Goal: Information Seeking & Learning: Compare options

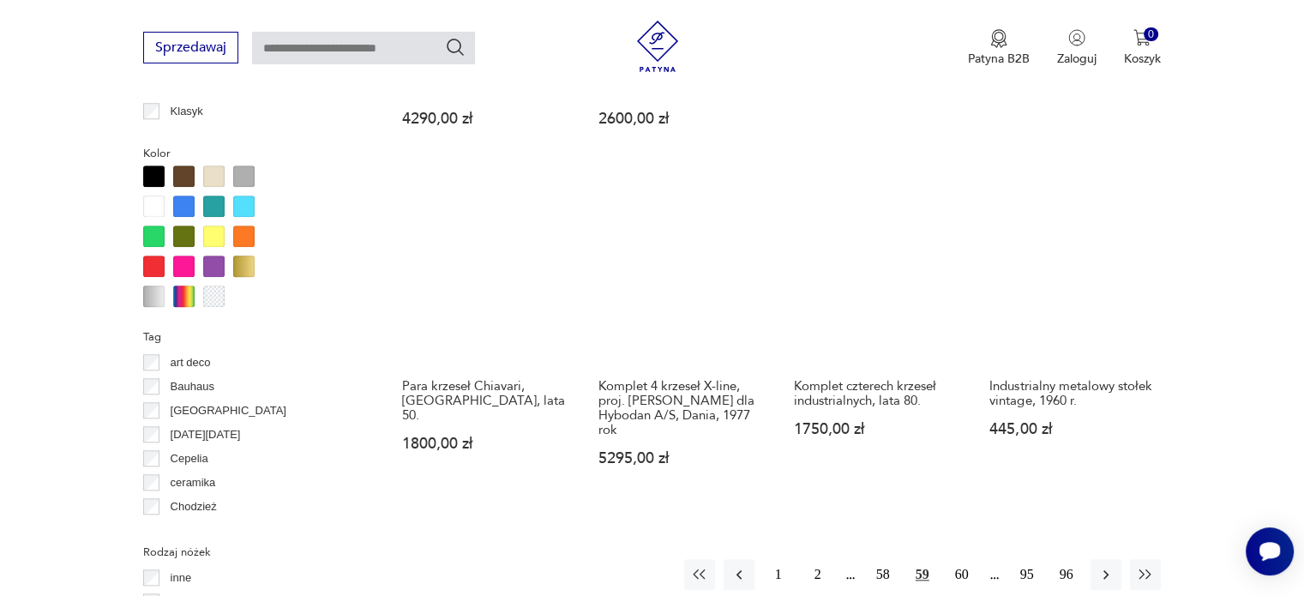
scroll to position [1648, 0]
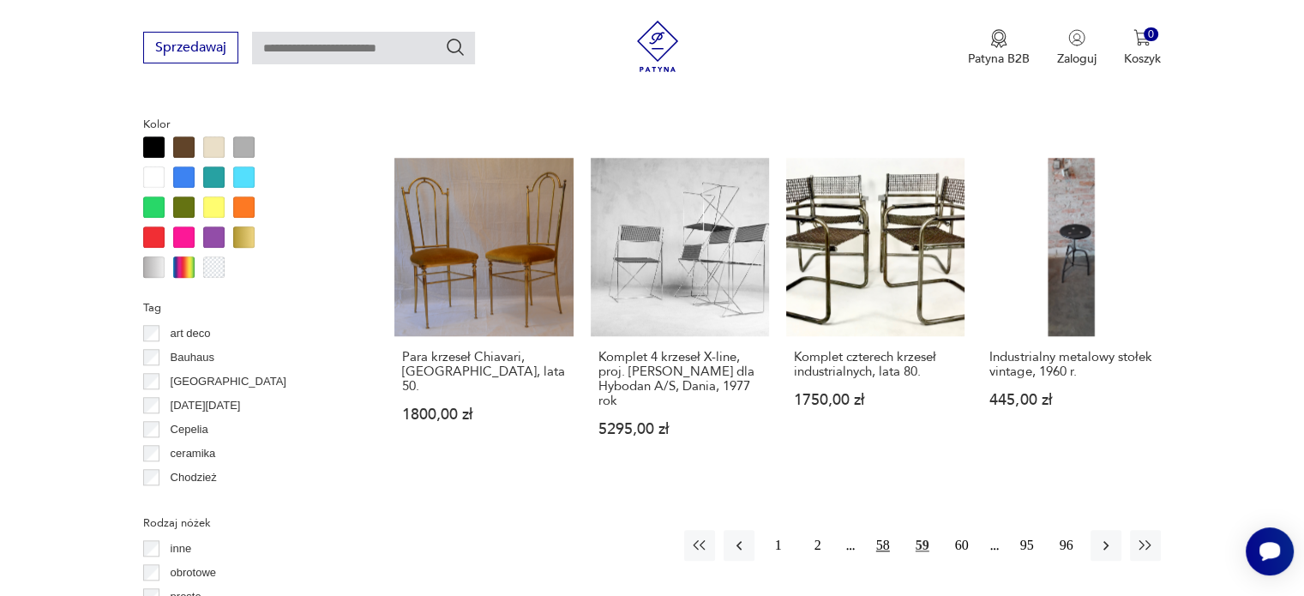
click at [887, 530] on button "58" at bounding box center [883, 545] width 31 height 31
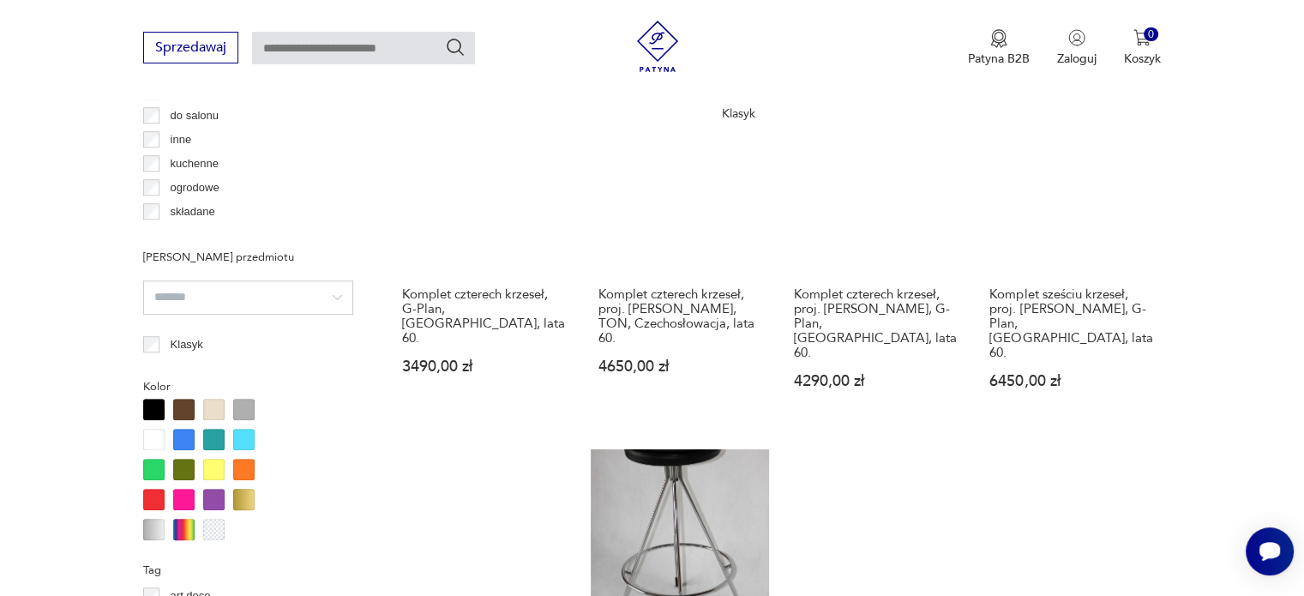
scroll to position [1398, 0]
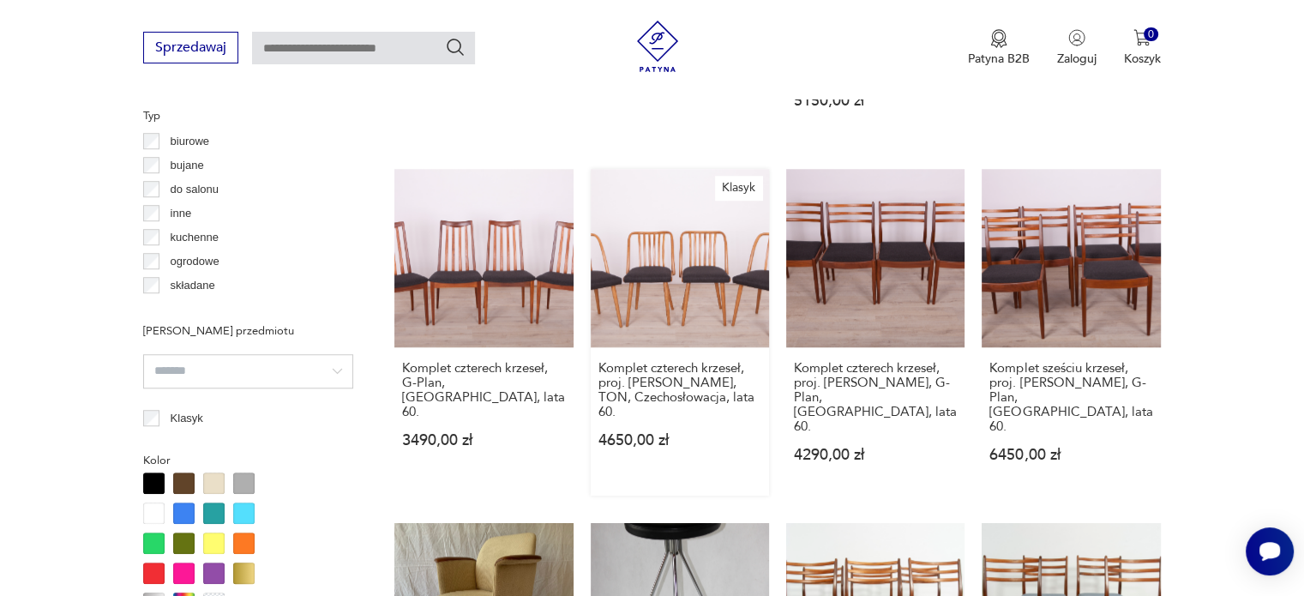
click at [666, 234] on link "Klasyk Komplet czterech krzeseł, proj. [PERSON_NAME], TON, Czechosłowacja, lata…" at bounding box center [680, 332] width 178 height 327
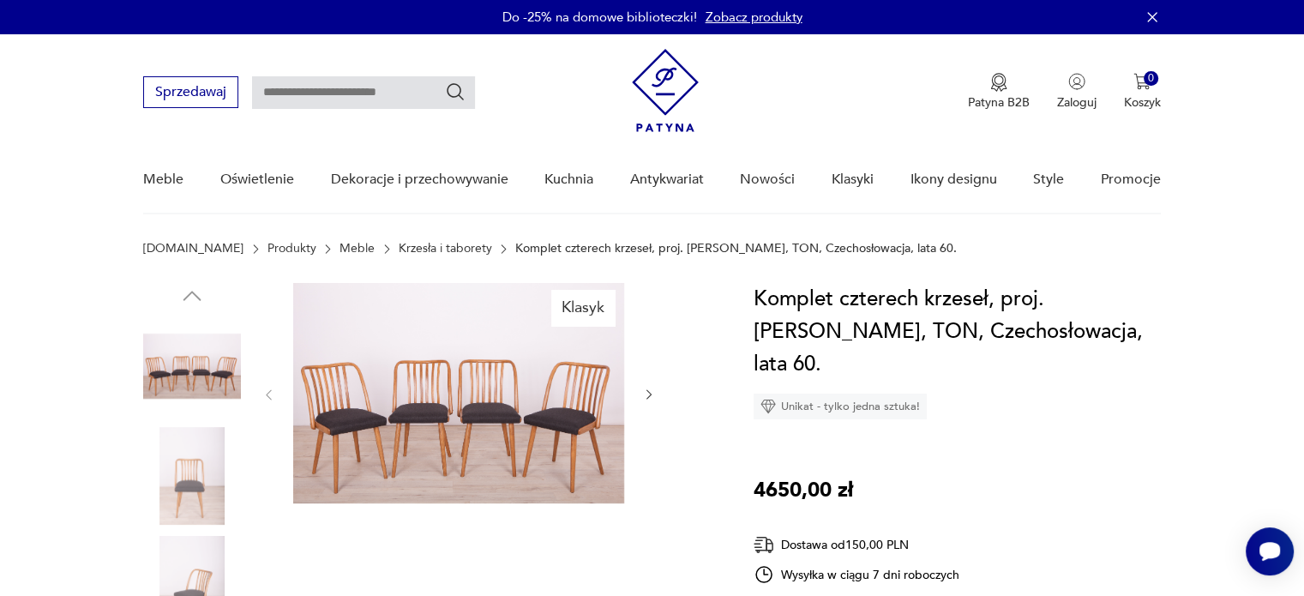
click at [645, 391] on icon "button" at bounding box center [649, 395] width 15 height 15
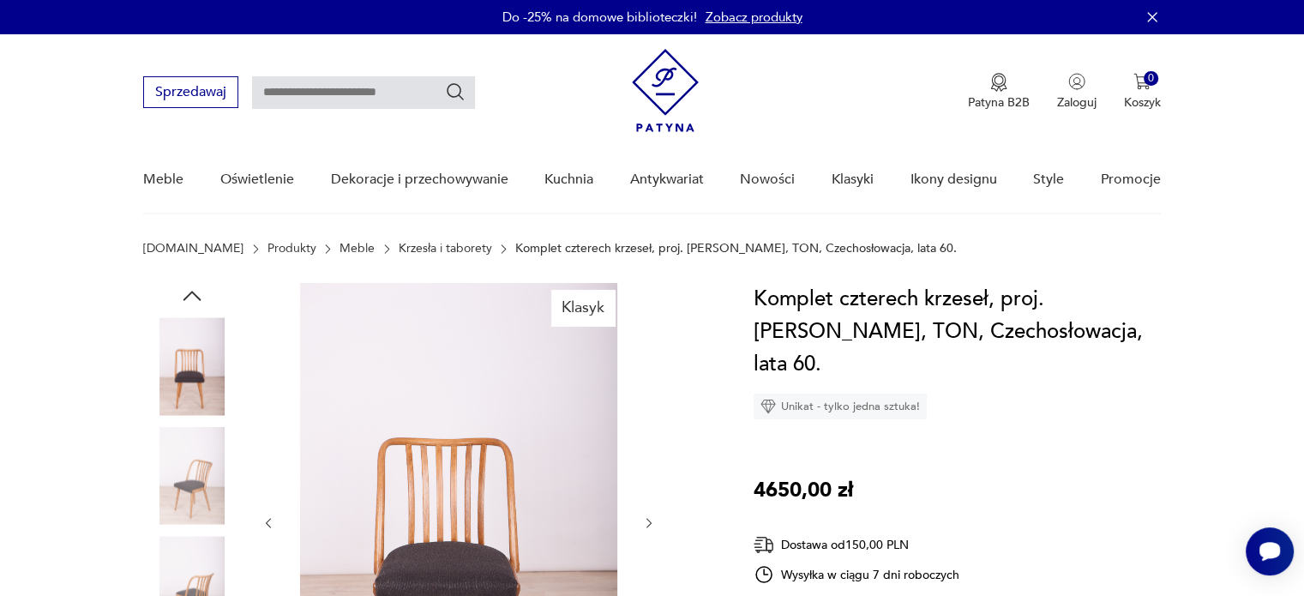
click at [530, 397] on img at bounding box center [458, 521] width 331 height 477
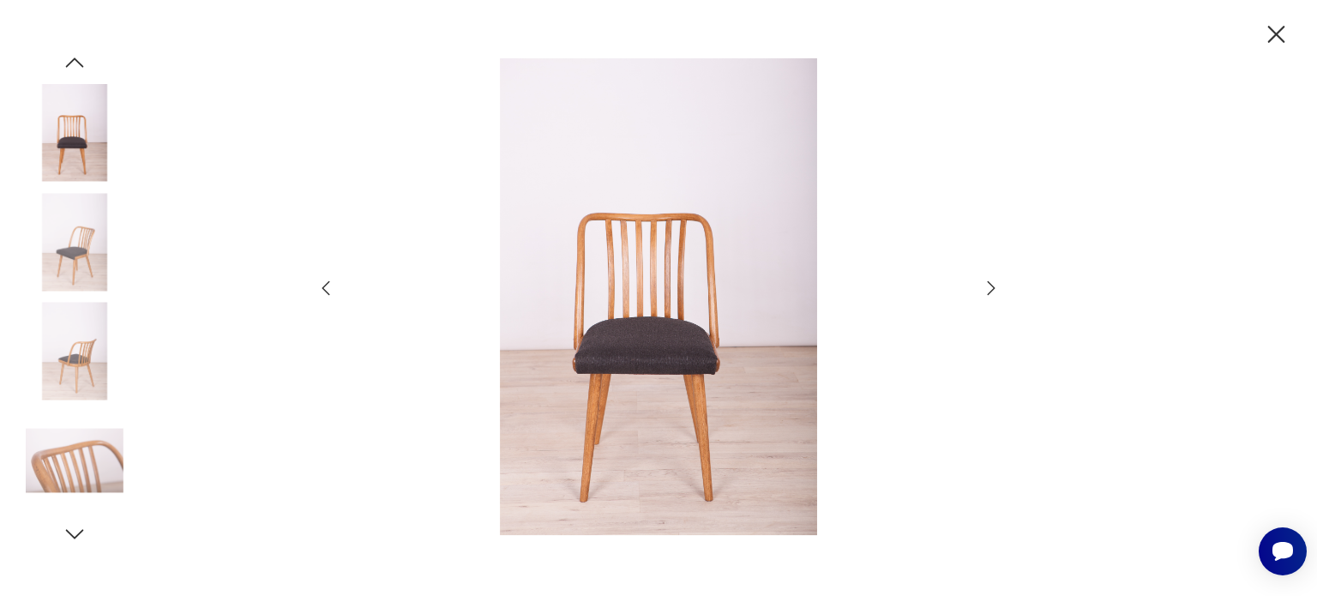
click at [991, 286] on icon "button" at bounding box center [991, 288] width 21 height 21
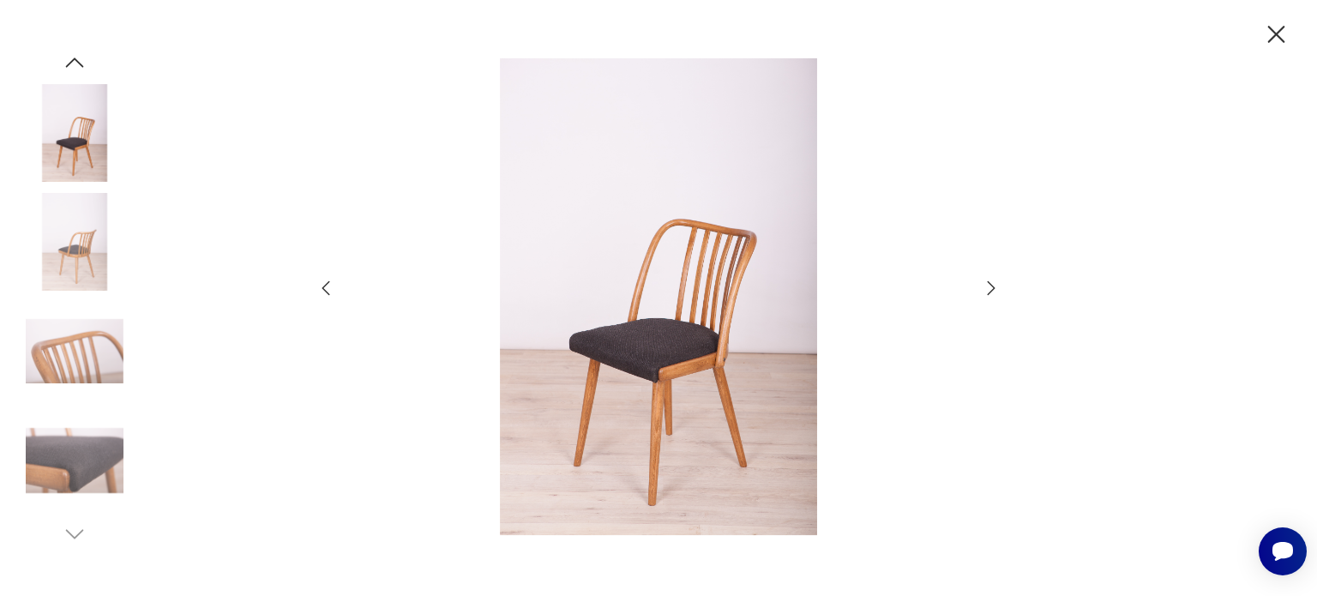
click at [991, 286] on icon "button" at bounding box center [991, 288] width 21 height 21
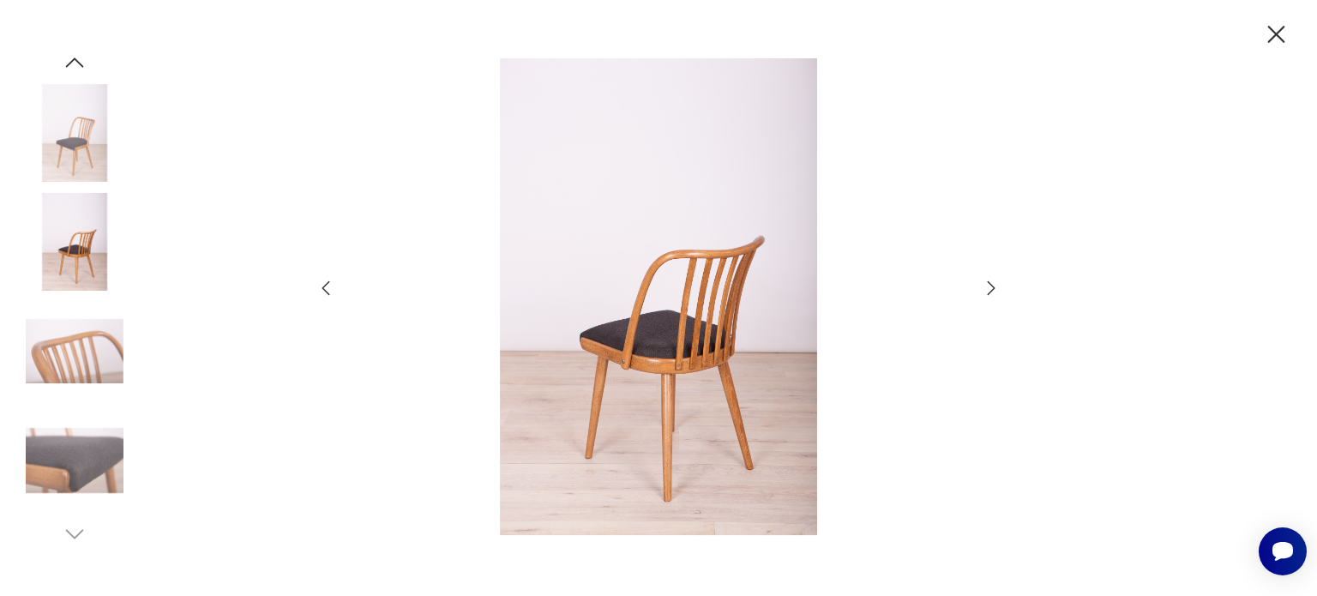
click at [991, 286] on icon "button" at bounding box center [991, 288] width 21 height 21
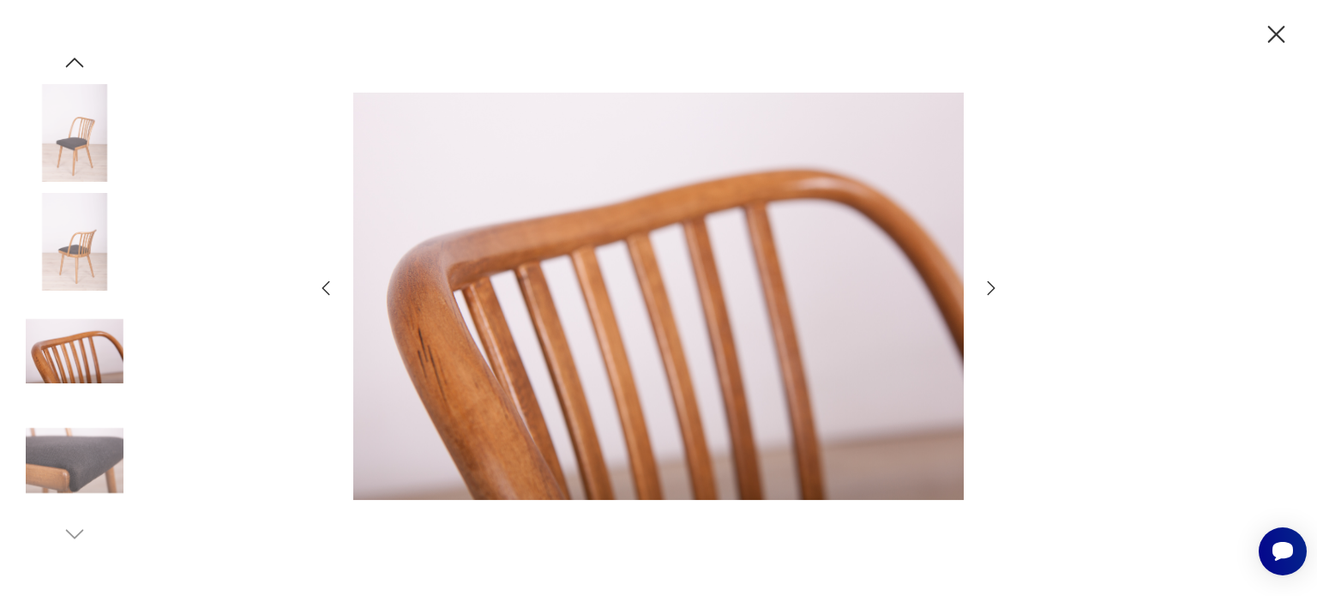
click at [991, 286] on icon "button" at bounding box center [991, 288] width 21 height 21
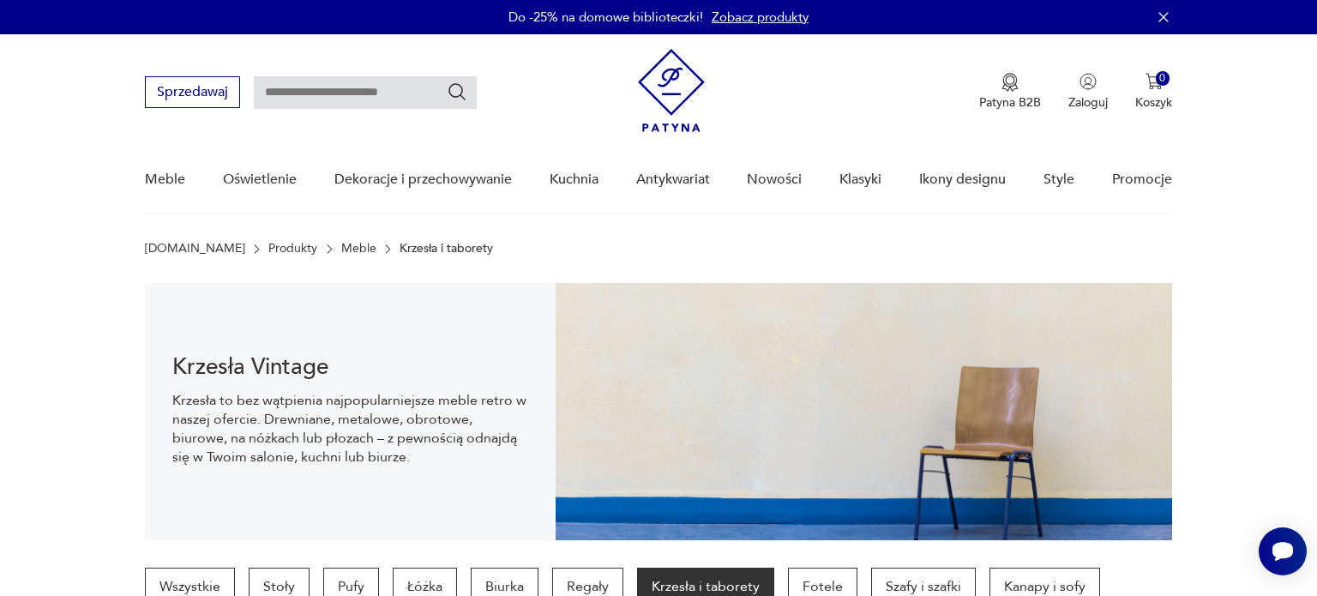
scroll to position [1470, 0]
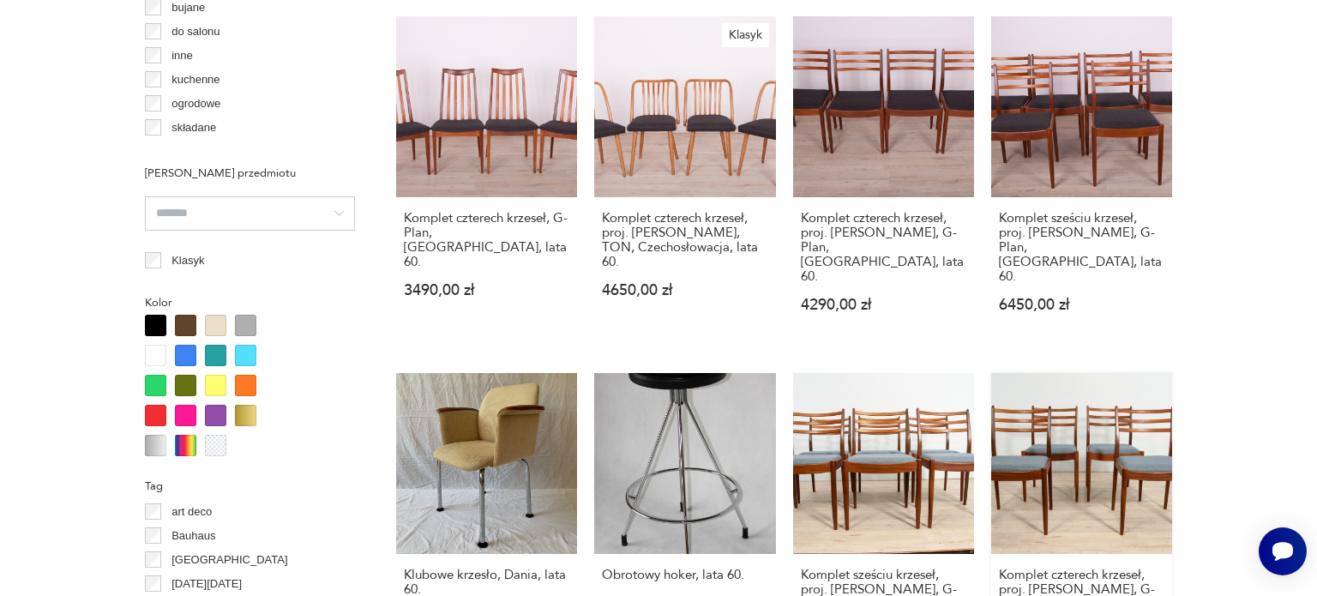
click at [1110, 375] on link "Komplet czterech krzeseł, proj. [PERSON_NAME], G-Plan, [GEOGRAPHIC_DATA], lata …" at bounding box center [1081, 537] width 181 height 329
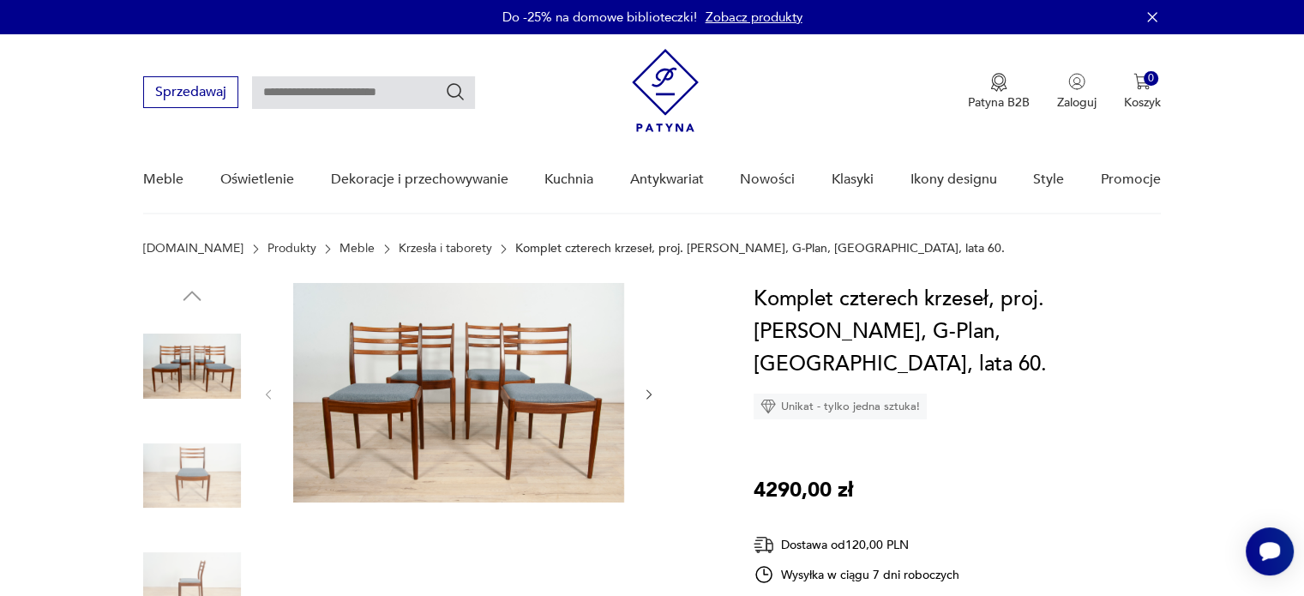
click at [653, 393] on icon "button" at bounding box center [649, 395] width 15 height 15
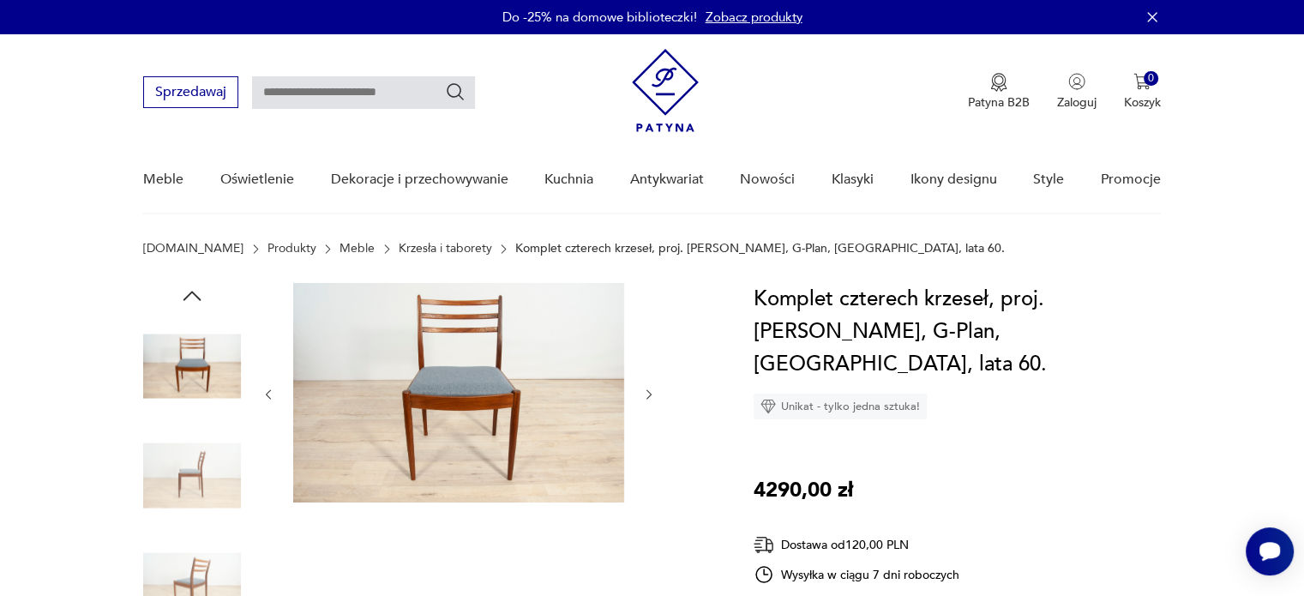
click at [652, 394] on icon "button" at bounding box center [649, 395] width 15 height 15
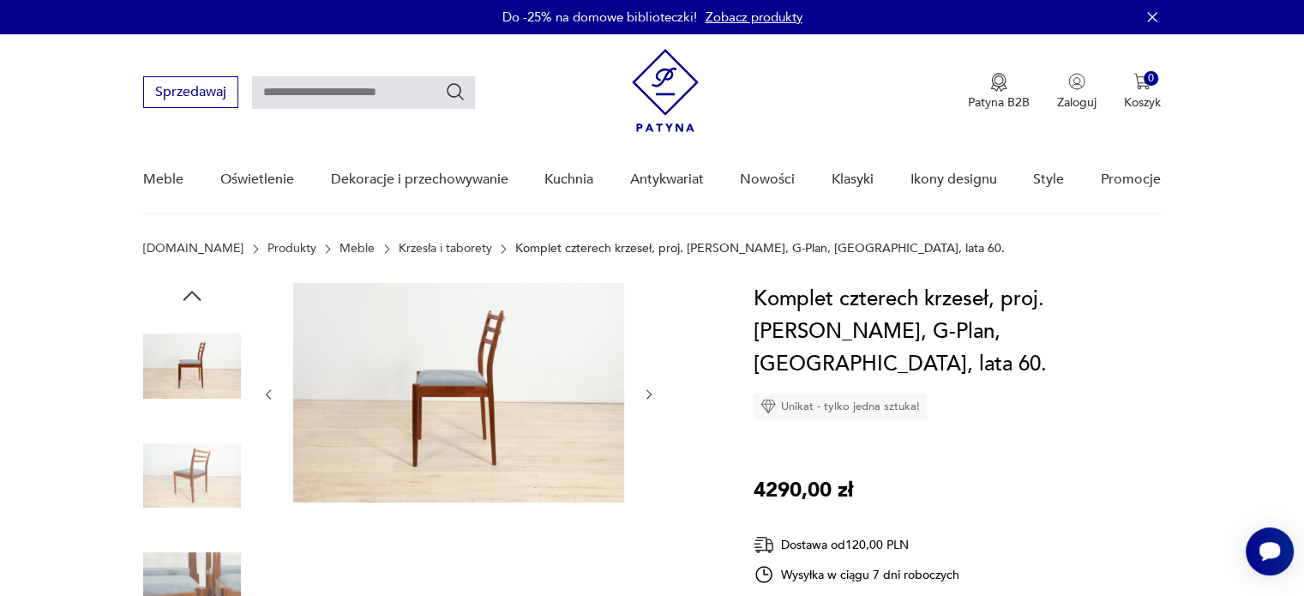
click at [652, 395] on icon "button" at bounding box center [649, 395] width 15 height 15
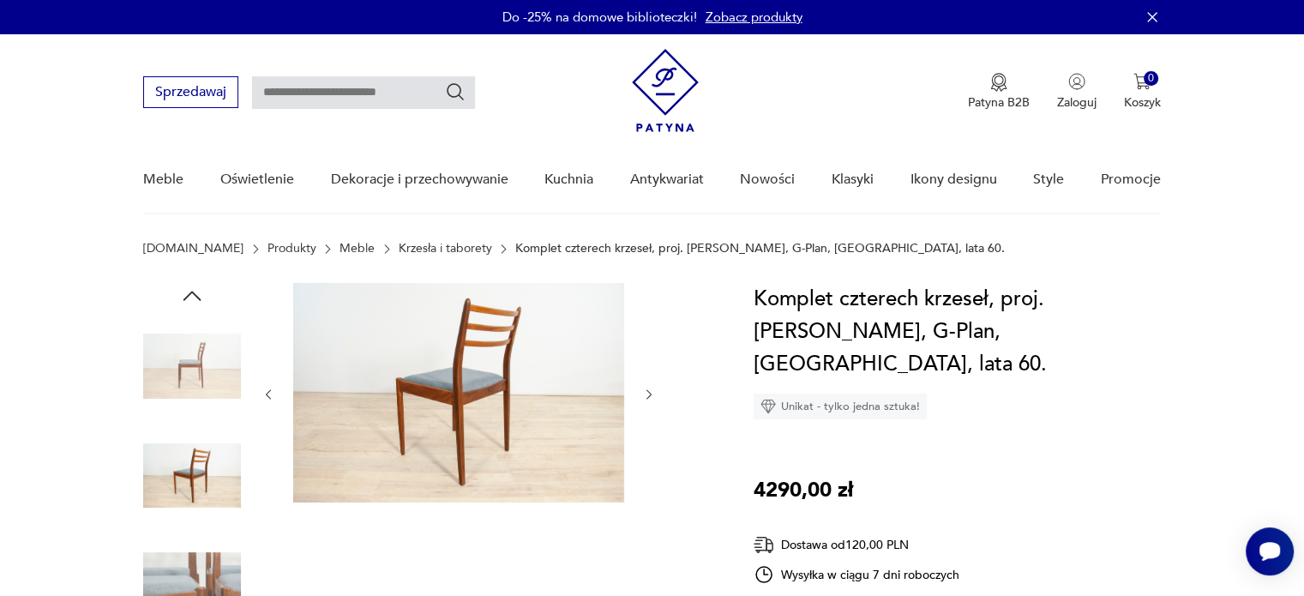
click at [652, 395] on icon "button" at bounding box center [649, 395] width 15 height 15
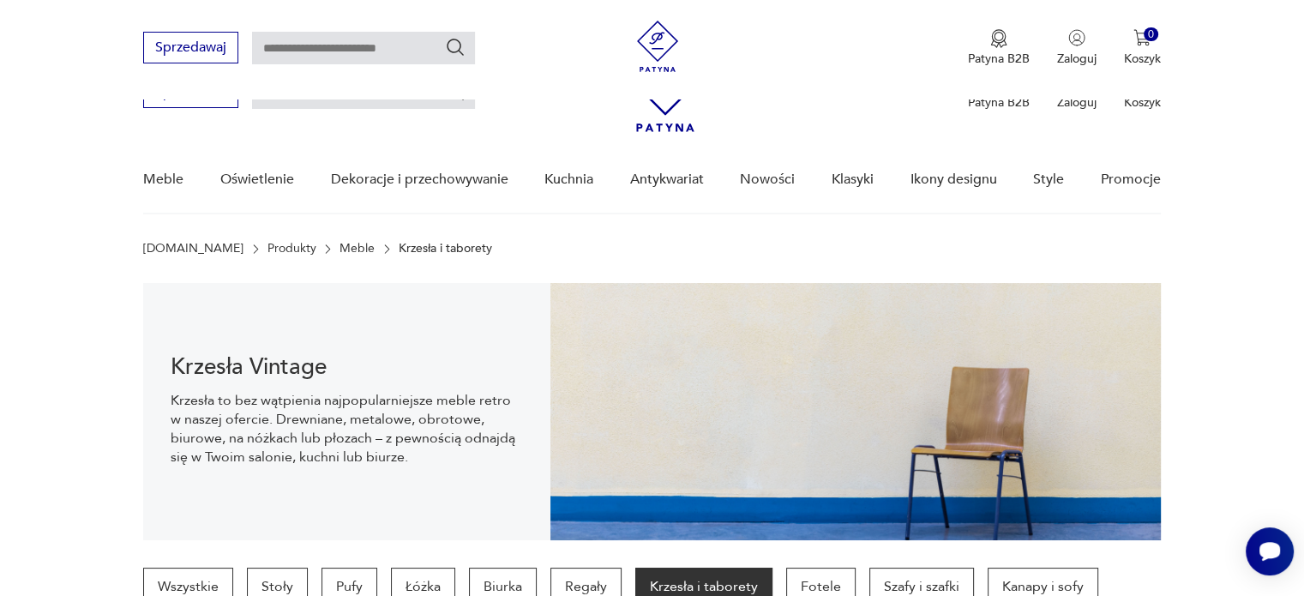
scroll to position [1628, 0]
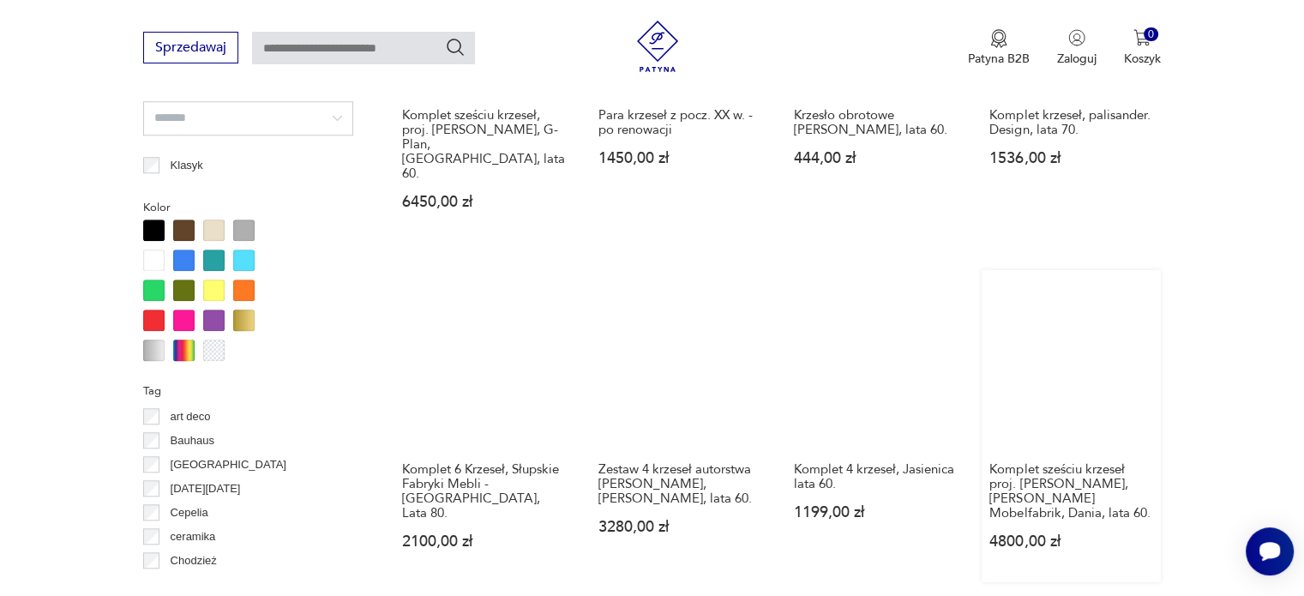
scroll to position [1569, 0]
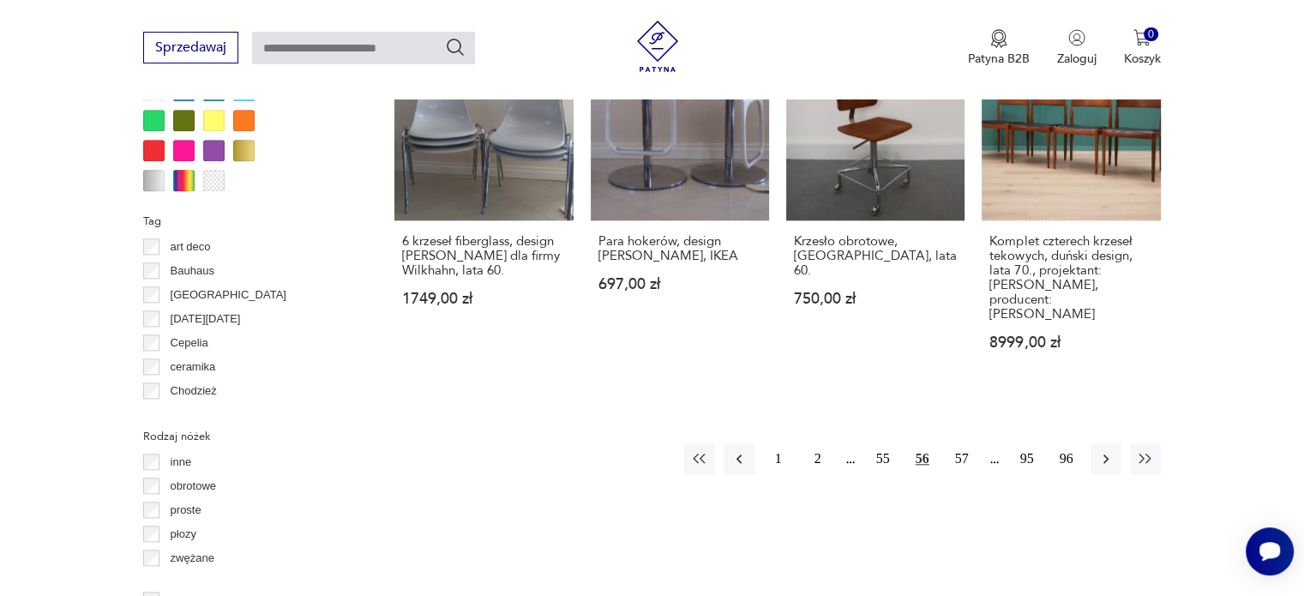
scroll to position [1741, 0]
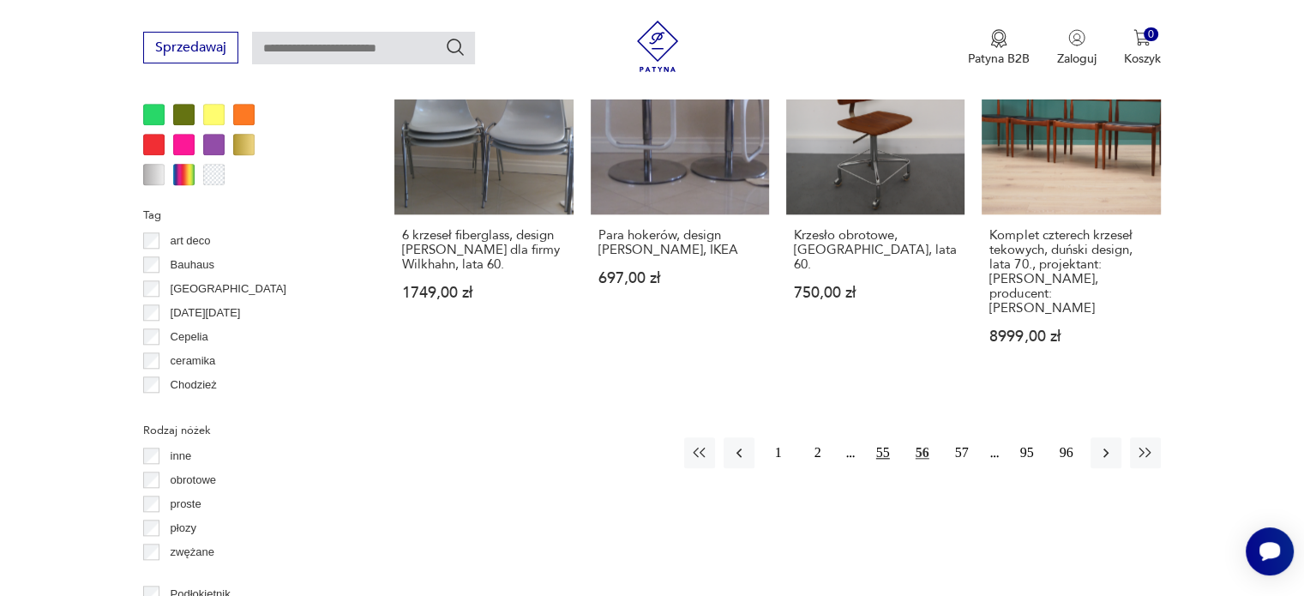
click at [883, 437] on button "55" at bounding box center [883, 452] width 31 height 31
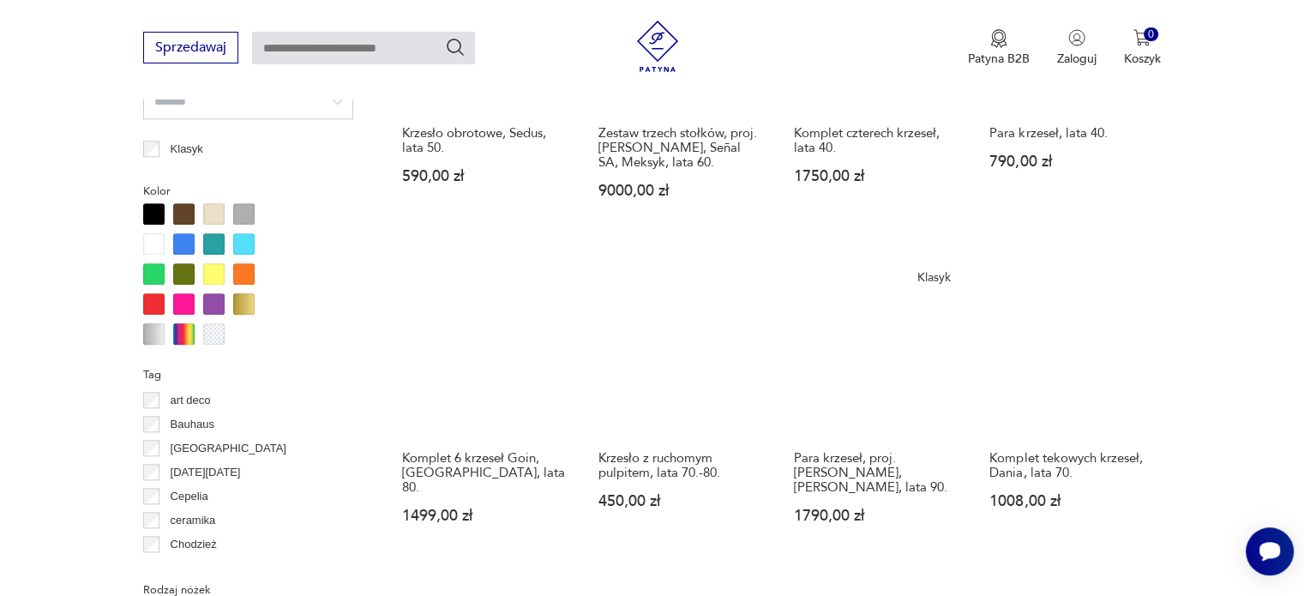
scroll to position [1741, 0]
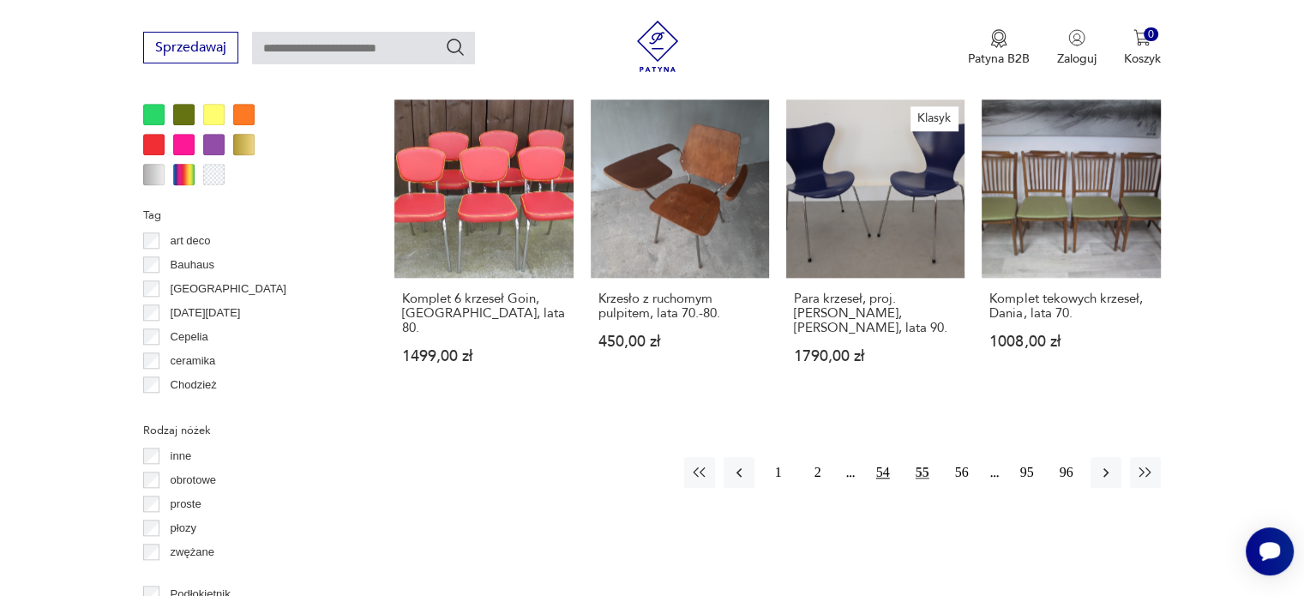
click at [887, 457] on button "54" at bounding box center [883, 472] width 31 height 31
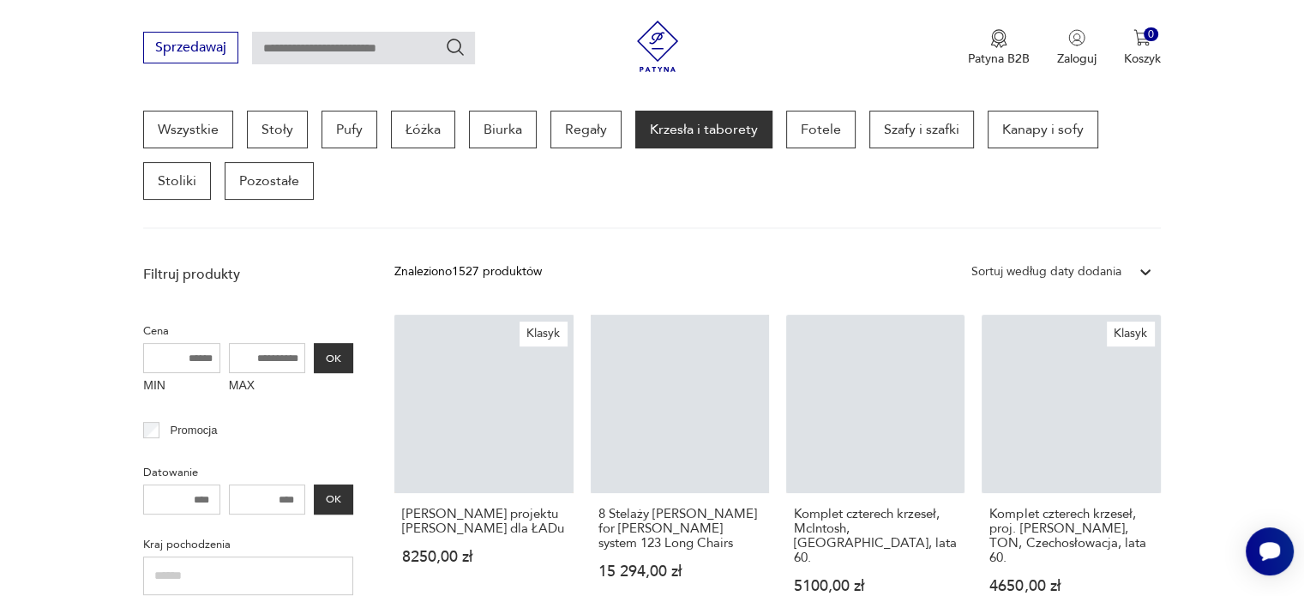
scroll to position [454, 0]
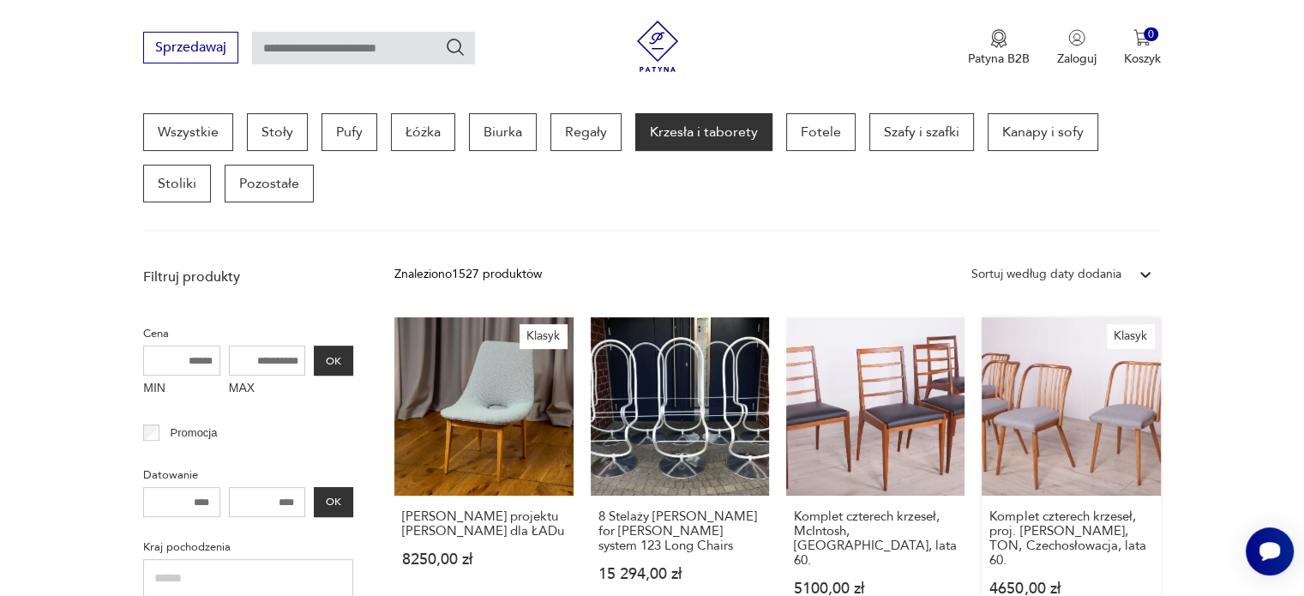
click at [1048, 400] on link "Klasyk Komplet czterech krzeseł, proj. [PERSON_NAME], TON, Czechosłowacja, lata…" at bounding box center [1071, 473] width 178 height 312
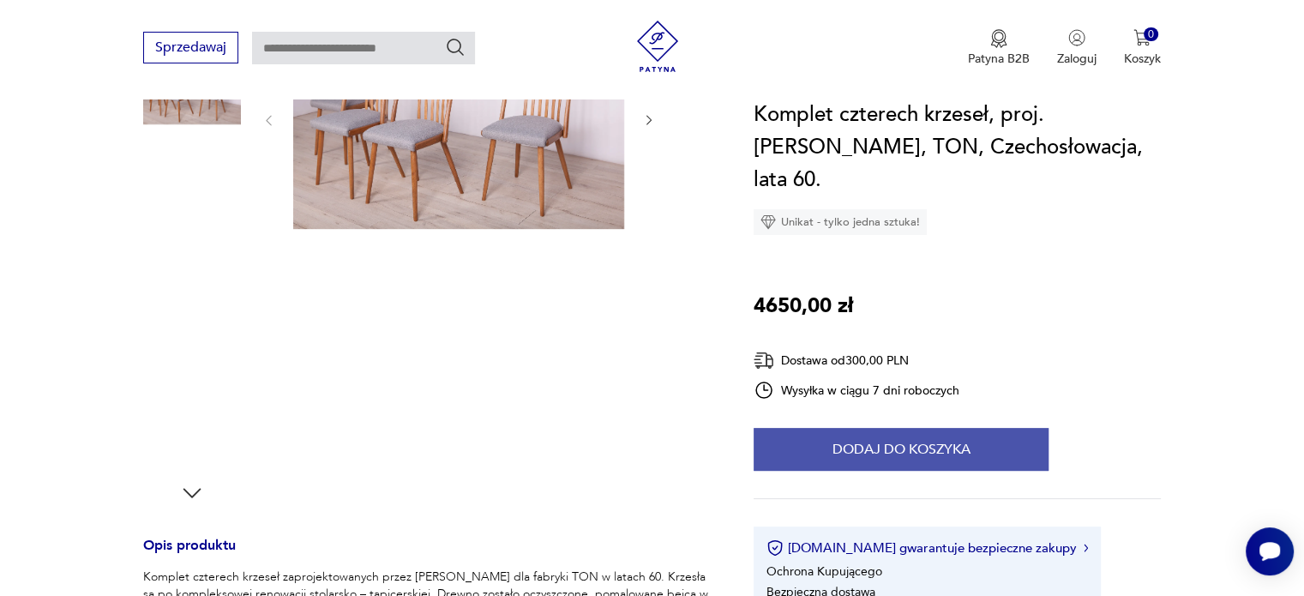
scroll to position [171, 0]
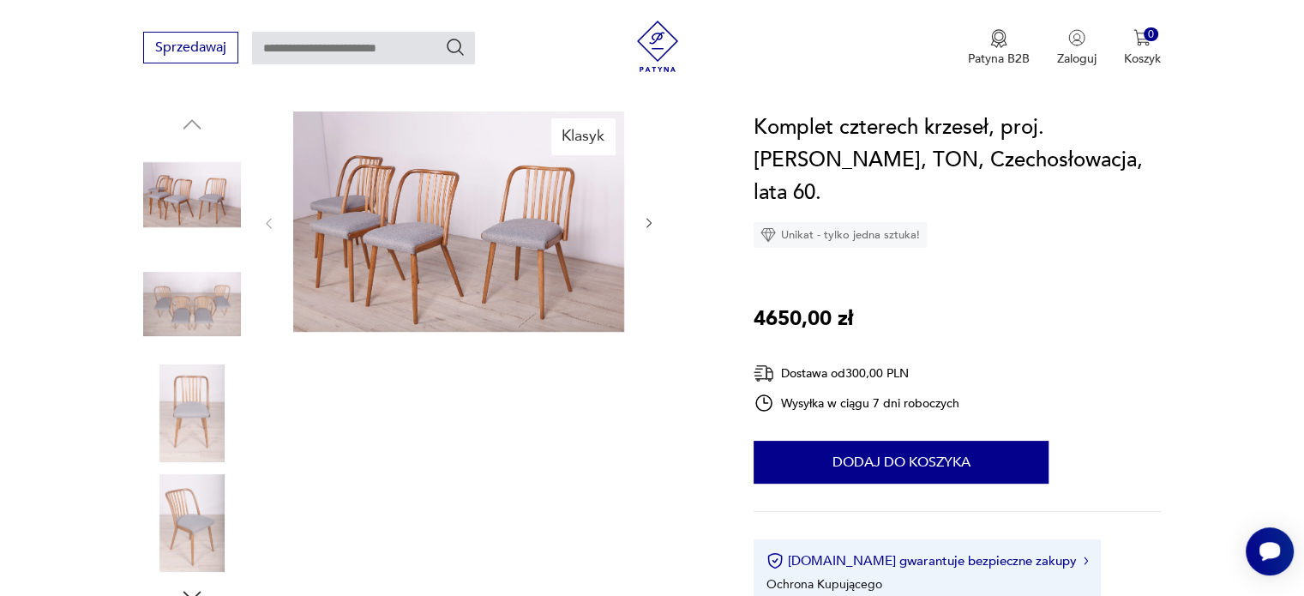
click at [645, 220] on icon "button" at bounding box center [649, 223] width 15 height 15
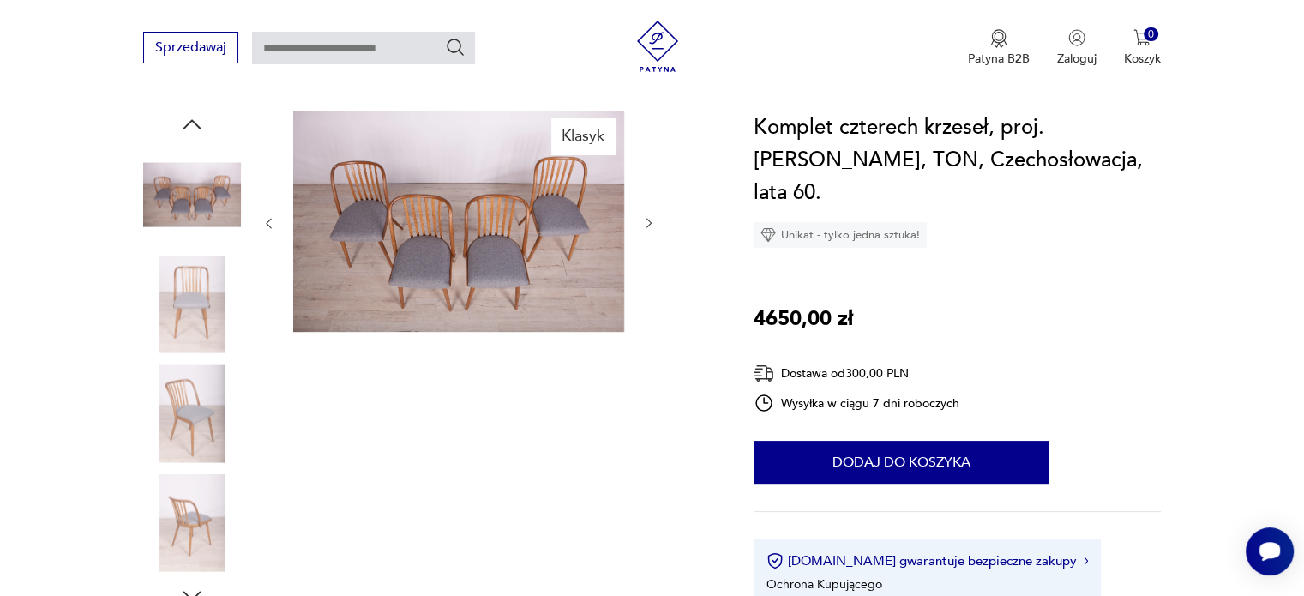
click at [646, 223] on icon "button" at bounding box center [649, 223] width 15 height 15
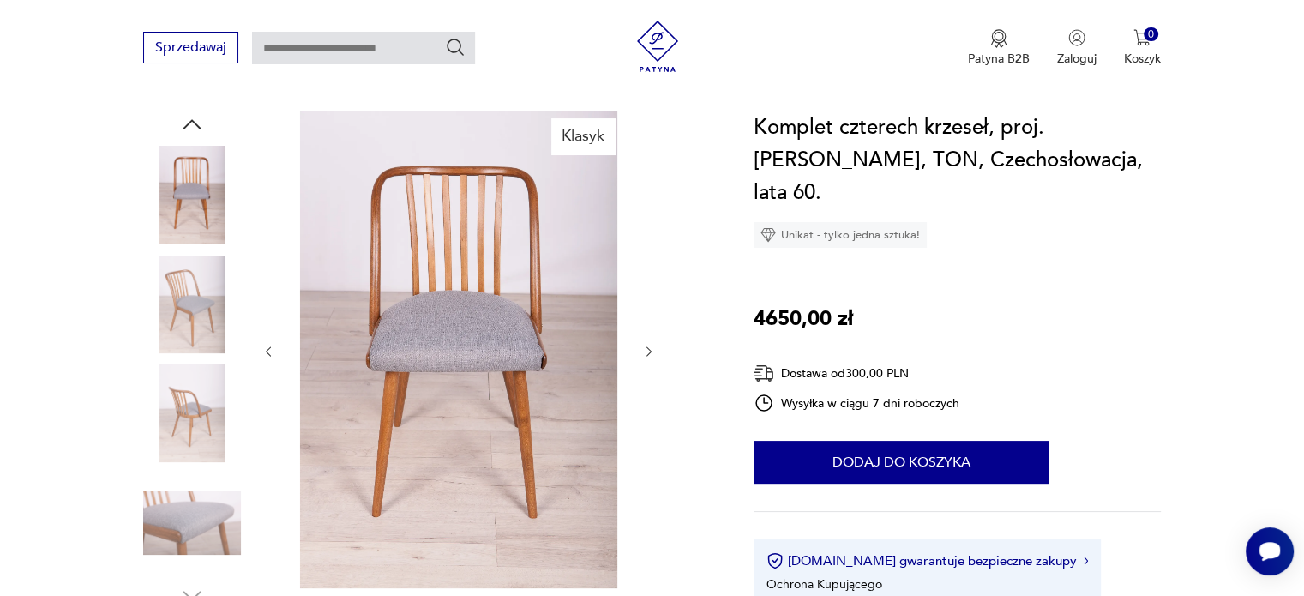
click at [650, 349] on icon "button" at bounding box center [649, 352] width 15 height 15
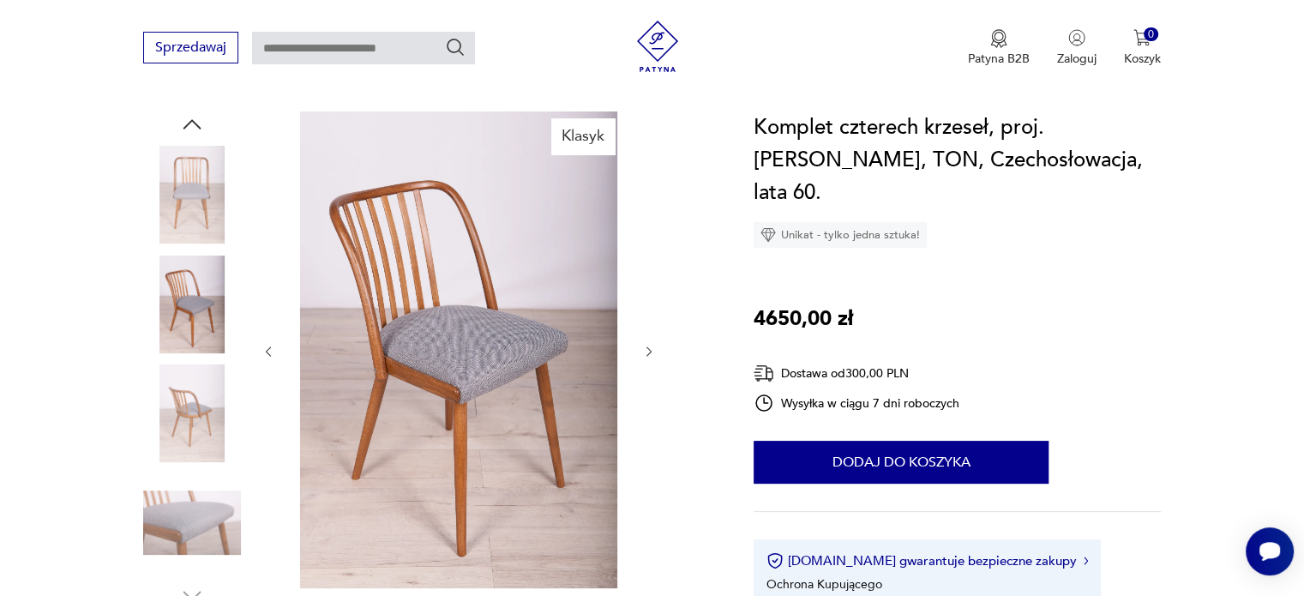
click at [650, 349] on icon "button" at bounding box center [649, 352] width 15 height 15
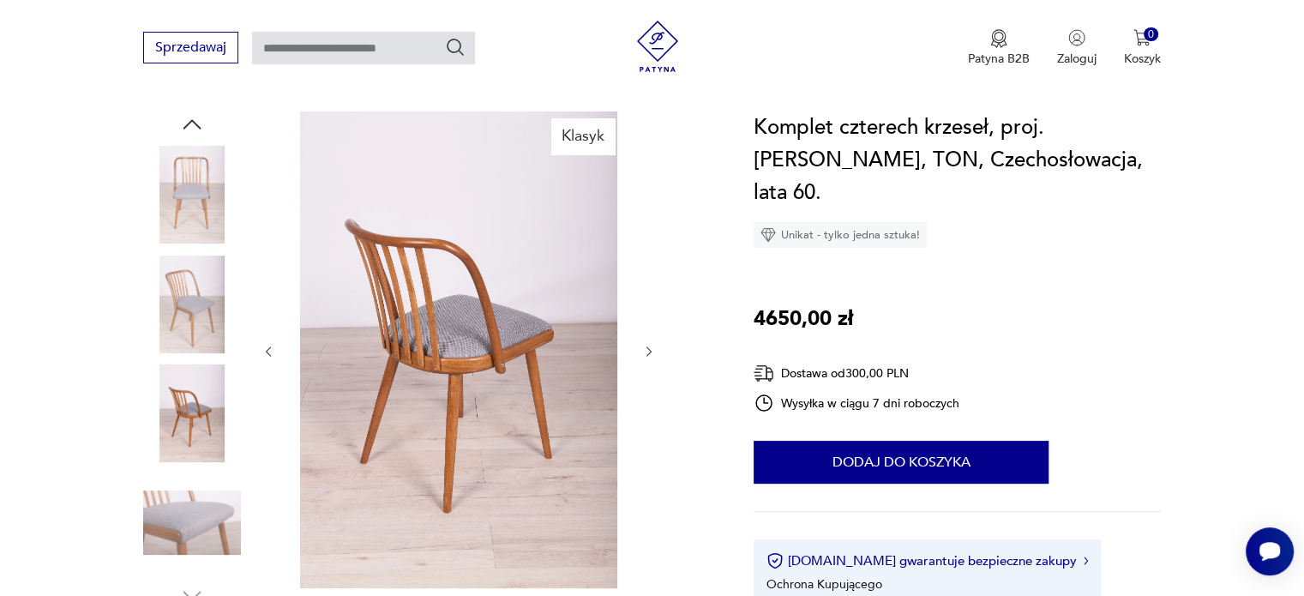
click at [650, 349] on icon "button" at bounding box center [649, 352] width 15 height 15
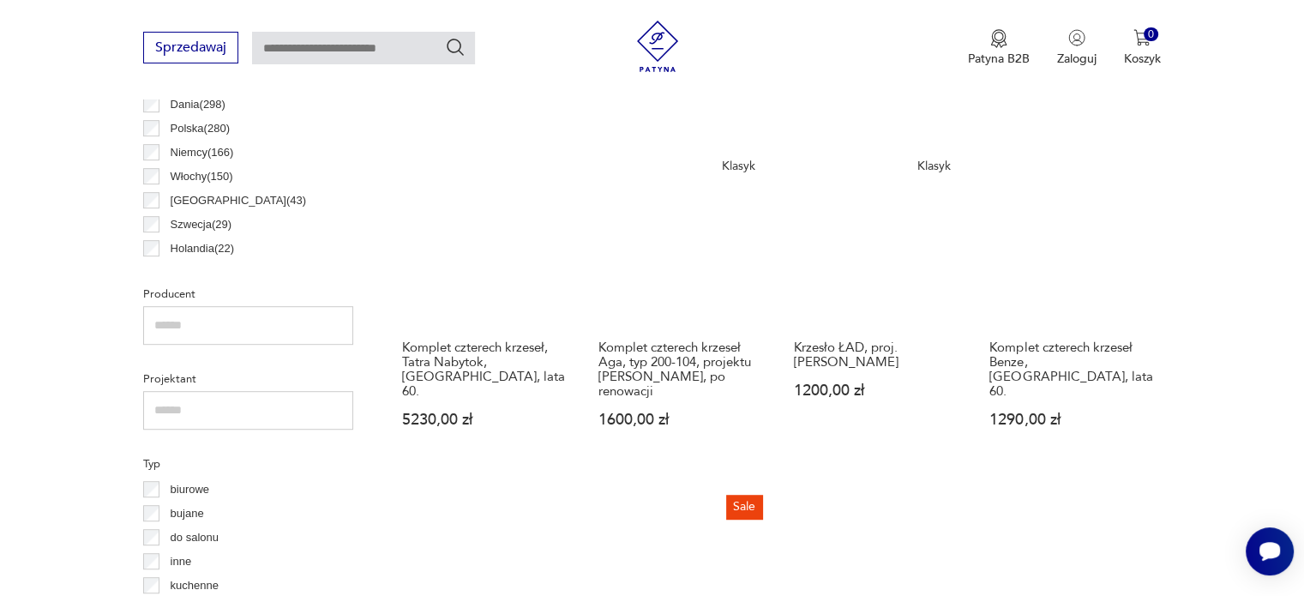
scroll to position [969, 0]
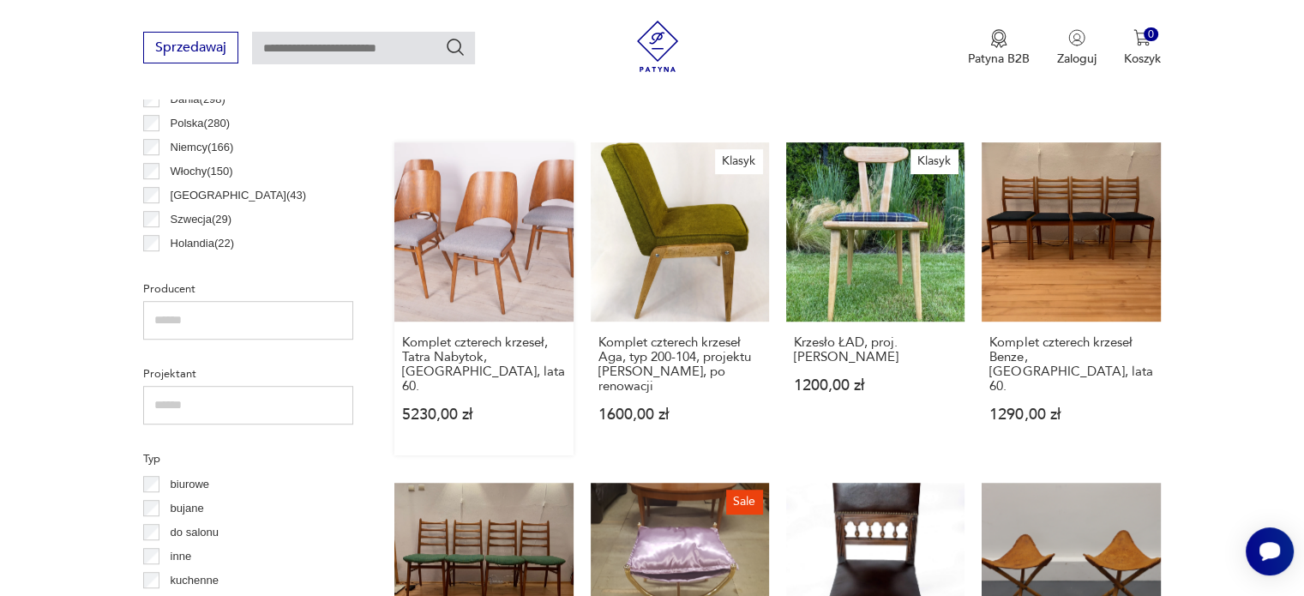
click at [495, 252] on link "Komplet czterech krzeseł, Tatra Nabytok, [GEOGRAPHIC_DATA], lata 60. 5230,00 zł" at bounding box center [483, 298] width 178 height 312
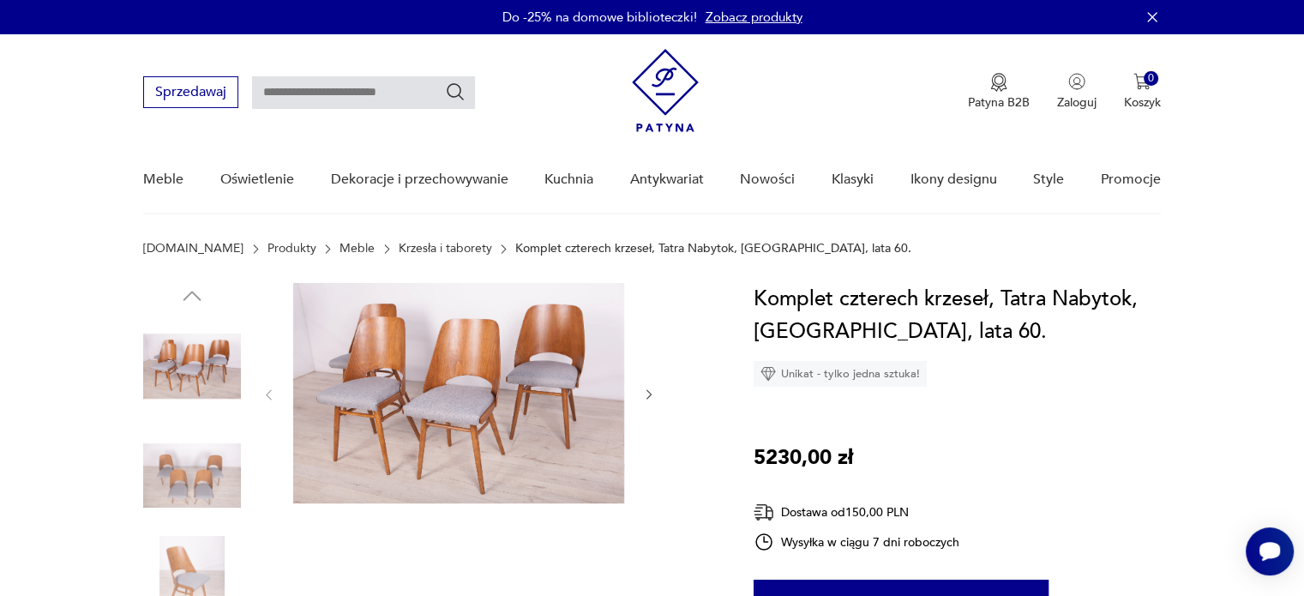
click at [646, 394] on icon "button" at bounding box center [649, 395] width 15 height 15
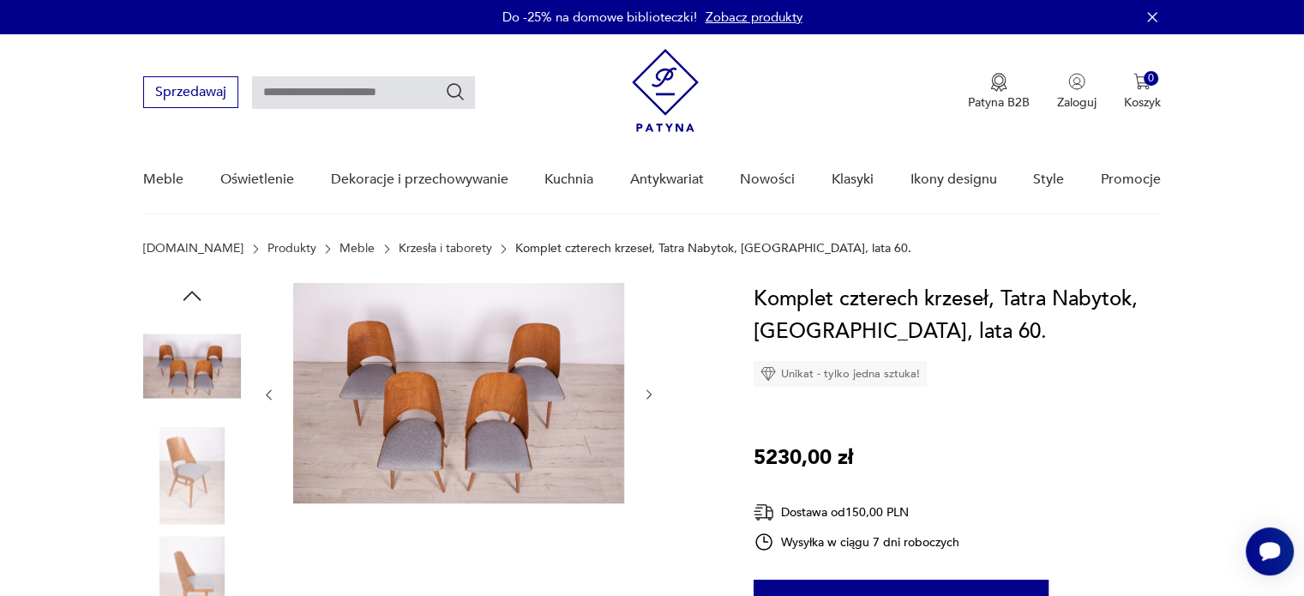
click at [646, 394] on icon "button" at bounding box center [649, 395] width 15 height 15
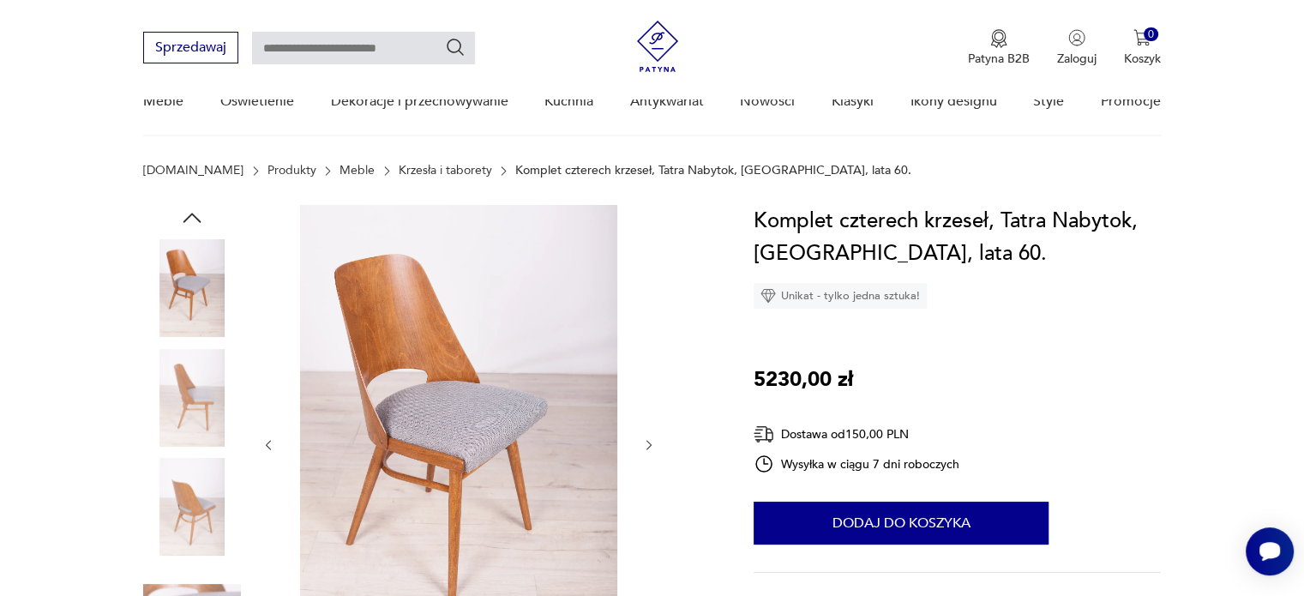
scroll to position [171, 0]
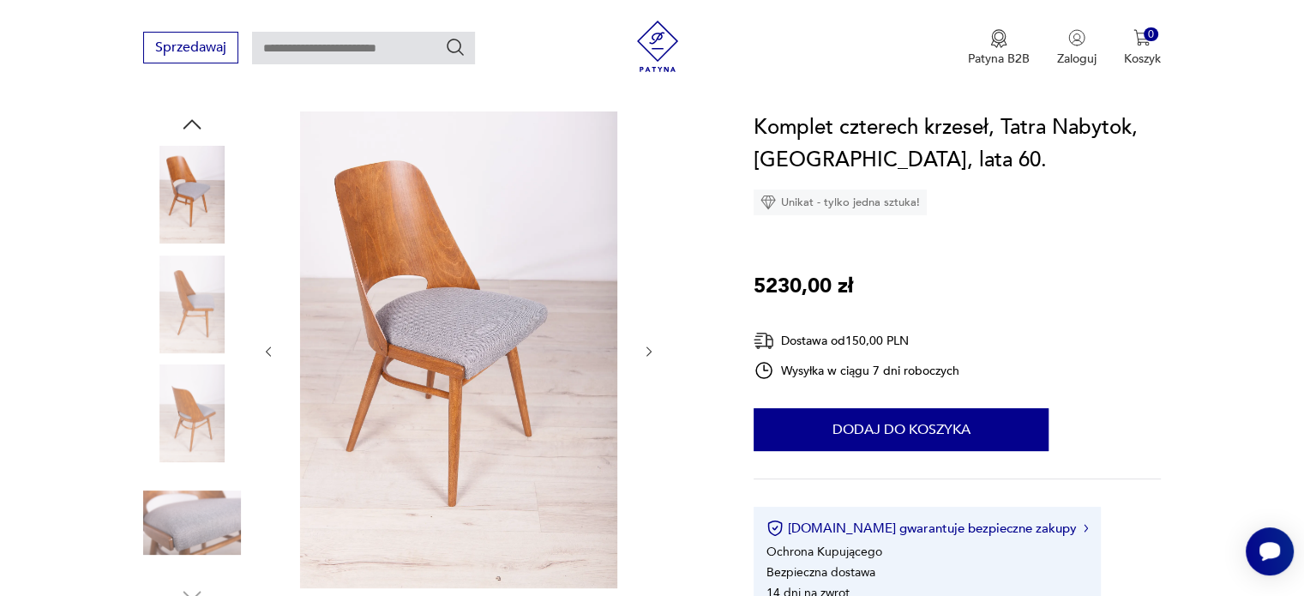
click at [650, 352] on icon "button" at bounding box center [648, 351] width 5 height 10
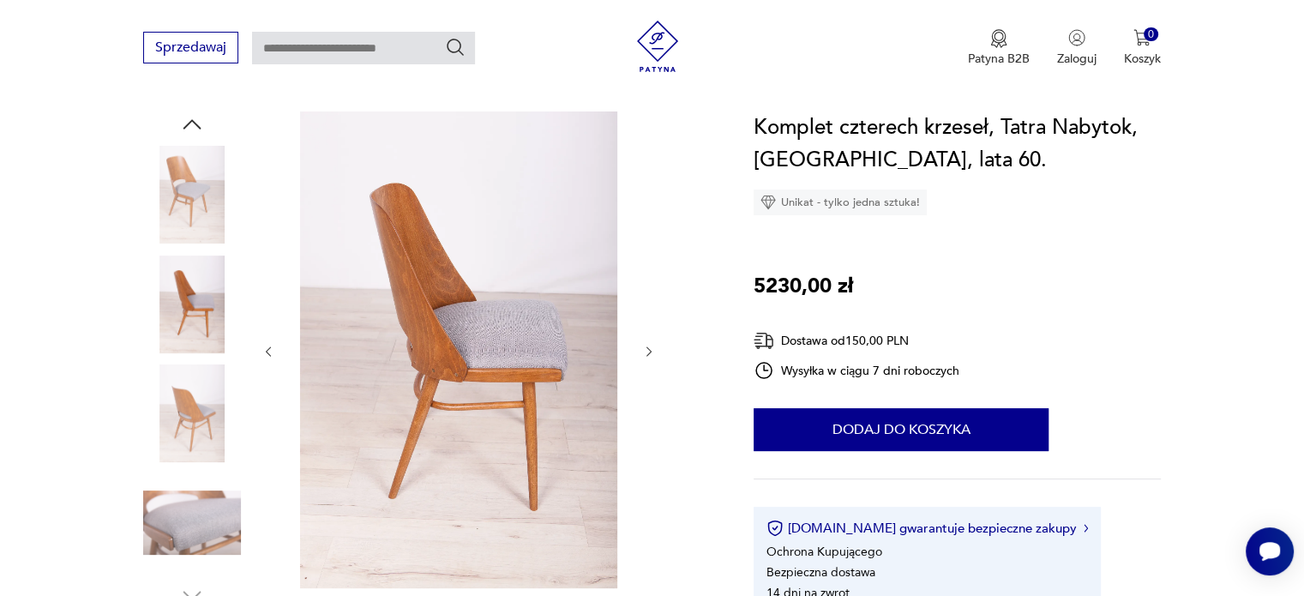
click at [650, 352] on icon "button" at bounding box center [648, 351] width 5 height 10
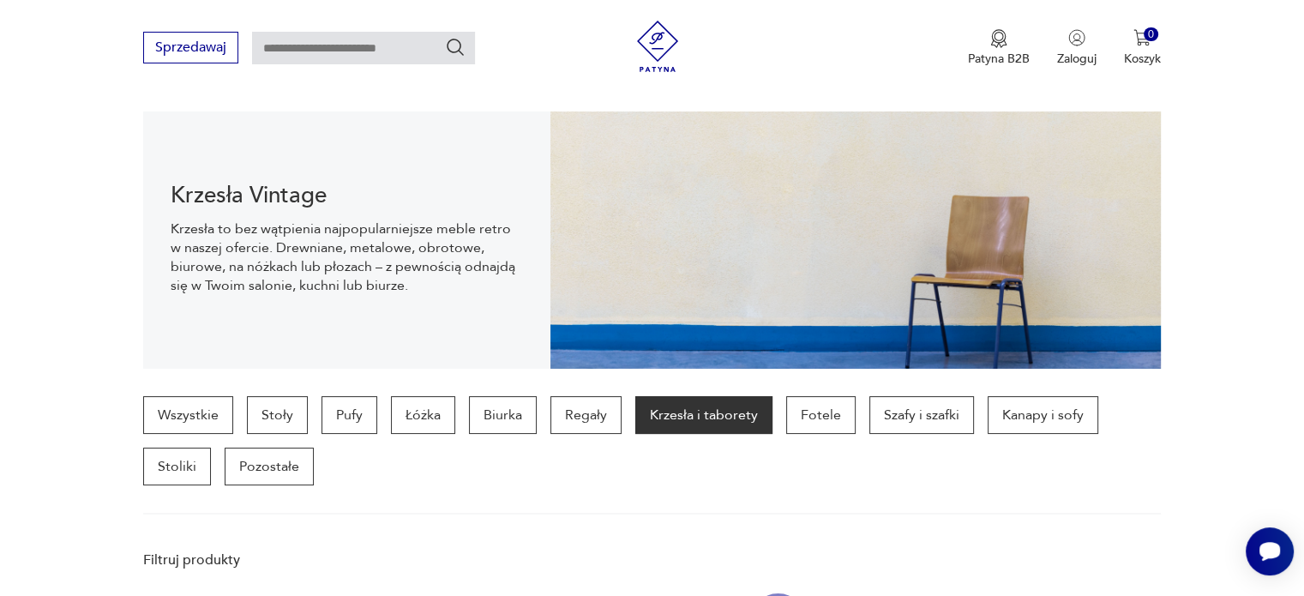
scroll to position [969, 0]
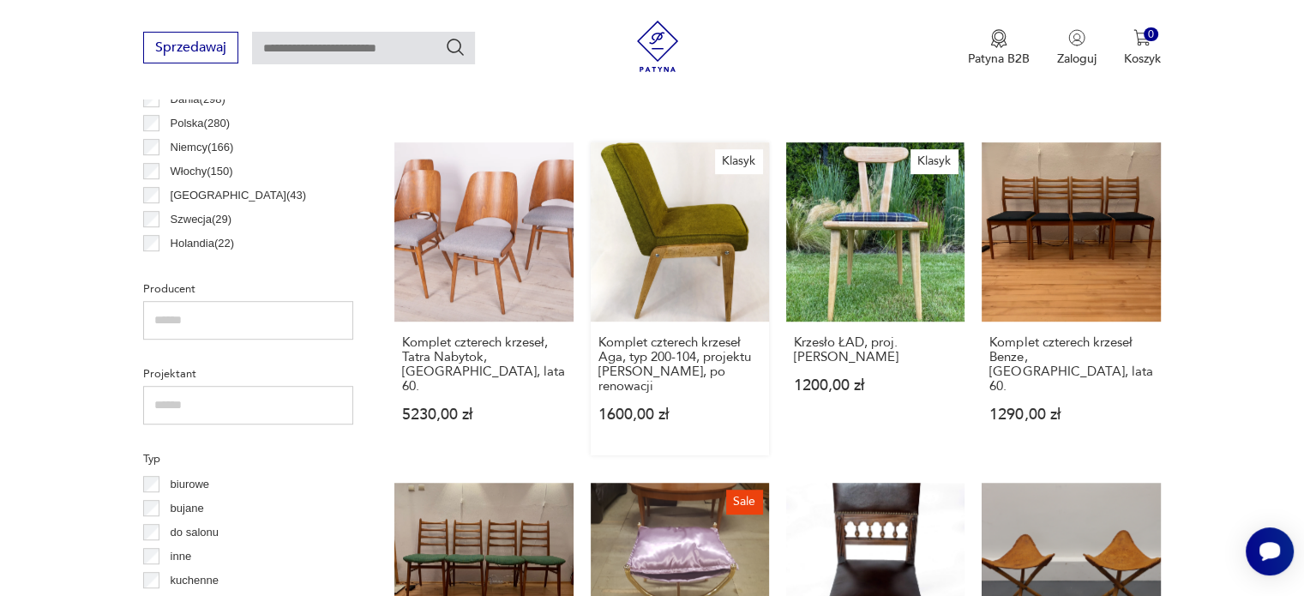
click at [740, 257] on link "Klasyk Komplet czterech krzeseł Aga, typ 200-104, projektu [PERSON_NAME], po re…" at bounding box center [680, 298] width 178 height 312
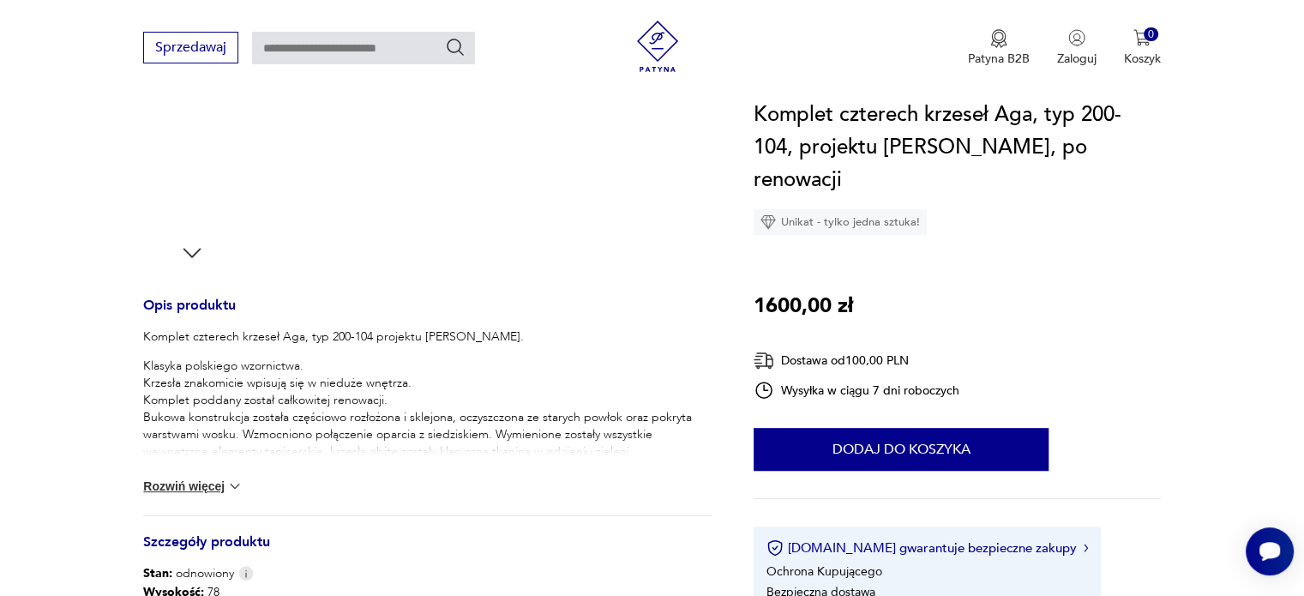
scroll to position [257, 0]
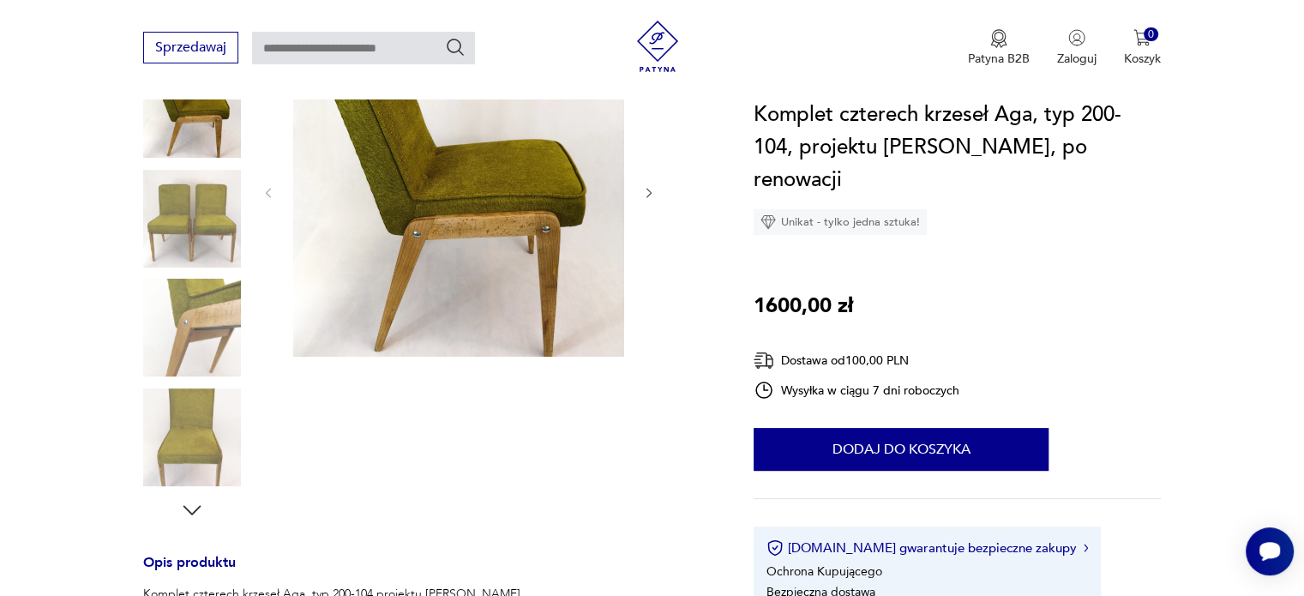
click at [654, 196] on icon "button" at bounding box center [649, 193] width 15 height 15
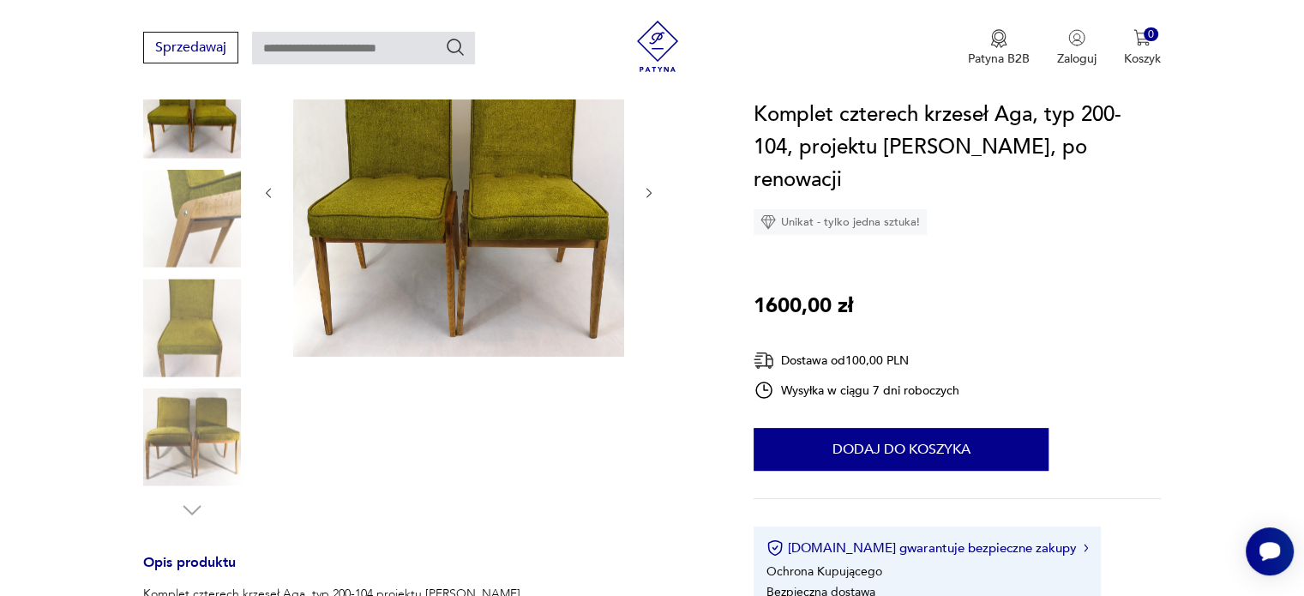
click at [654, 196] on icon "button" at bounding box center [649, 193] width 15 height 15
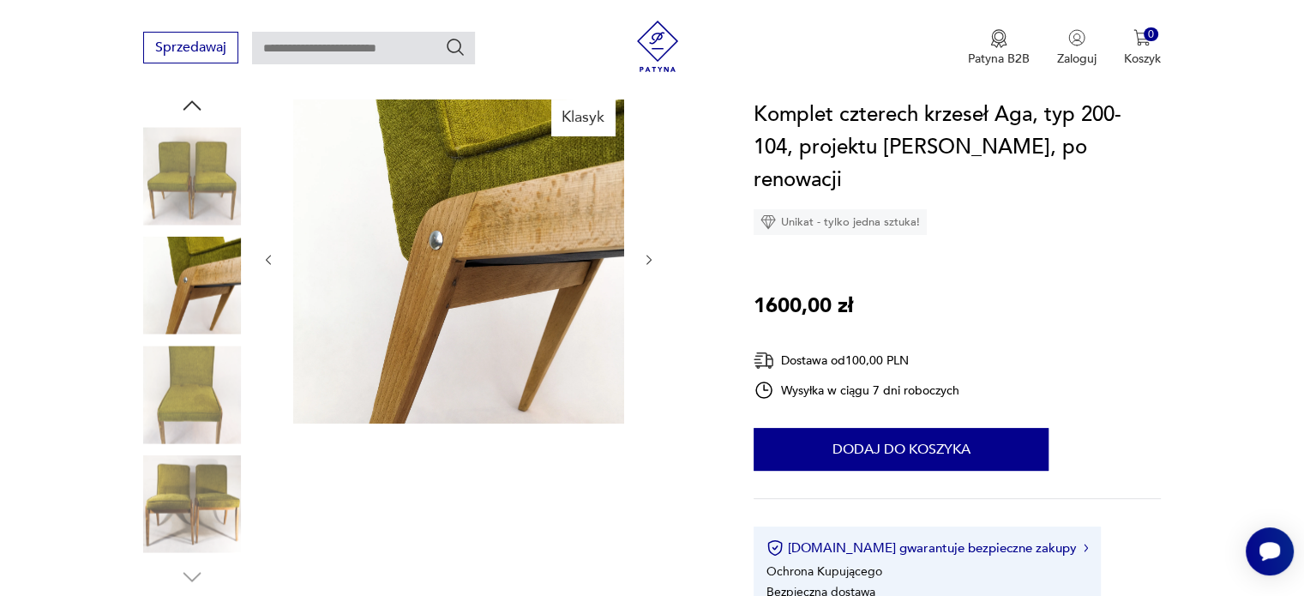
scroll to position [86, 0]
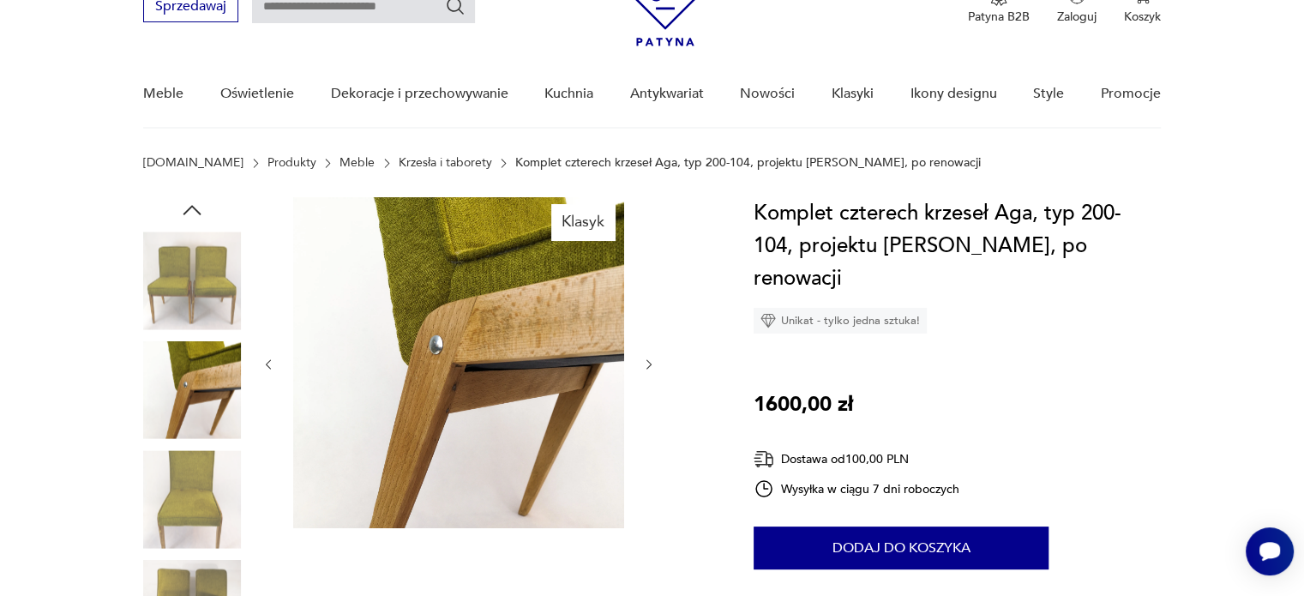
click at [647, 360] on icon "button" at bounding box center [649, 365] width 15 height 15
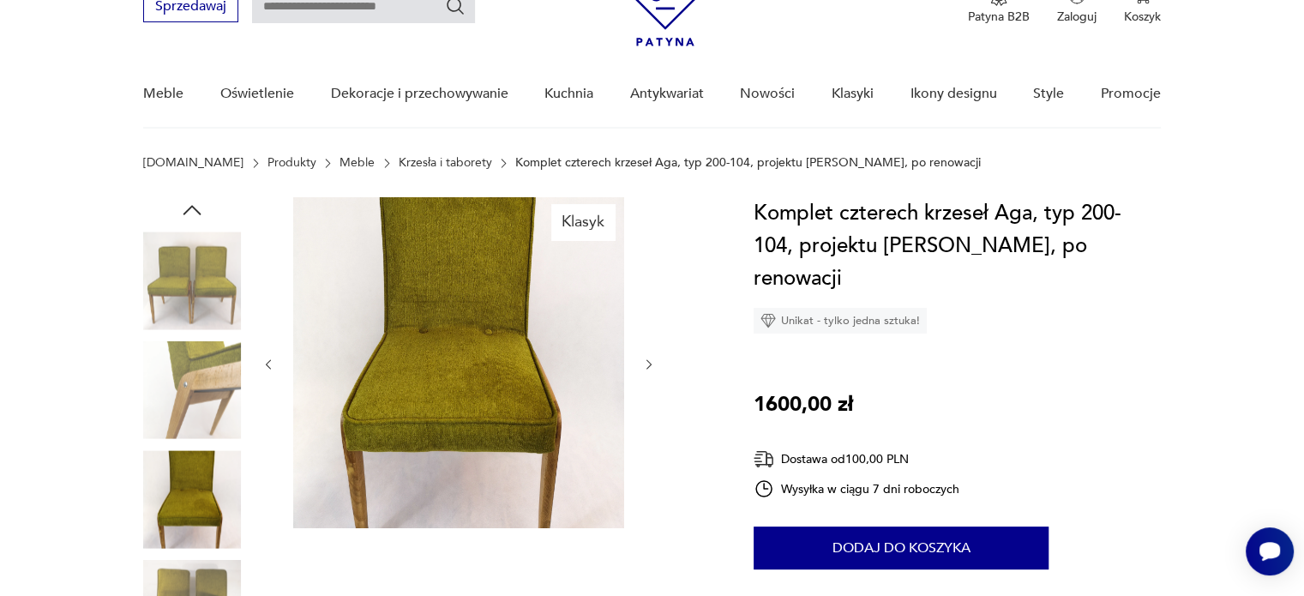
click at [647, 360] on icon "button" at bounding box center [648, 364] width 5 height 10
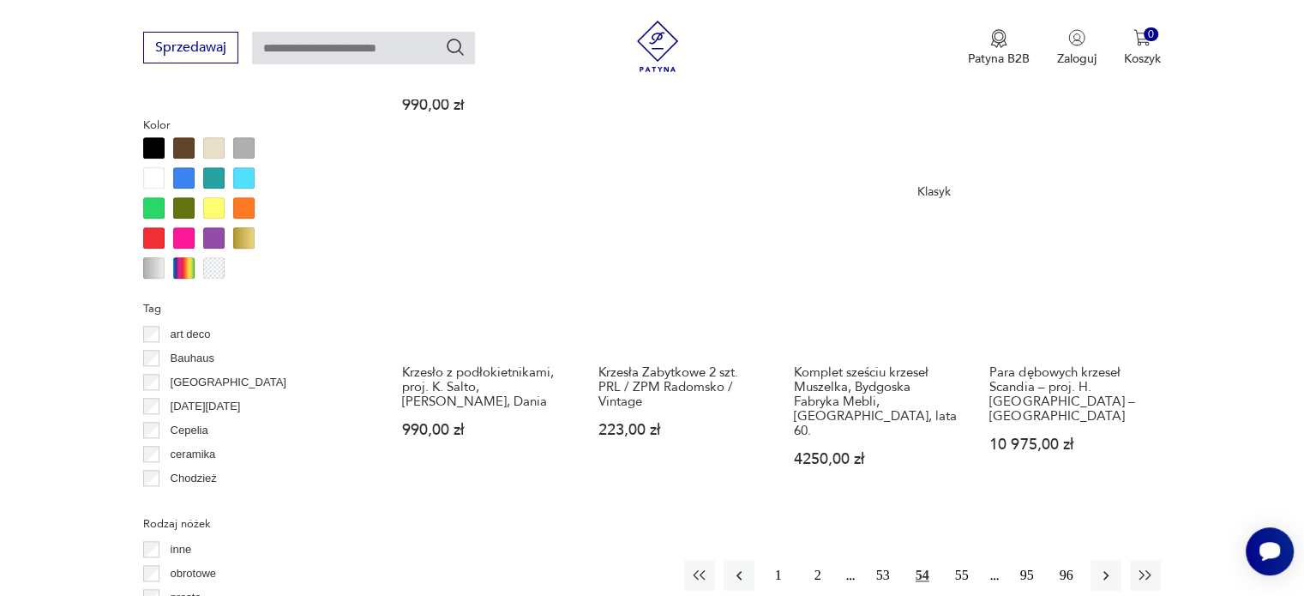
scroll to position [1741, 0]
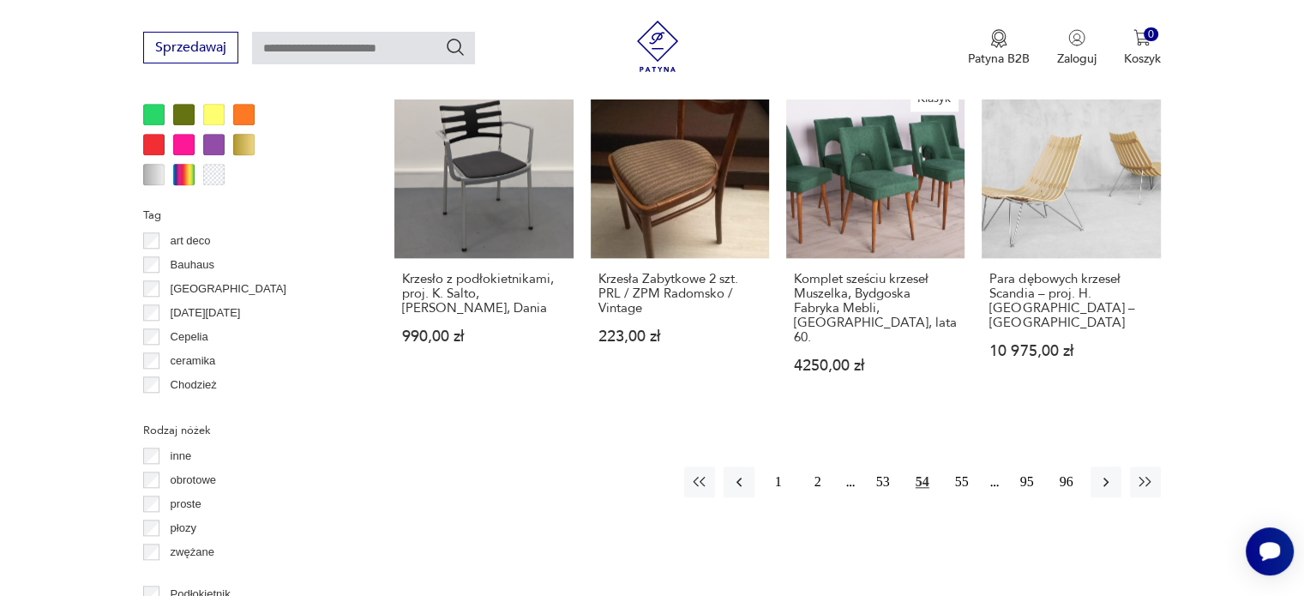
drag, startPoint x: 881, startPoint y: 424, endPoint x: 953, endPoint y: 448, distance: 75.1
click at [881, 466] on button "53" at bounding box center [883, 481] width 31 height 31
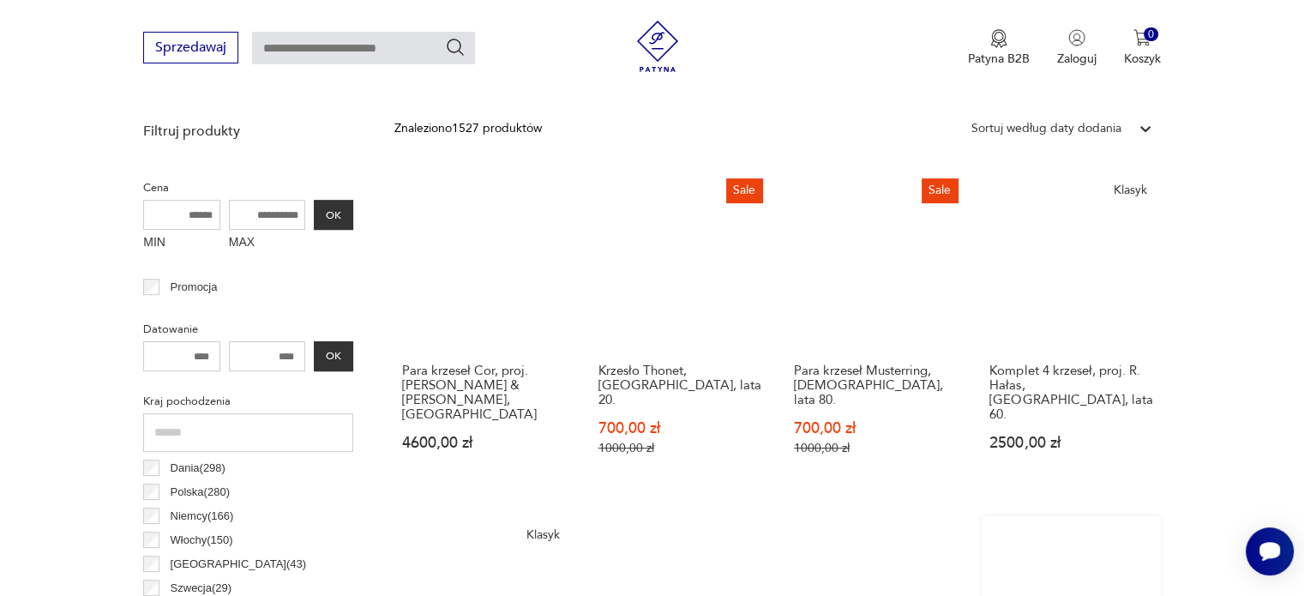
scroll to position [797, 0]
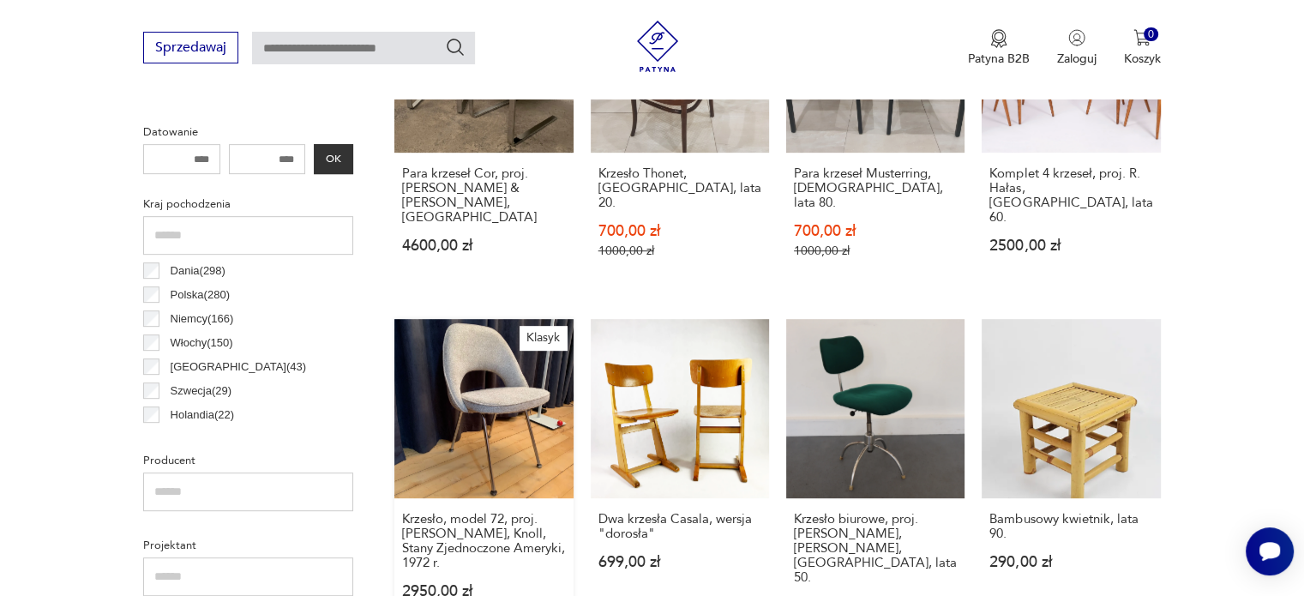
click at [458, 373] on link "Klasyk Krzesło, model 72, proj. [PERSON_NAME], Knoll, Stany Zjednoczone Ameryki…" at bounding box center [483, 482] width 178 height 327
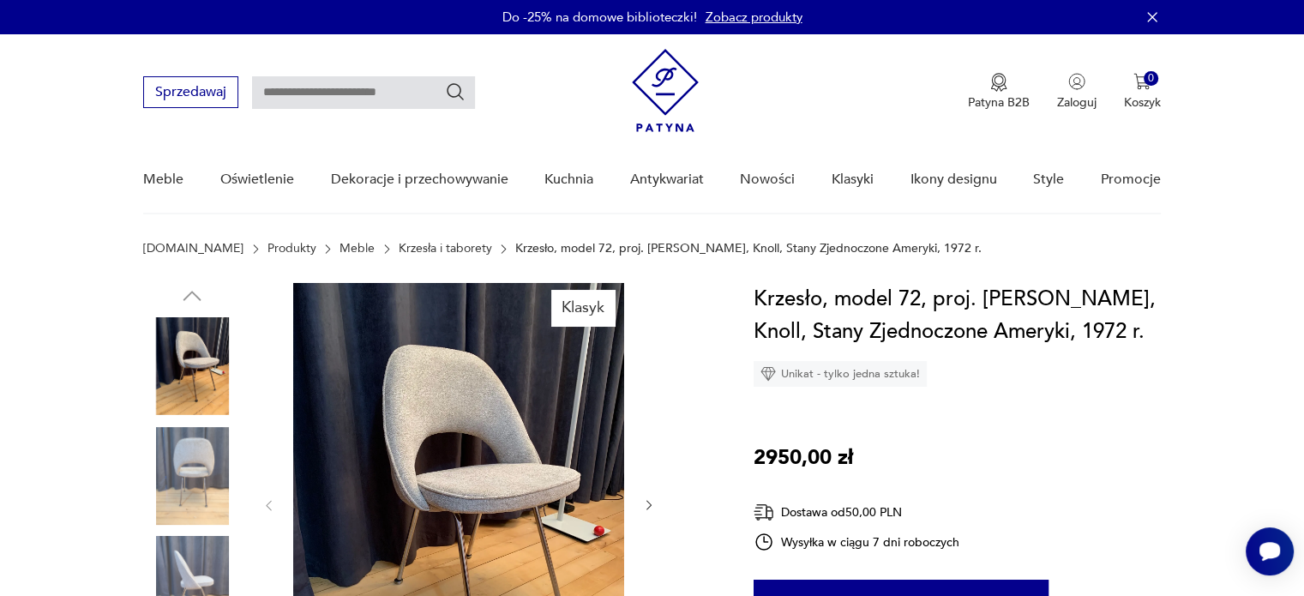
click at [648, 503] on icon "button" at bounding box center [649, 505] width 15 height 15
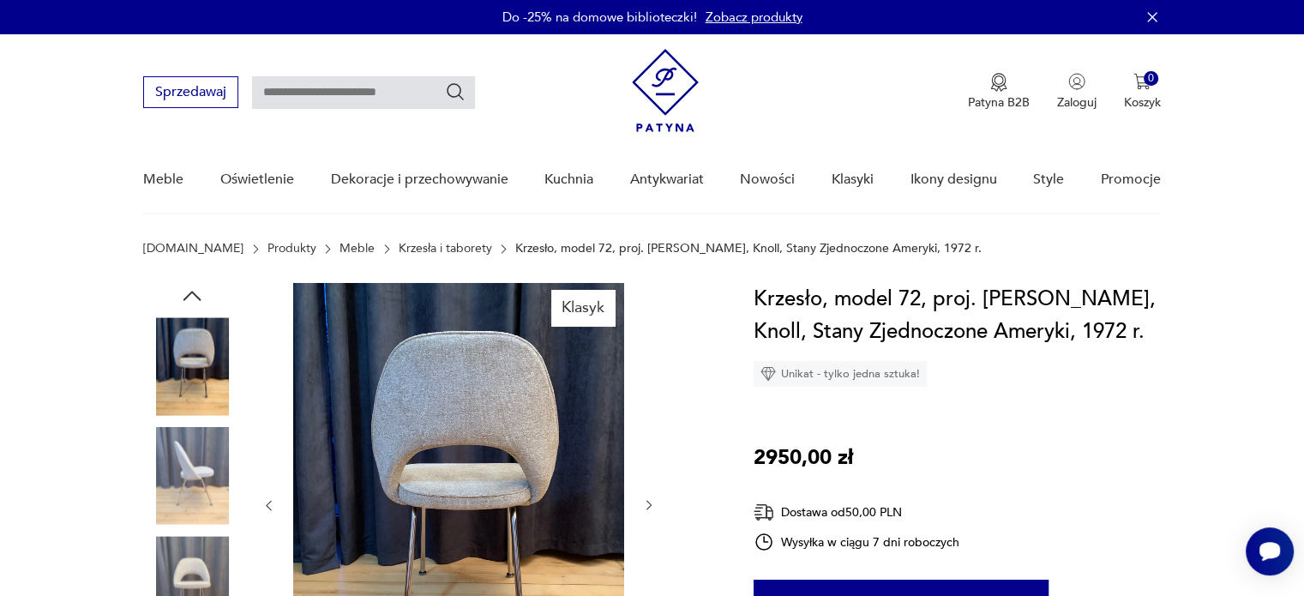
click at [648, 503] on icon "button" at bounding box center [649, 505] width 15 height 15
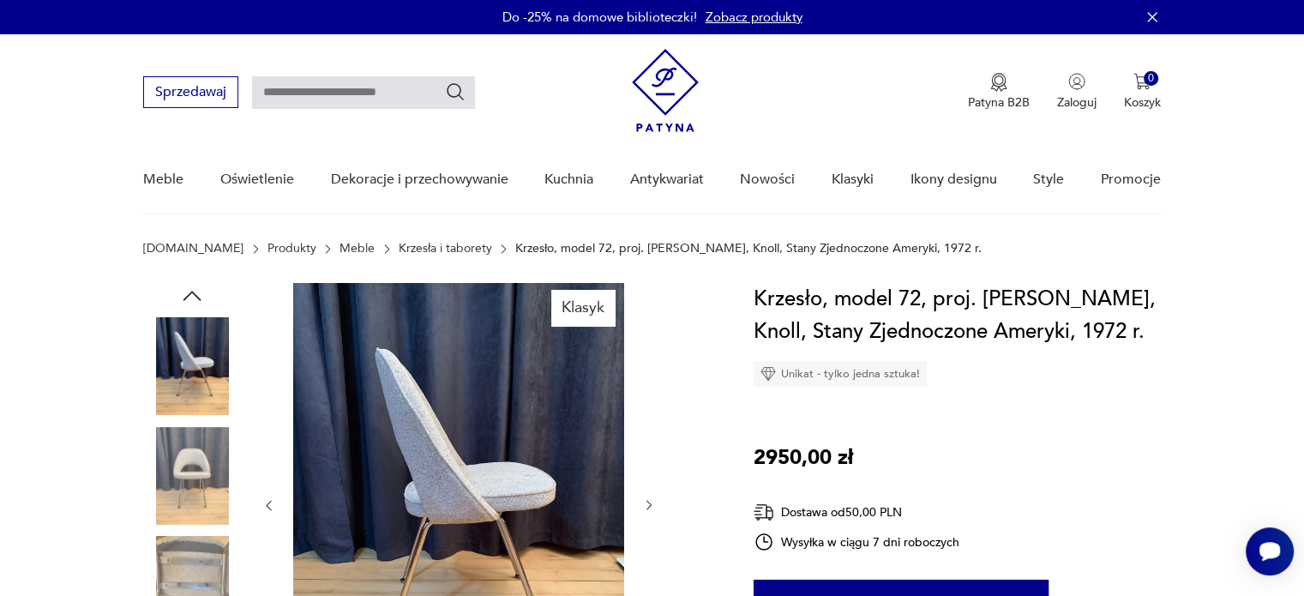
click at [648, 503] on icon "button" at bounding box center [649, 505] width 15 height 15
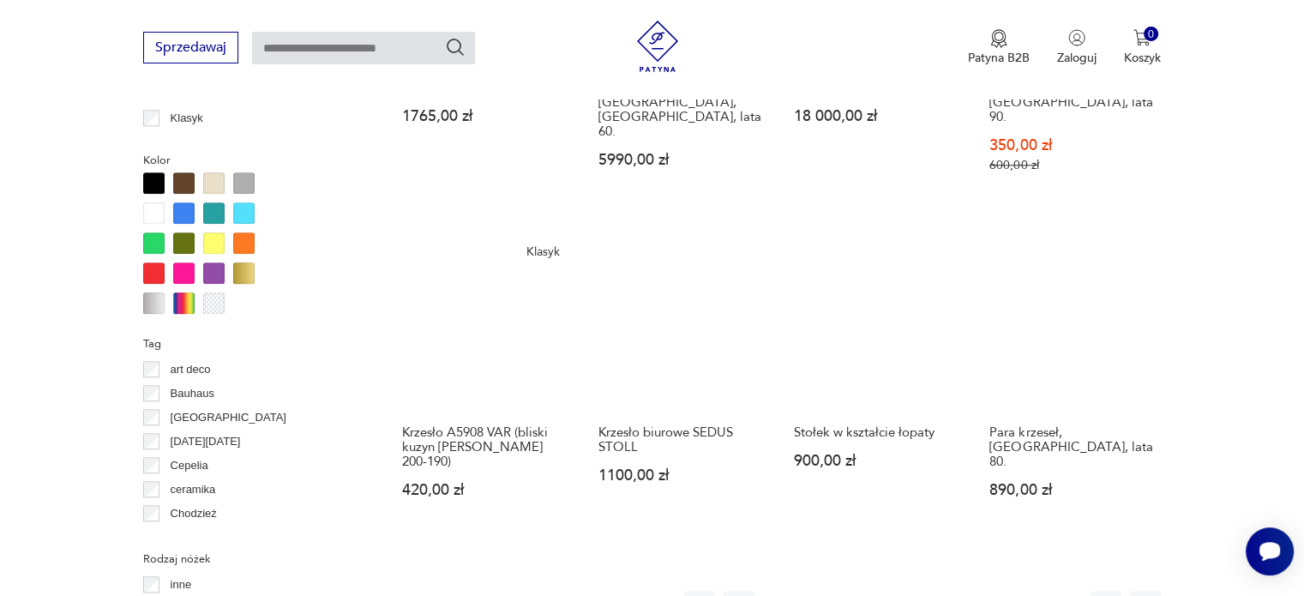
scroll to position [1826, 0]
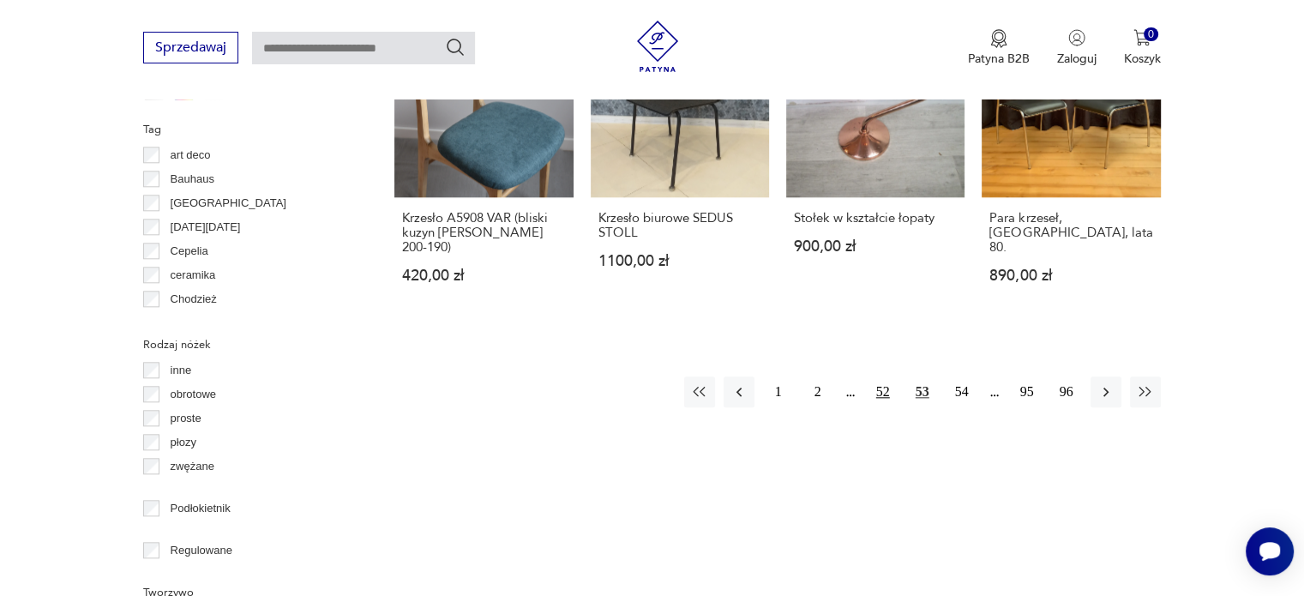
click at [887, 376] on button "52" at bounding box center [883, 391] width 31 height 31
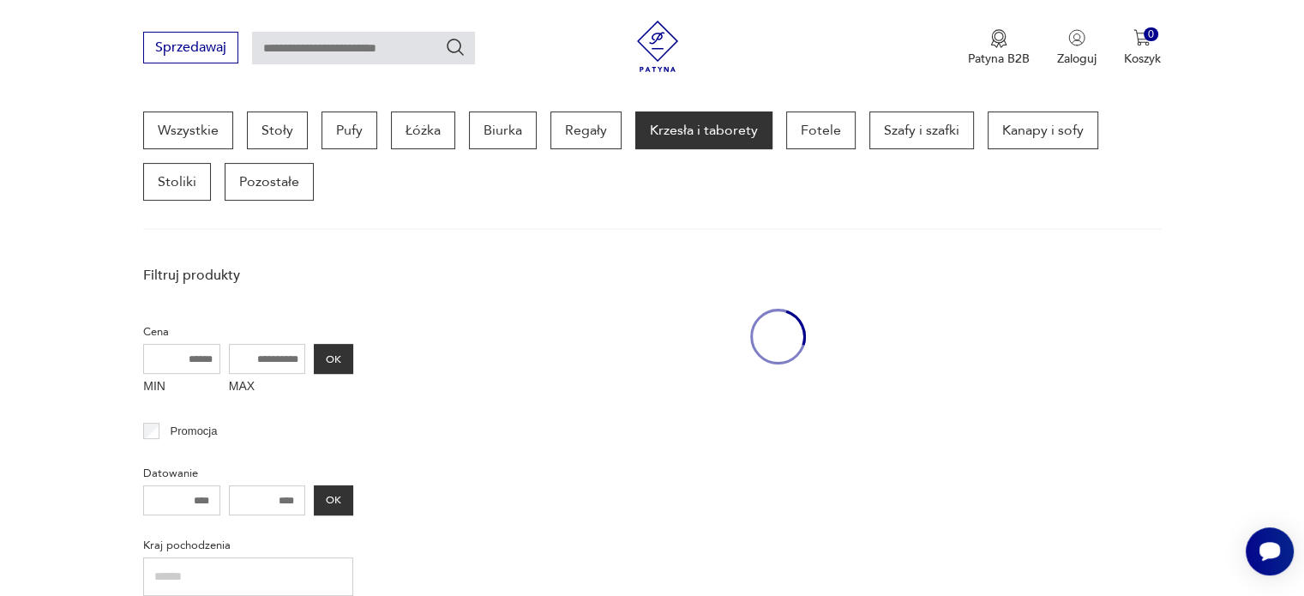
scroll to position [454, 0]
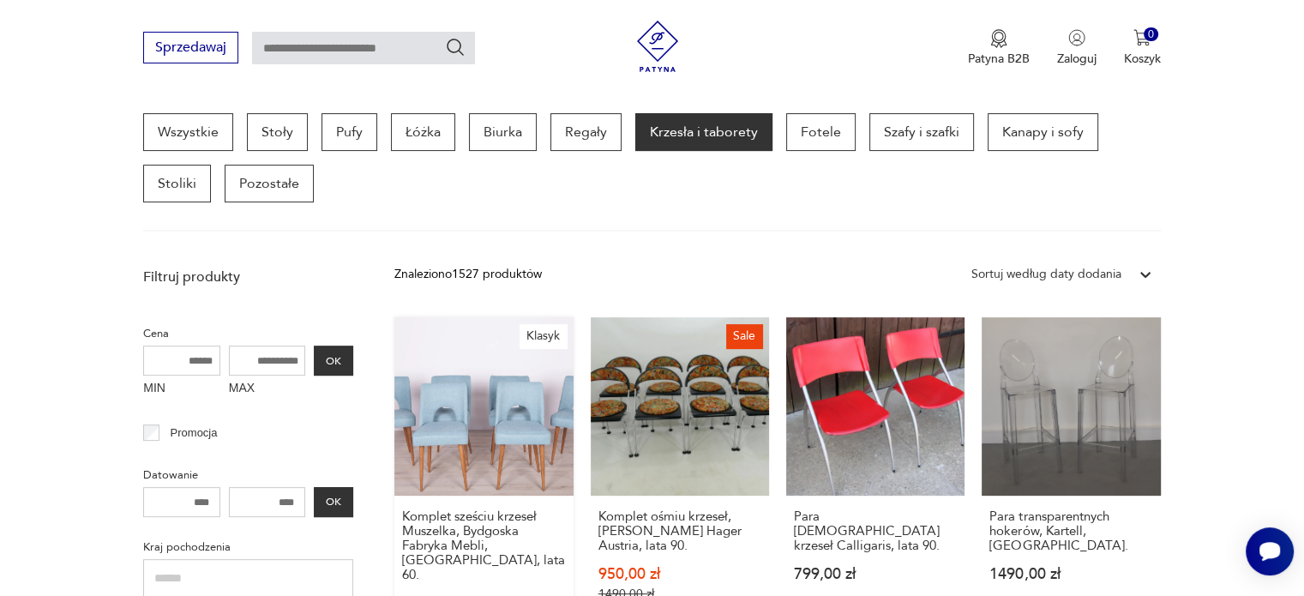
click at [498, 411] on link "Klasyk Komplet sześciu krzeseł Muszelka, Bydgoska Fabryka Mebli, [GEOGRAPHIC_DA…" at bounding box center [483, 480] width 178 height 327
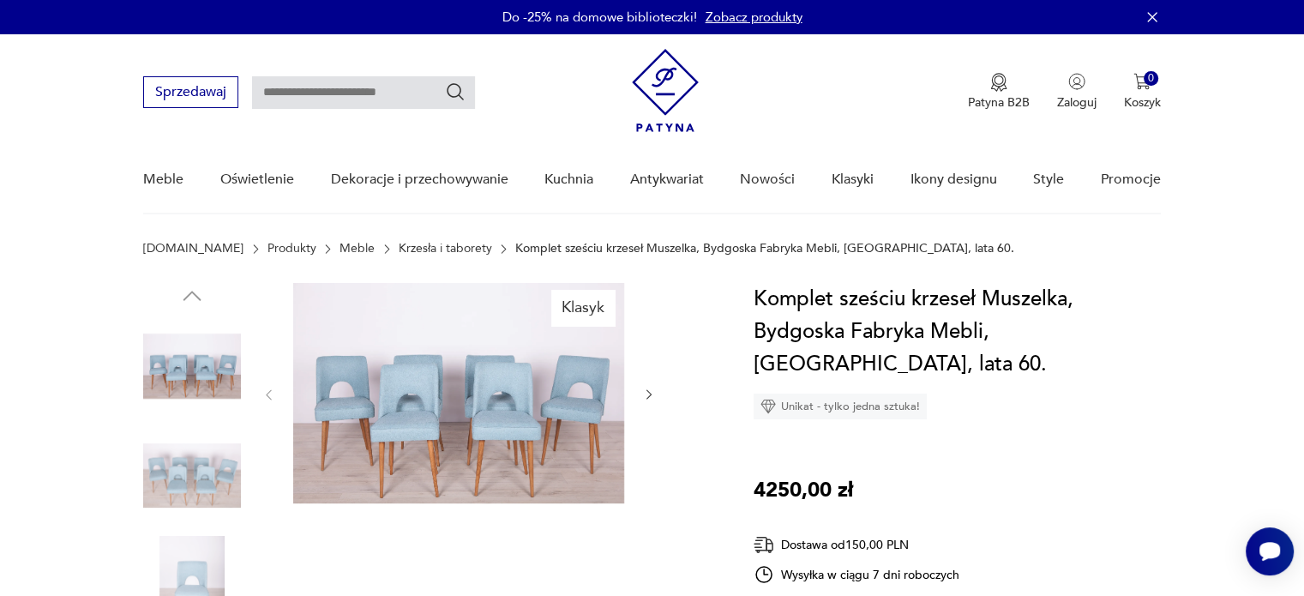
click at [649, 390] on icon "button" at bounding box center [649, 395] width 15 height 15
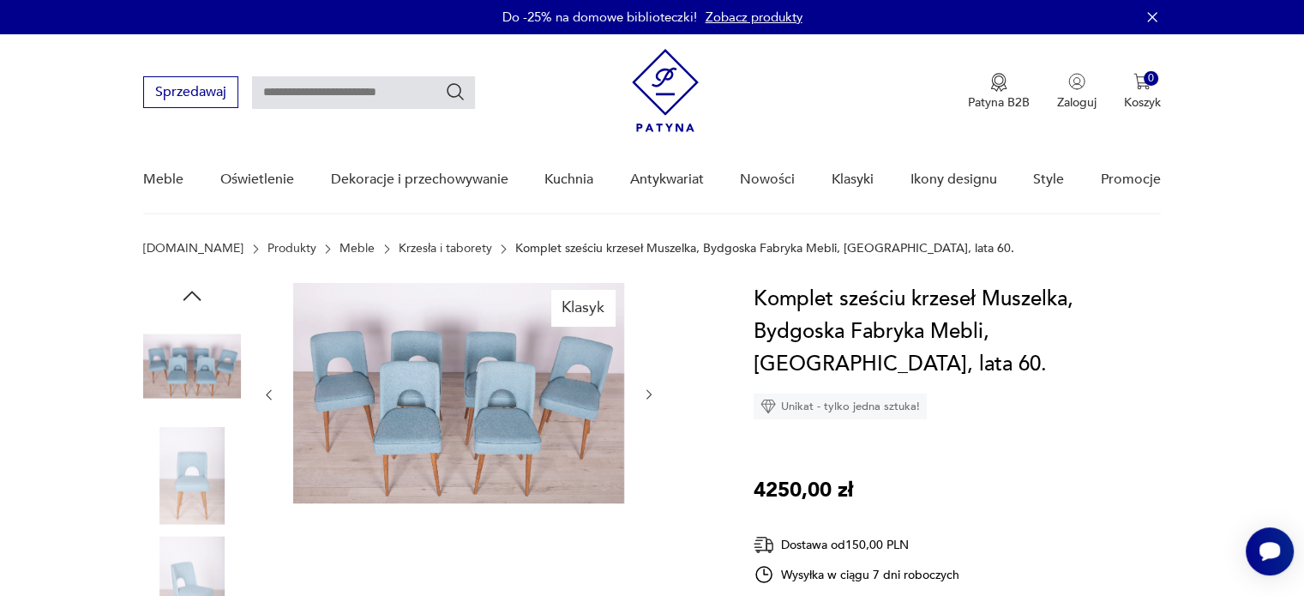
click at [649, 390] on icon "button" at bounding box center [649, 395] width 15 height 15
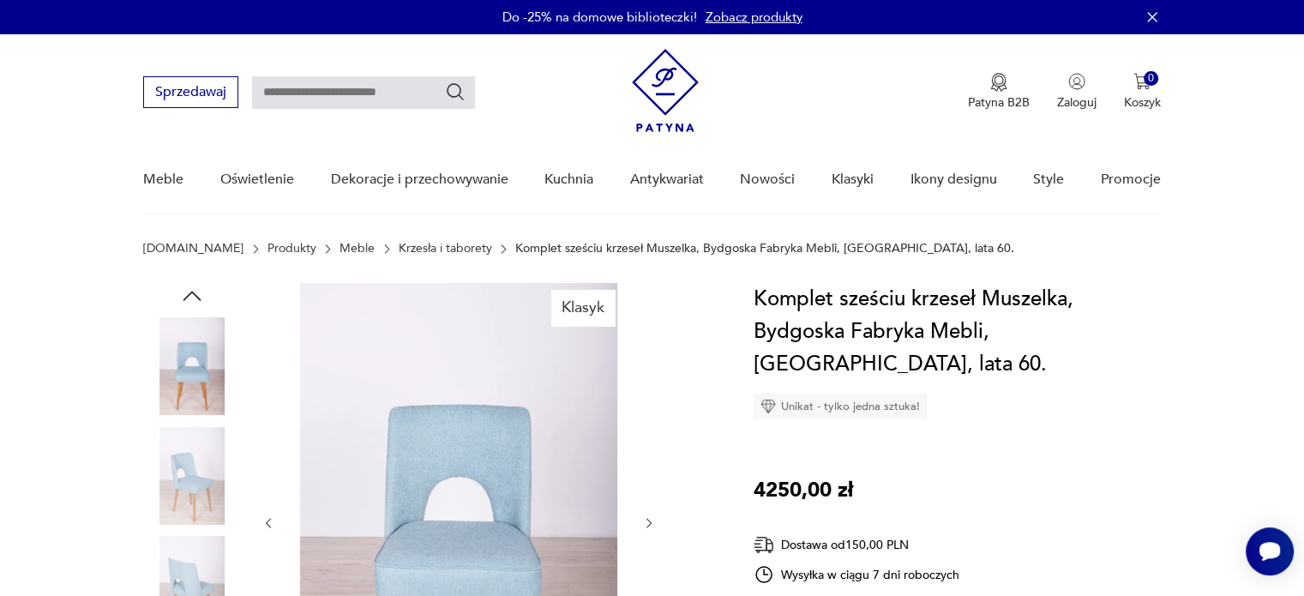
click at [564, 424] on img at bounding box center [458, 521] width 331 height 477
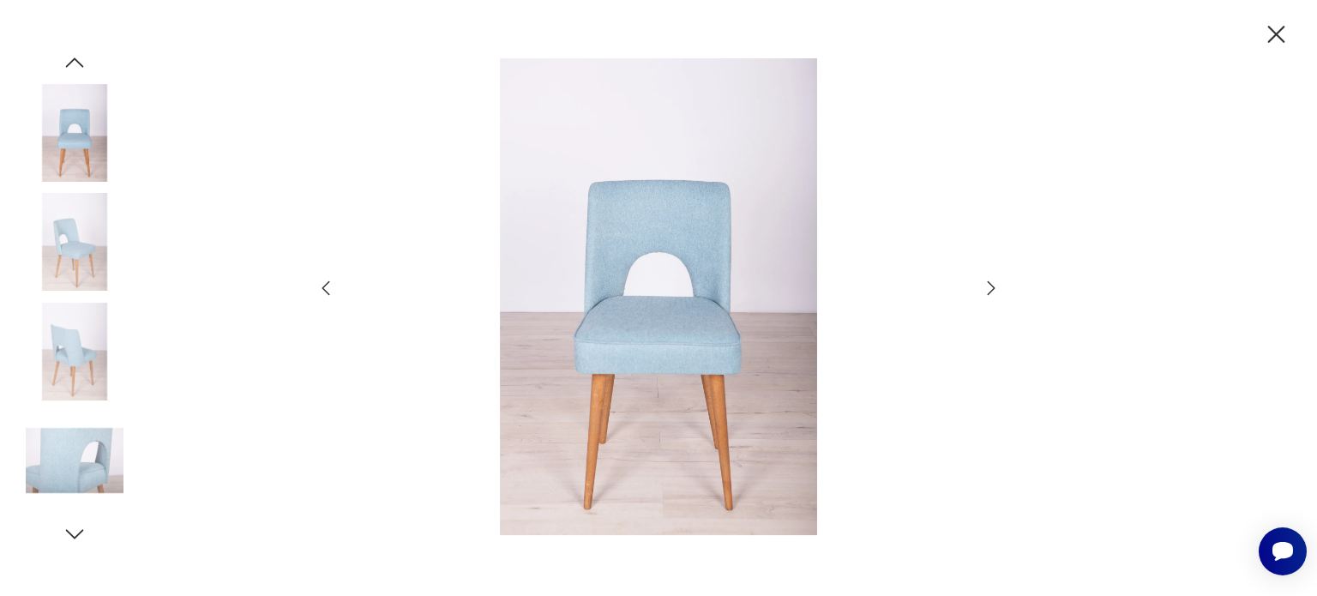
click at [991, 286] on icon "button" at bounding box center [992, 287] width 8 height 14
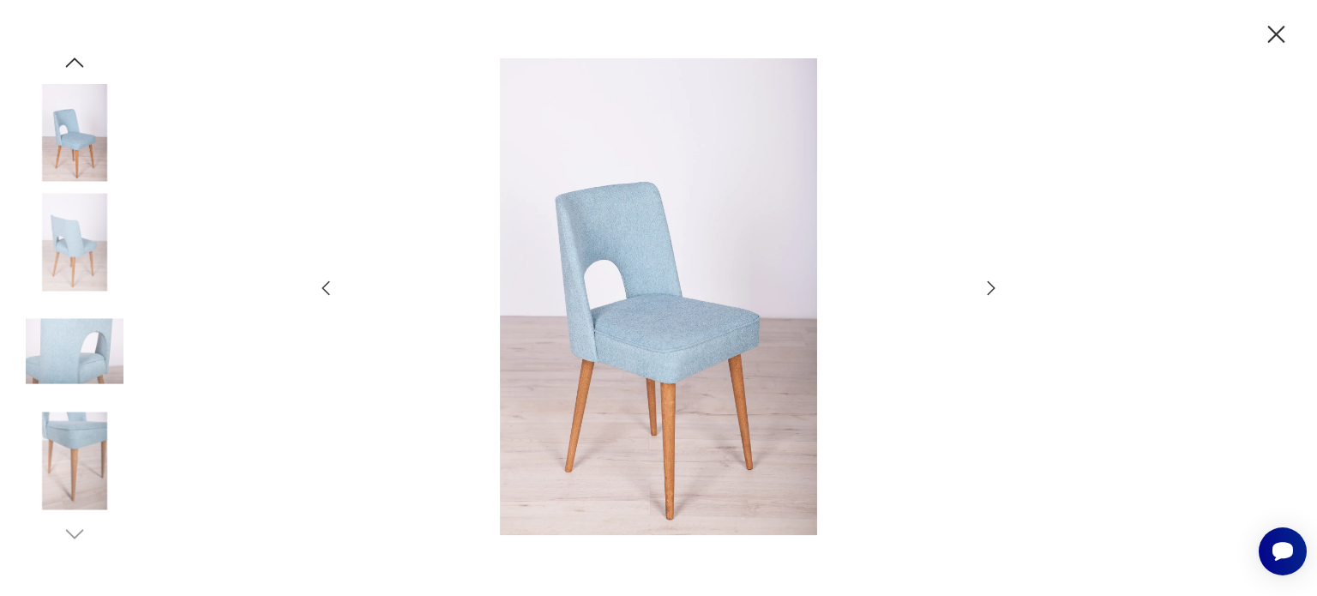
click at [991, 286] on icon "button" at bounding box center [992, 287] width 8 height 14
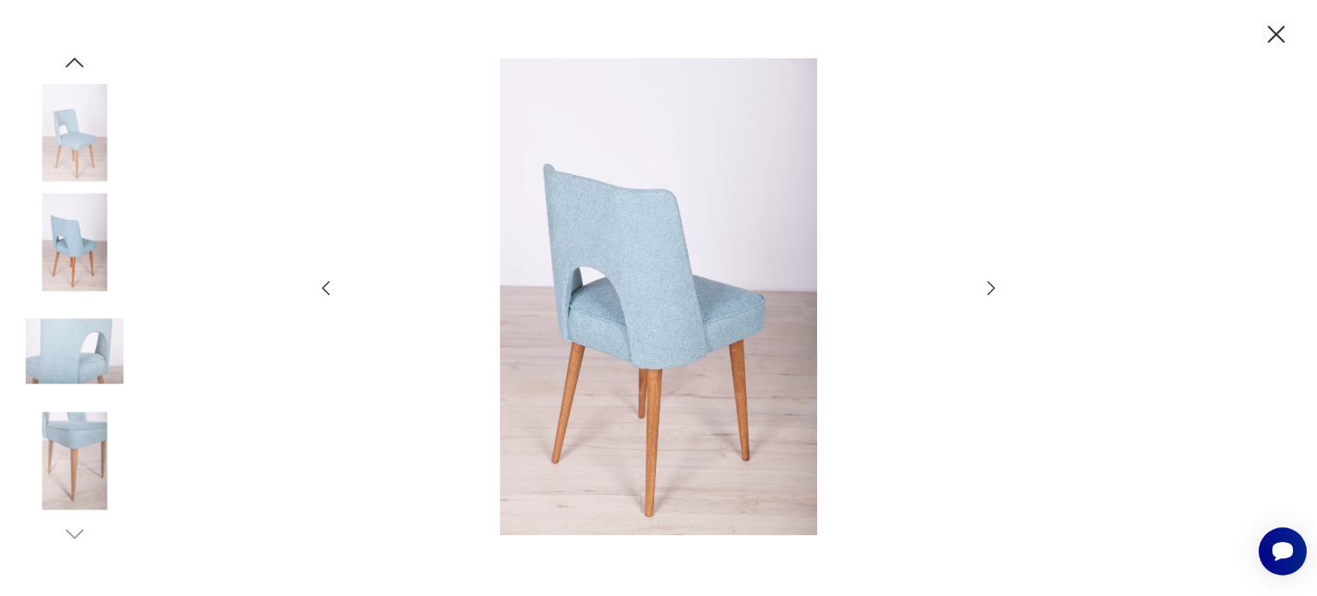
click at [991, 286] on icon "button" at bounding box center [992, 287] width 8 height 14
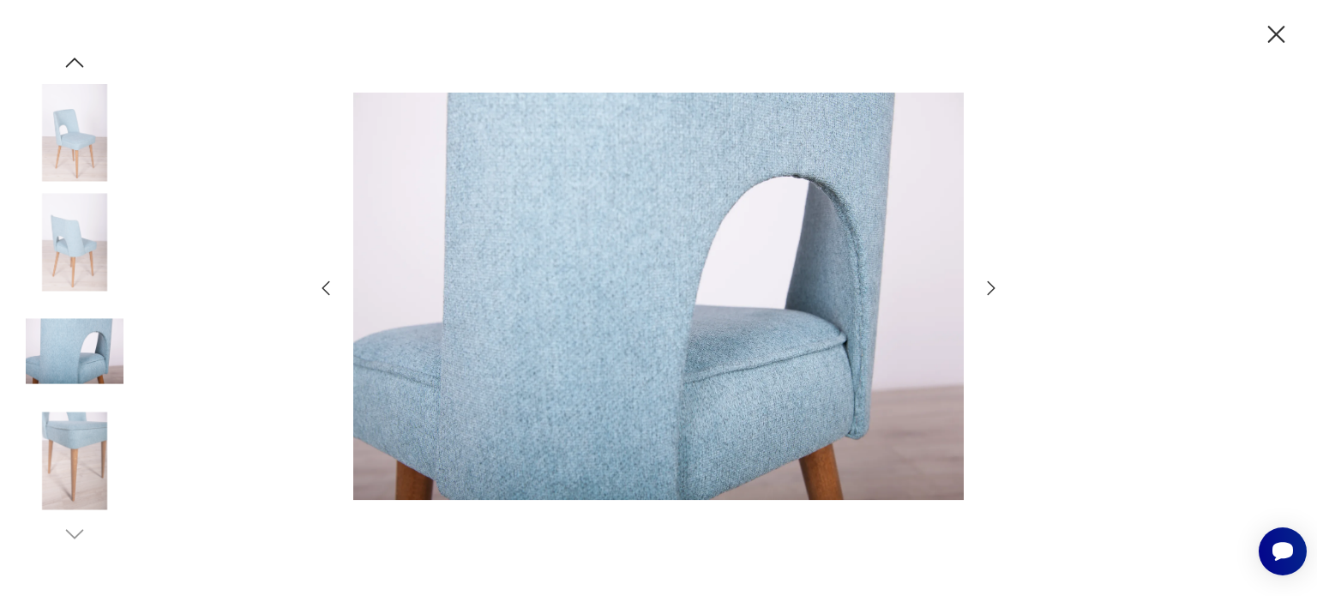
click at [991, 286] on icon "button" at bounding box center [992, 287] width 8 height 14
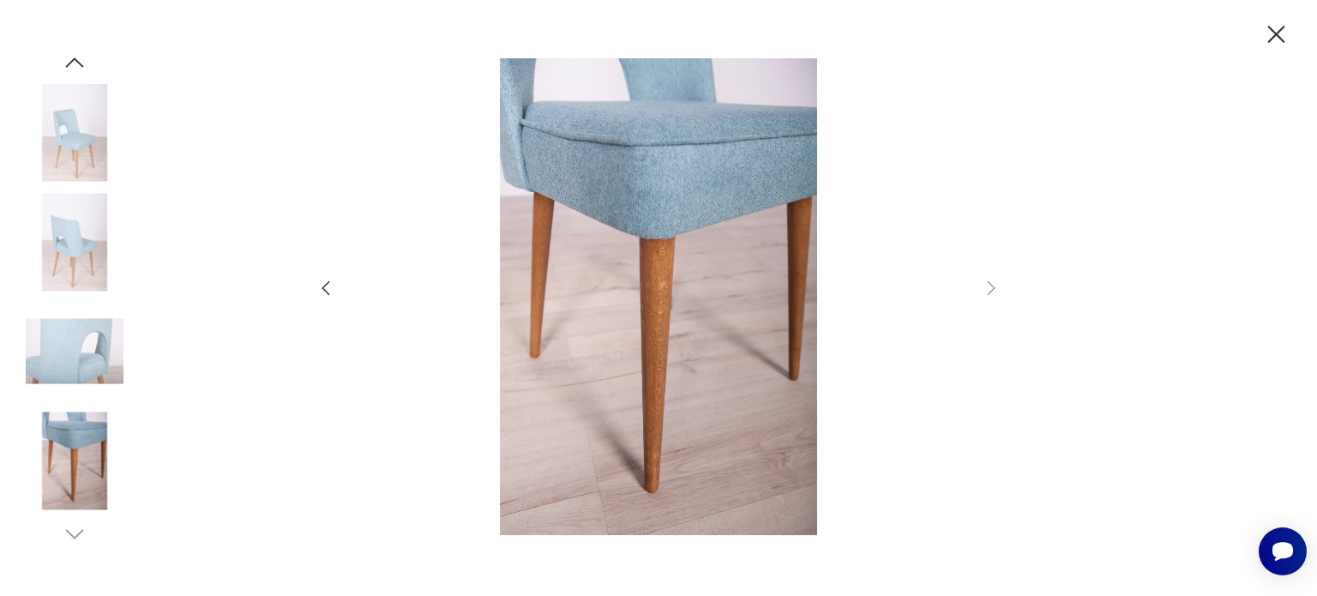
click at [1278, 33] on icon "button" at bounding box center [1276, 35] width 30 height 30
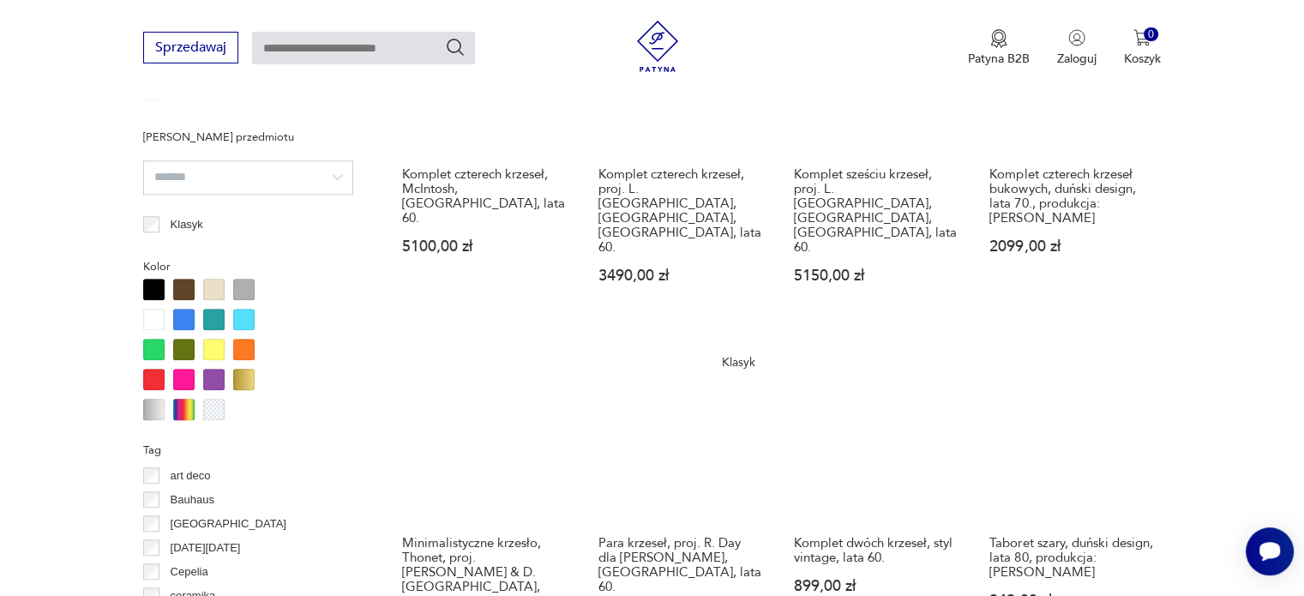
scroll to position [1826, 0]
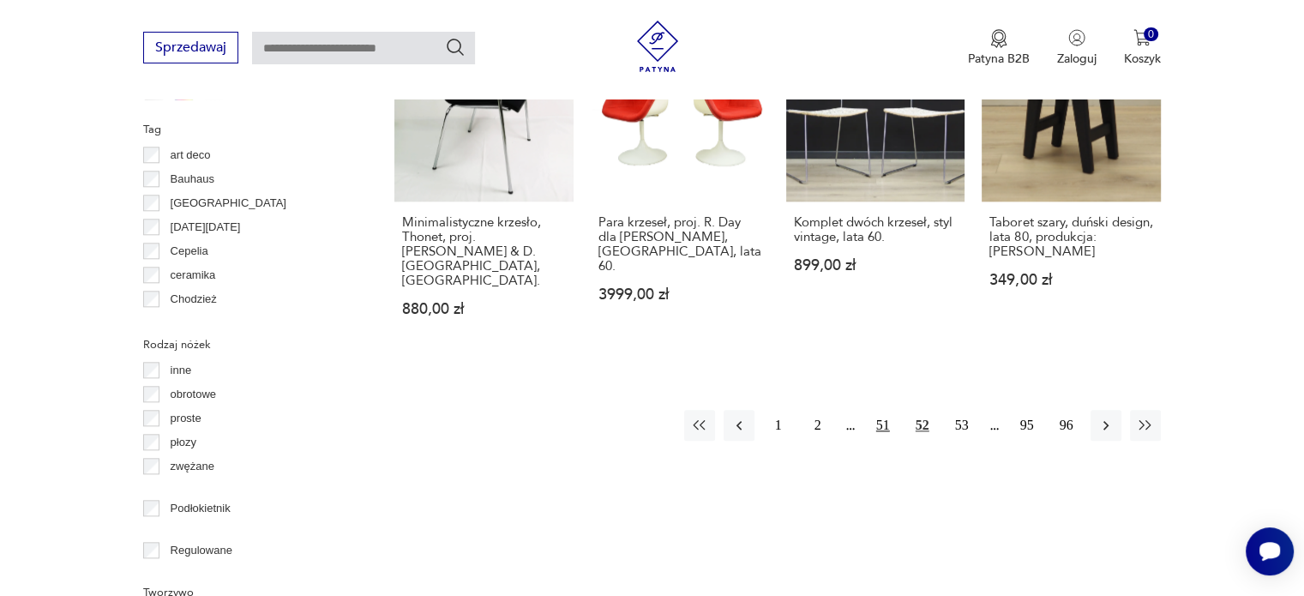
click at [884, 410] on button "51" at bounding box center [883, 425] width 31 height 31
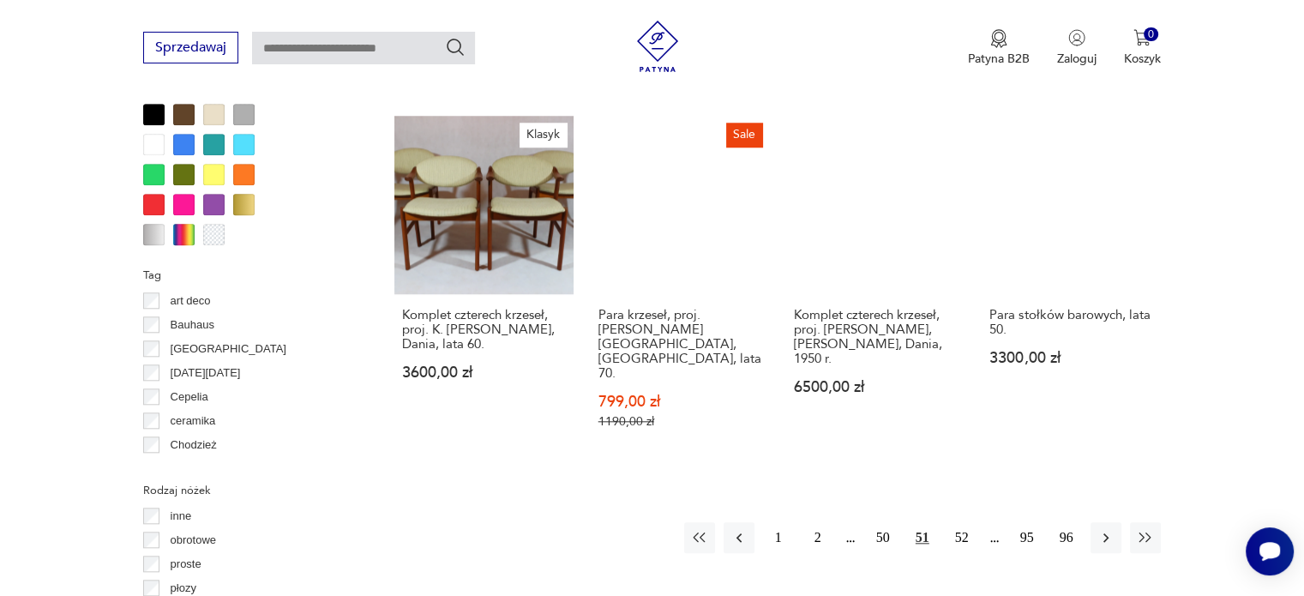
scroll to position [1912, 0]
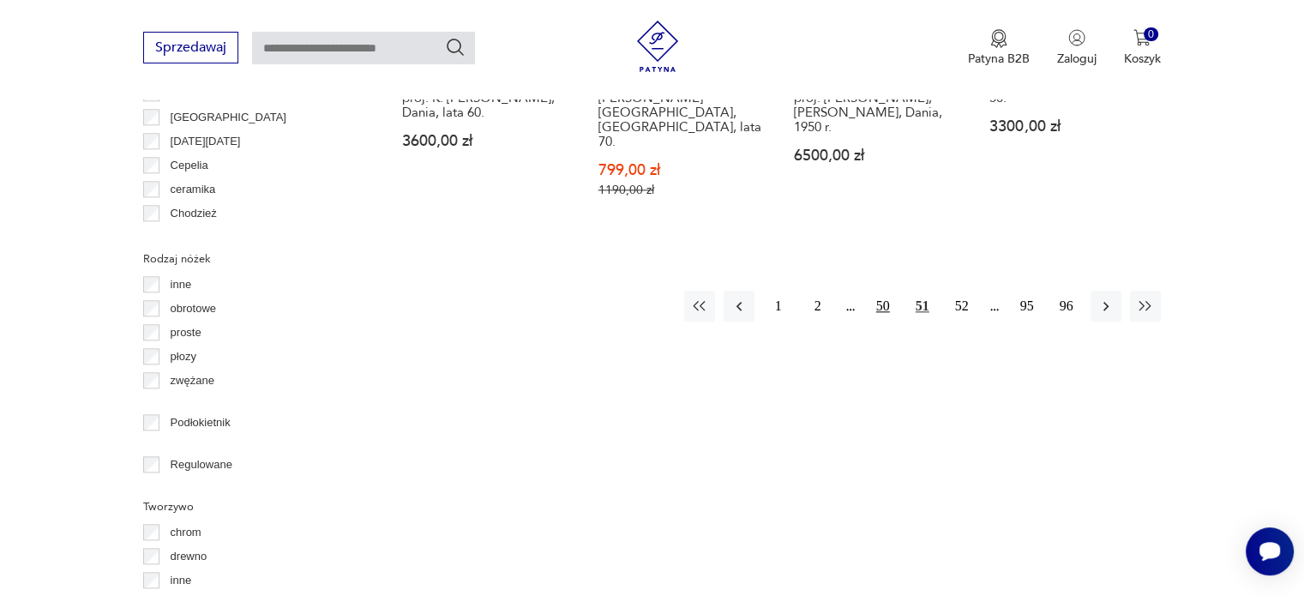
click at [877, 291] on button "50" at bounding box center [883, 306] width 31 height 31
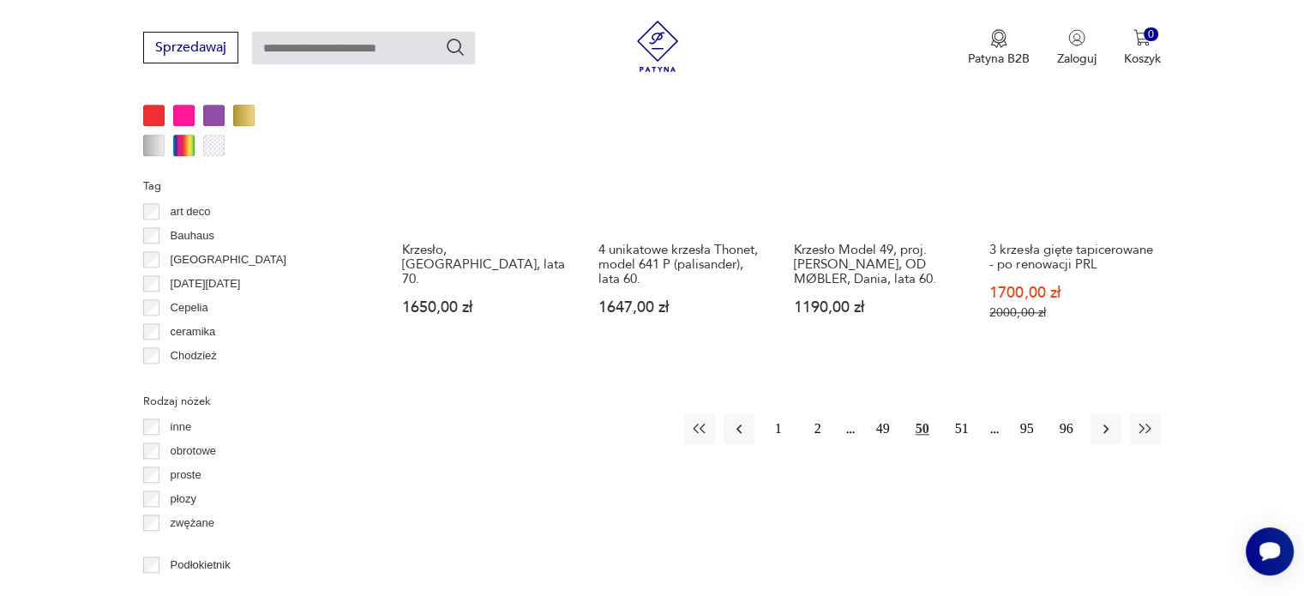
scroll to position [1741, 0]
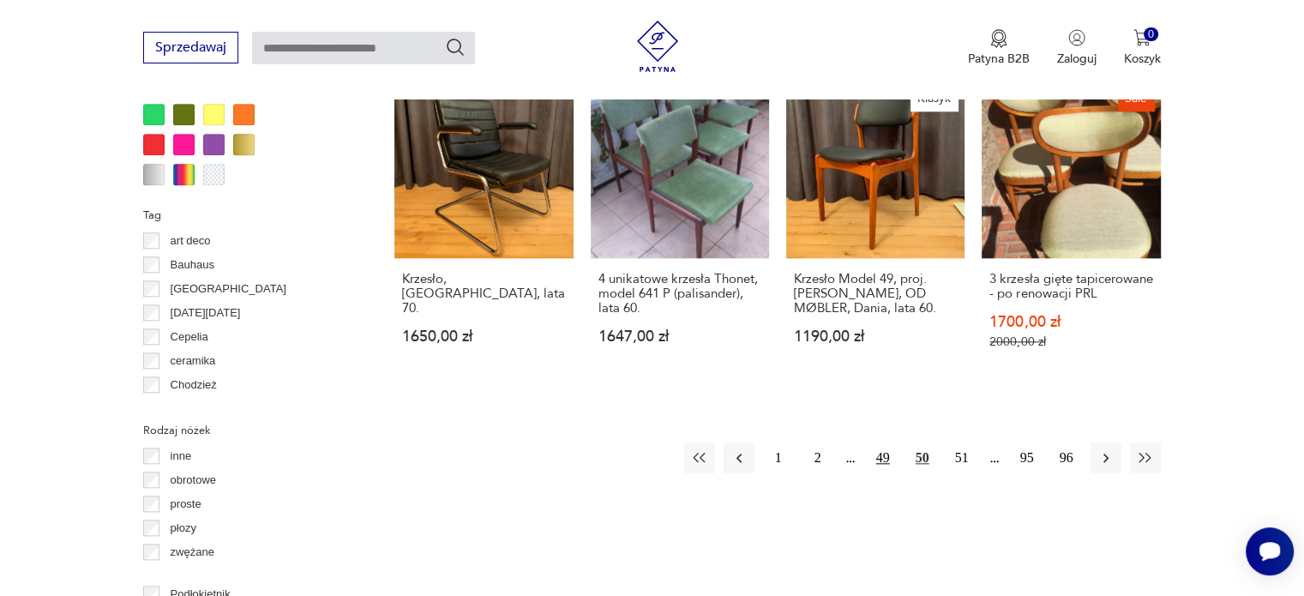
click at [887, 442] on button "49" at bounding box center [883, 457] width 31 height 31
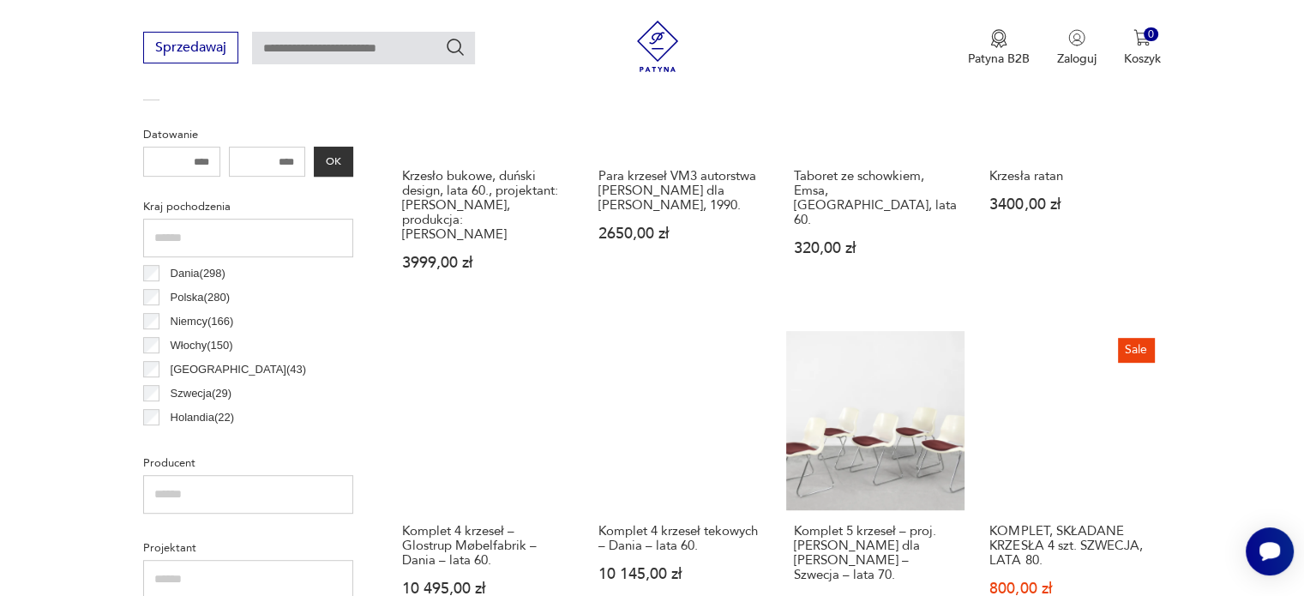
scroll to position [797, 0]
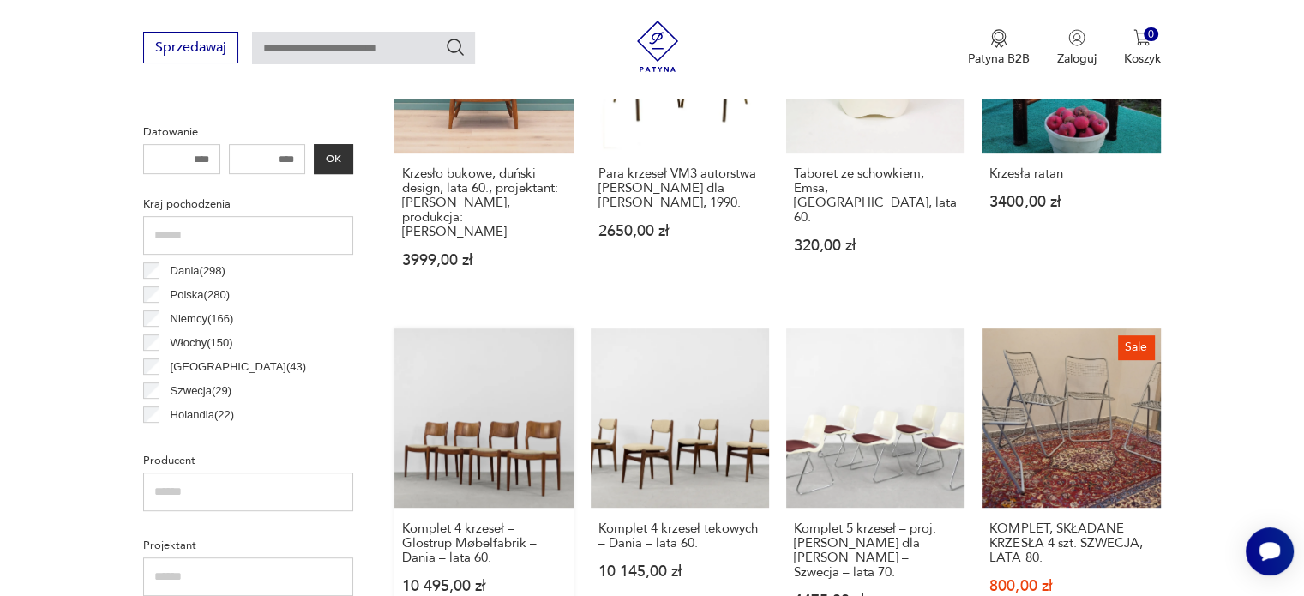
click at [468, 466] on link "Komplet 4 krzeseł – Glostrup Møbelfabrik – Dania – lata 60. 10 495,00 zł" at bounding box center [483, 486] width 178 height 317
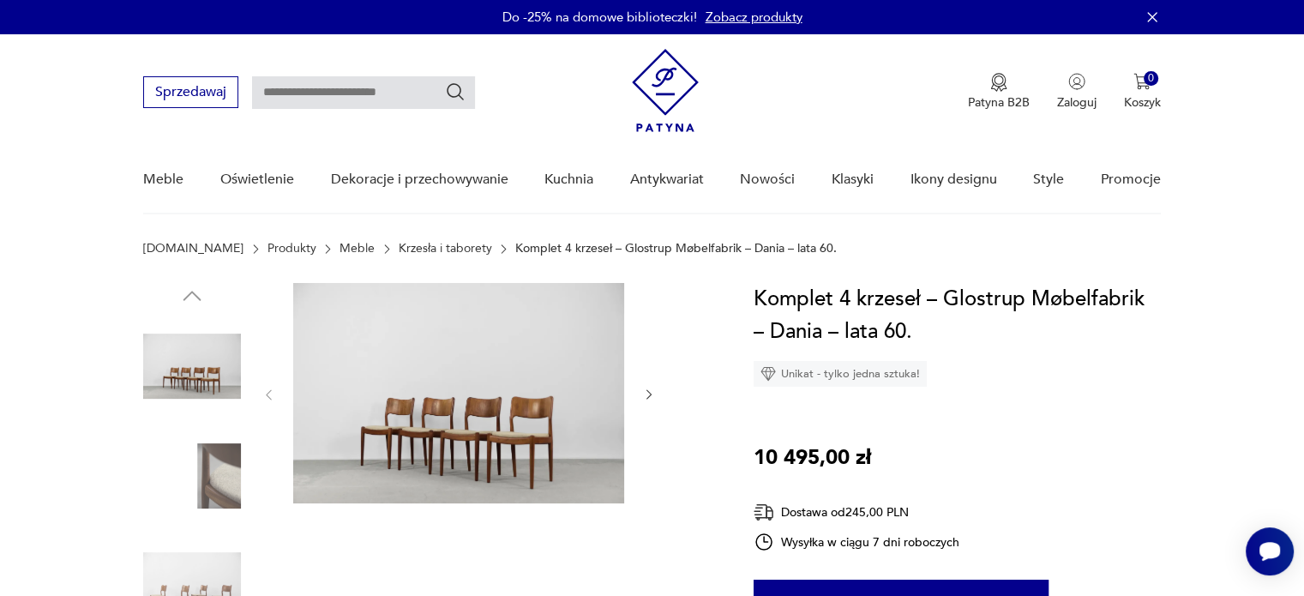
click at [563, 424] on img at bounding box center [458, 393] width 331 height 220
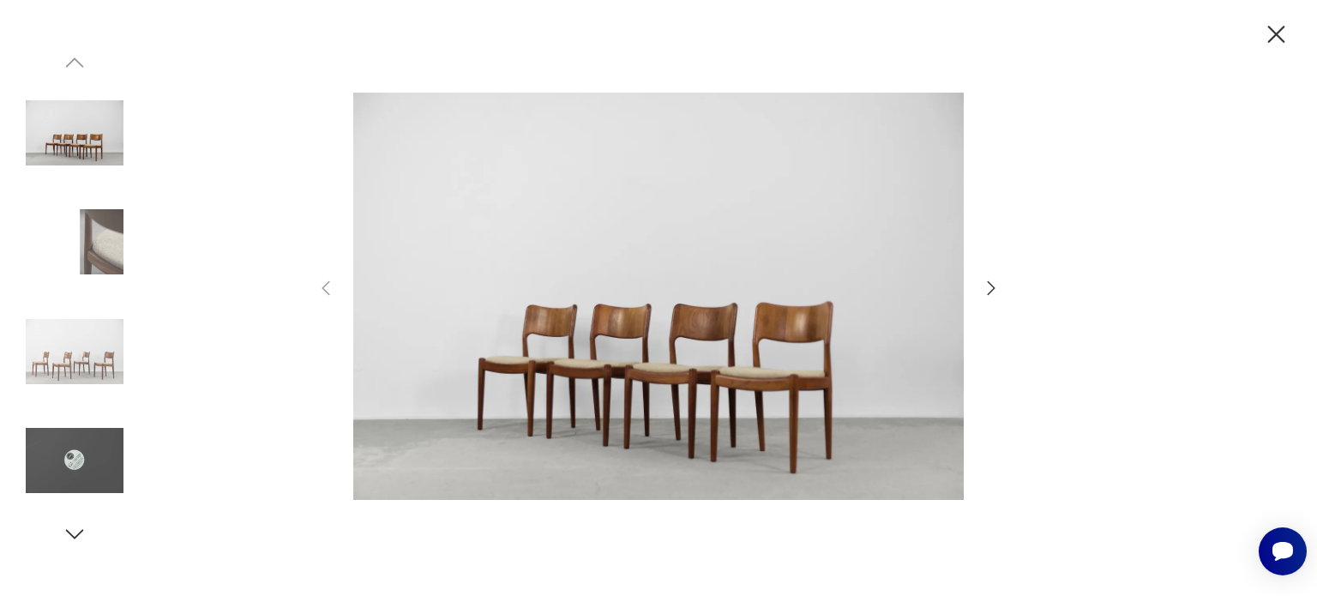
click at [996, 288] on icon "button" at bounding box center [991, 288] width 21 height 21
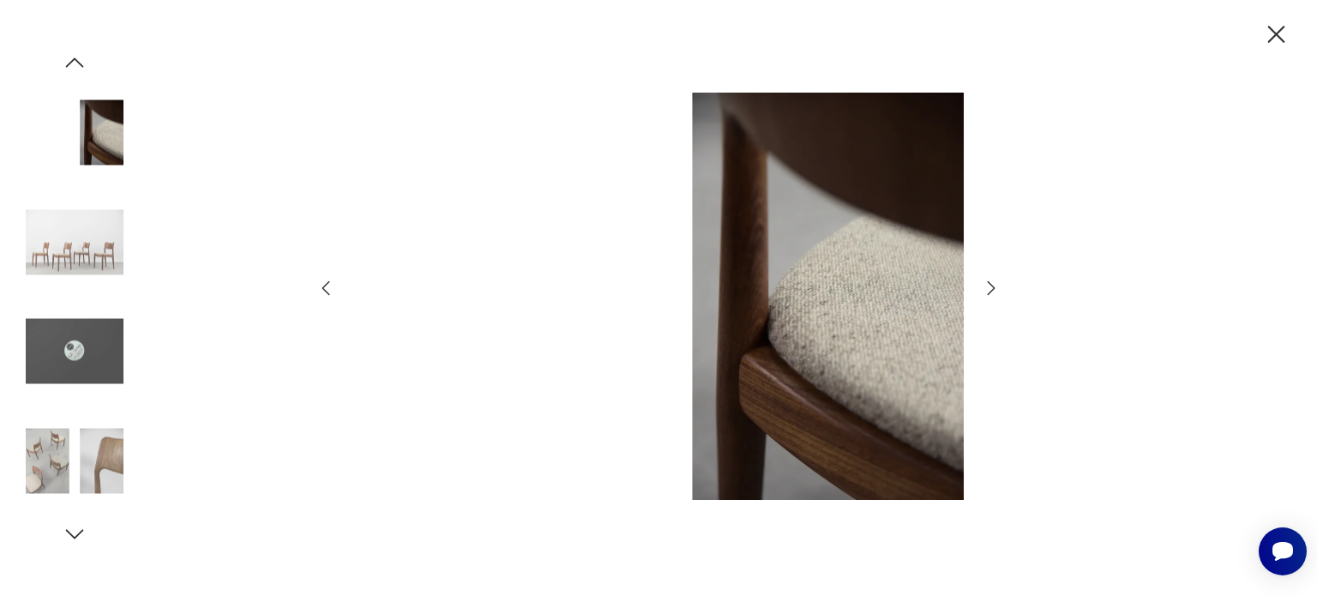
click at [995, 288] on icon "button" at bounding box center [991, 288] width 21 height 21
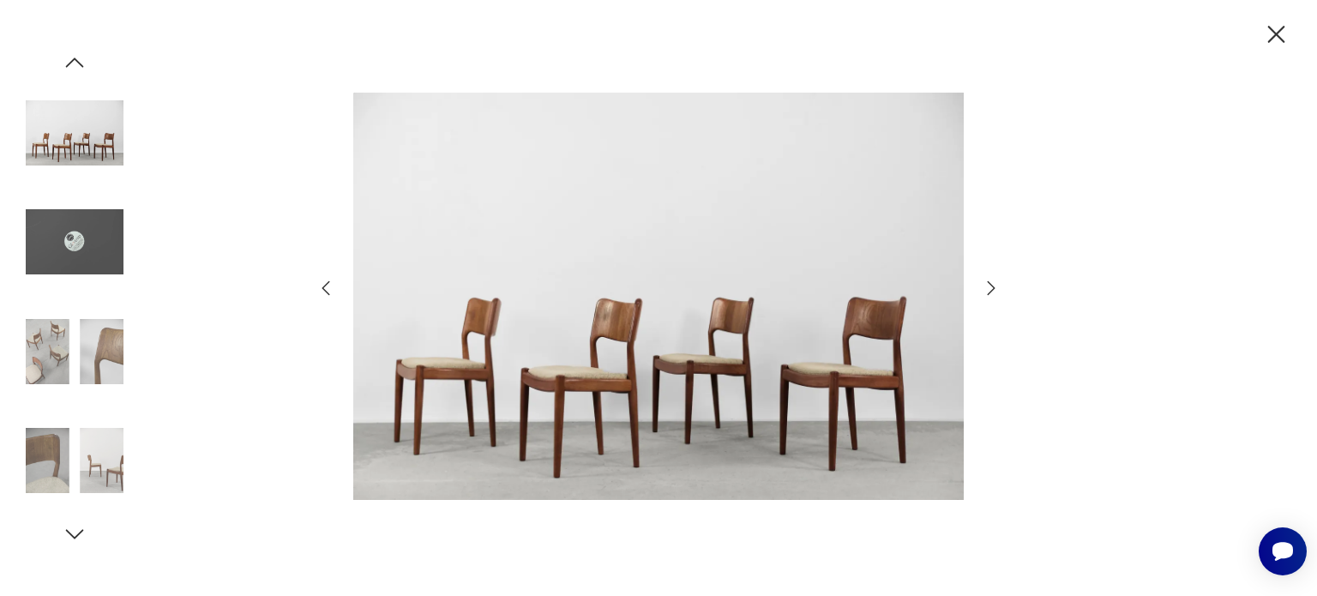
click at [989, 289] on icon "button" at bounding box center [991, 288] width 21 height 21
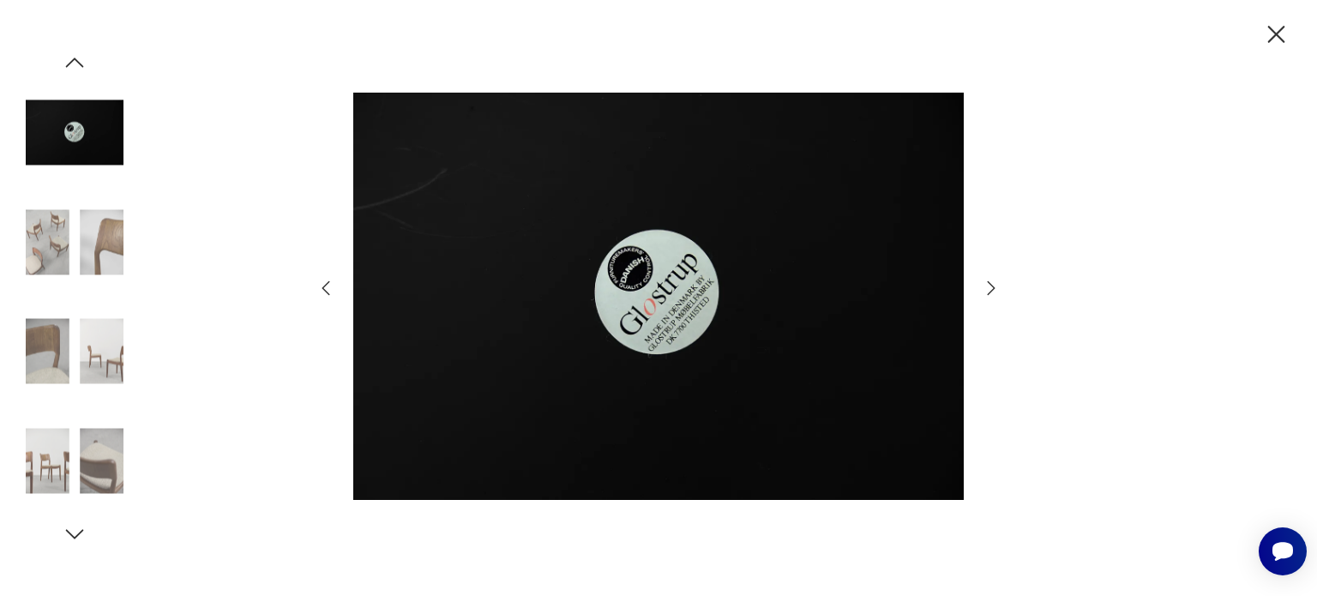
click at [989, 289] on icon "button" at bounding box center [991, 288] width 21 height 21
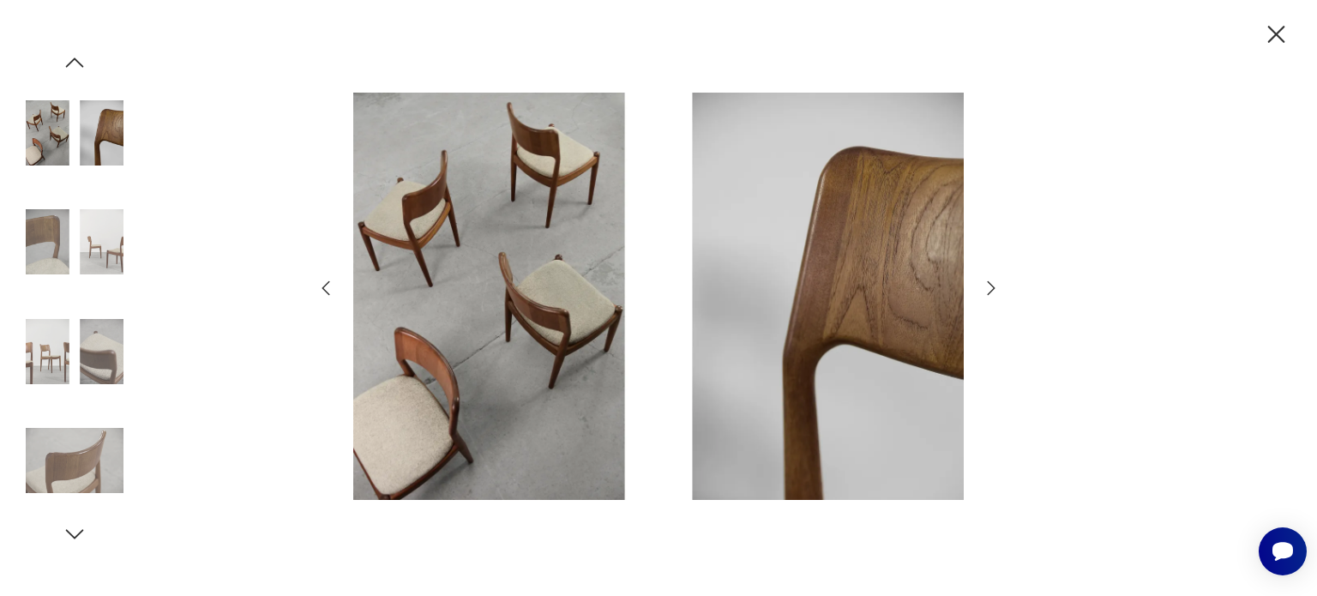
click at [992, 286] on icon "button" at bounding box center [992, 287] width 8 height 14
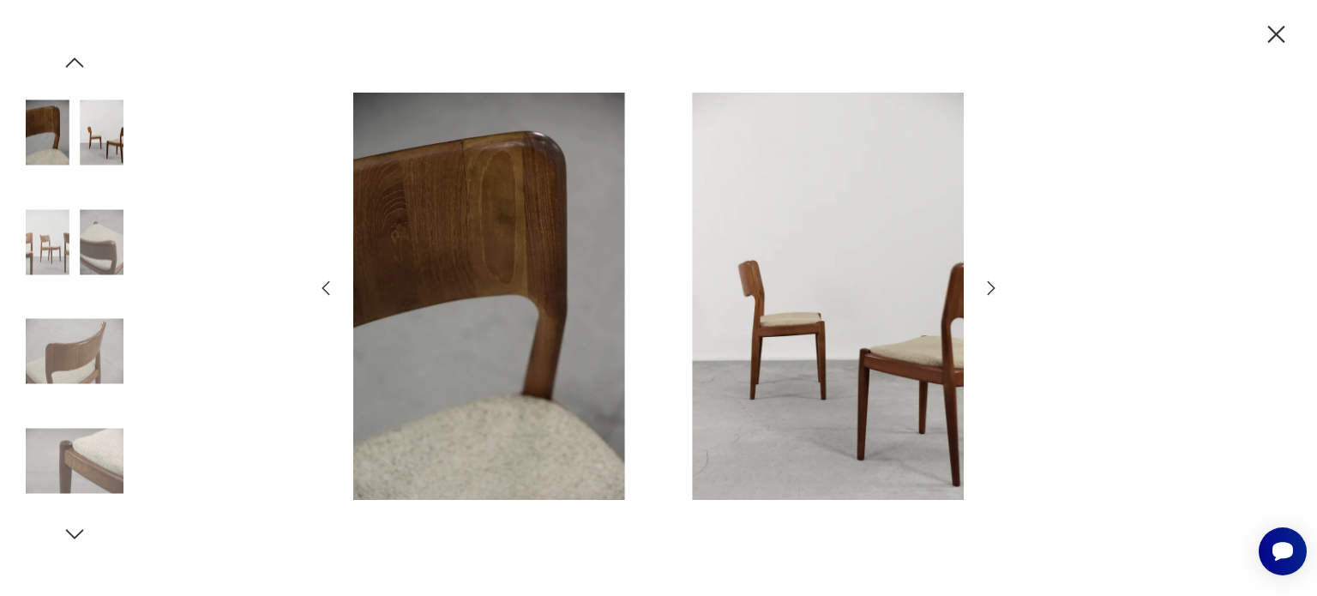
click at [991, 287] on icon "button" at bounding box center [991, 288] width 21 height 21
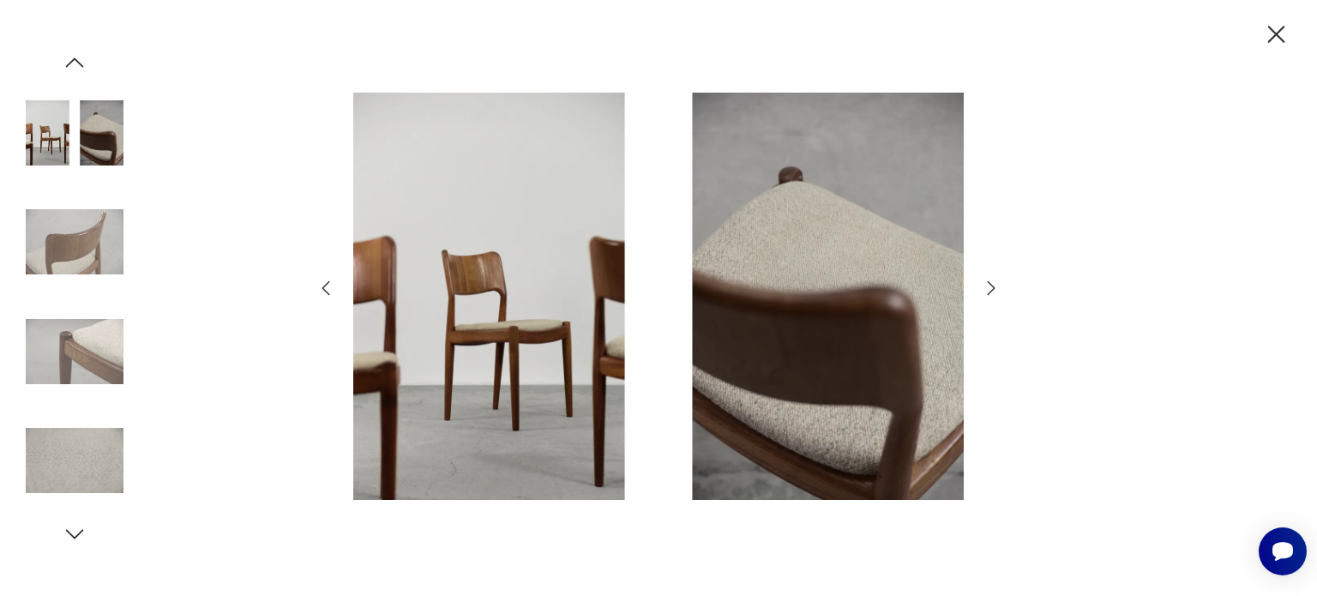
click at [991, 287] on icon "button" at bounding box center [991, 288] width 21 height 21
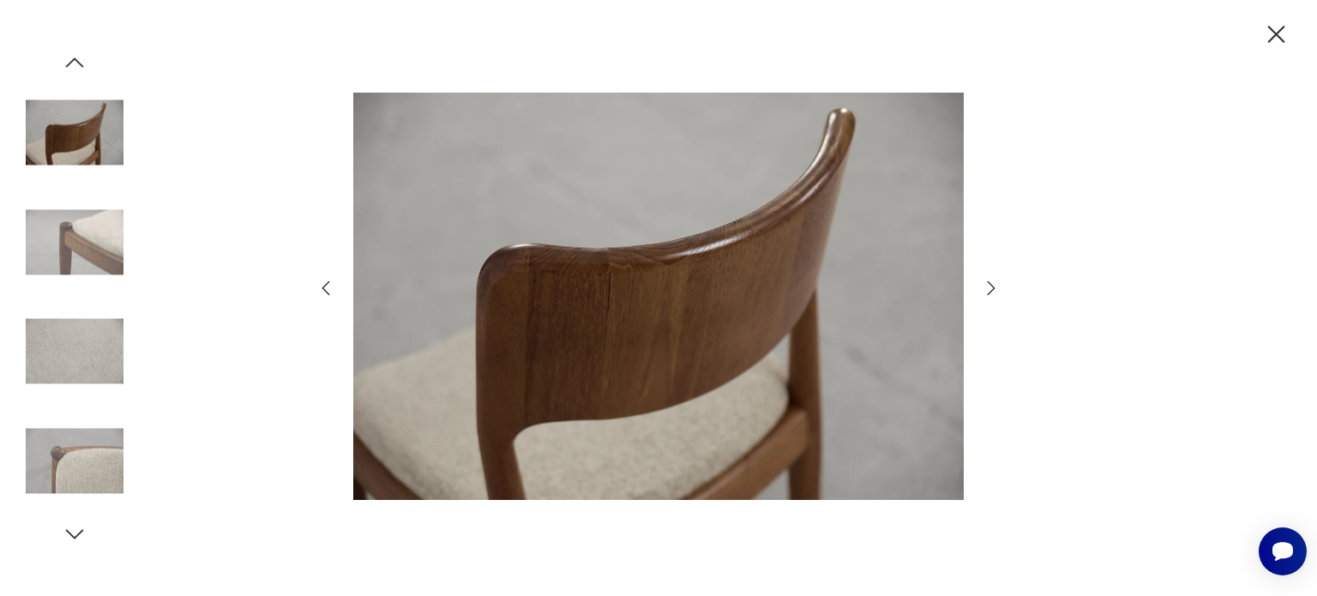
click at [991, 287] on icon "button" at bounding box center [991, 288] width 21 height 21
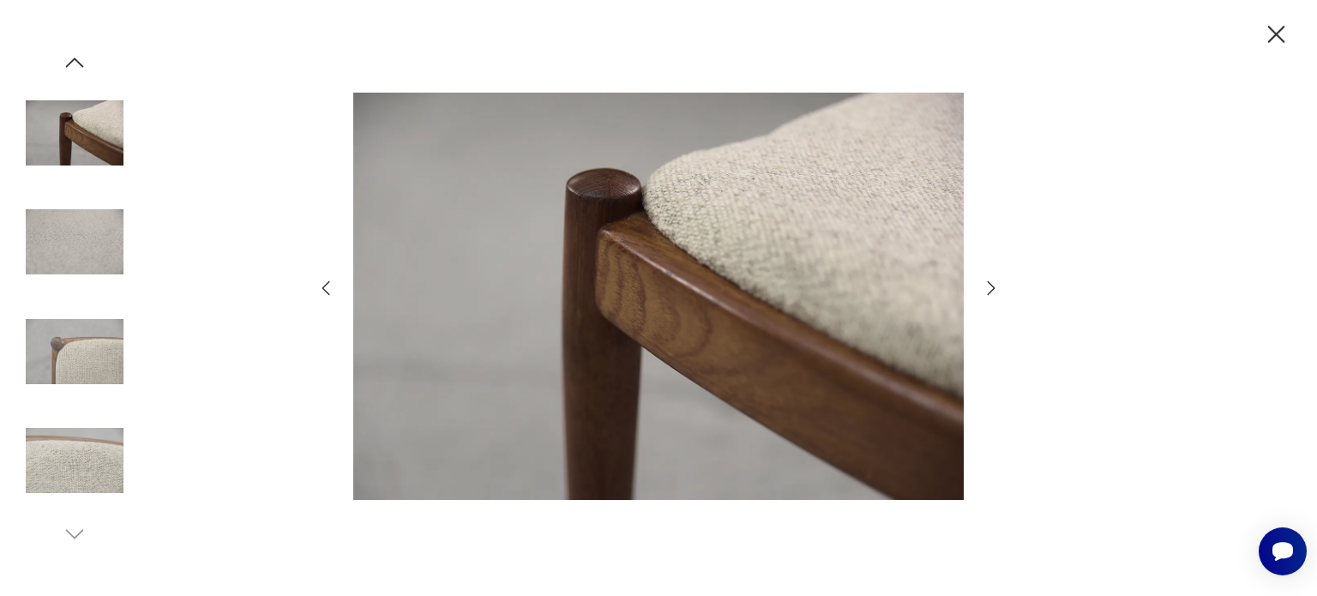
click at [986, 284] on icon "button" at bounding box center [991, 288] width 21 height 21
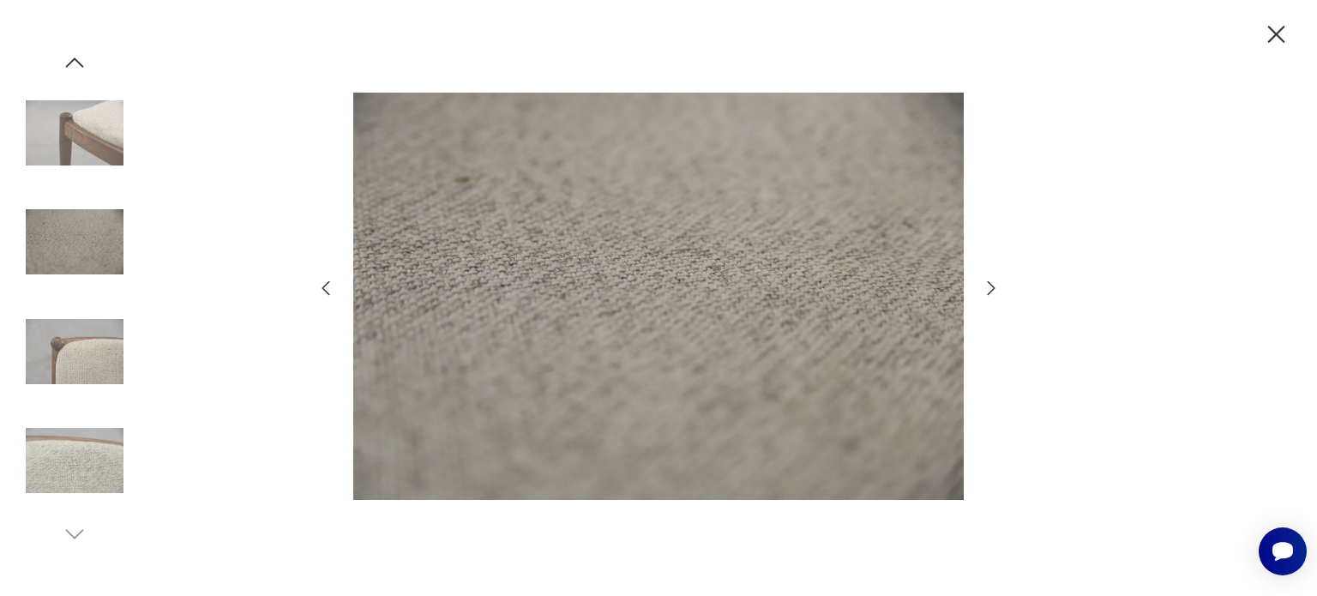
click at [986, 284] on icon "button" at bounding box center [991, 288] width 21 height 21
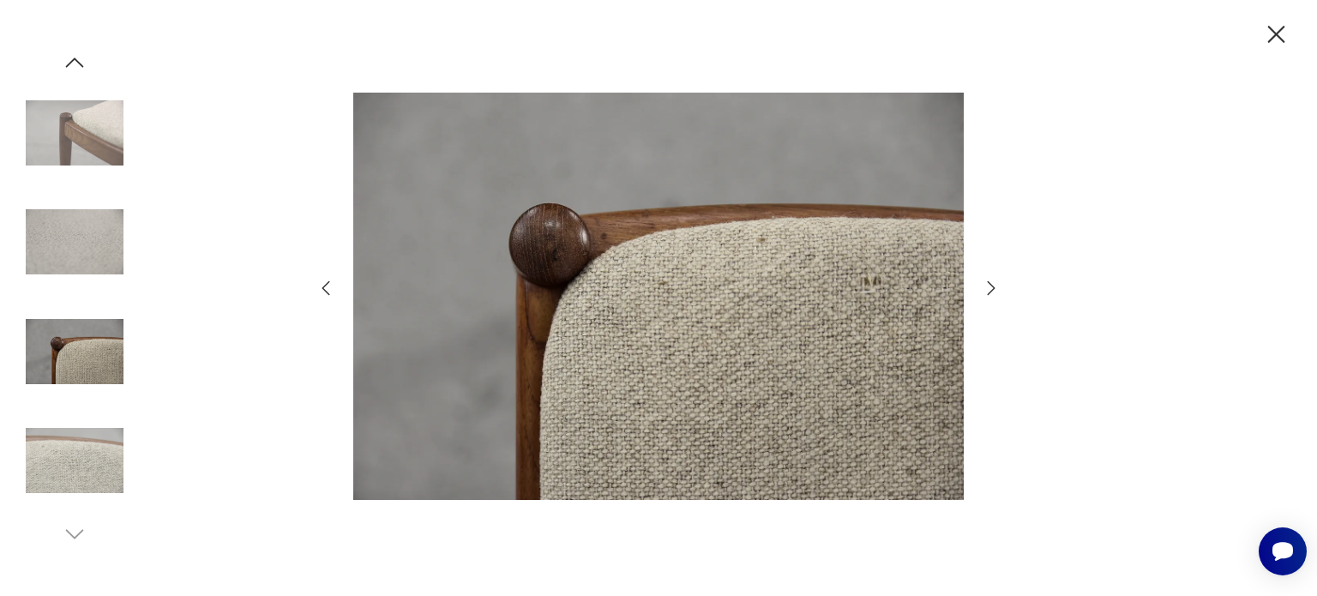
click at [986, 284] on icon "button" at bounding box center [991, 288] width 21 height 21
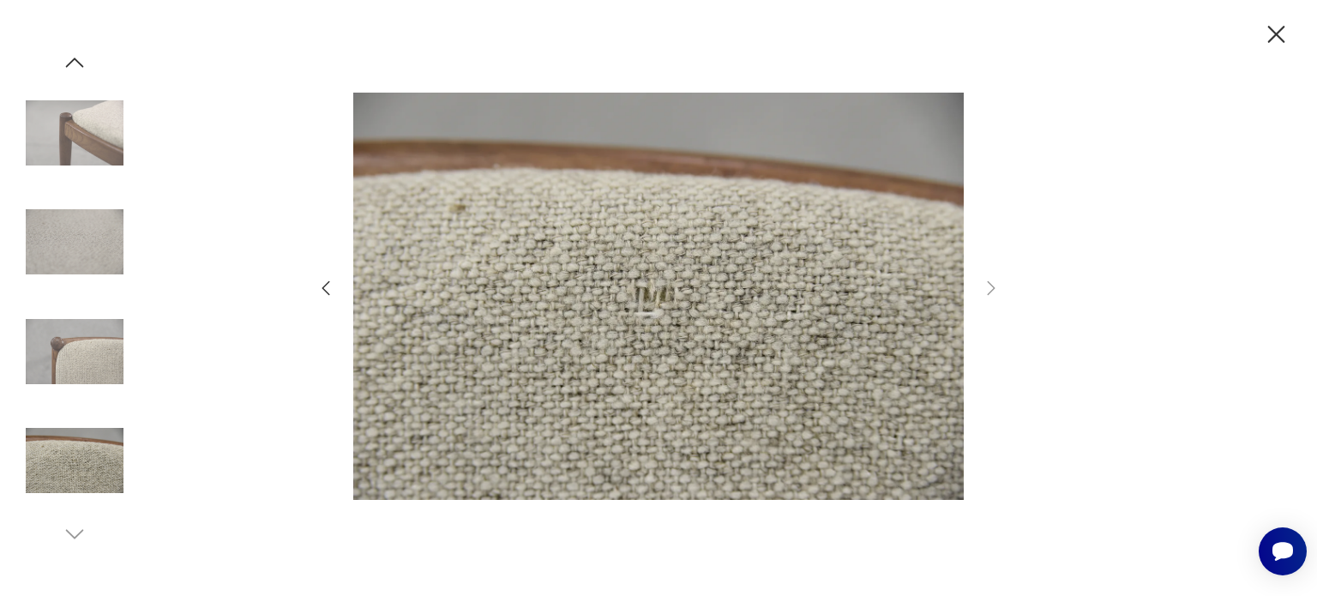
click at [1268, 33] on icon "button" at bounding box center [1276, 35] width 30 height 30
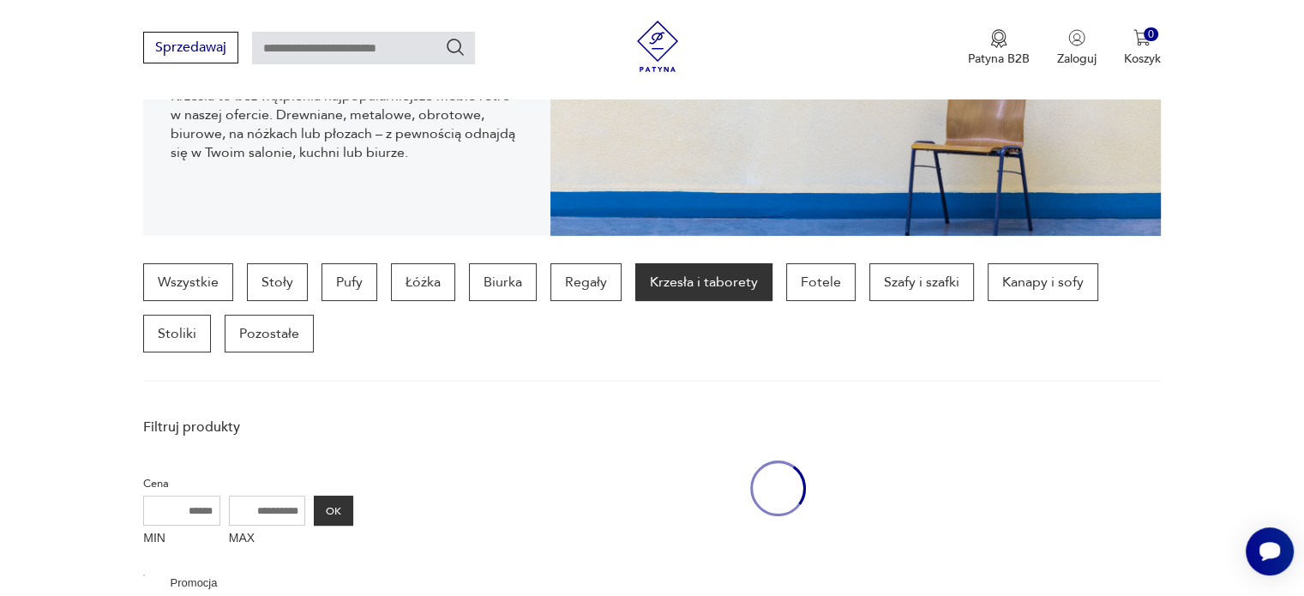
scroll to position [797, 0]
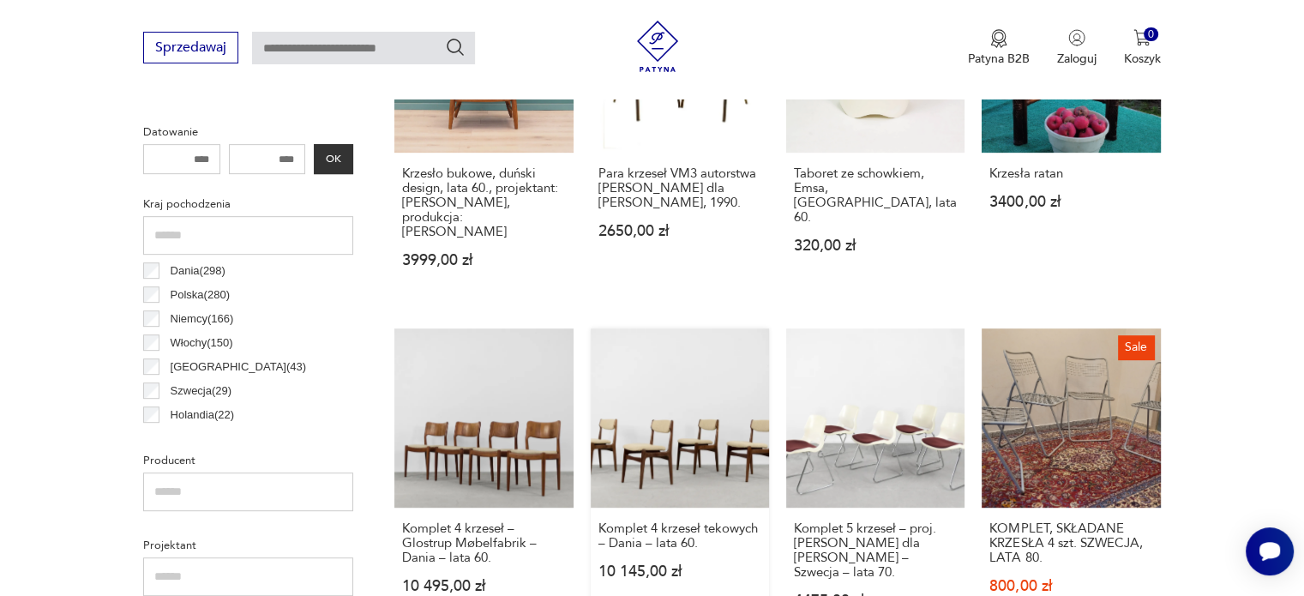
click at [631, 453] on link "Komplet 4 krzeseł tekowych – Dania – lata 60. 10 145,00 zł" at bounding box center [680, 486] width 178 height 317
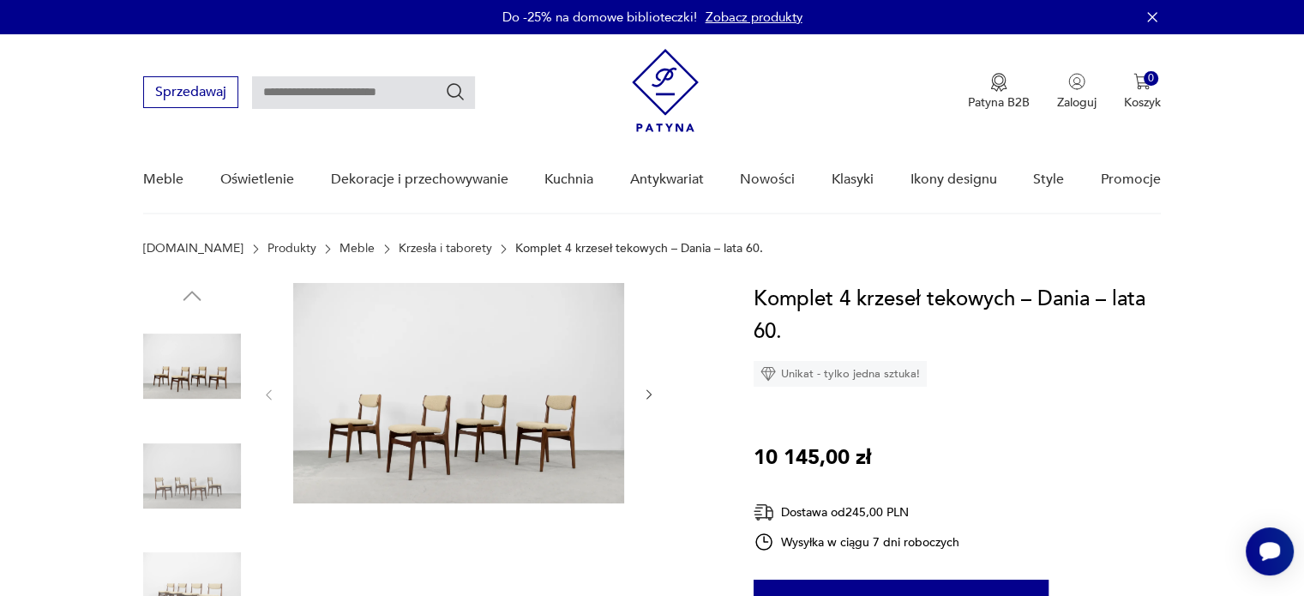
click at [651, 395] on icon "button" at bounding box center [649, 395] width 15 height 15
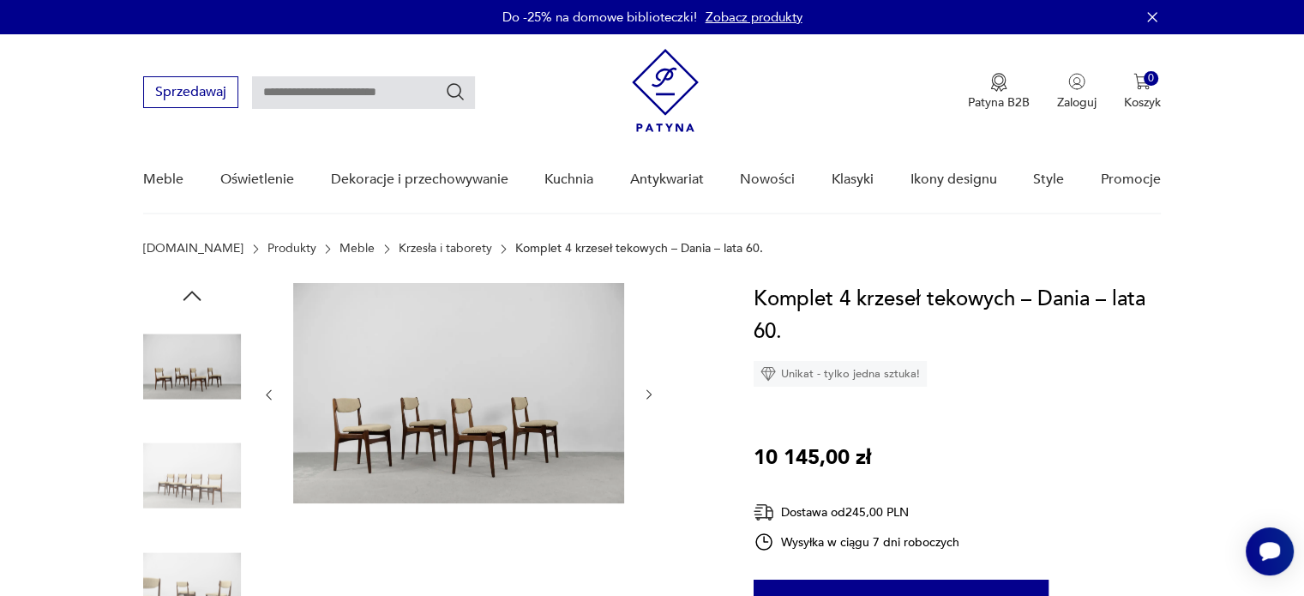
click at [651, 395] on icon "button" at bounding box center [649, 395] width 15 height 15
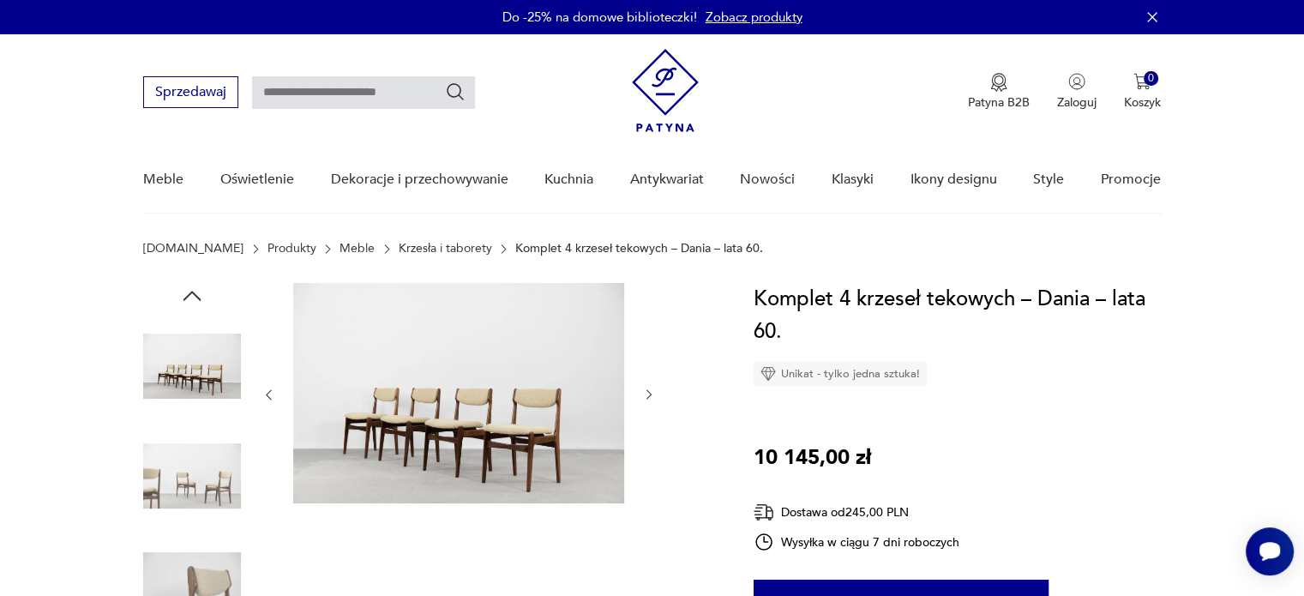
click at [651, 395] on icon "button" at bounding box center [649, 395] width 15 height 15
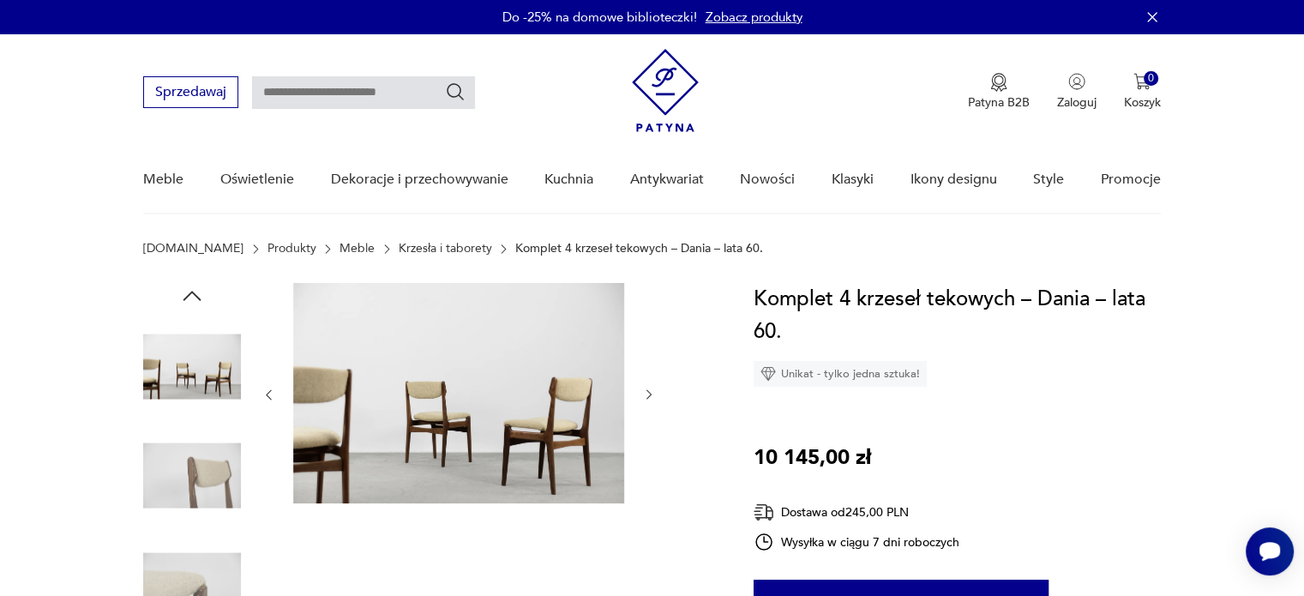
click at [482, 400] on img at bounding box center [458, 393] width 331 height 220
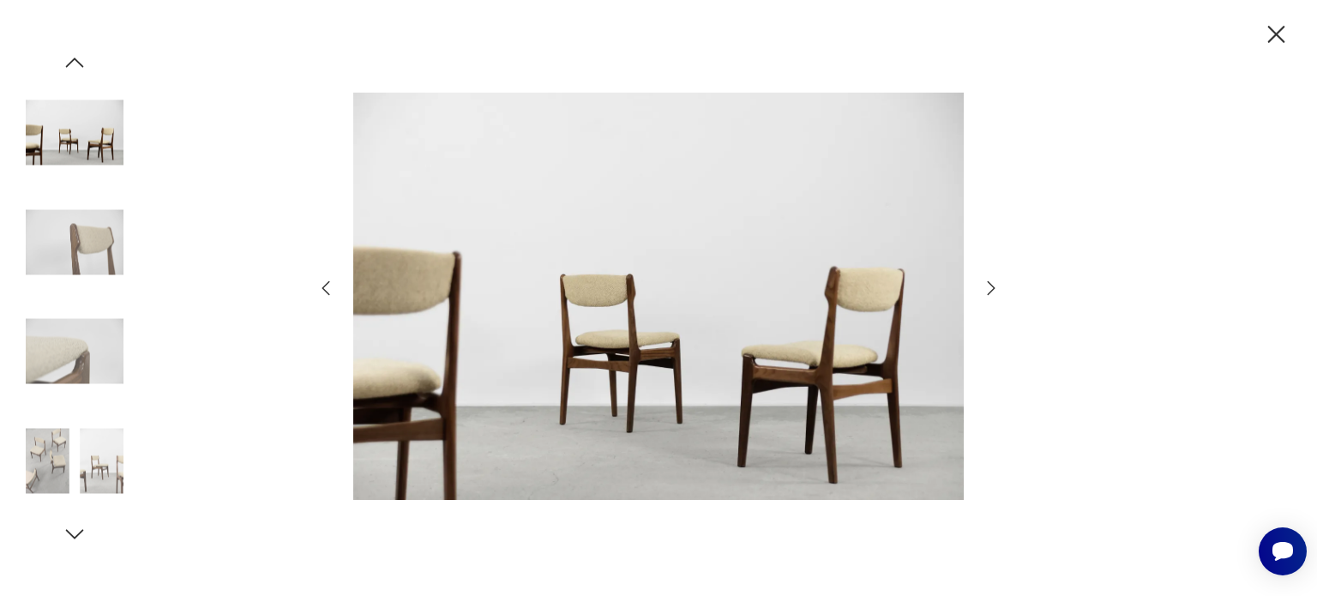
click at [988, 275] on div at bounding box center [659, 298] width 686 height 480
click at [989, 284] on icon "button" at bounding box center [991, 288] width 21 height 21
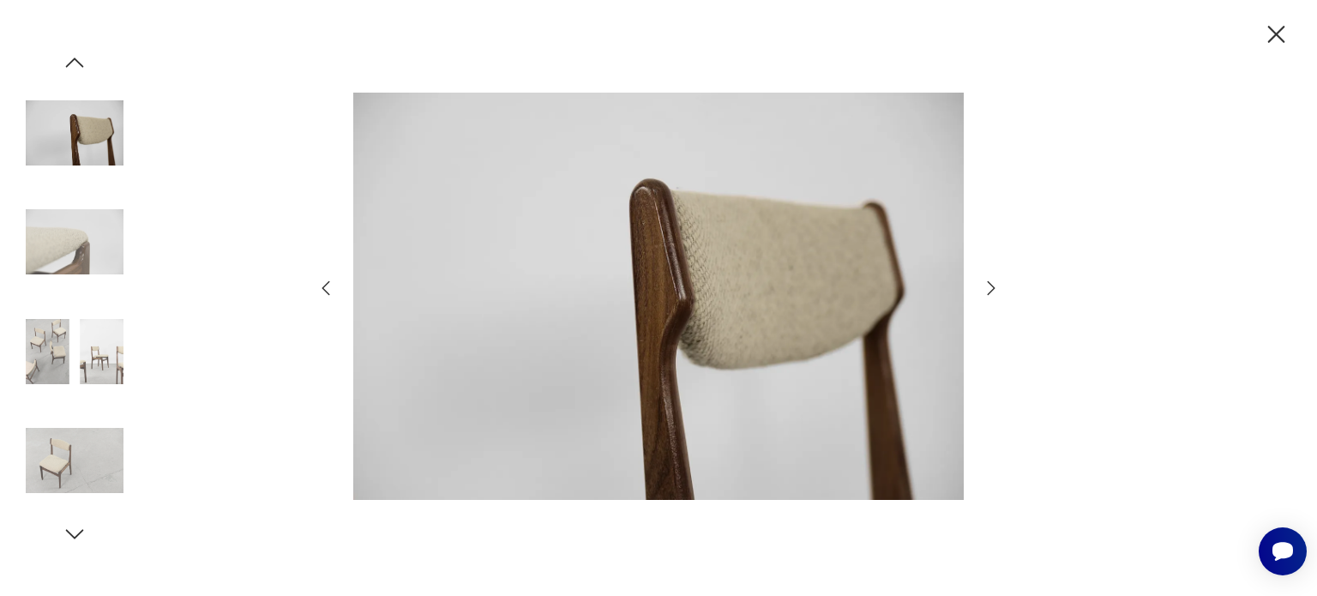
click at [990, 284] on icon "button" at bounding box center [992, 287] width 8 height 14
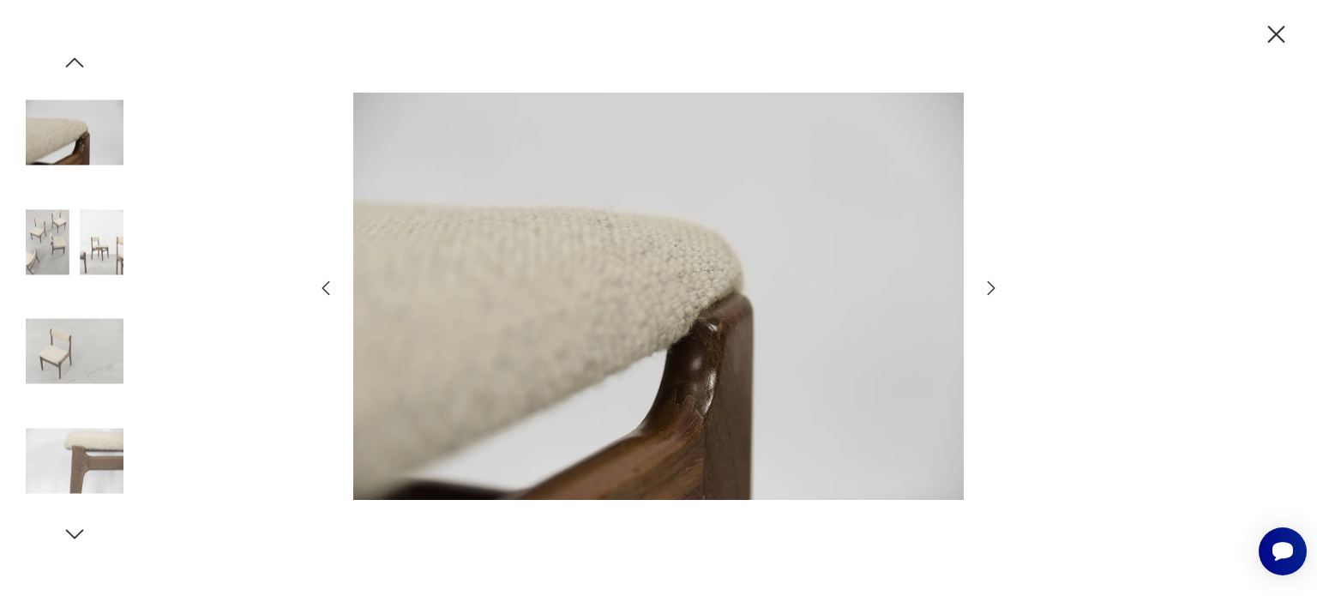
click at [990, 284] on icon "button" at bounding box center [992, 287] width 8 height 14
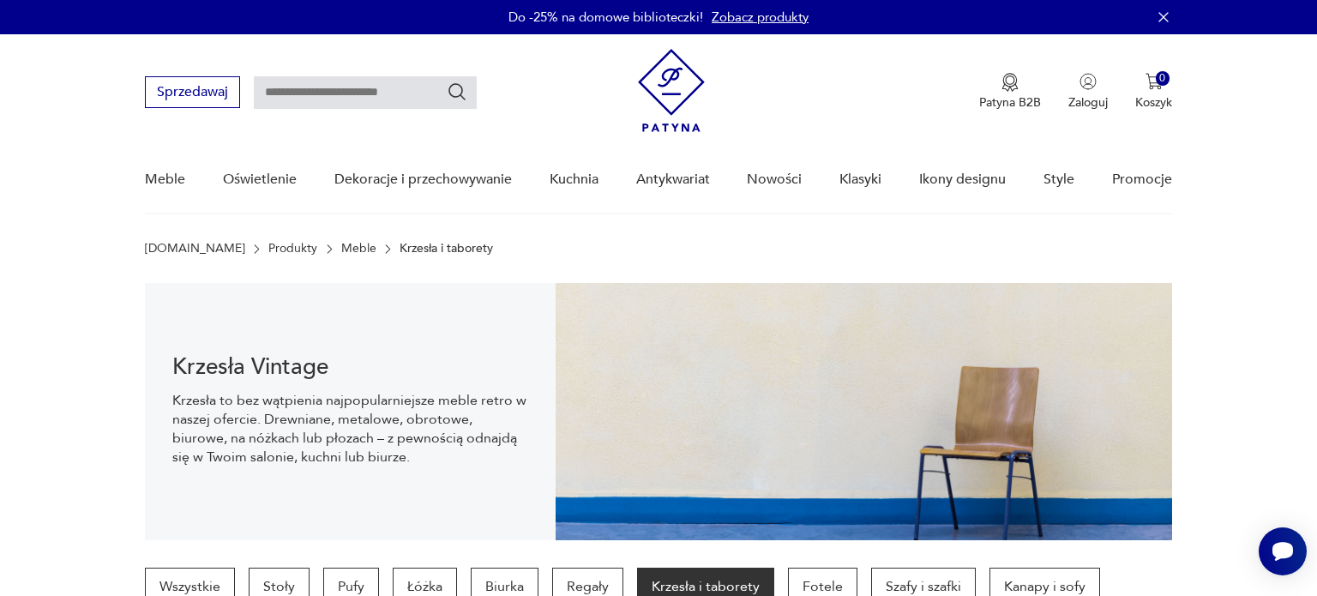
scroll to position [797, 0]
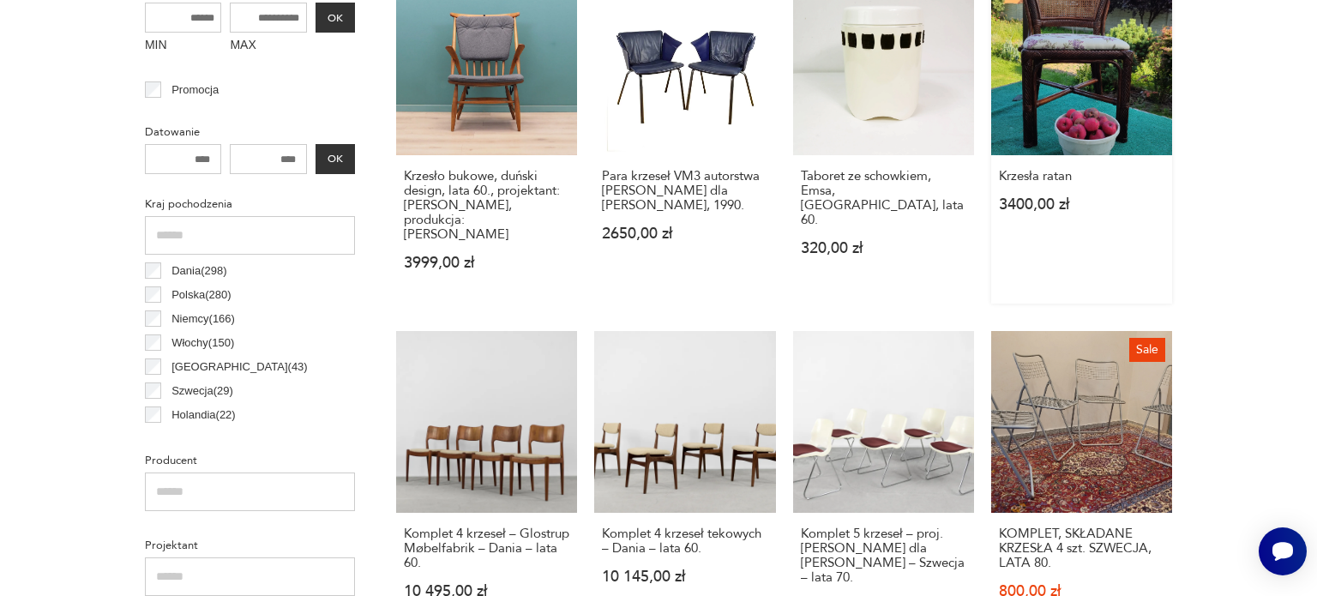
click at [1045, 225] on div "Krzesła ratan 3400,00 zł" at bounding box center [1081, 200] width 181 height 90
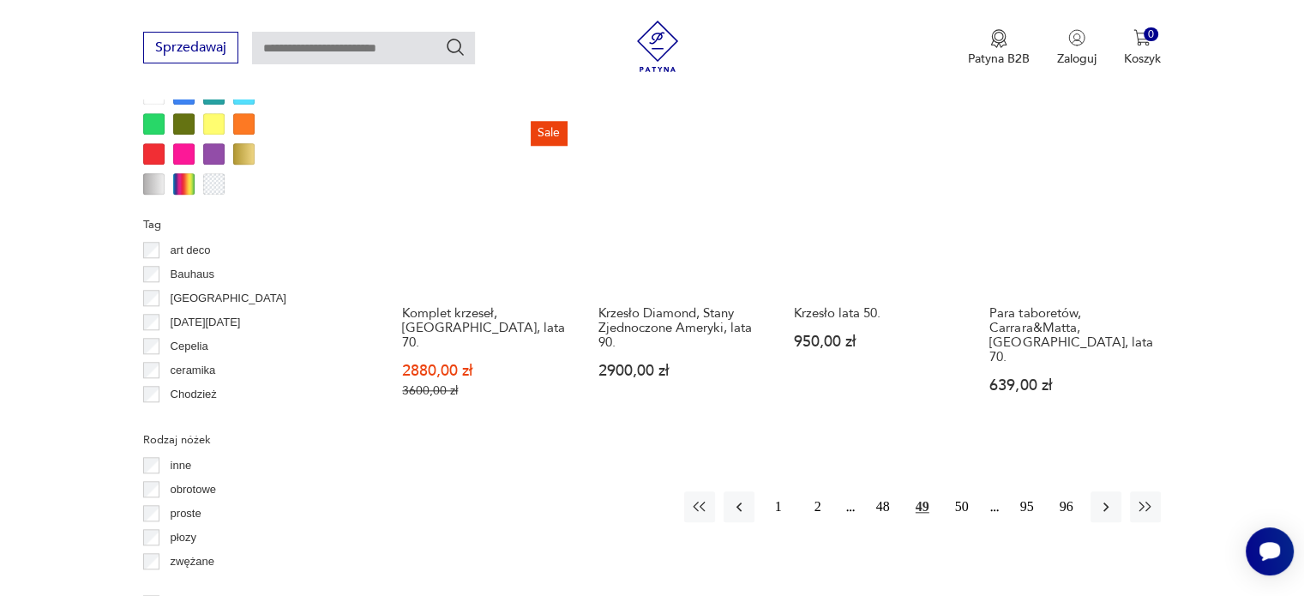
scroll to position [1741, 0]
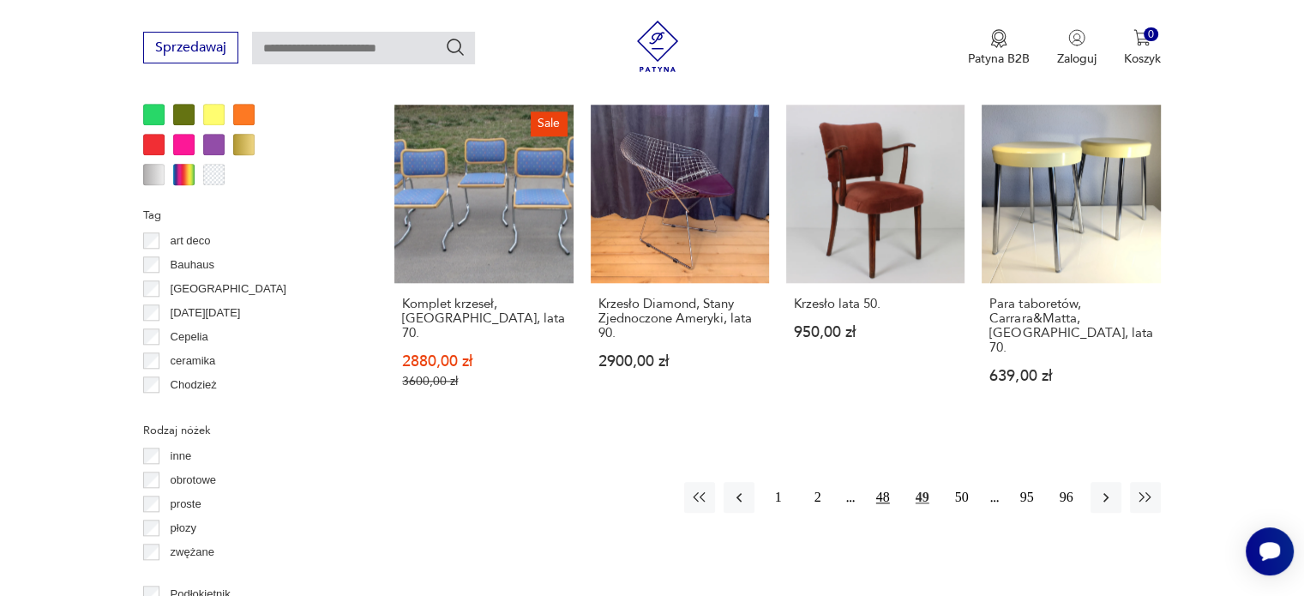
click at [878, 482] on button "48" at bounding box center [883, 497] width 31 height 31
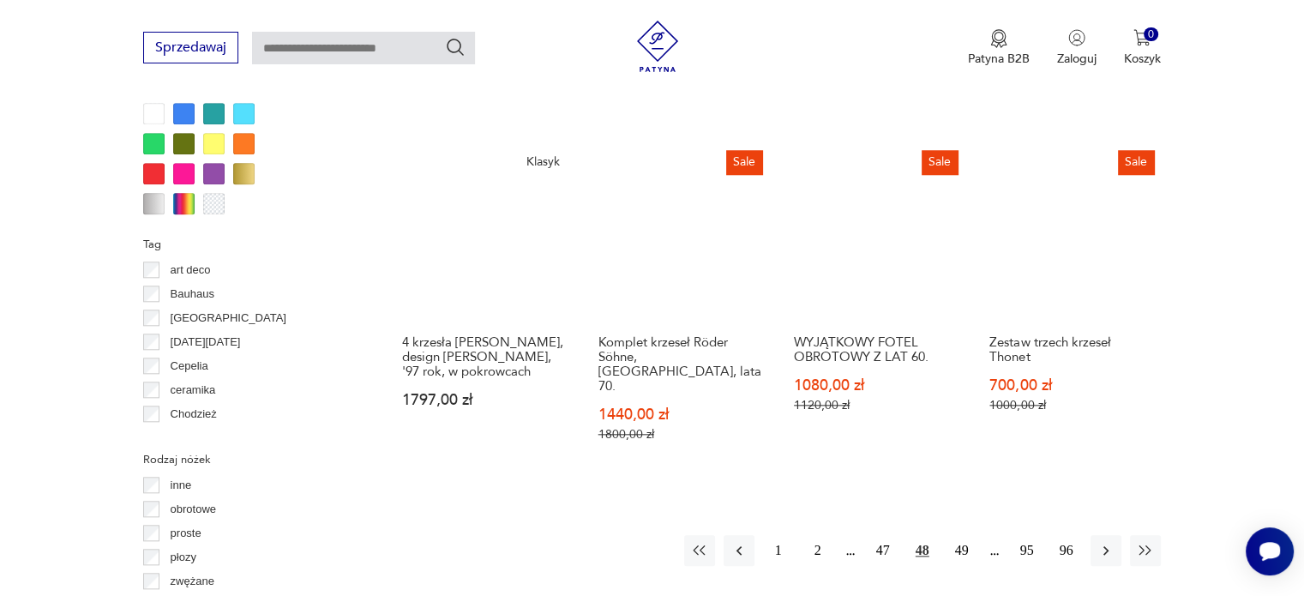
scroll to position [1741, 0]
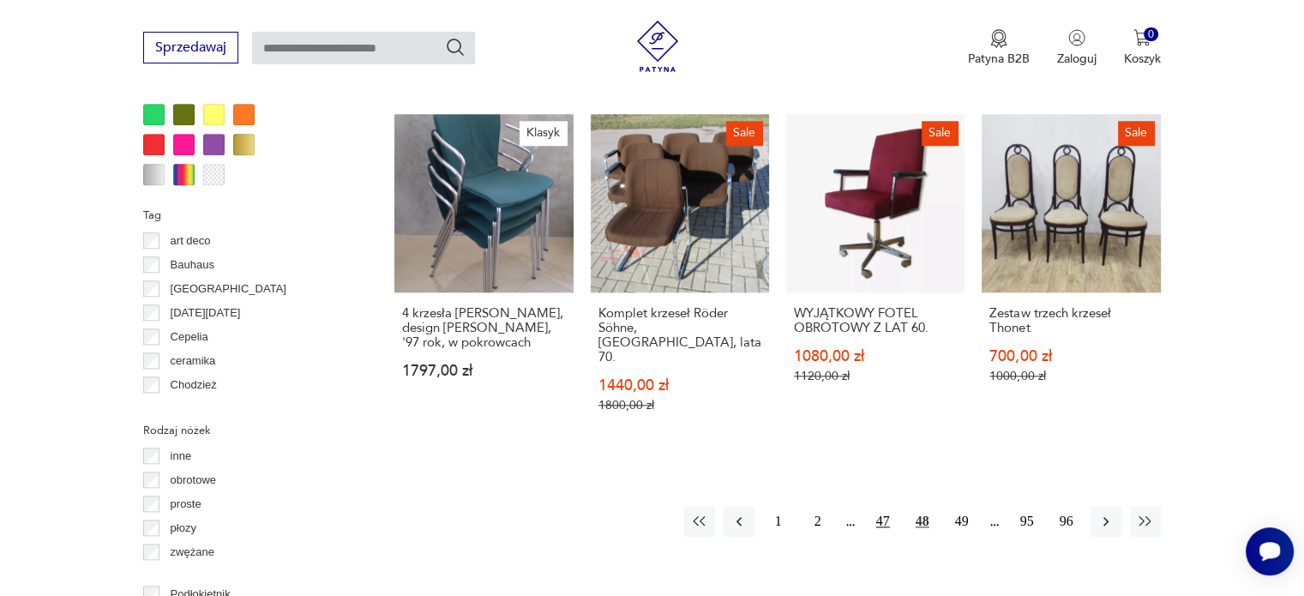
click at [878, 506] on button "47" at bounding box center [883, 521] width 31 height 31
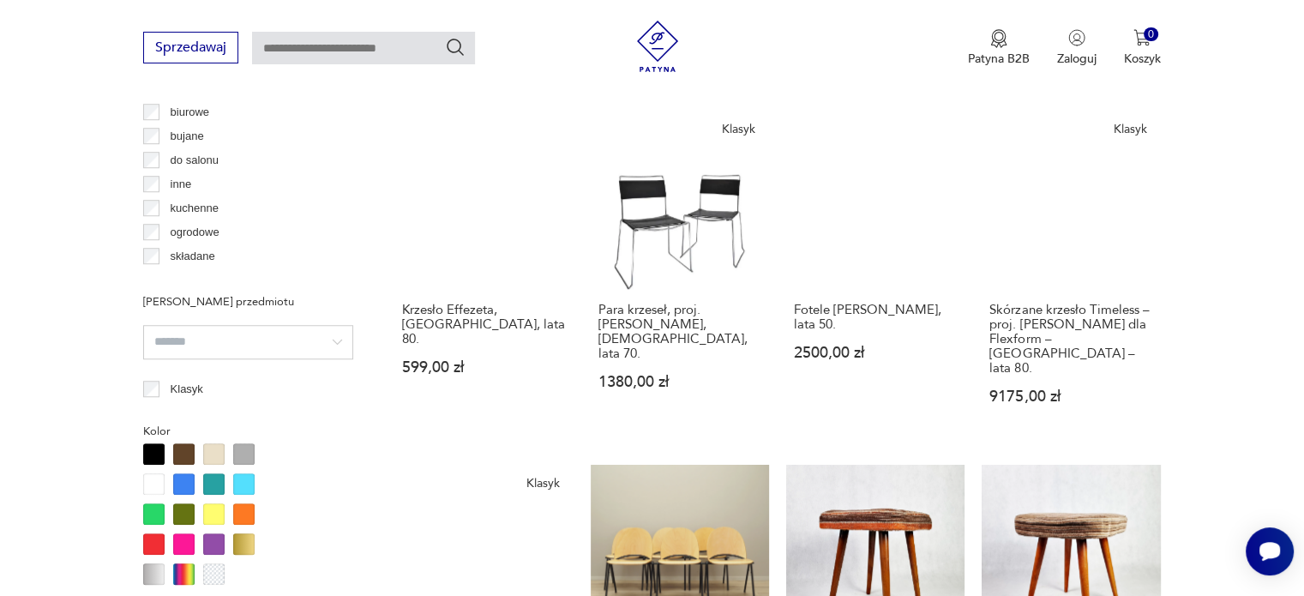
scroll to position [1569, 0]
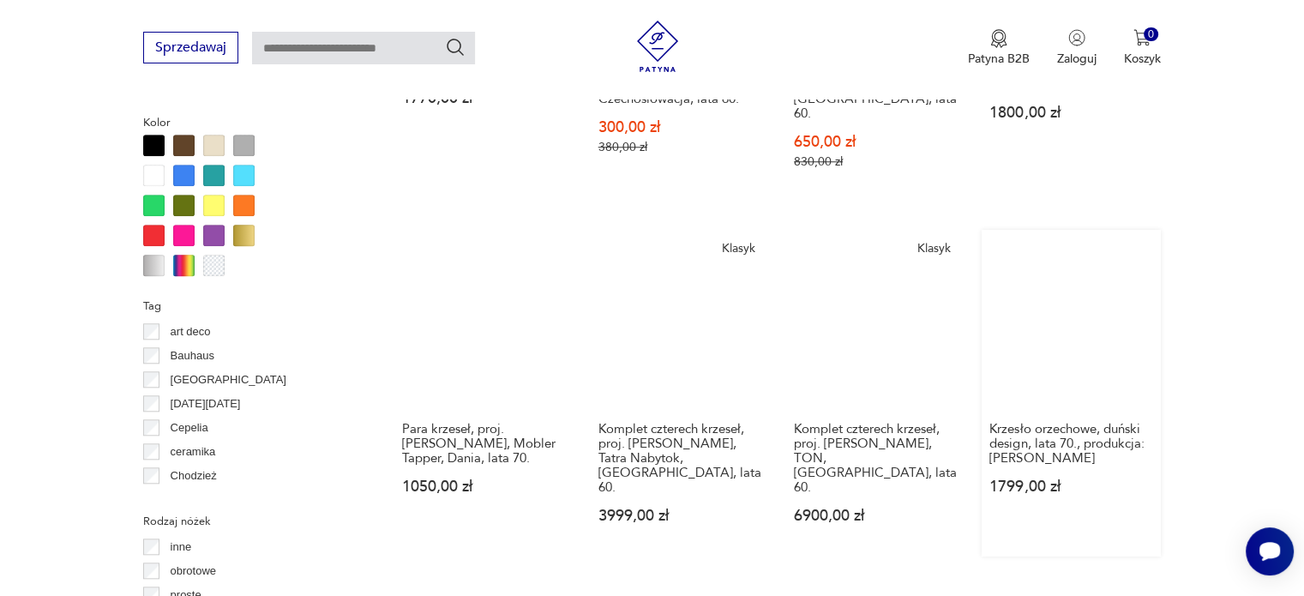
scroll to position [1655, 0]
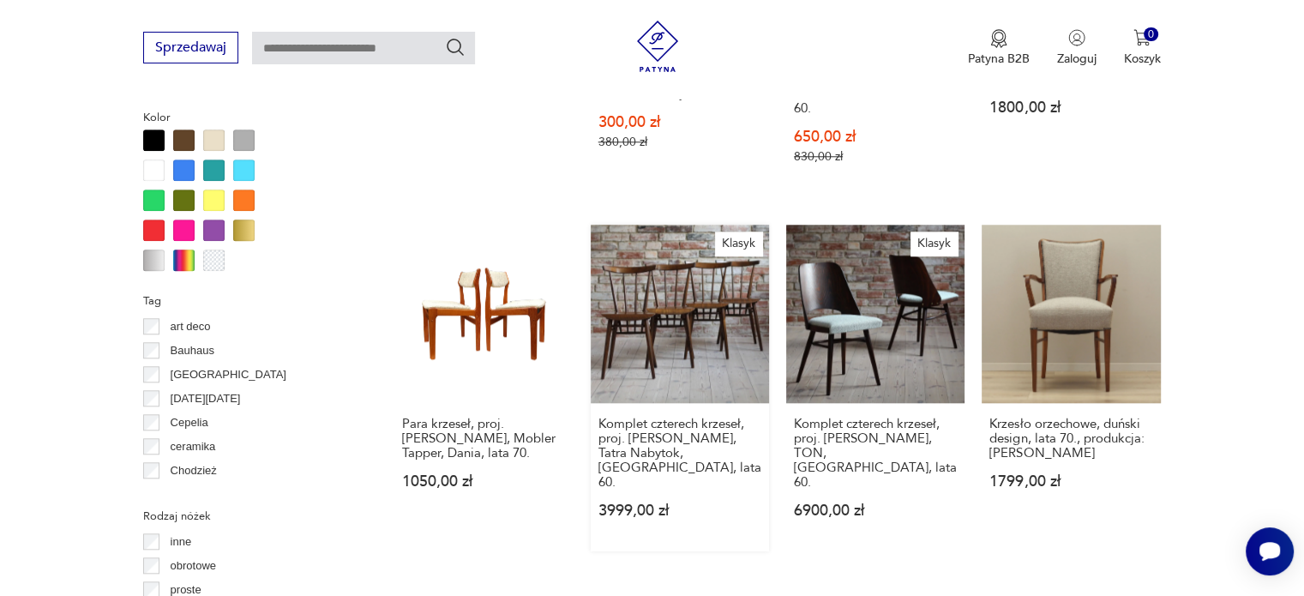
click at [720, 322] on link "Klasyk Komplet czterech krzeseł, proj. [PERSON_NAME], Tatra Nabytok, [GEOGRAPHI…" at bounding box center [680, 388] width 178 height 327
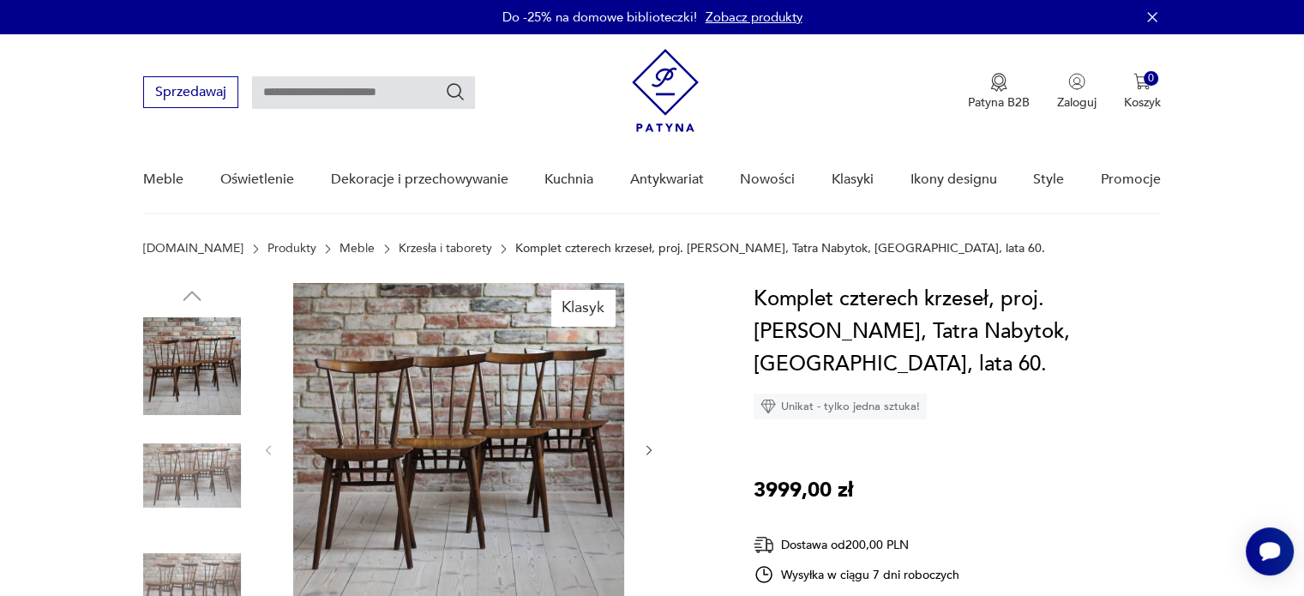
click at [512, 411] on img at bounding box center [458, 448] width 331 height 331
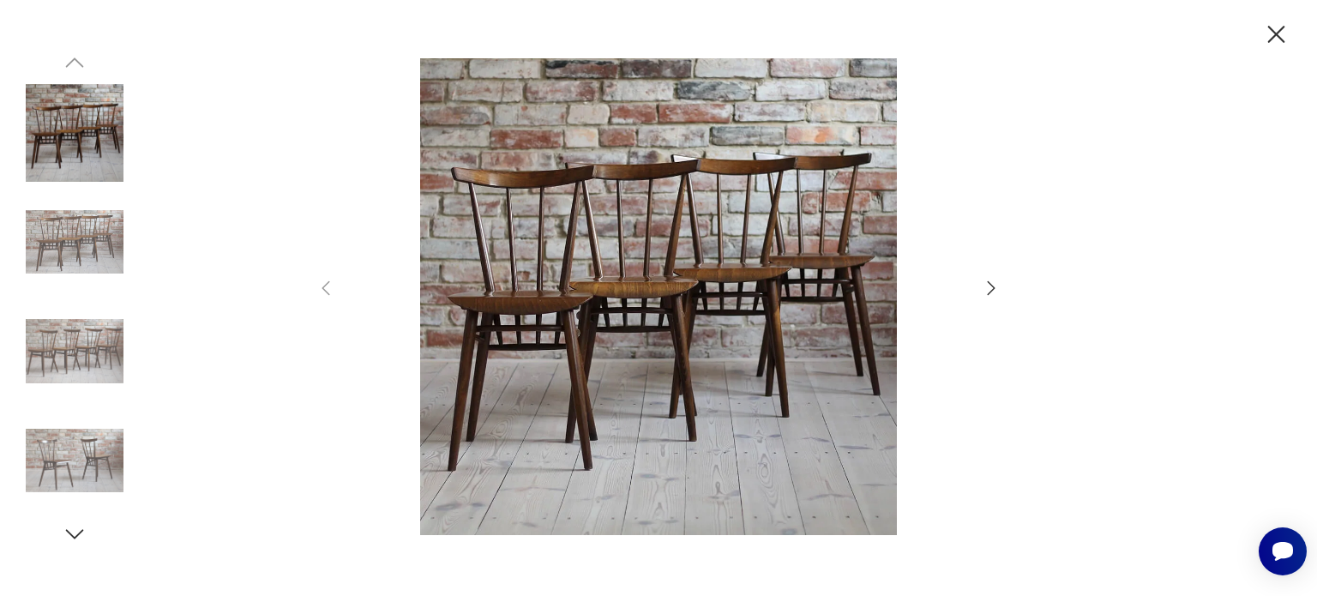
click at [984, 283] on icon "button" at bounding box center [991, 288] width 21 height 21
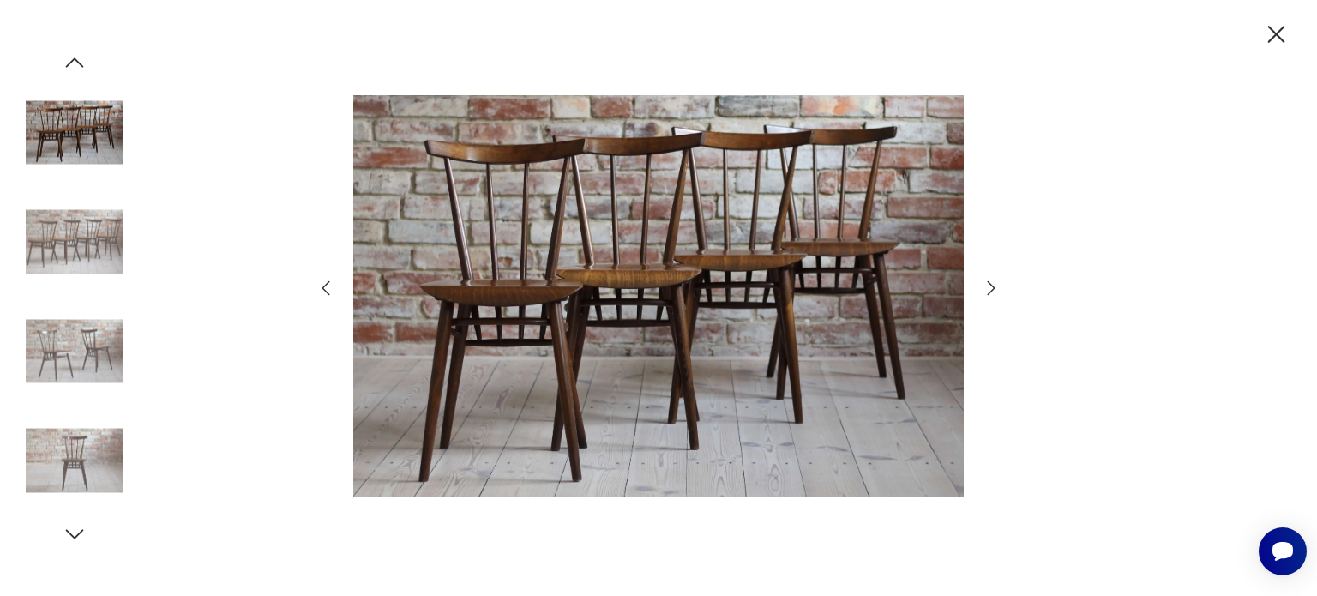
click at [984, 283] on icon "button" at bounding box center [991, 288] width 21 height 21
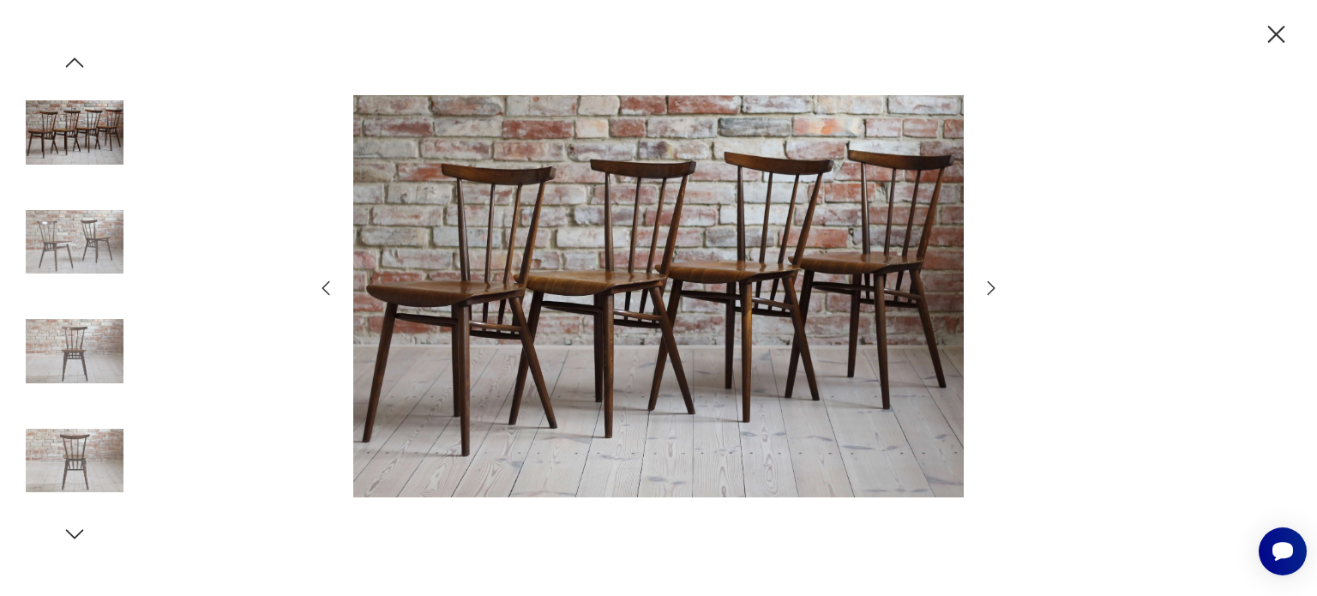
click at [984, 283] on icon "button" at bounding box center [991, 288] width 21 height 21
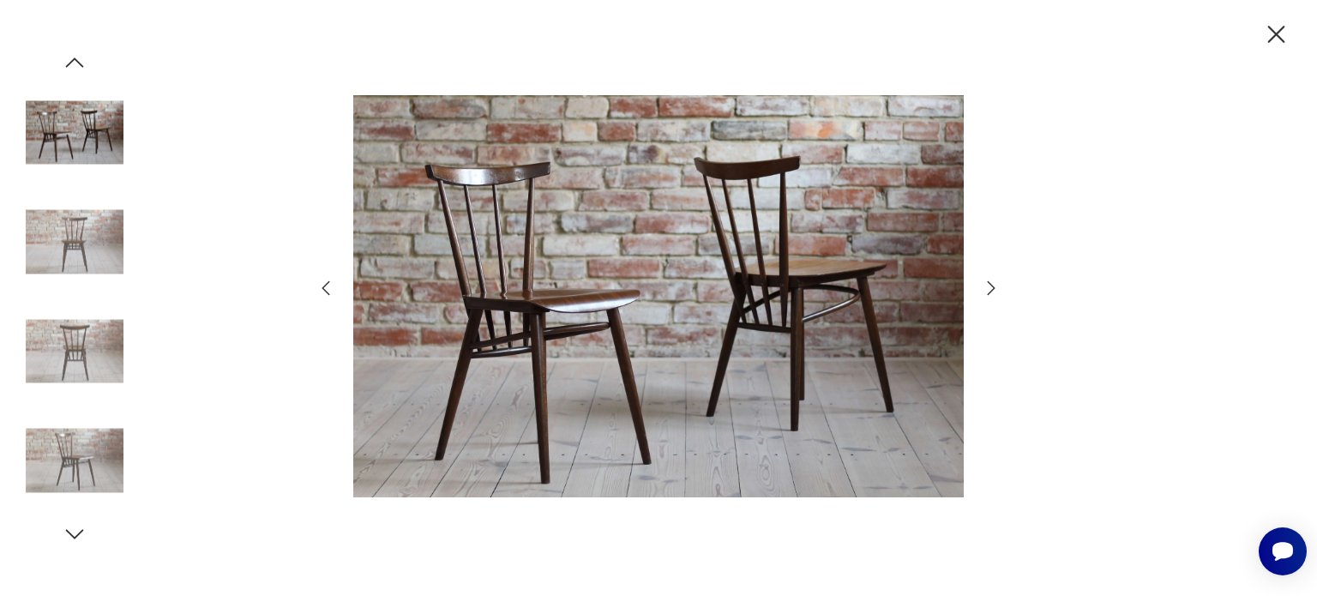
click at [1272, 30] on icon "button" at bounding box center [1276, 34] width 17 height 17
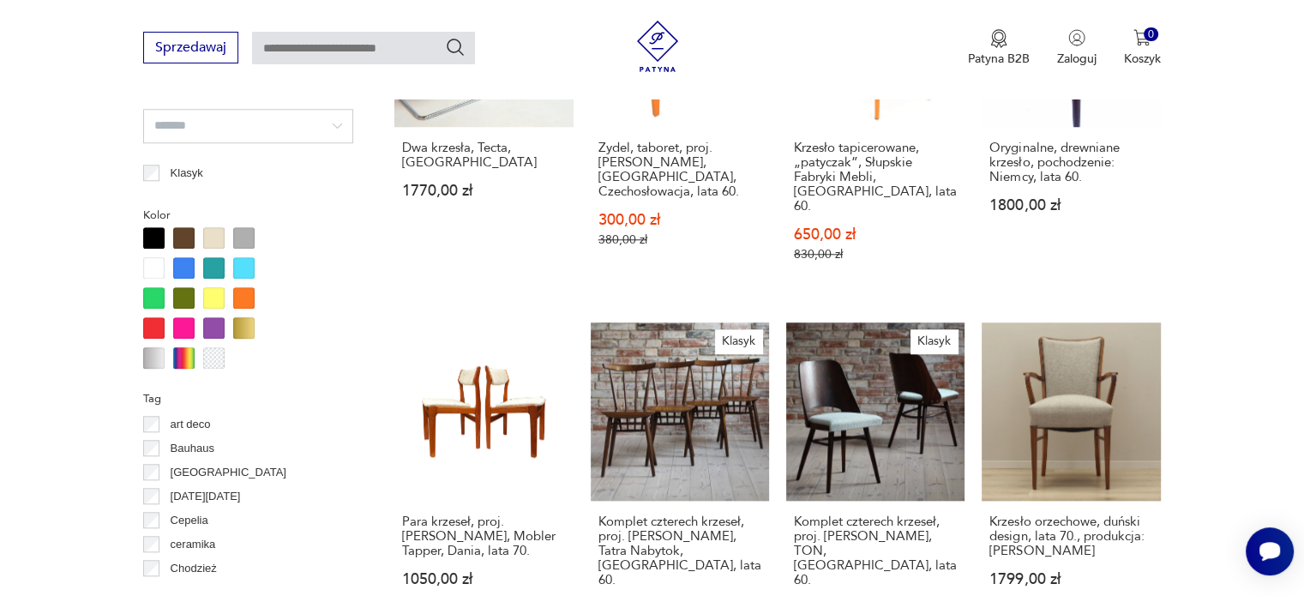
scroll to position [1555, 0]
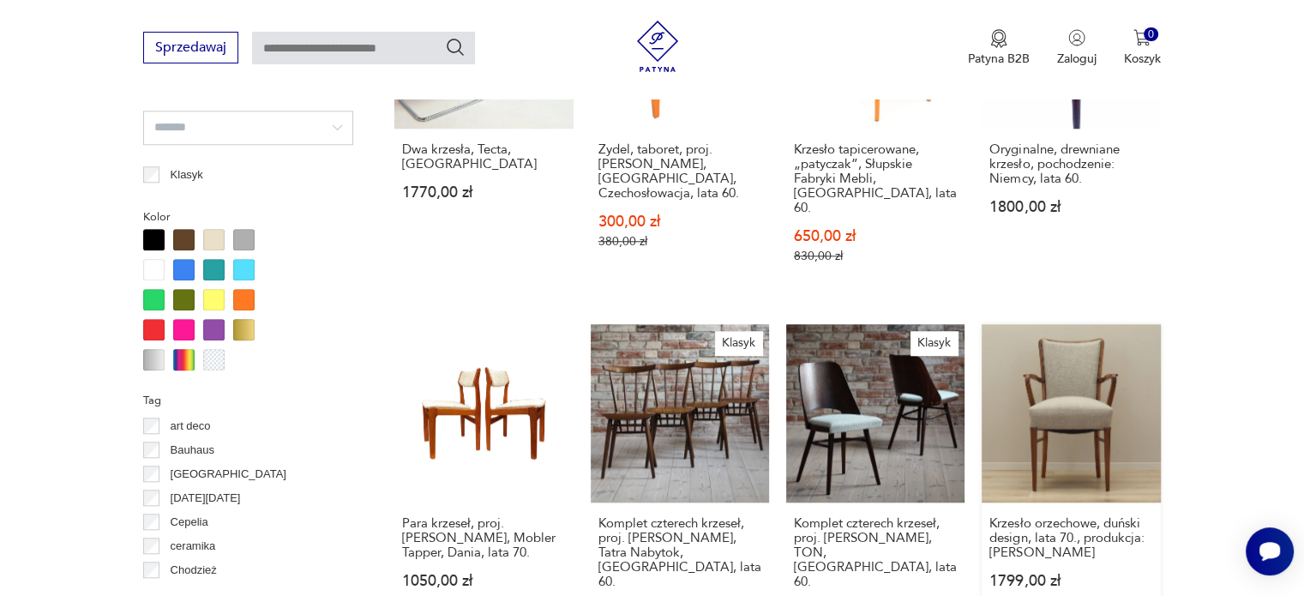
click at [1089, 394] on link "Krzesło orzechowe, duński design, lata 70., produkcja: [PERSON_NAME] 1799,00 zł" at bounding box center [1071, 487] width 178 height 327
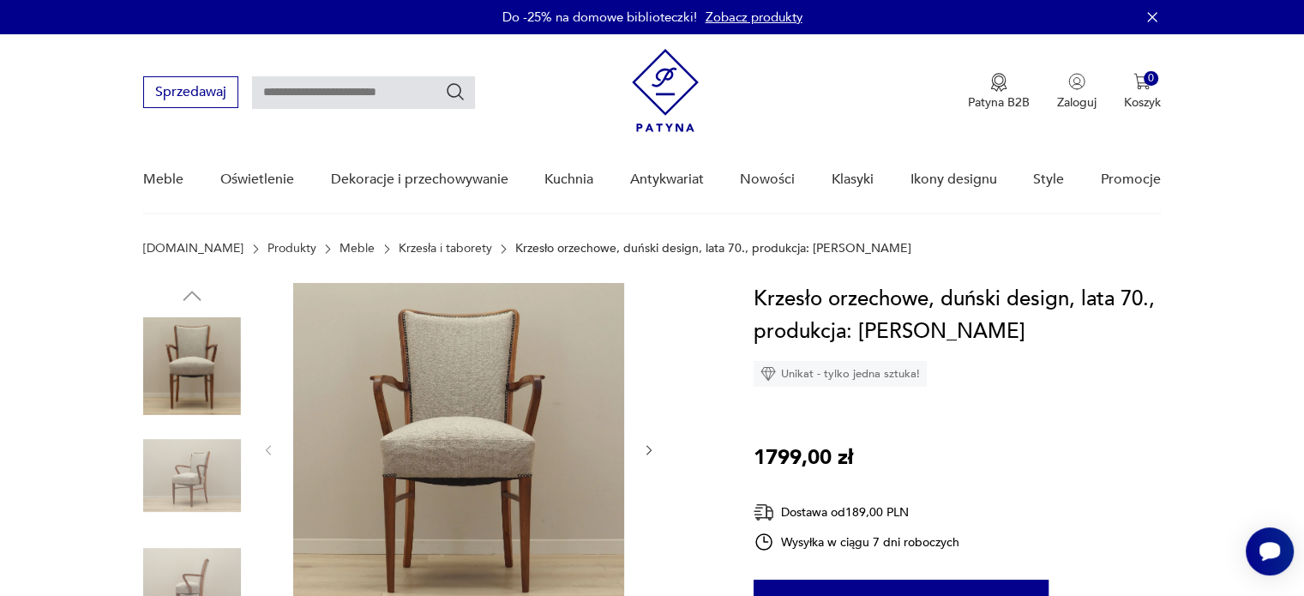
click at [643, 447] on icon "button" at bounding box center [649, 450] width 15 height 15
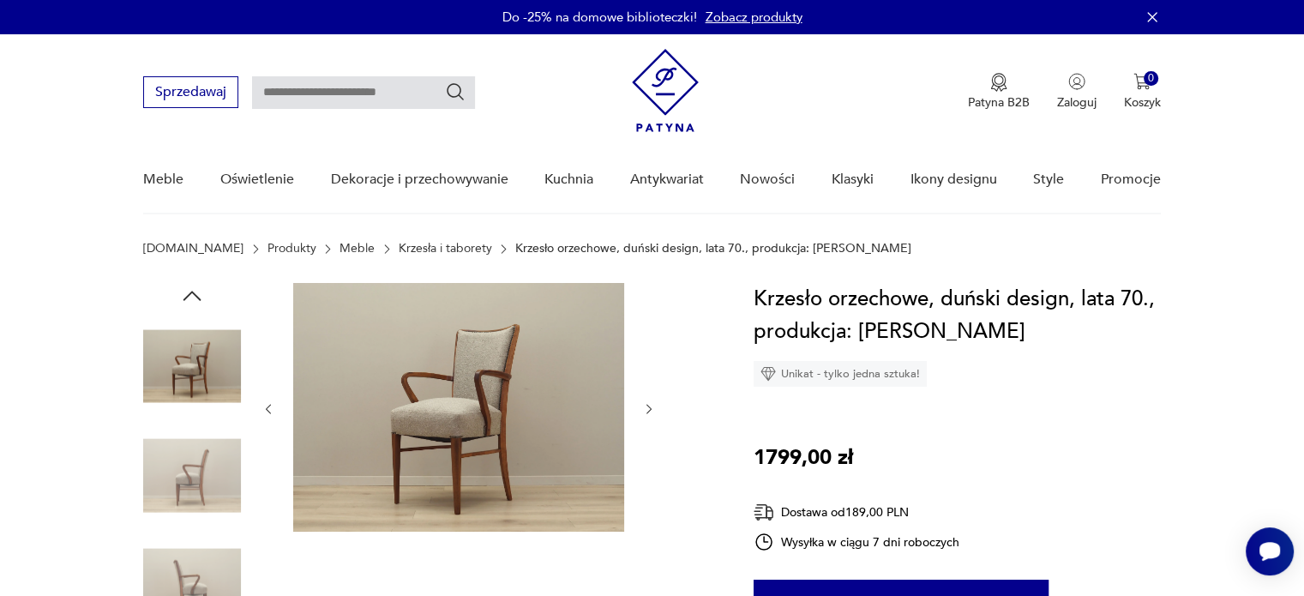
click at [643, 447] on div at bounding box center [459, 409] width 394 height 252
click at [646, 411] on icon "button" at bounding box center [649, 409] width 15 height 15
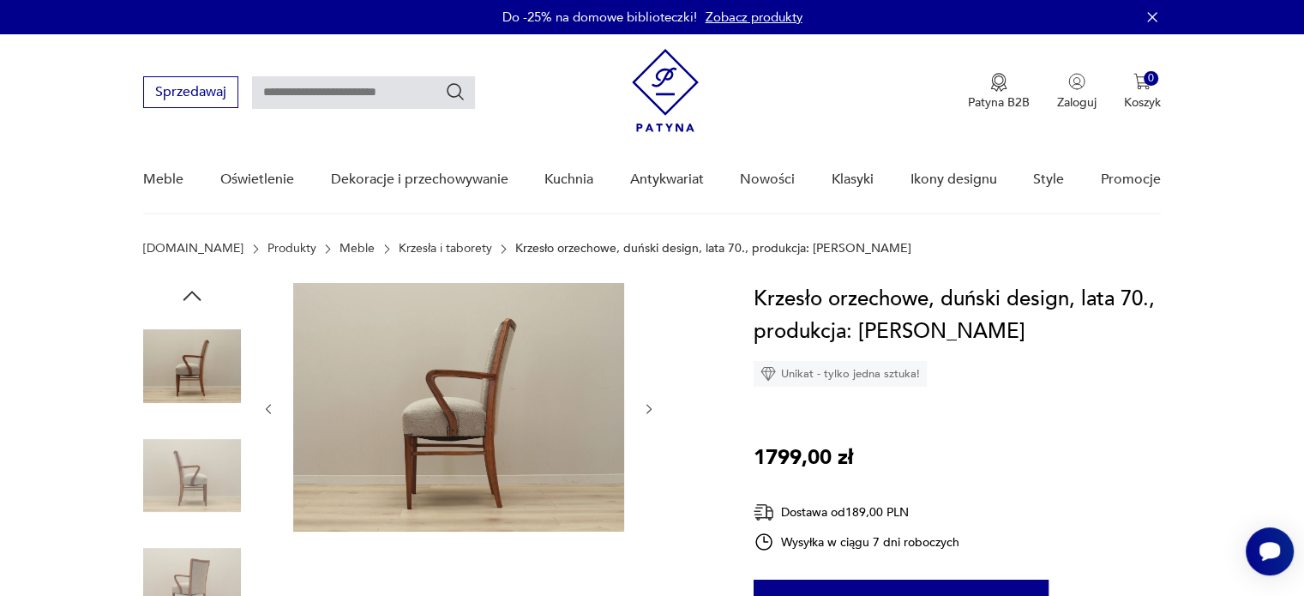
click at [646, 411] on icon "button" at bounding box center [649, 409] width 15 height 15
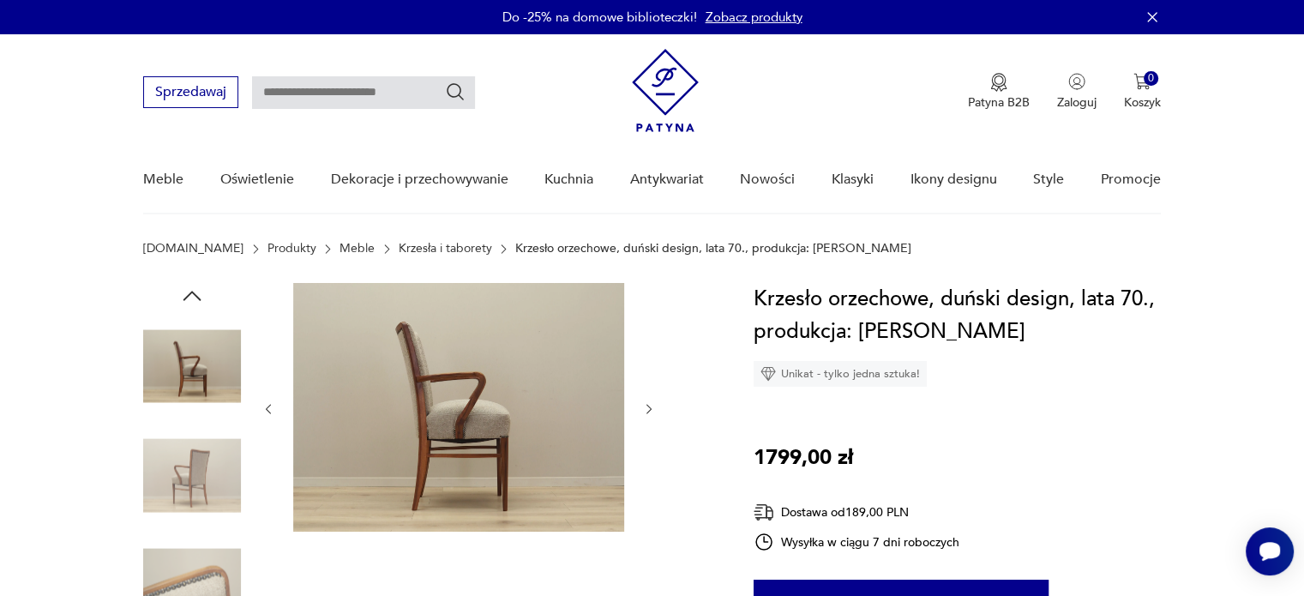
click at [646, 411] on icon "button" at bounding box center [649, 409] width 15 height 15
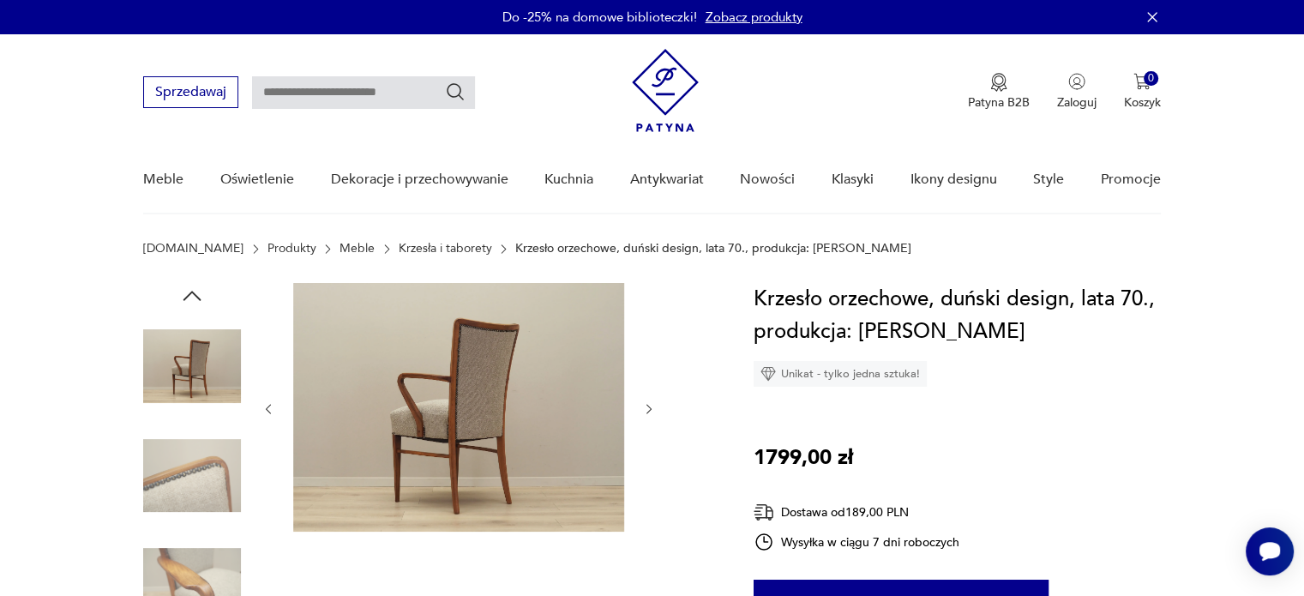
click at [646, 411] on icon "button" at bounding box center [649, 409] width 15 height 15
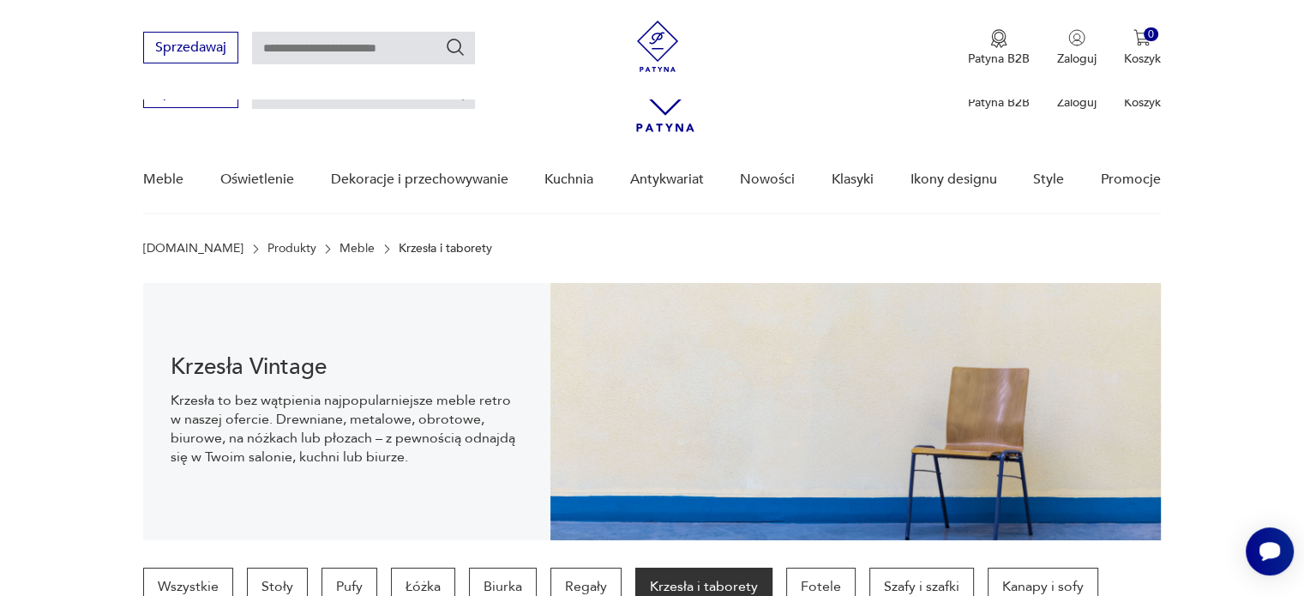
scroll to position [1713, 0]
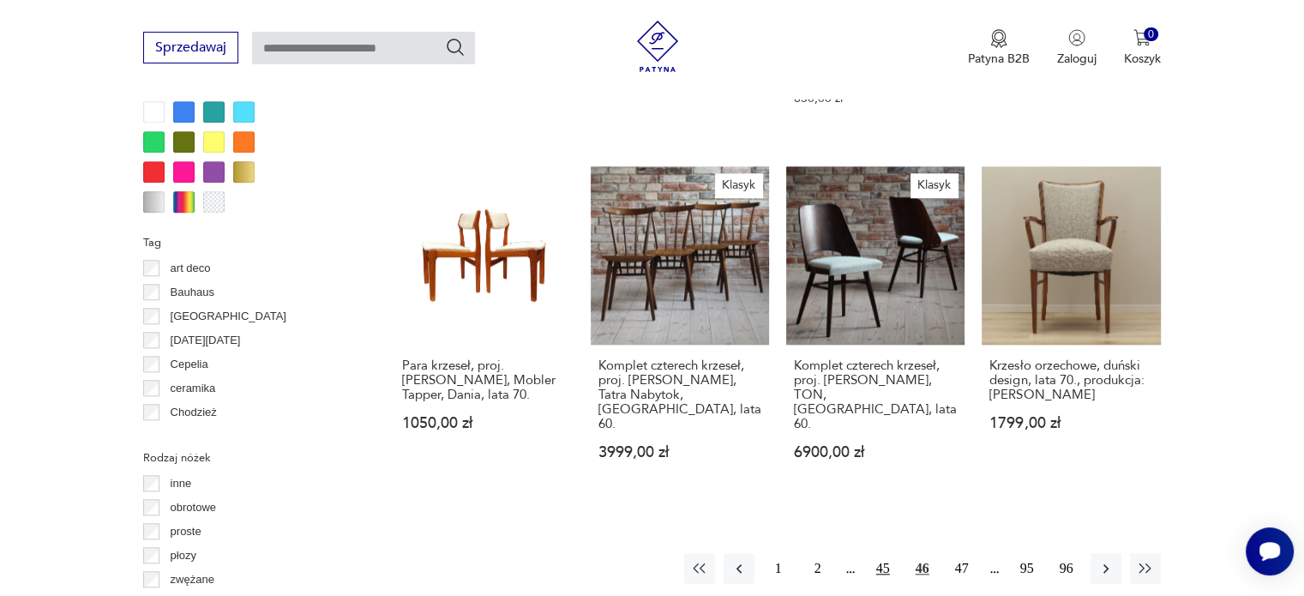
click at [887, 553] on button "45" at bounding box center [883, 568] width 31 height 31
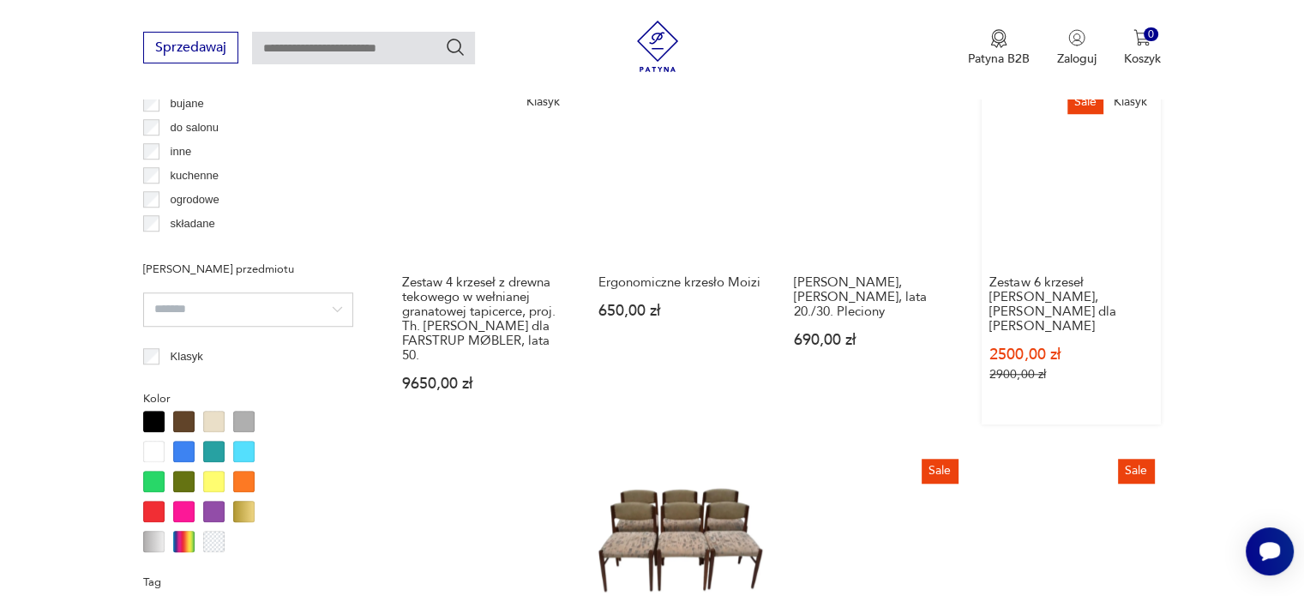
scroll to position [1655, 0]
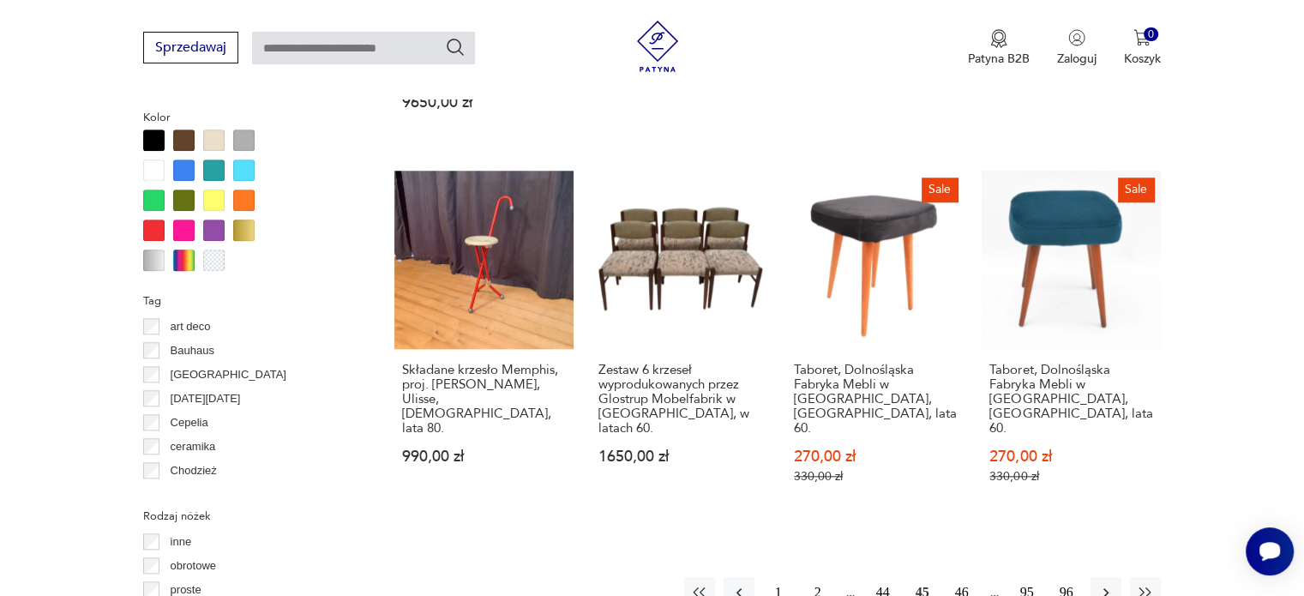
click at [881, 577] on button "44" at bounding box center [883, 592] width 31 height 31
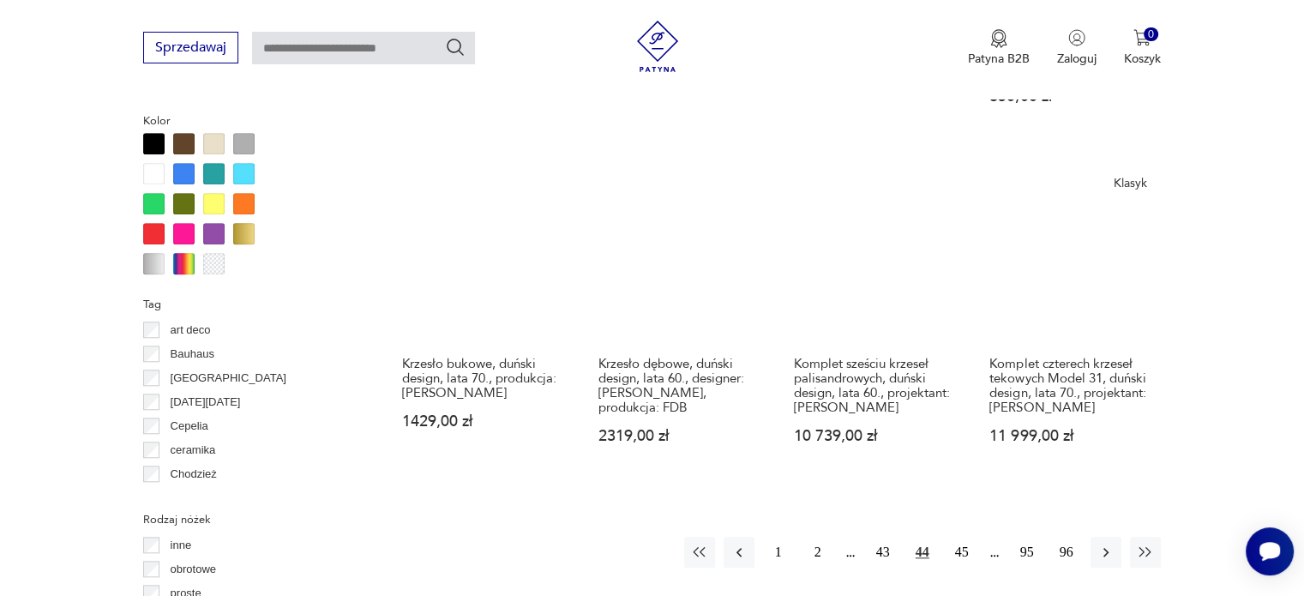
scroll to position [1655, 0]
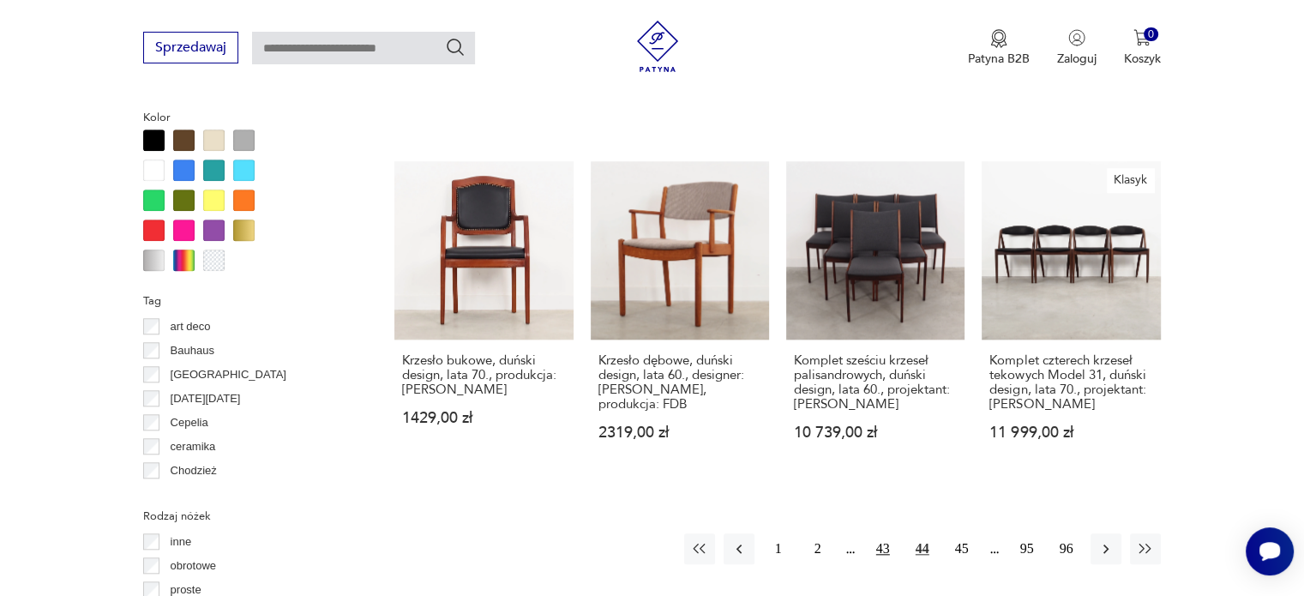
click at [881, 533] on button "43" at bounding box center [883, 548] width 31 height 31
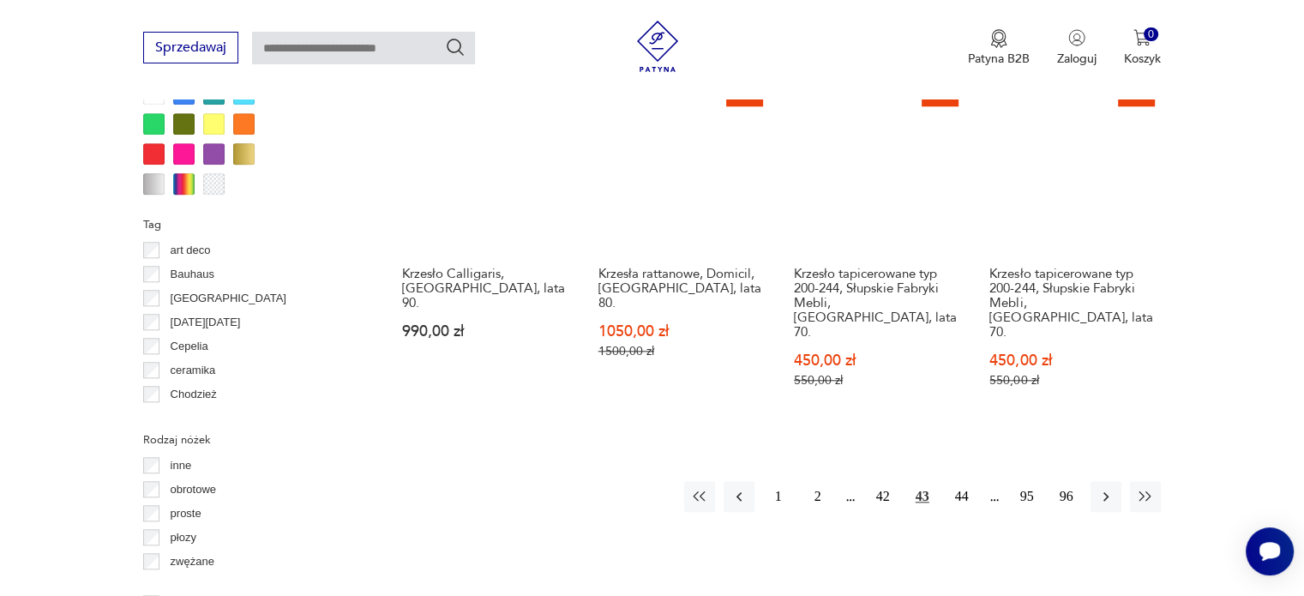
scroll to position [1741, 0]
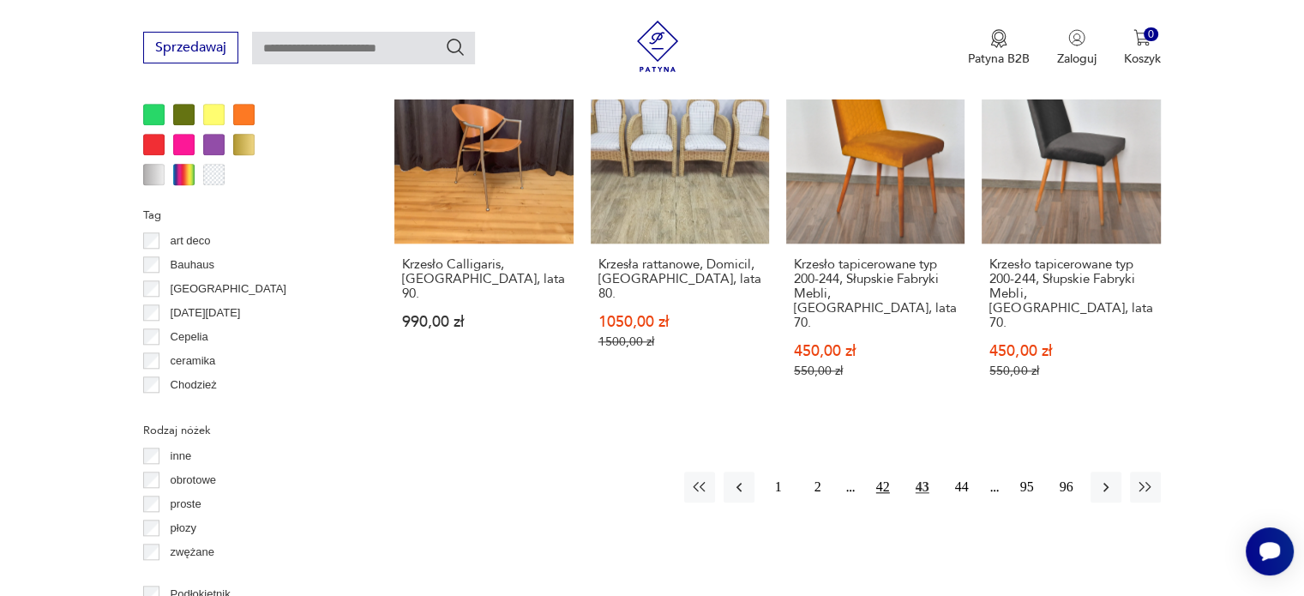
click at [881, 472] on button "42" at bounding box center [883, 487] width 31 height 31
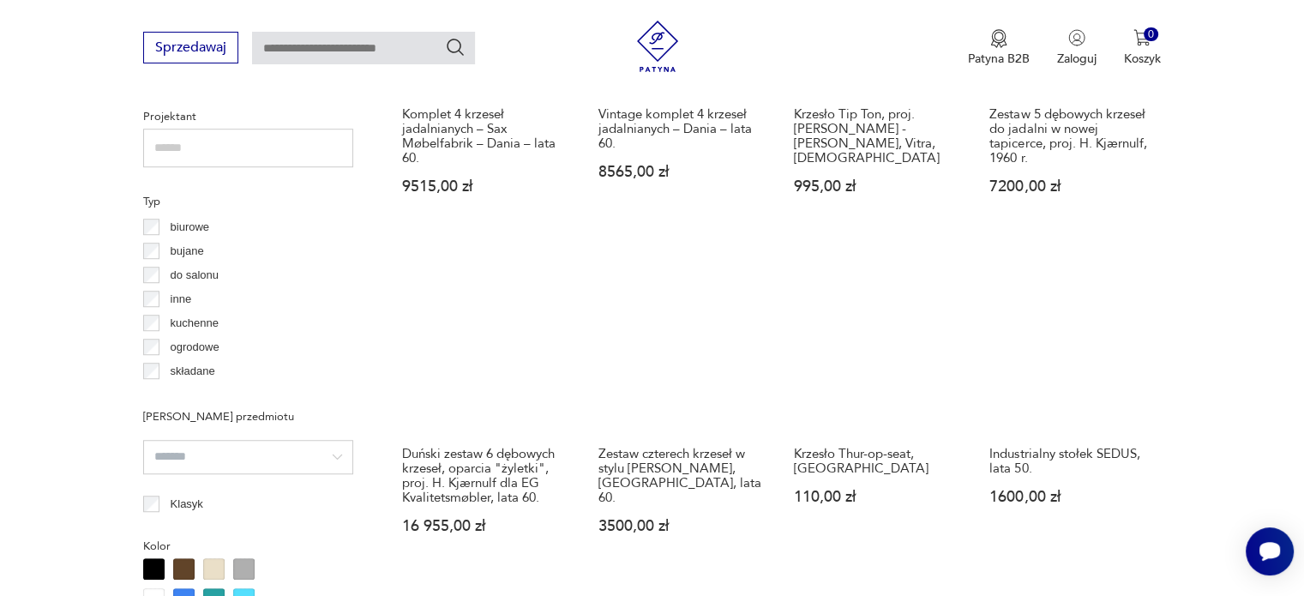
scroll to position [1655, 0]
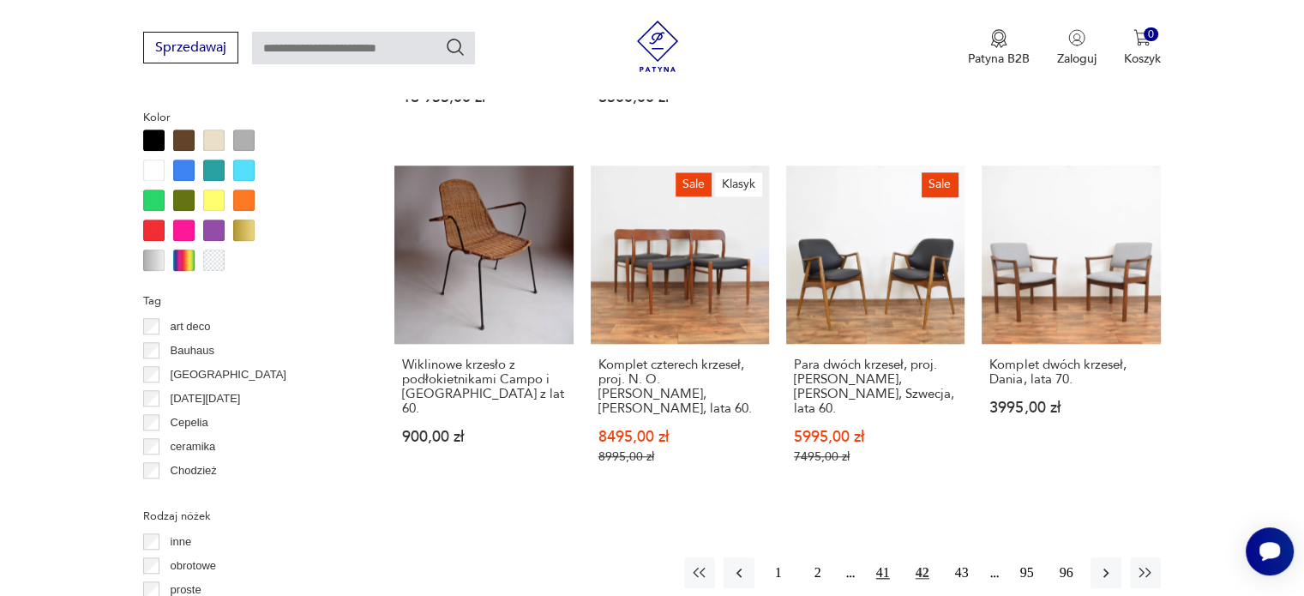
click at [888, 557] on button "41" at bounding box center [883, 572] width 31 height 31
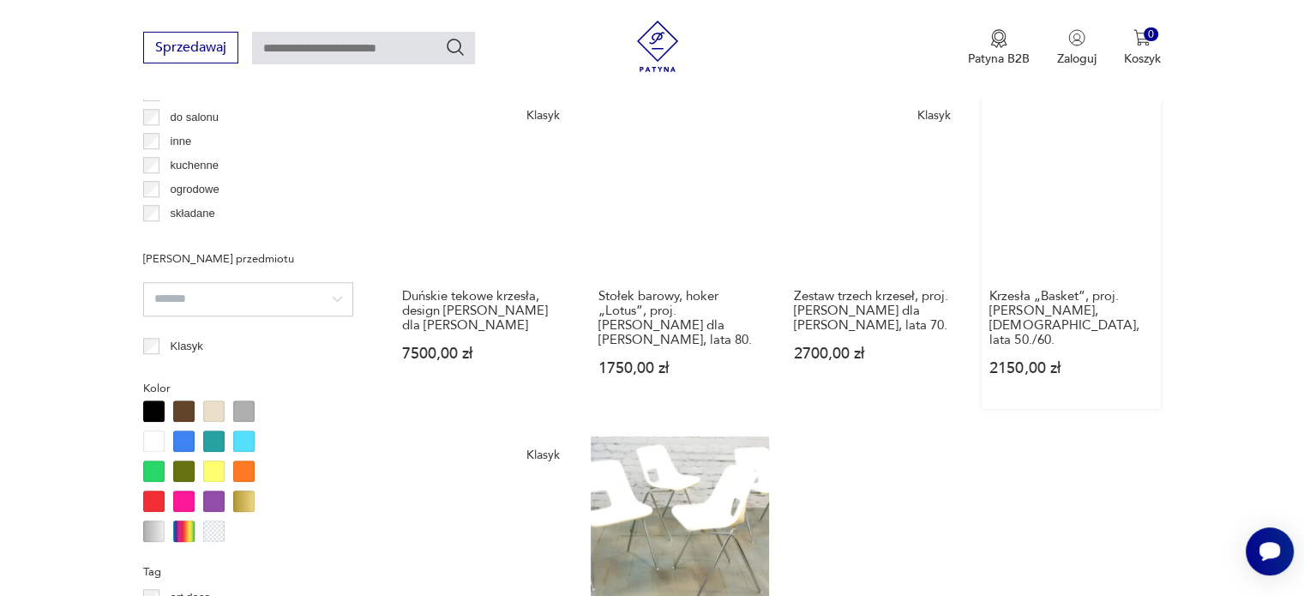
scroll to position [1655, 0]
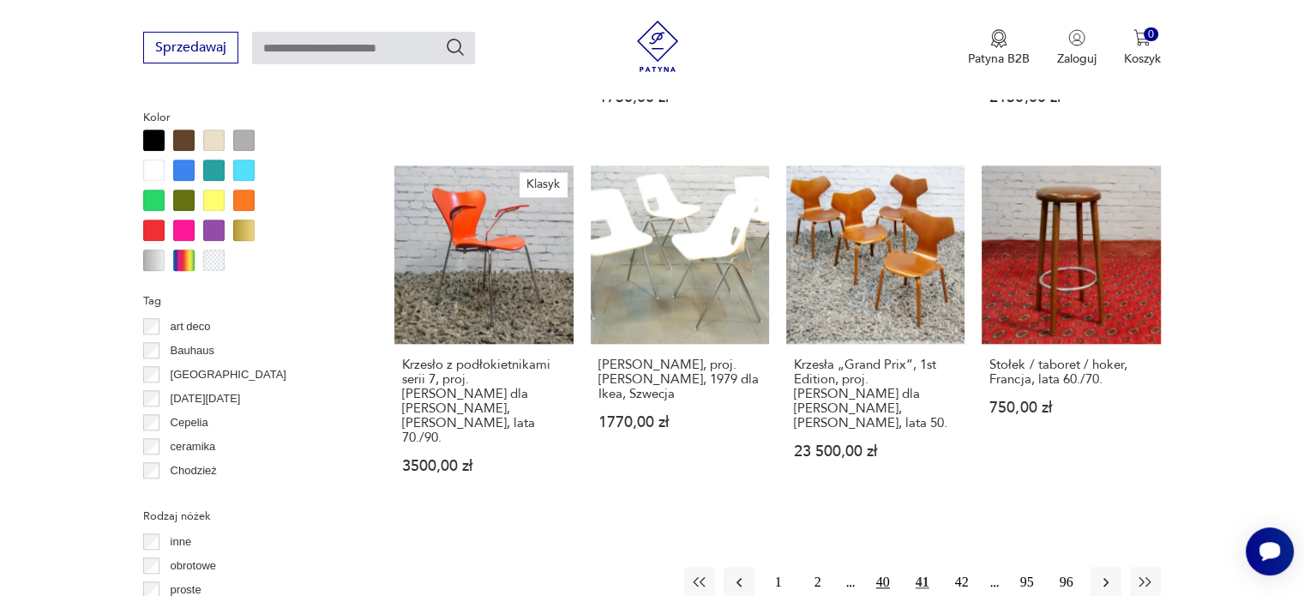
click at [881, 567] on button "40" at bounding box center [883, 582] width 31 height 31
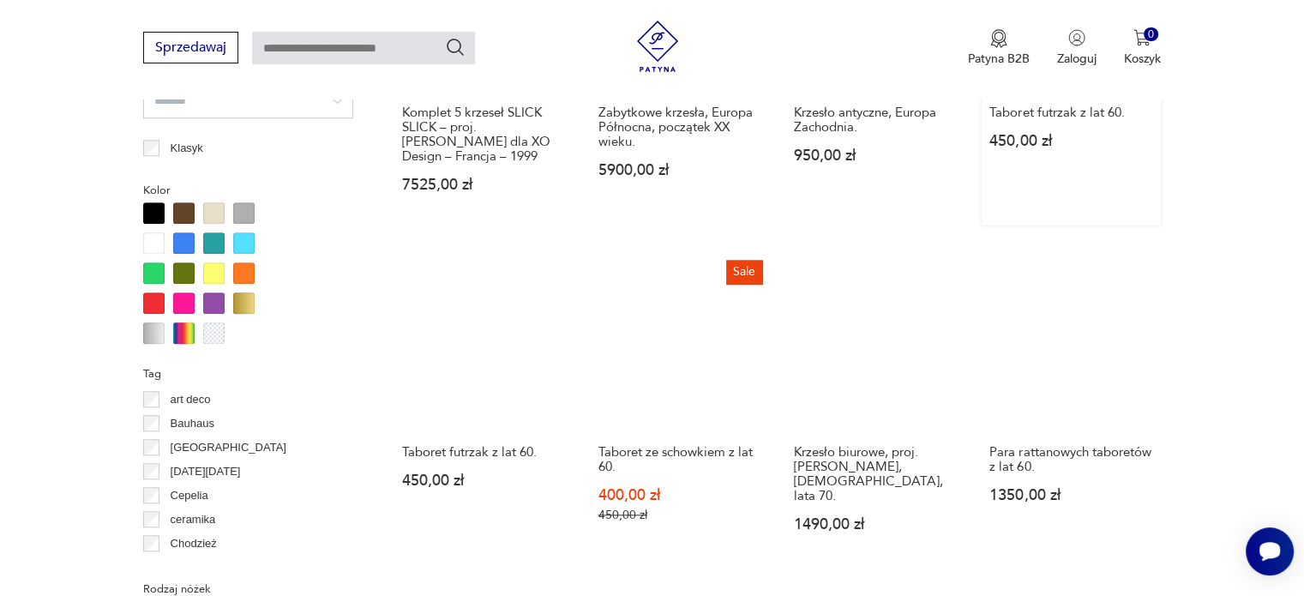
scroll to position [1741, 0]
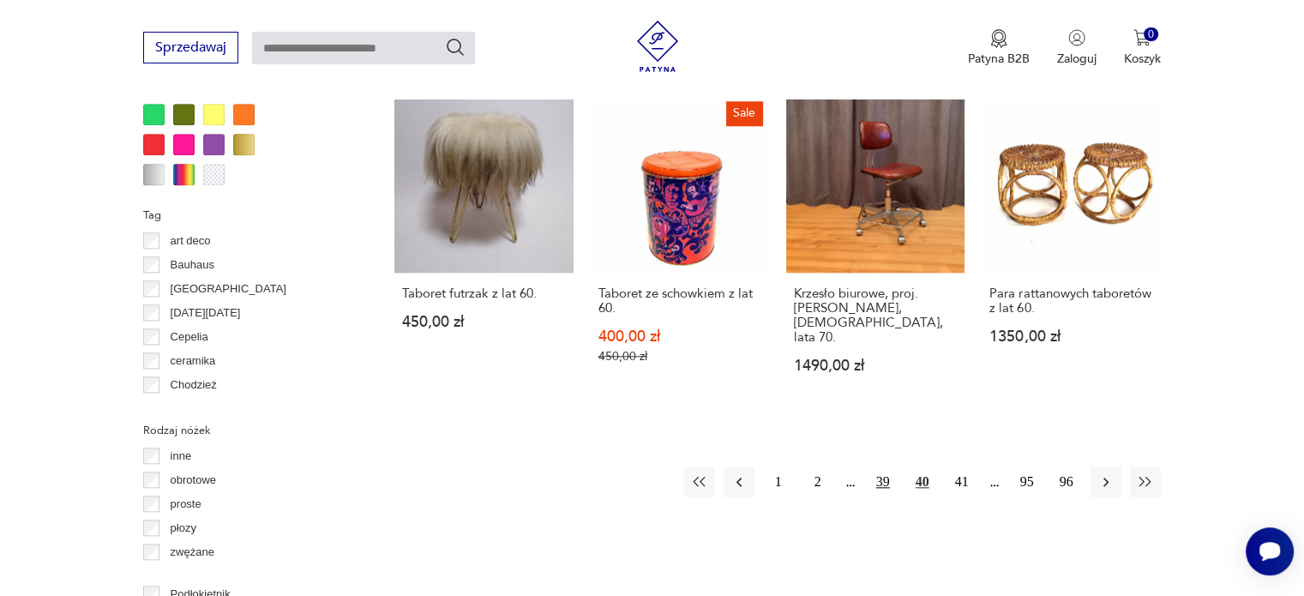
click at [883, 466] on button "39" at bounding box center [883, 481] width 31 height 31
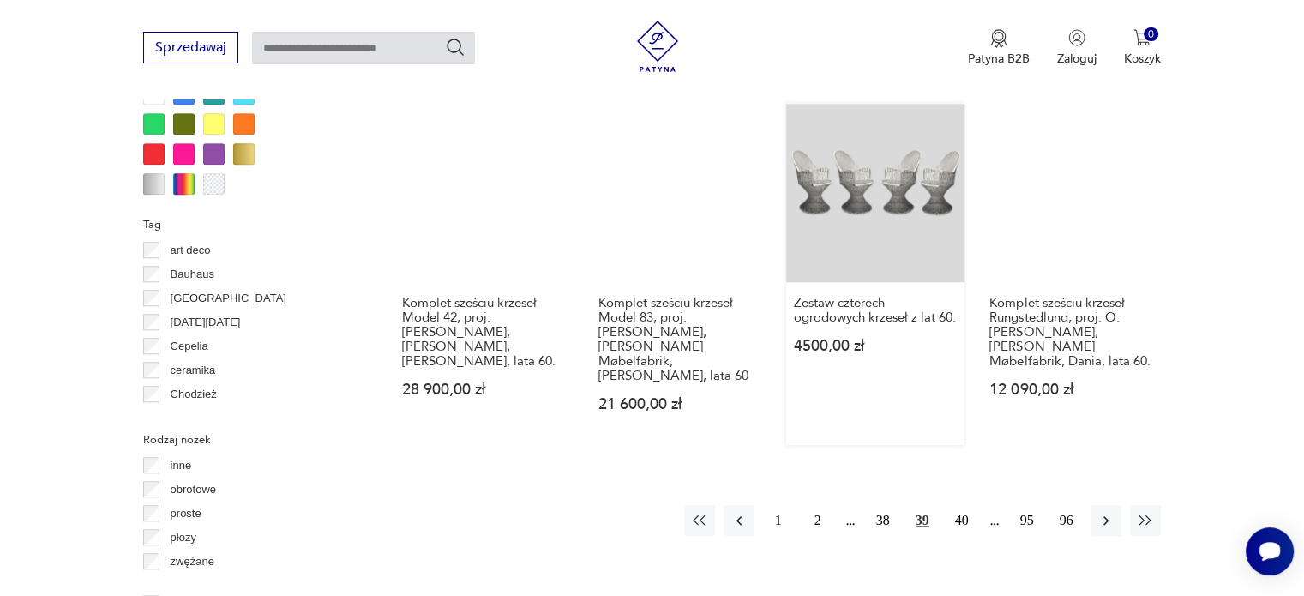
scroll to position [1741, 0]
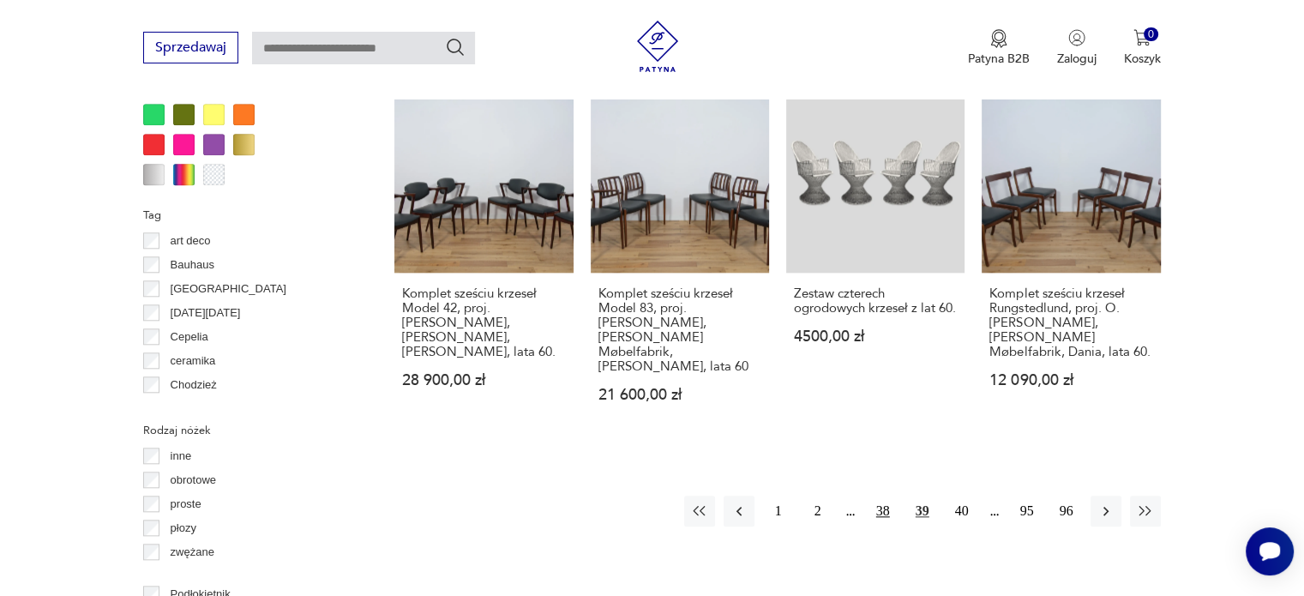
click at [891, 496] on button "38" at bounding box center [883, 511] width 31 height 31
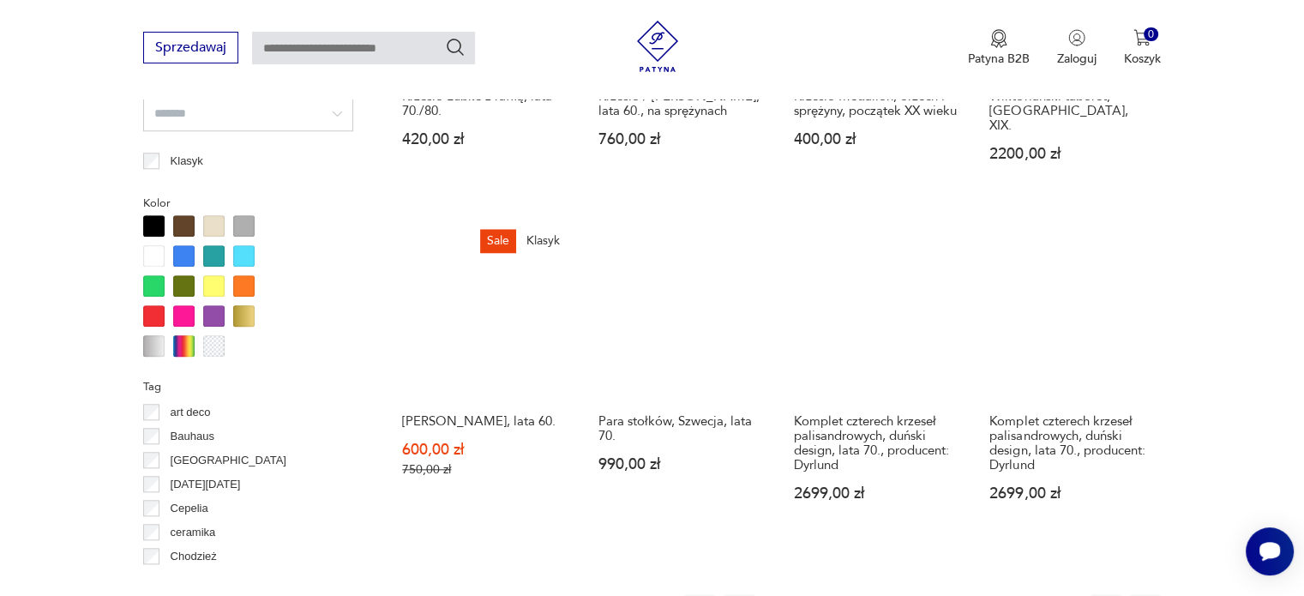
scroll to position [1655, 0]
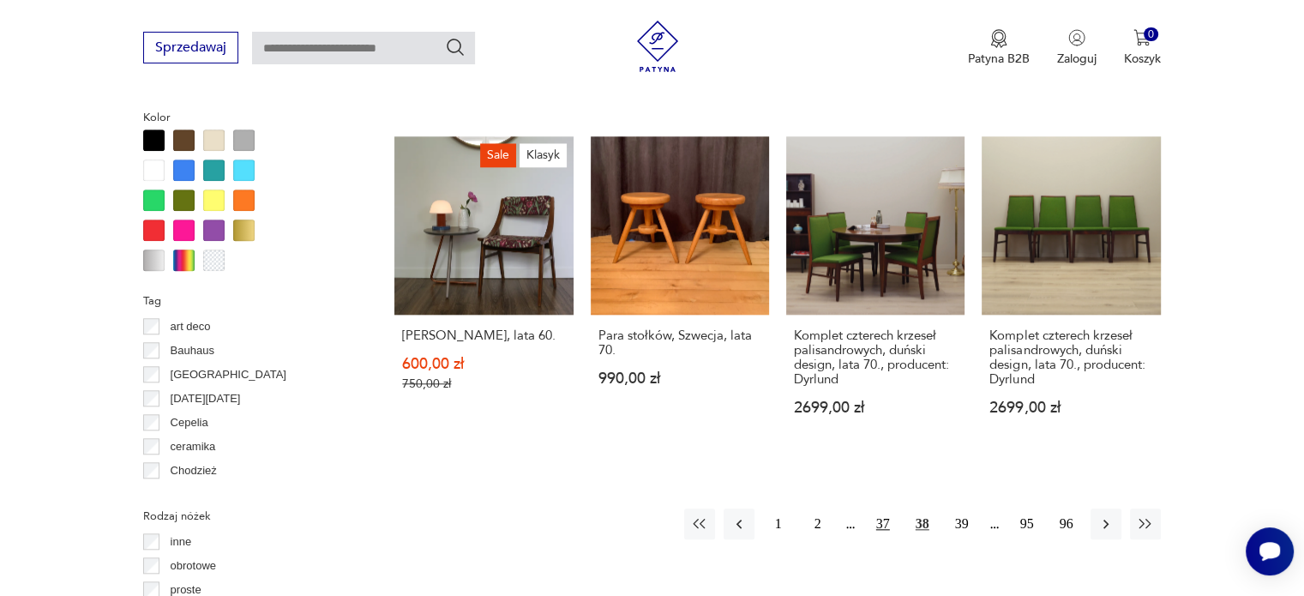
click at [881, 516] on button "37" at bounding box center [883, 523] width 31 height 31
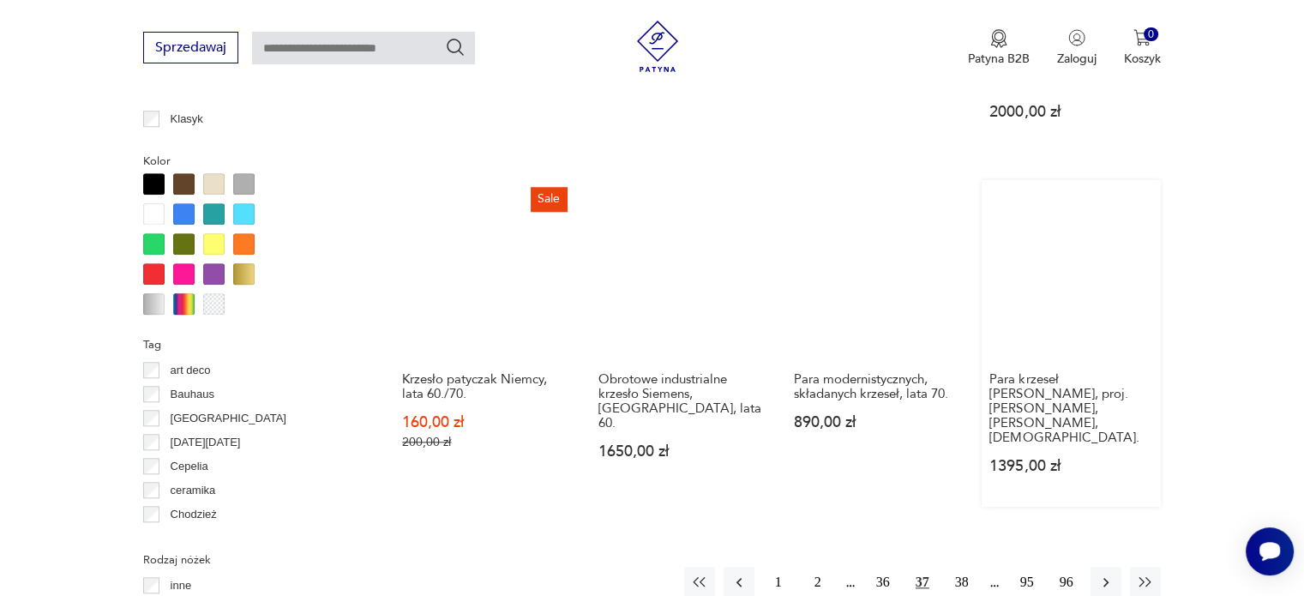
scroll to position [1826, 0]
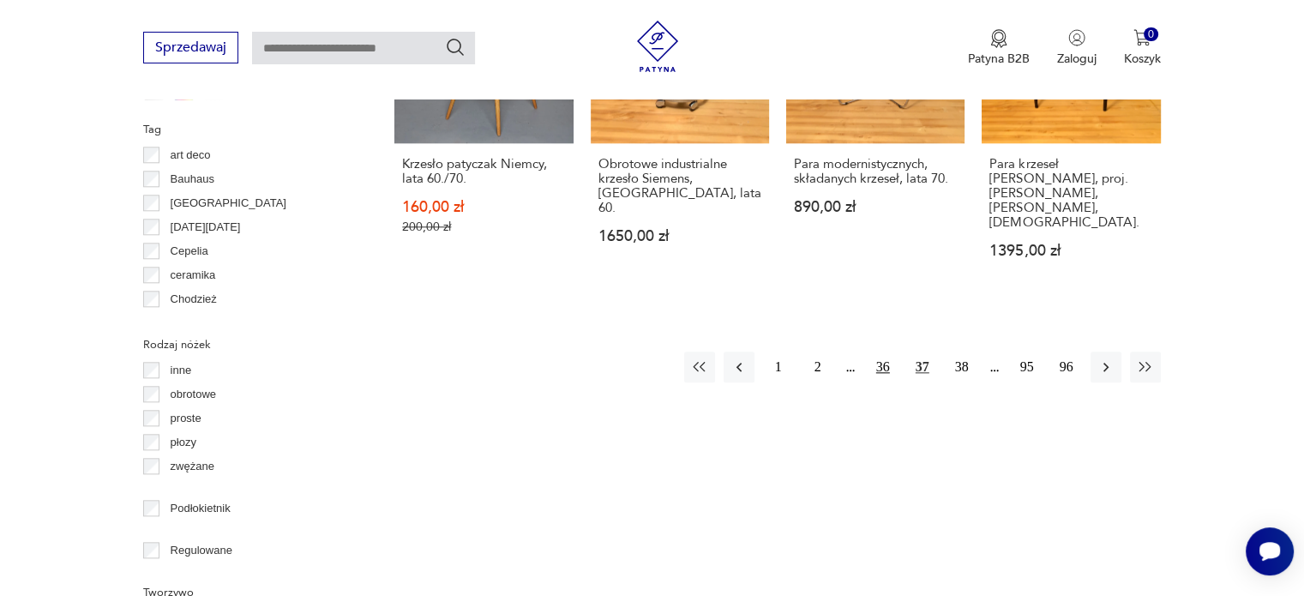
click at [881, 352] on button "36" at bounding box center [883, 367] width 31 height 31
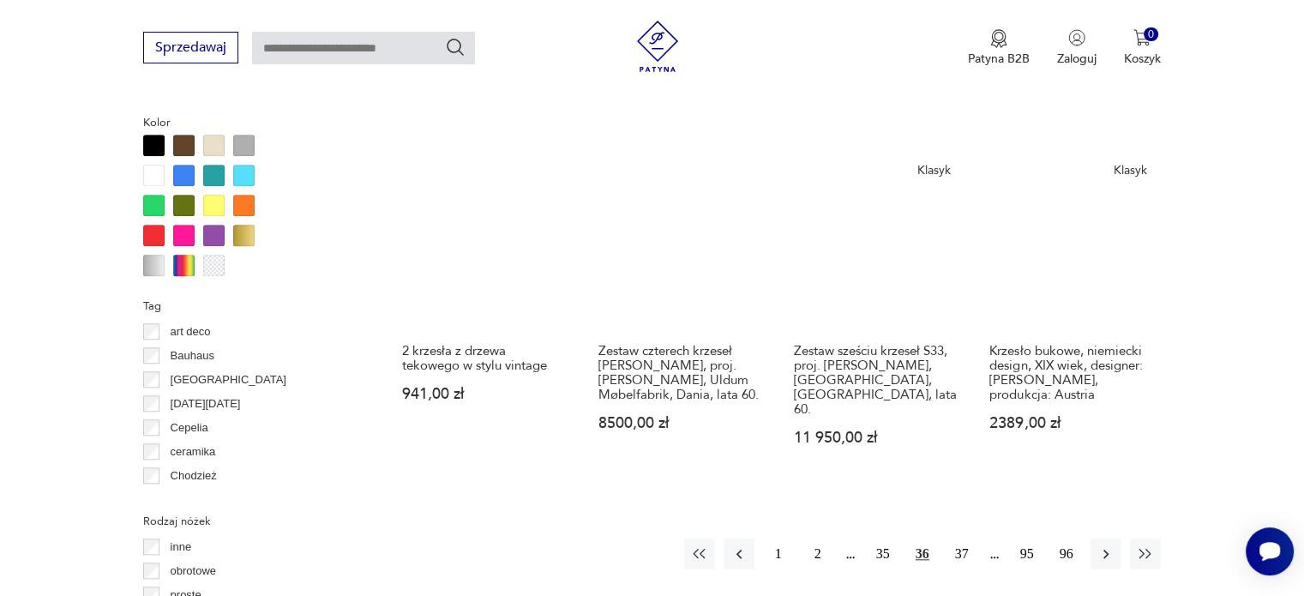
scroll to position [1741, 0]
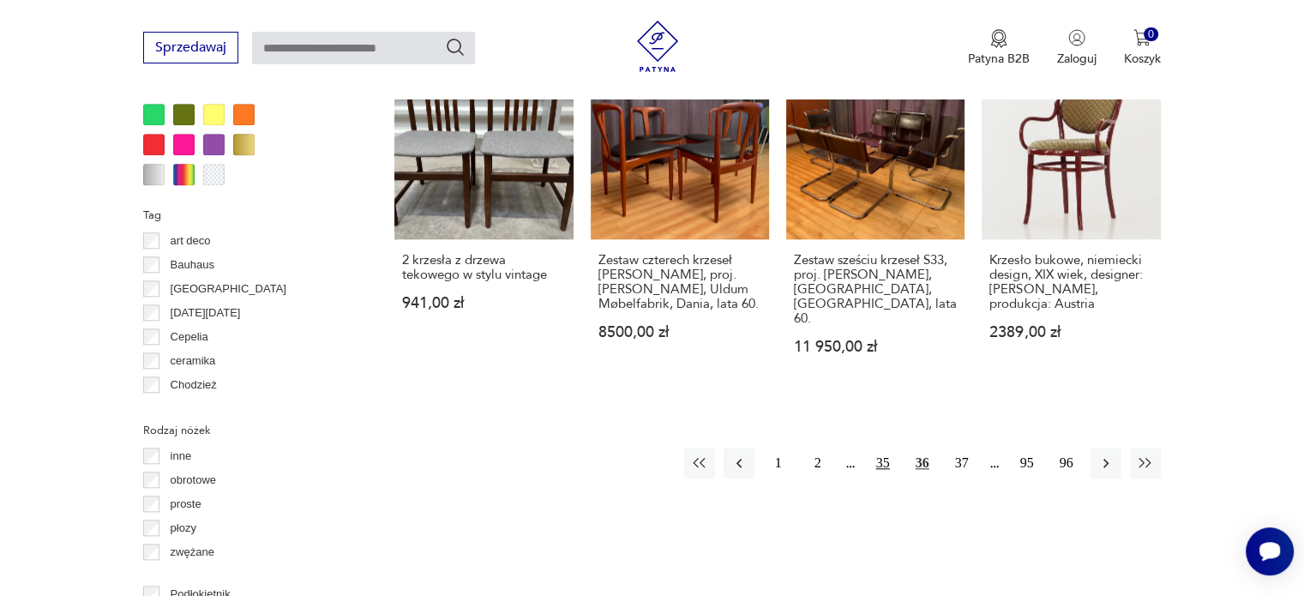
click at [885, 448] on button "35" at bounding box center [883, 463] width 31 height 31
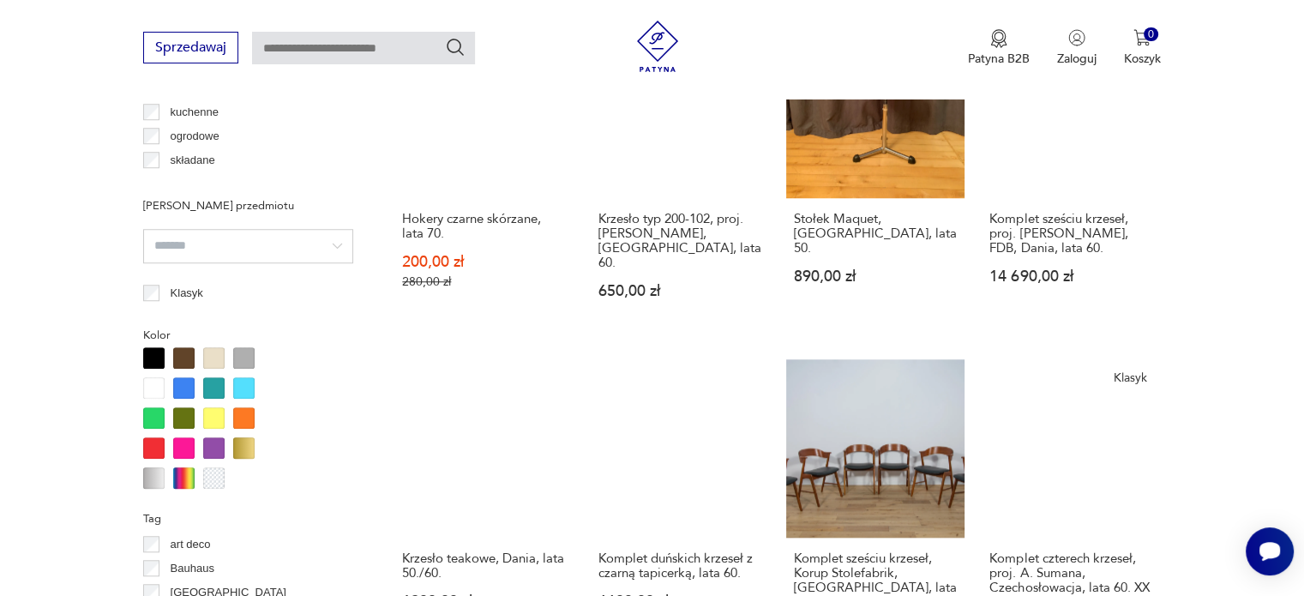
scroll to position [1655, 0]
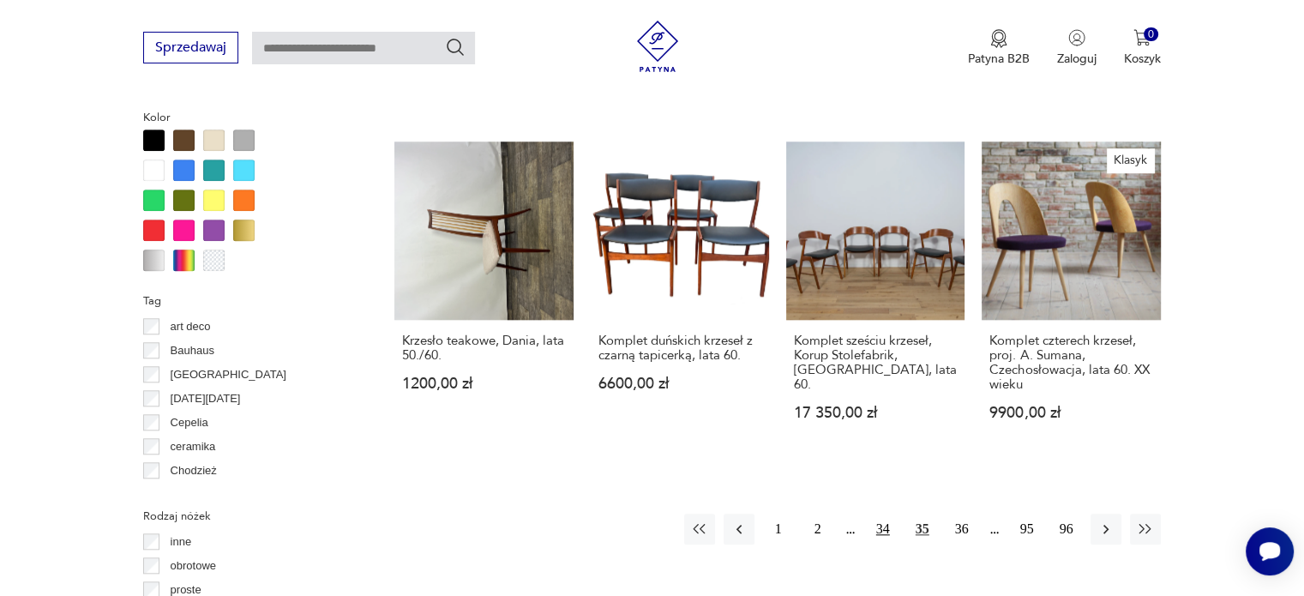
click at [877, 514] on button "34" at bounding box center [883, 529] width 31 height 31
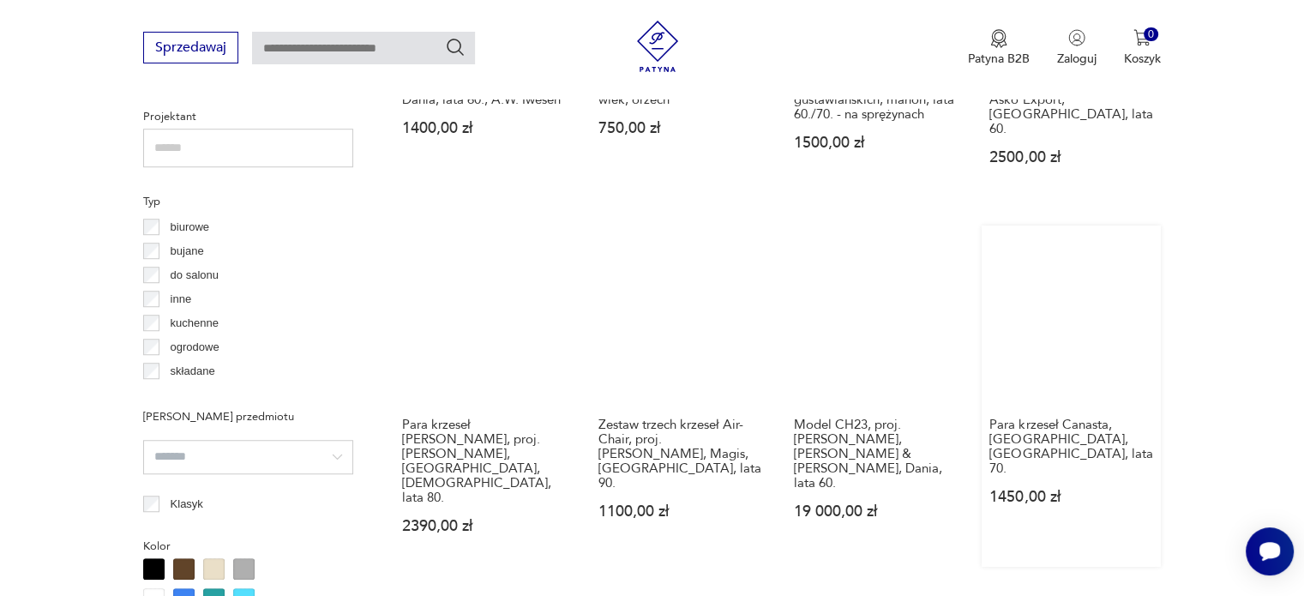
scroll to position [1655, 0]
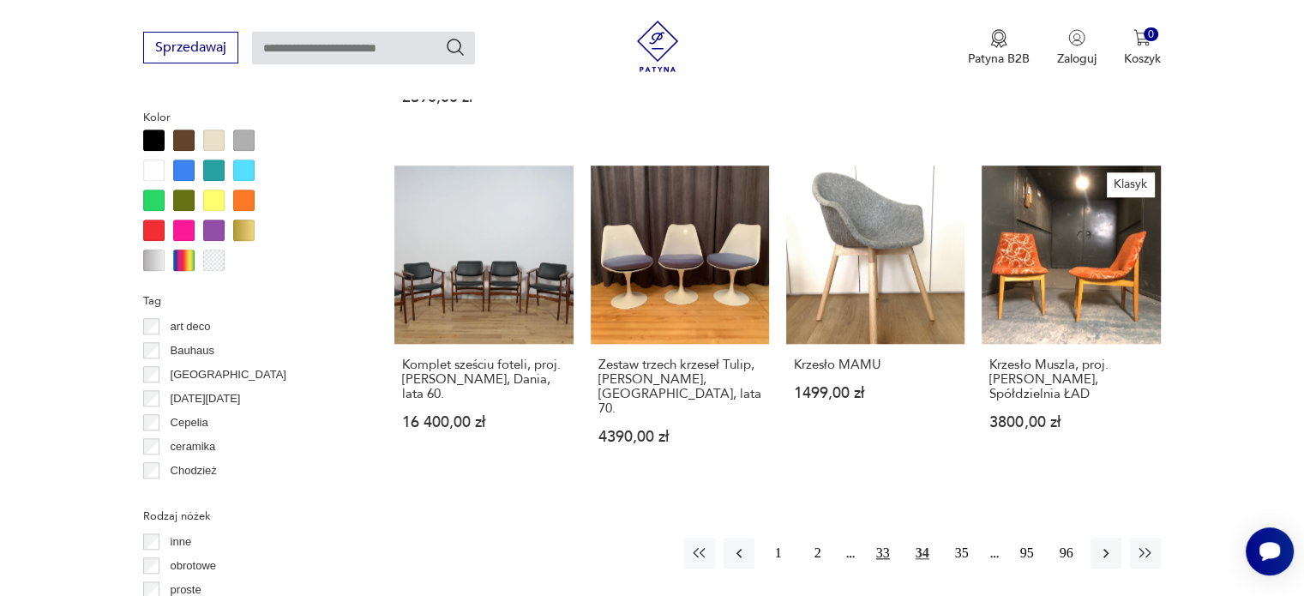
click at [882, 538] on button "33" at bounding box center [883, 553] width 31 height 31
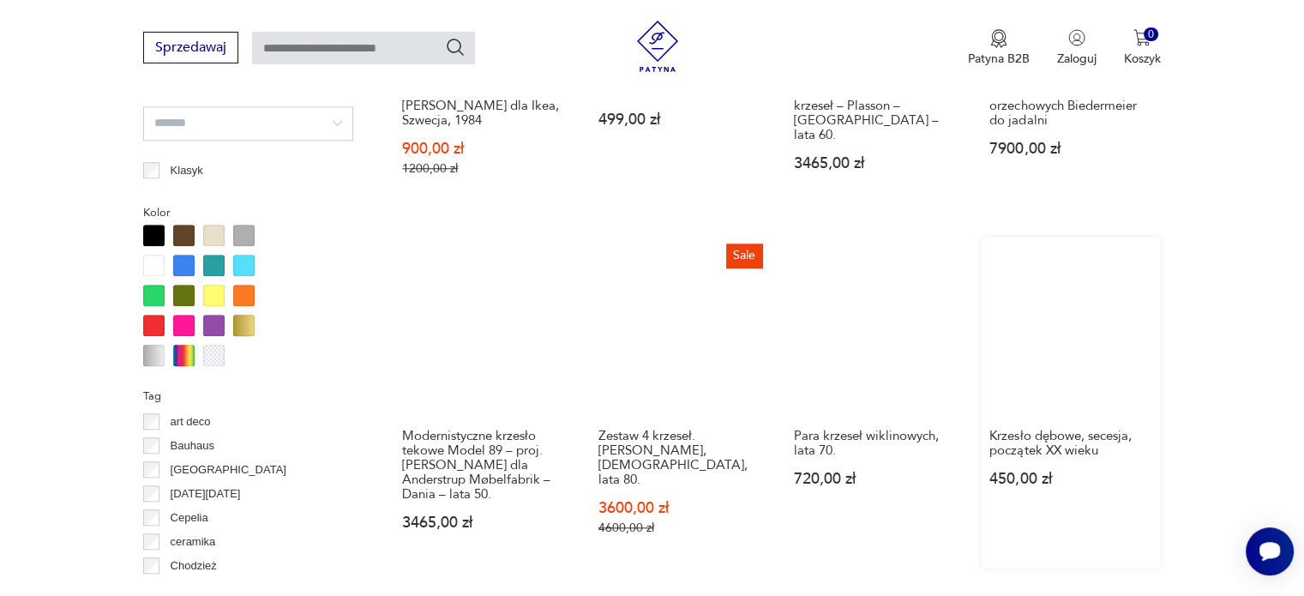
scroll to position [1826, 0]
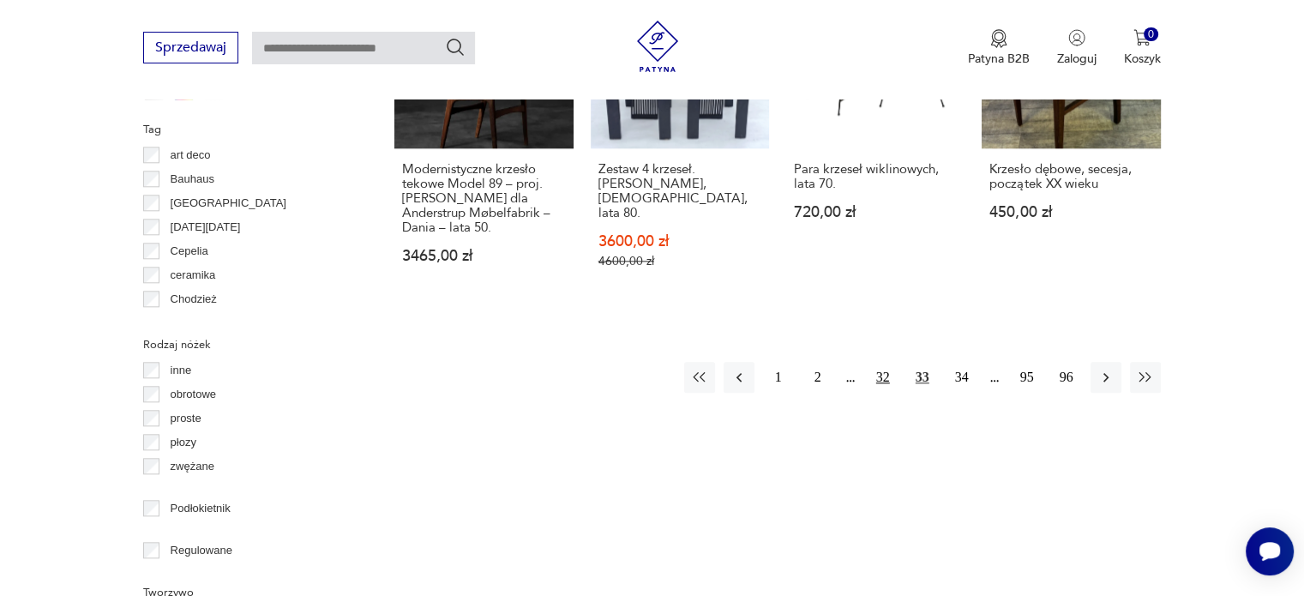
click at [886, 362] on button "32" at bounding box center [883, 377] width 31 height 31
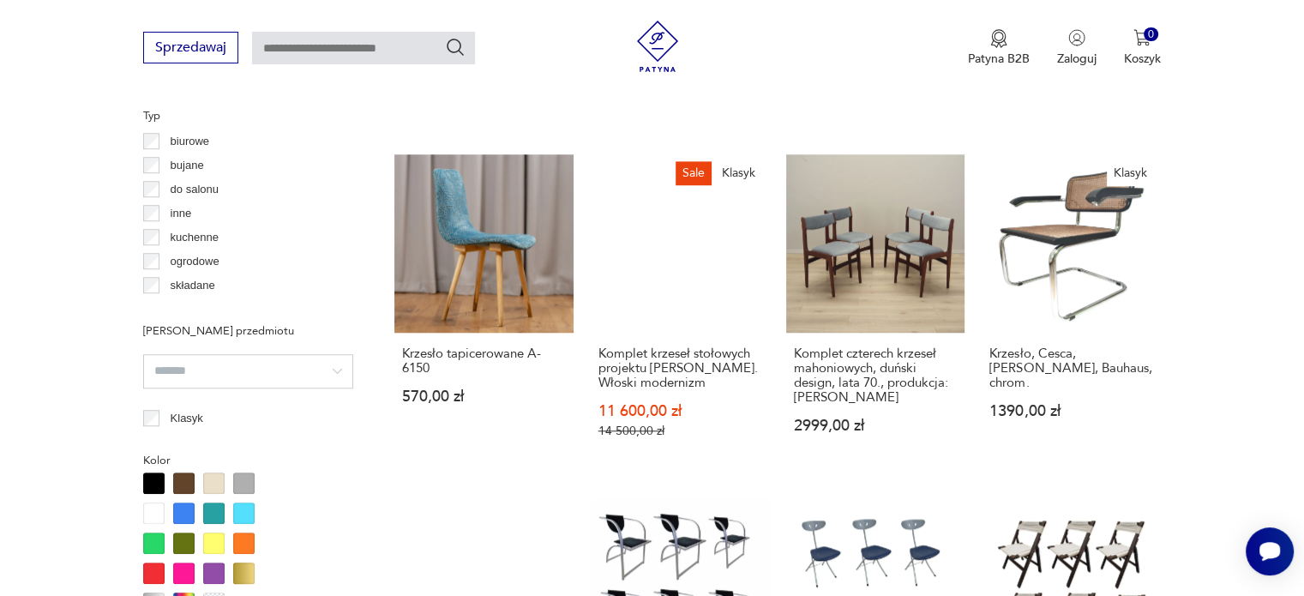
scroll to position [1741, 0]
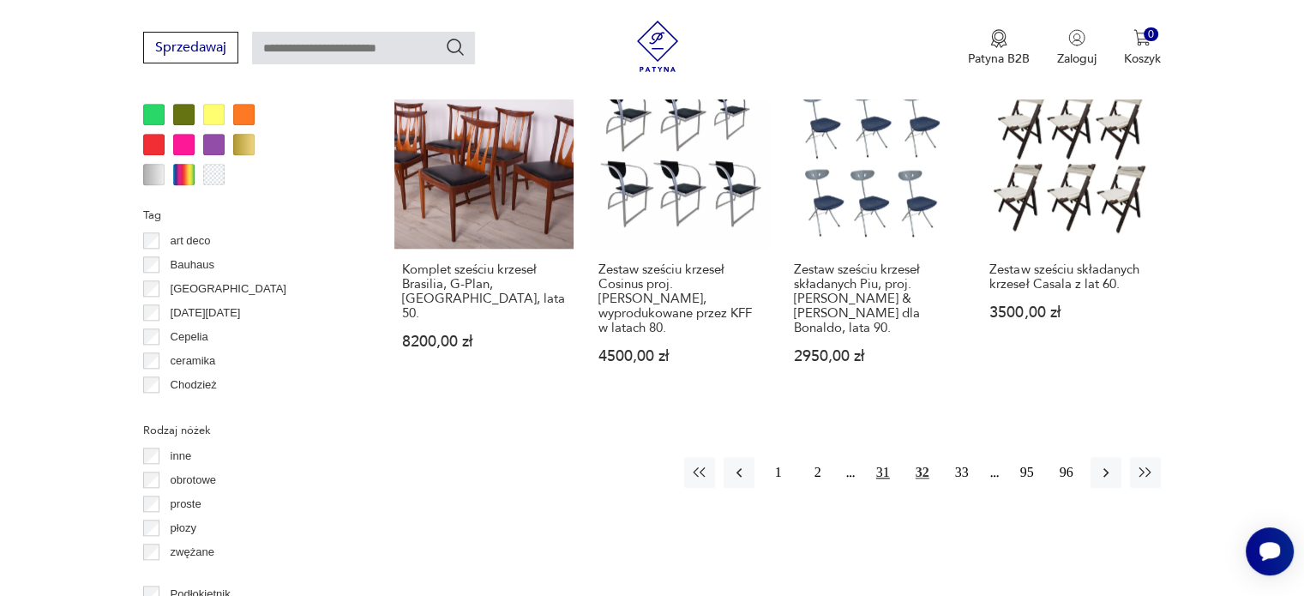
click at [875, 457] on button "31" at bounding box center [883, 472] width 31 height 31
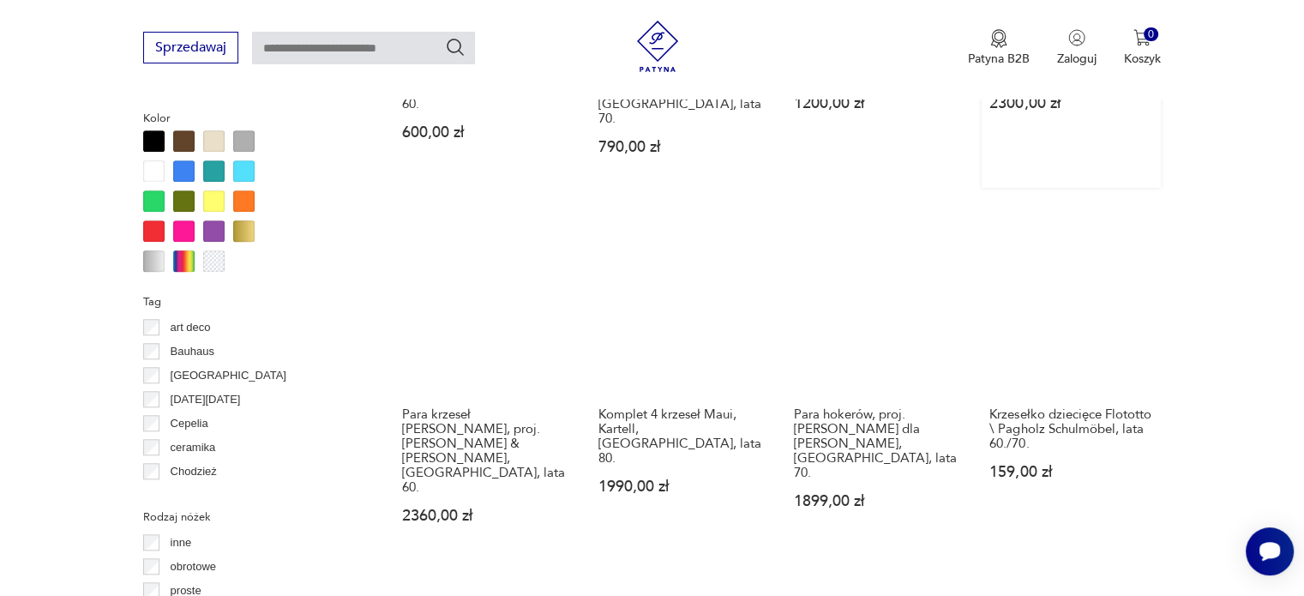
scroll to position [1655, 0]
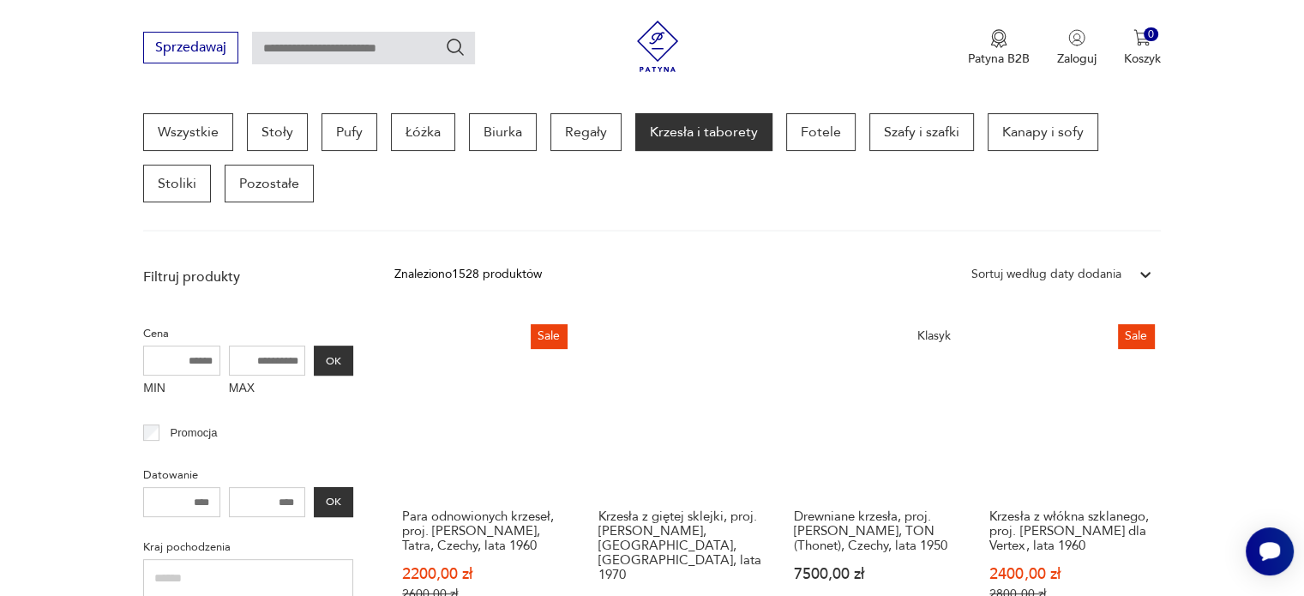
scroll to position [540, 0]
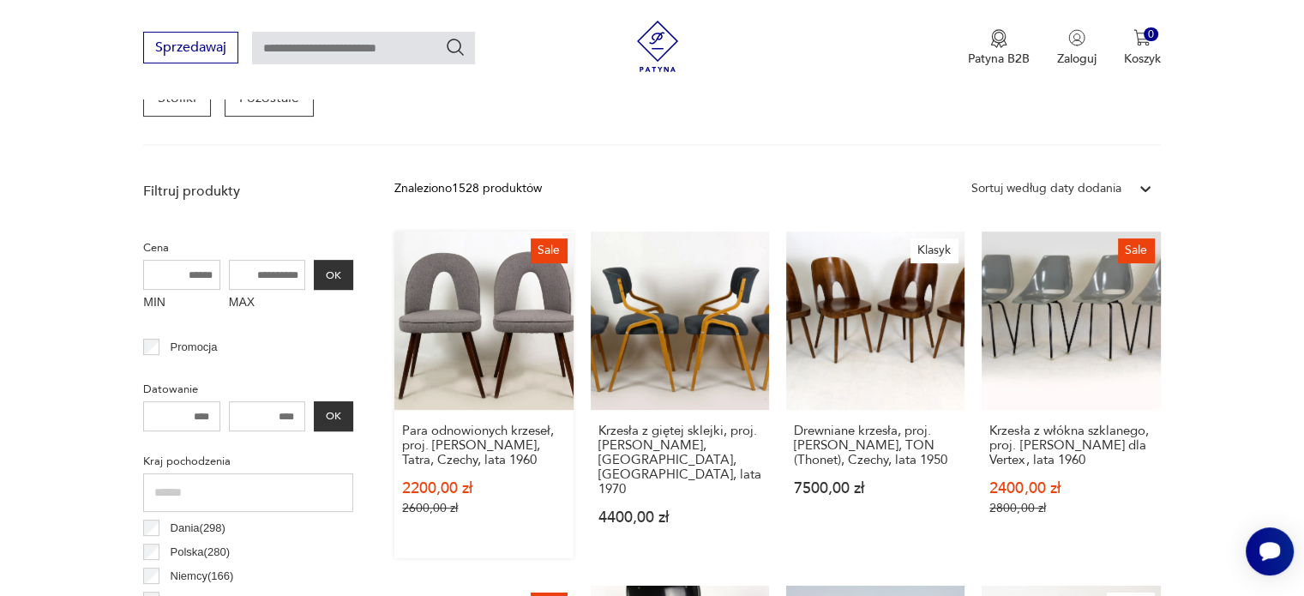
click at [442, 315] on link "Sale Para odnowionych krzeseł, proj. [PERSON_NAME], Tatra, Czechy, lata 1960 22…" at bounding box center [483, 394] width 178 height 327
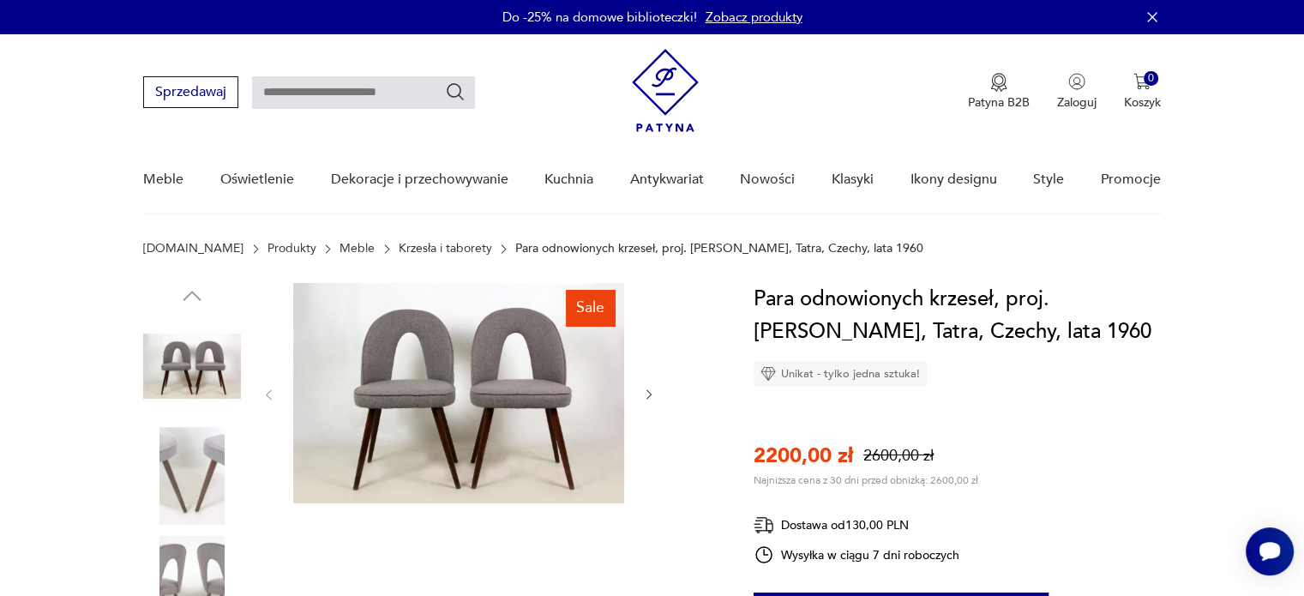
click at [645, 388] on icon "button" at bounding box center [649, 395] width 15 height 15
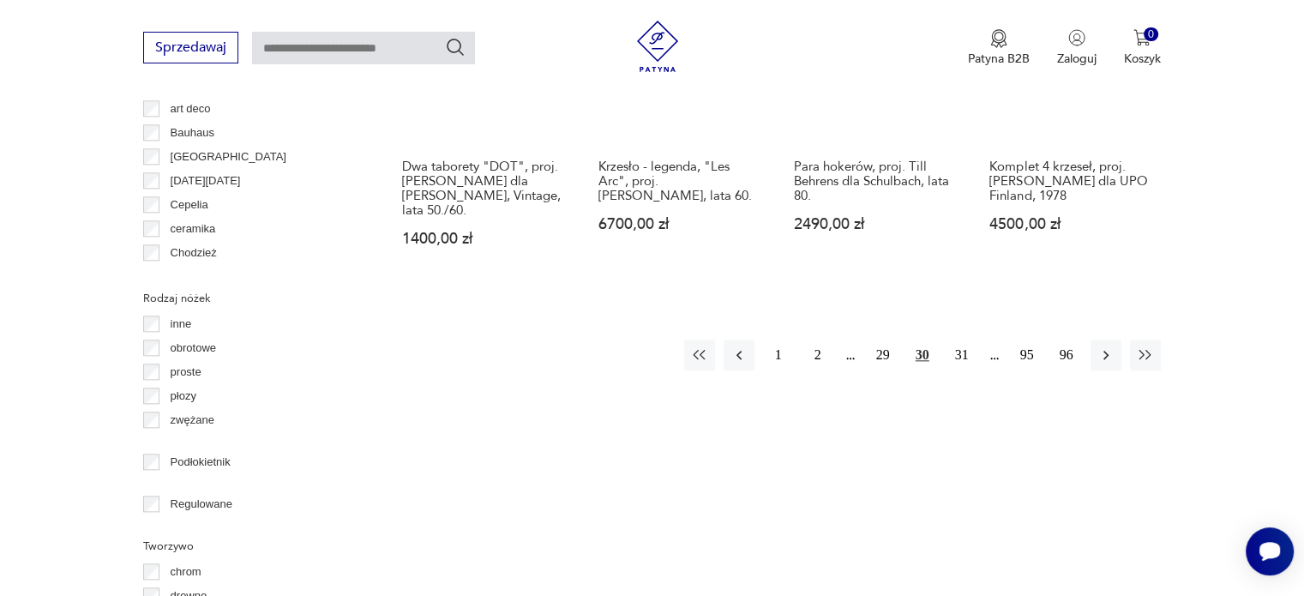
scroll to position [1912, 0]
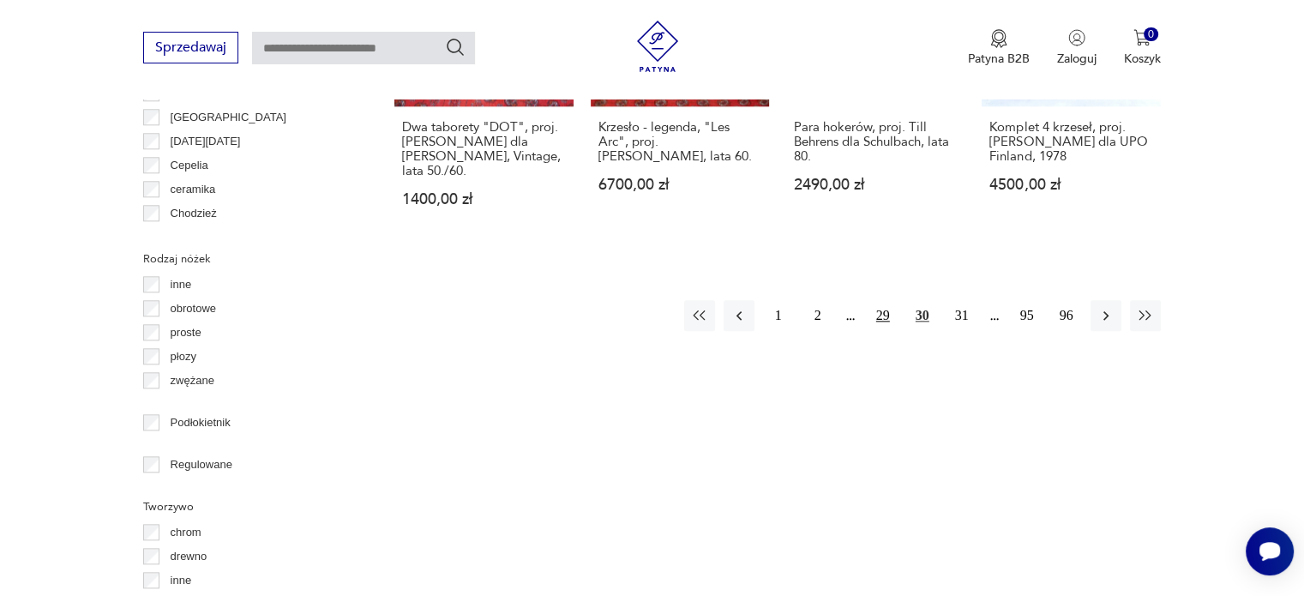
click at [881, 300] on button "29" at bounding box center [883, 315] width 31 height 31
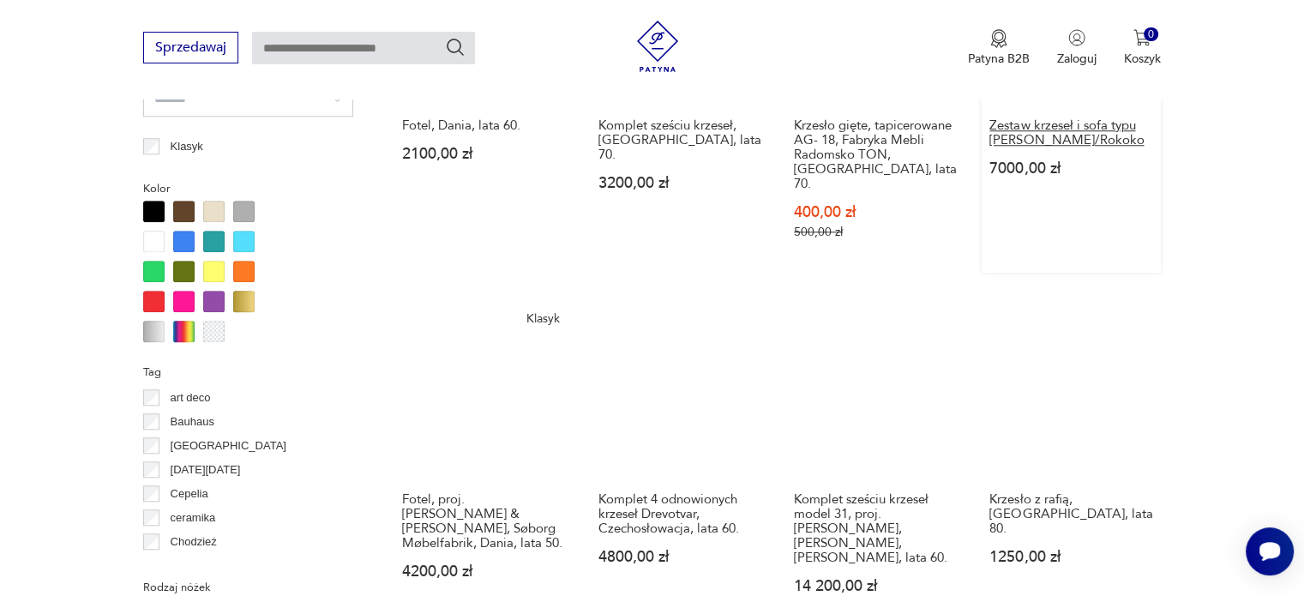
scroll to position [1655, 0]
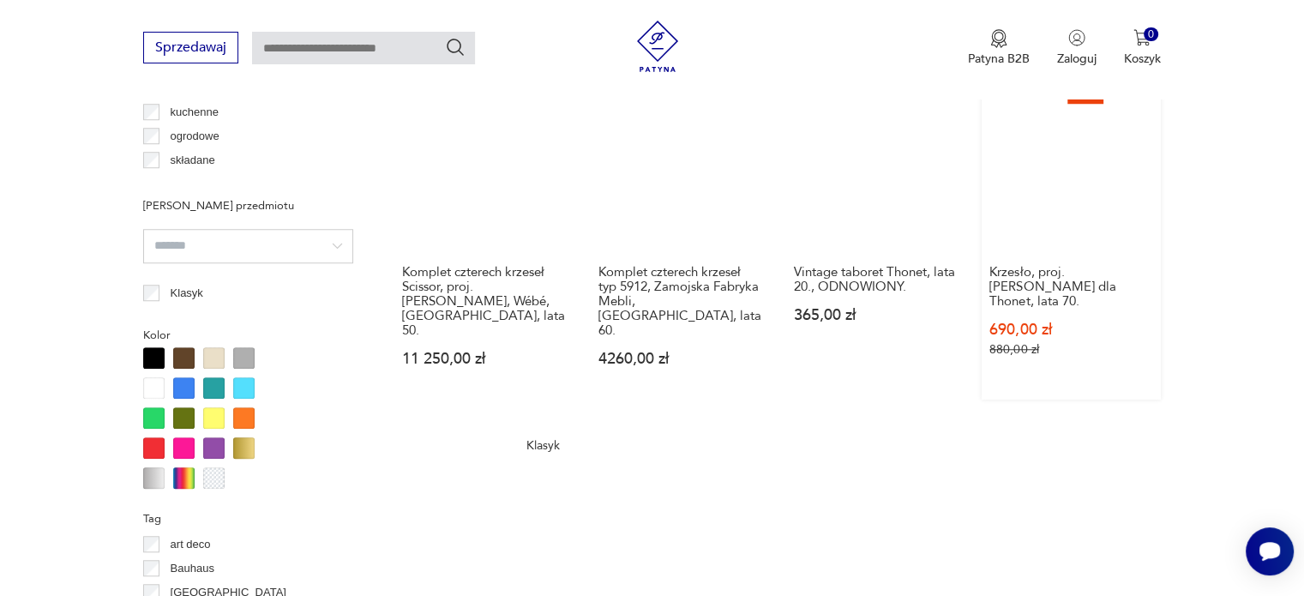
scroll to position [1655, 0]
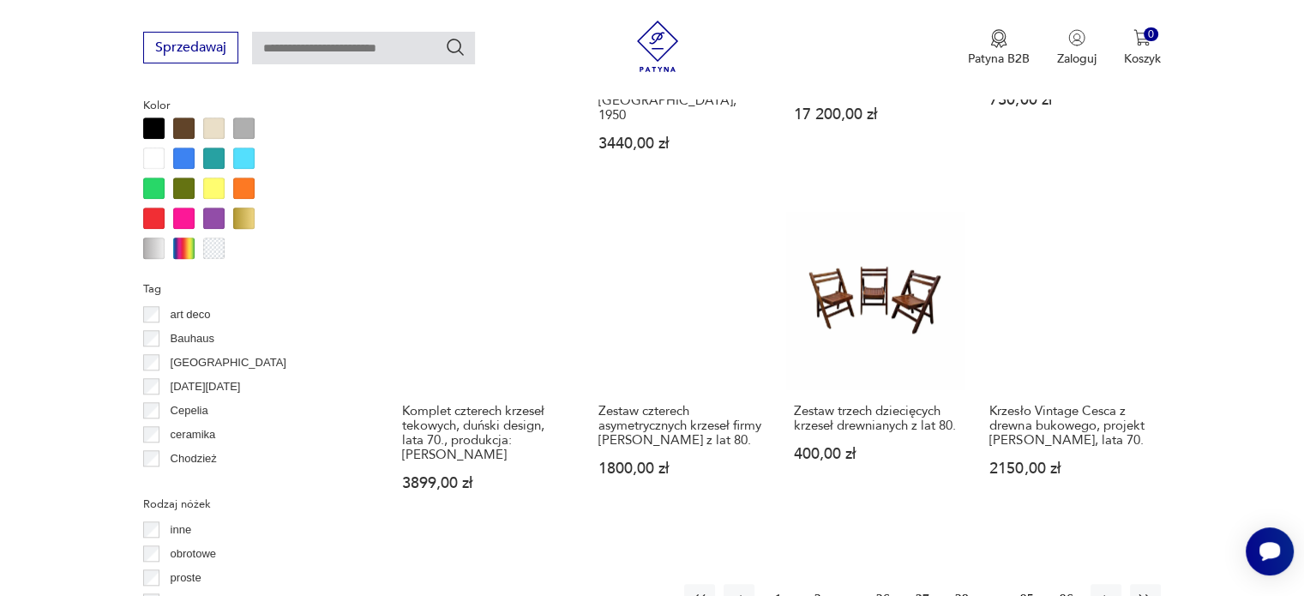
scroll to position [1826, 0]
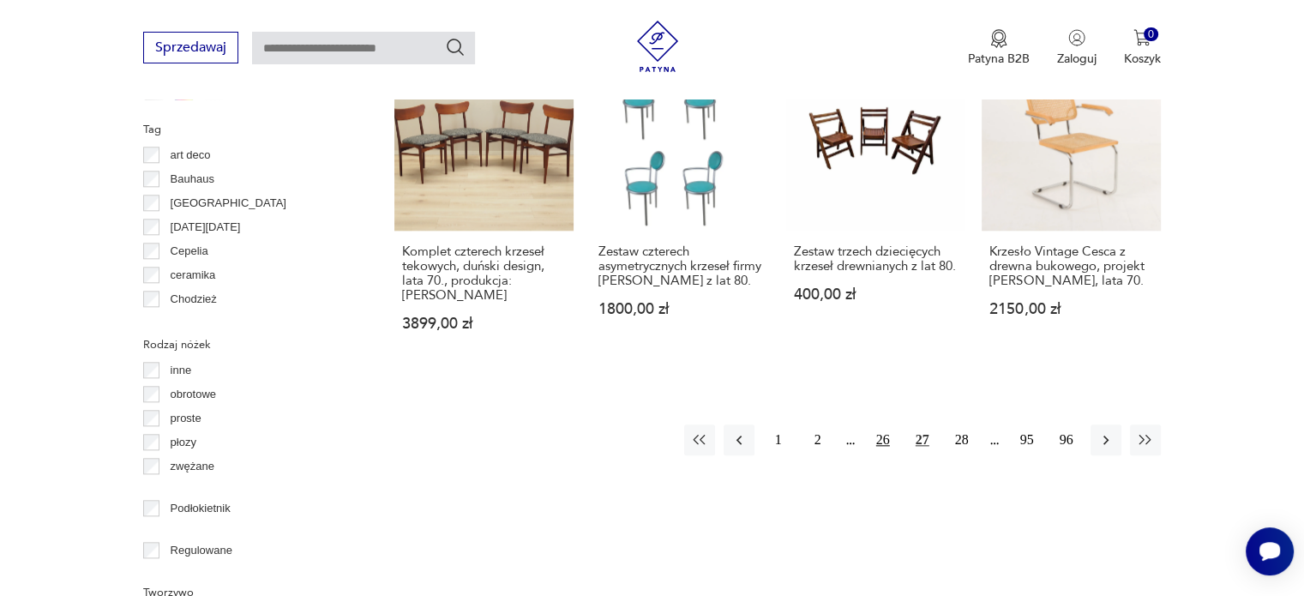
click at [887, 424] on button "26" at bounding box center [883, 439] width 31 height 31
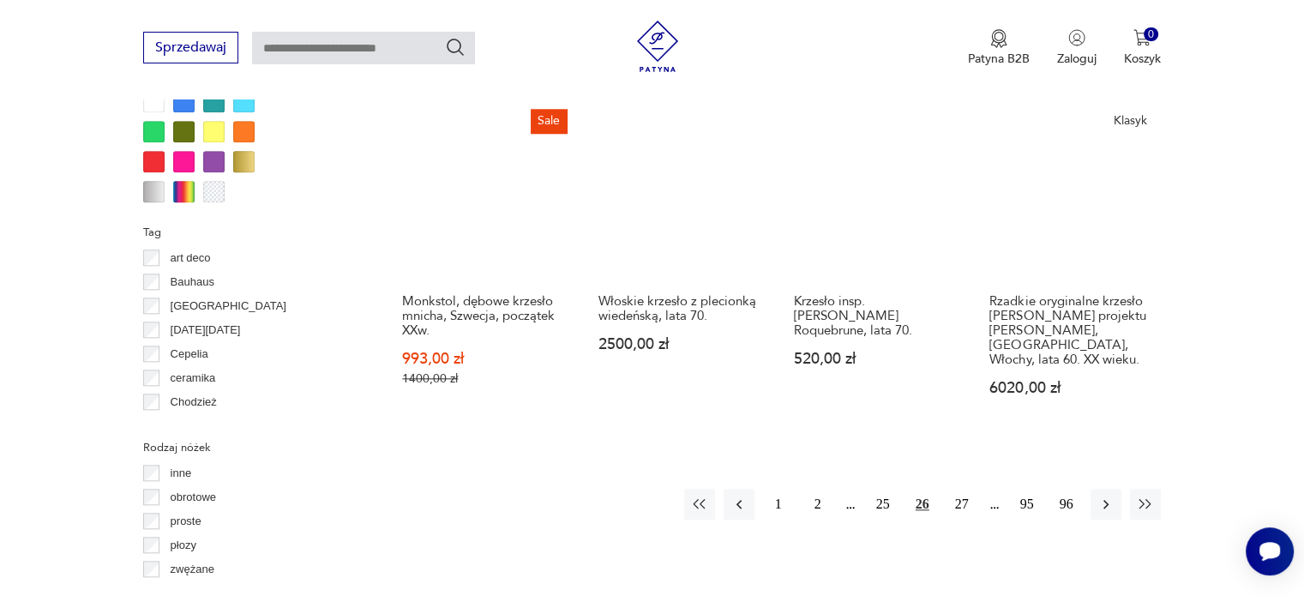
scroll to position [1912, 0]
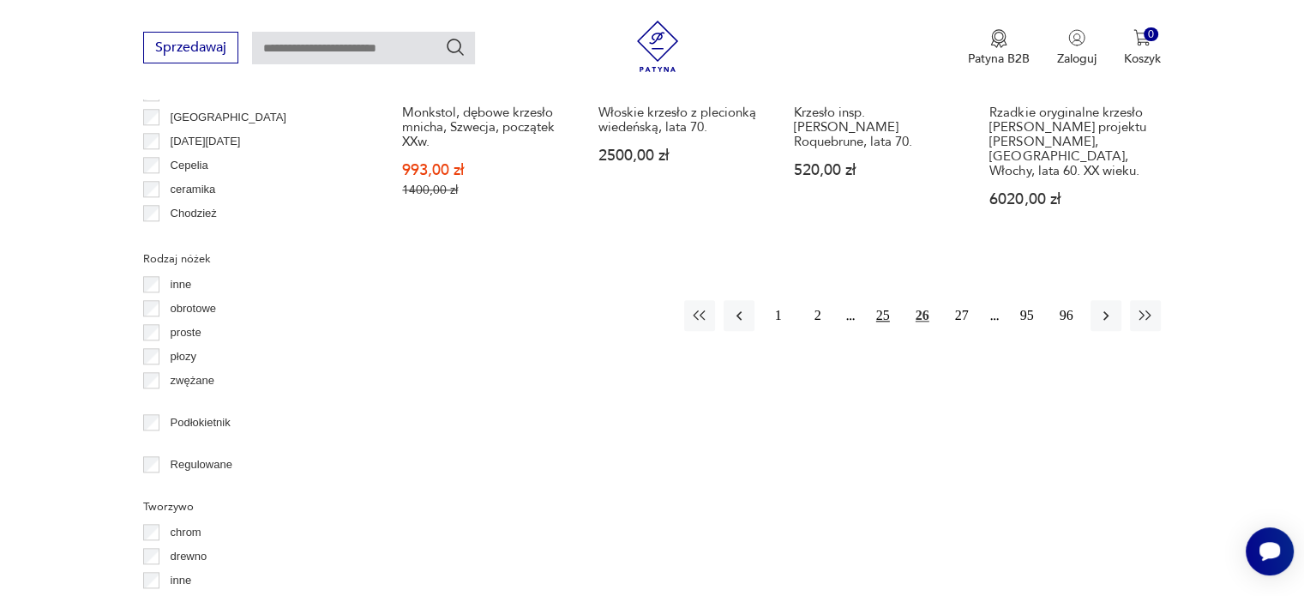
click at [887, 300] on button "25" at bounding box center [883, 315] width 31 height 31
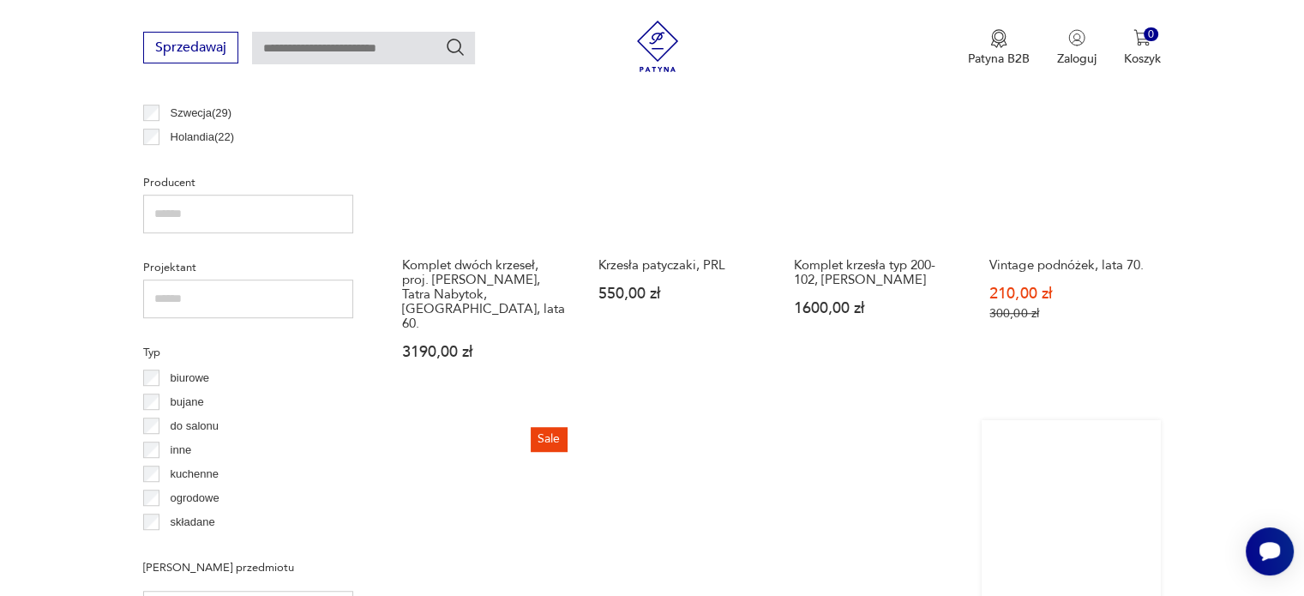
scroll to position [1226, 0]
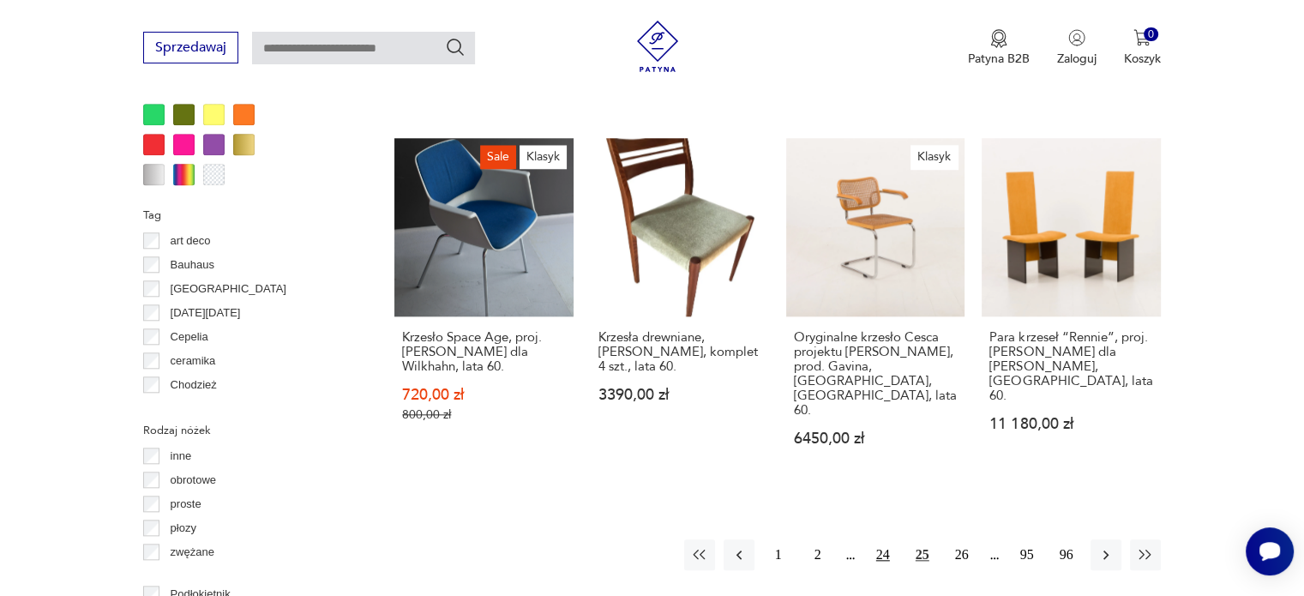
click at [881, 539] on button "24" at bounding box center [883, 554] width 31 height 31
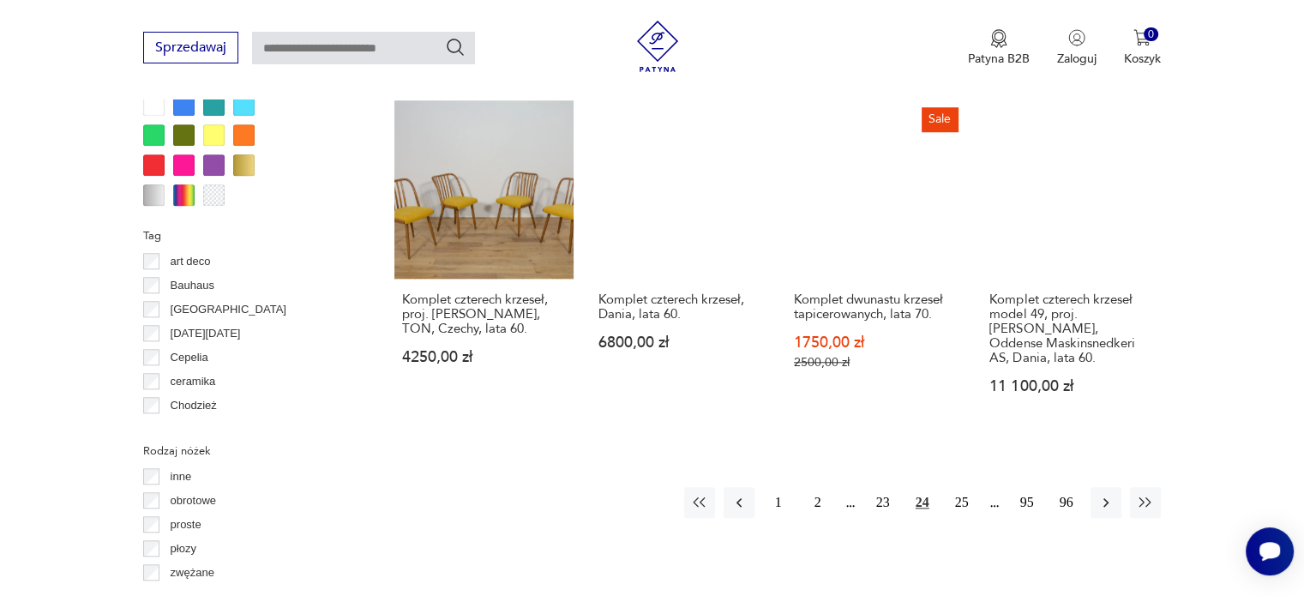
scroll to position [1741, 0]
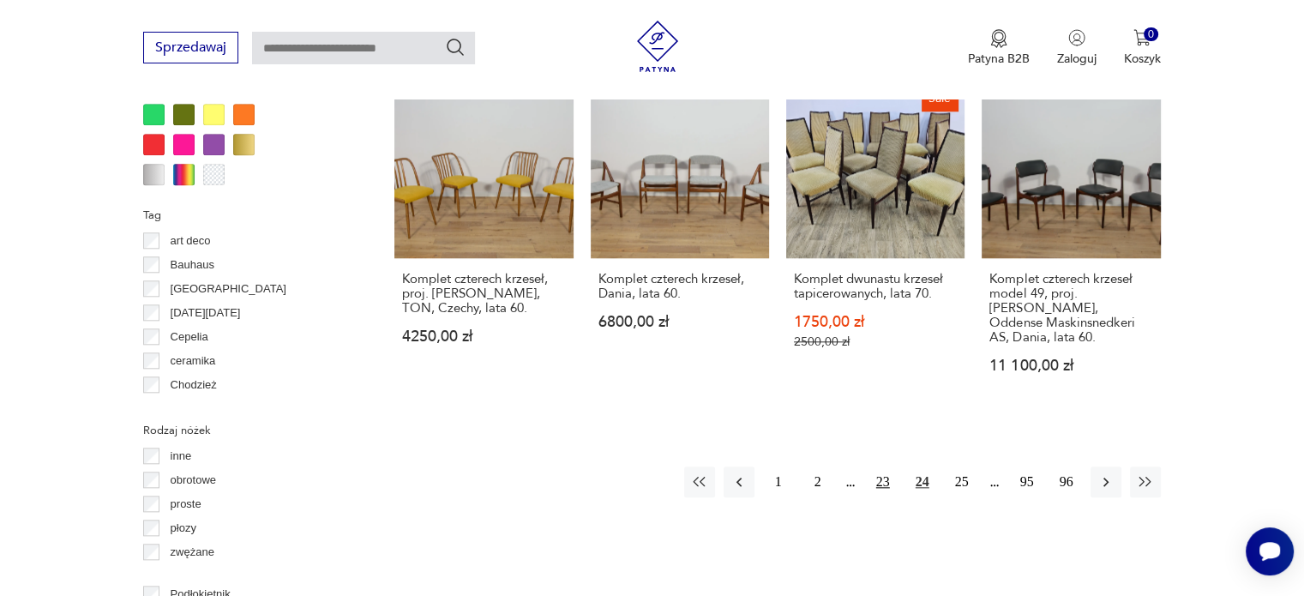
click at [874, 466] on button "23" at bounding box center [883, 481] width 31 height 31
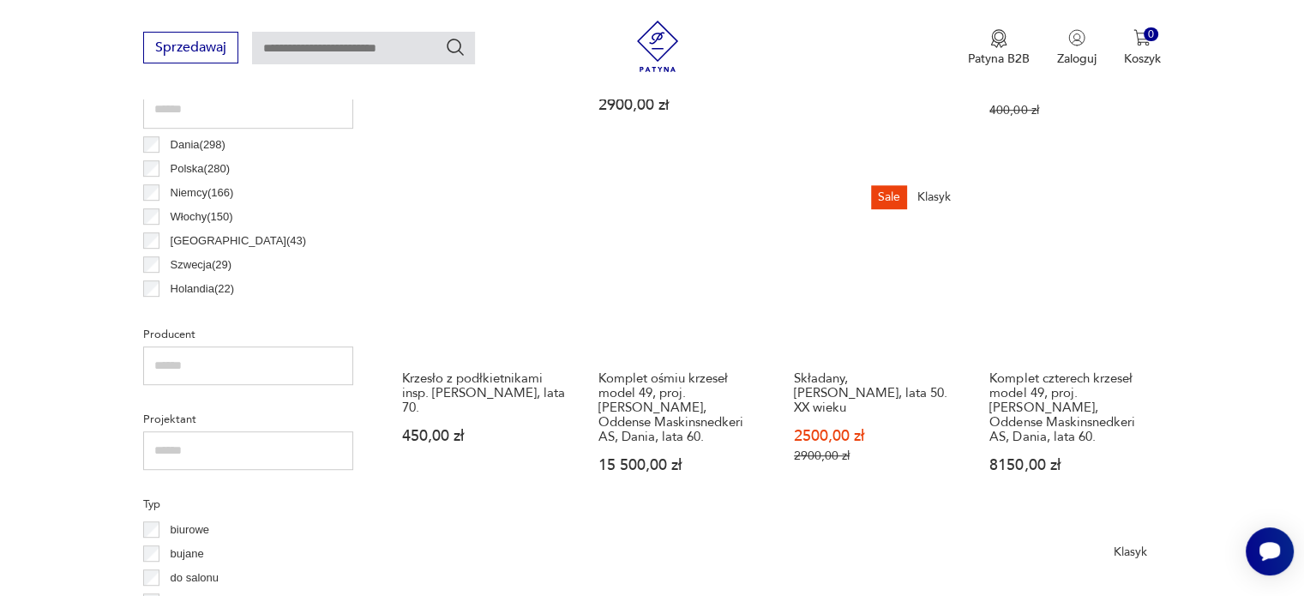
scroll to position [1140, 0]
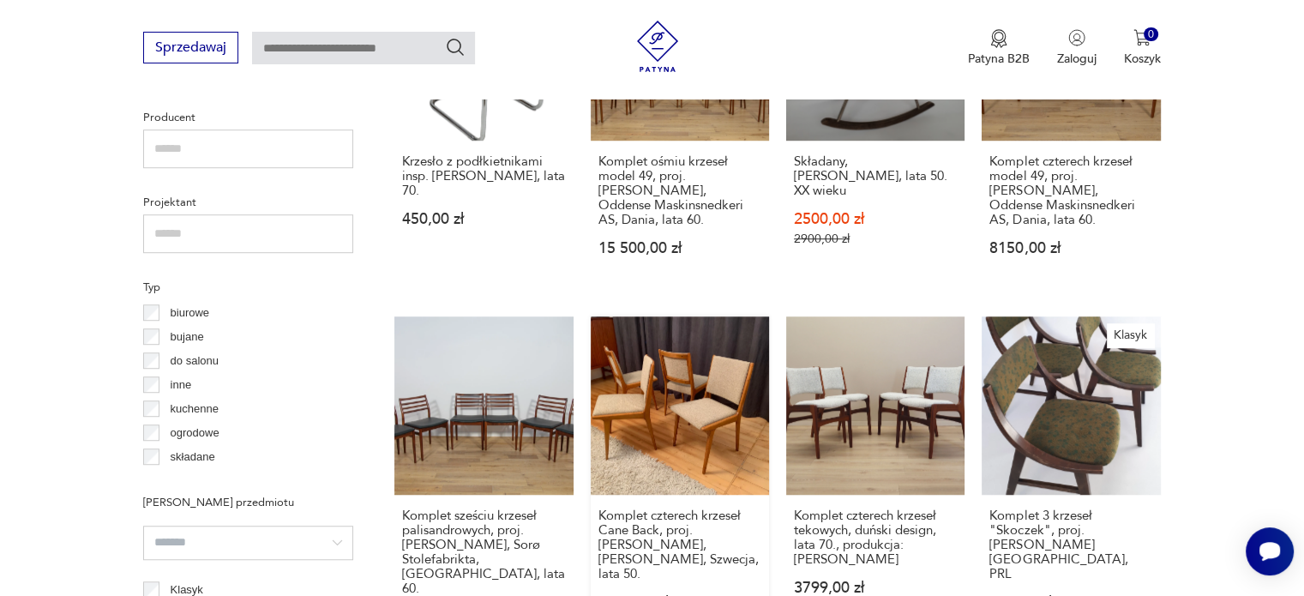
click at [689, 424] on link "Komplet czterech krzeseł Cane Back, proj. [PERSON_NAME], [PERSON_NAME], Szwecja…" at bounding box center [680, 486] width 178 height 341
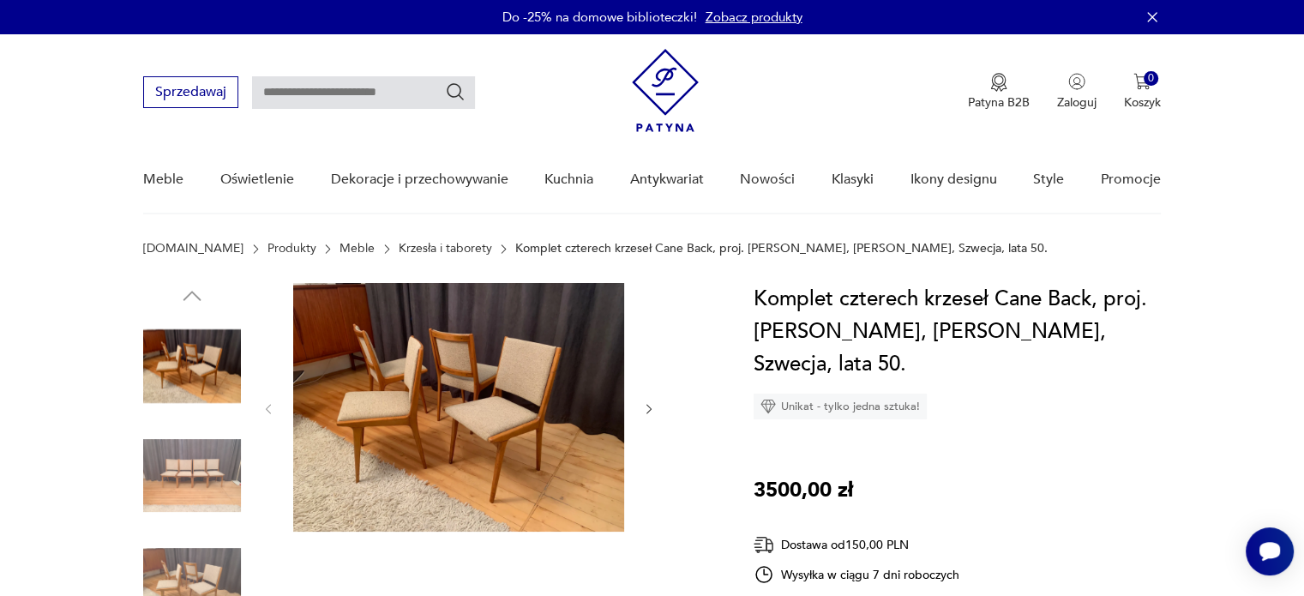
click at [453, 370] on img at bounding box center [458, 407] width 331 height 249
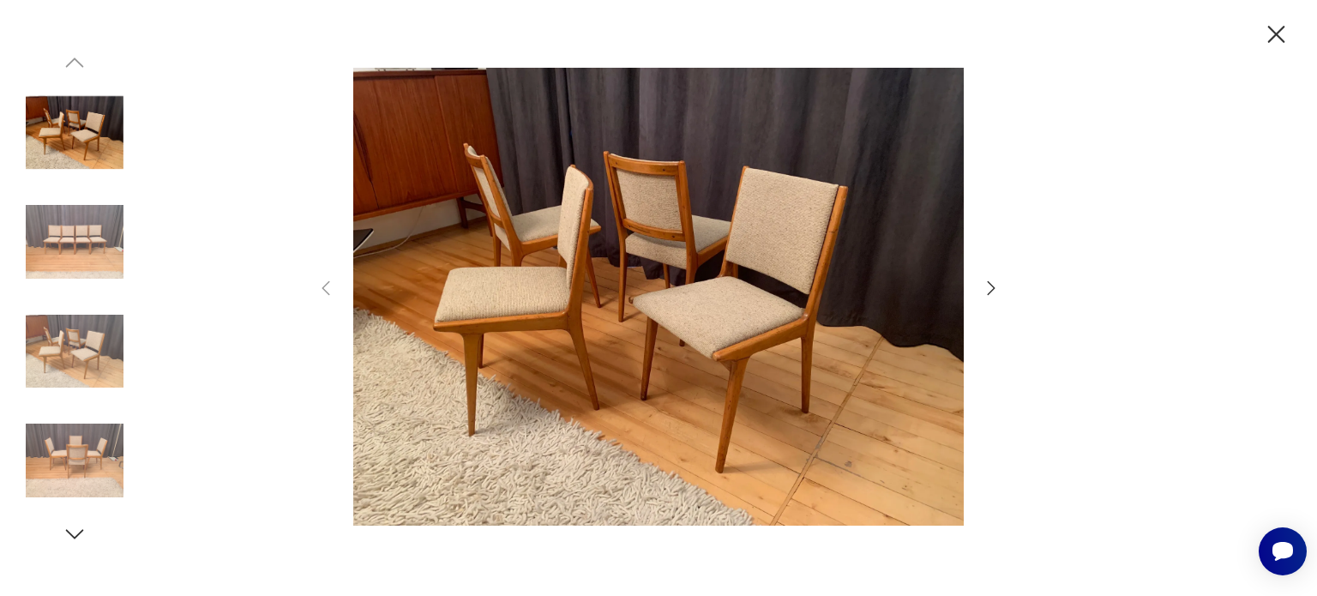
click at [989, 280] on icon "button" at bounding box center [991, 288] width 21 height 21
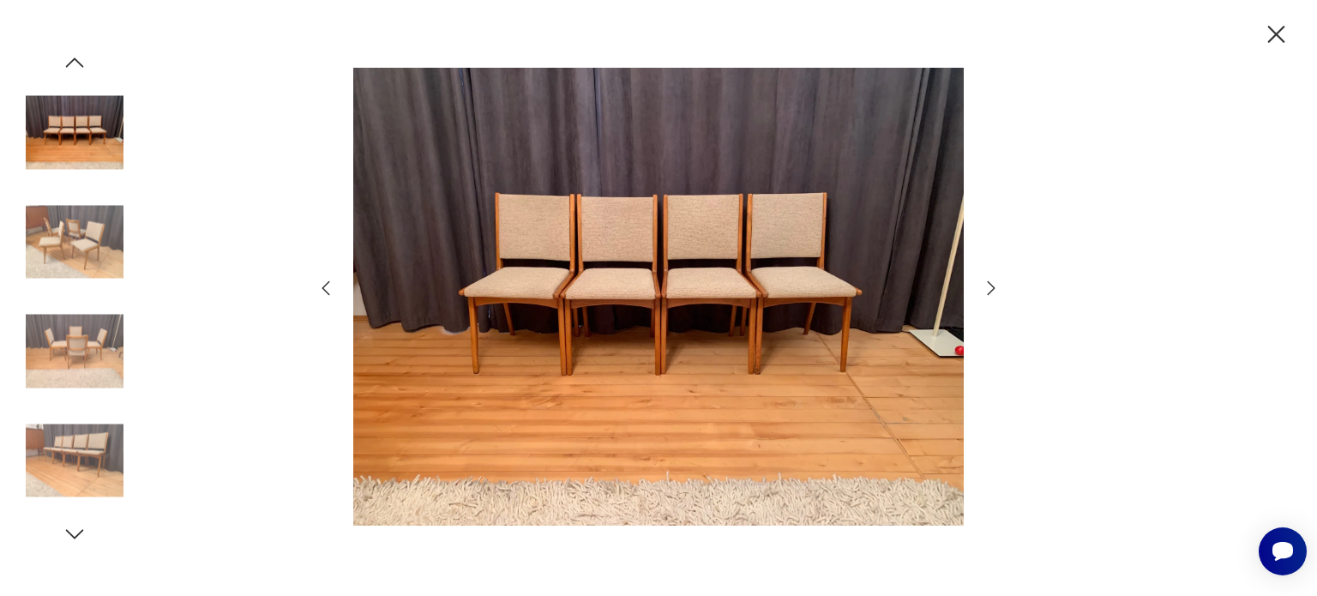
click at [989, 280] on icon "button" at bounding box center [991, 288] width 21 height 21
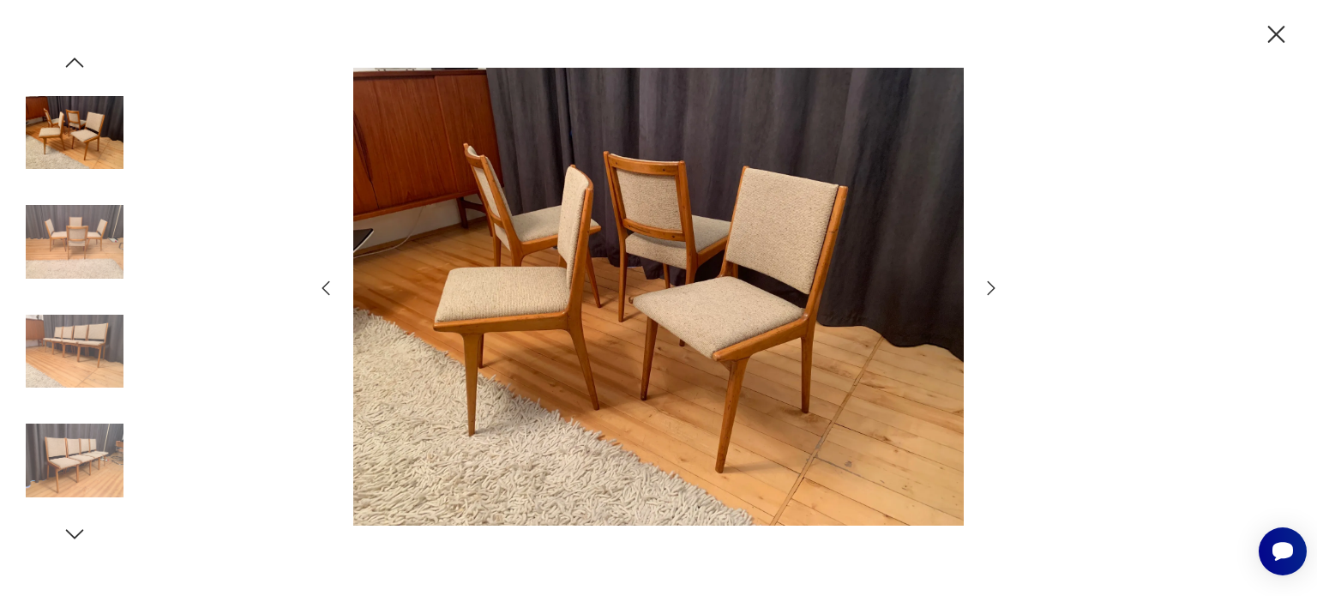
click at [989, 280] on icon "button" at bounding box center [991, 288] width 21 height 21
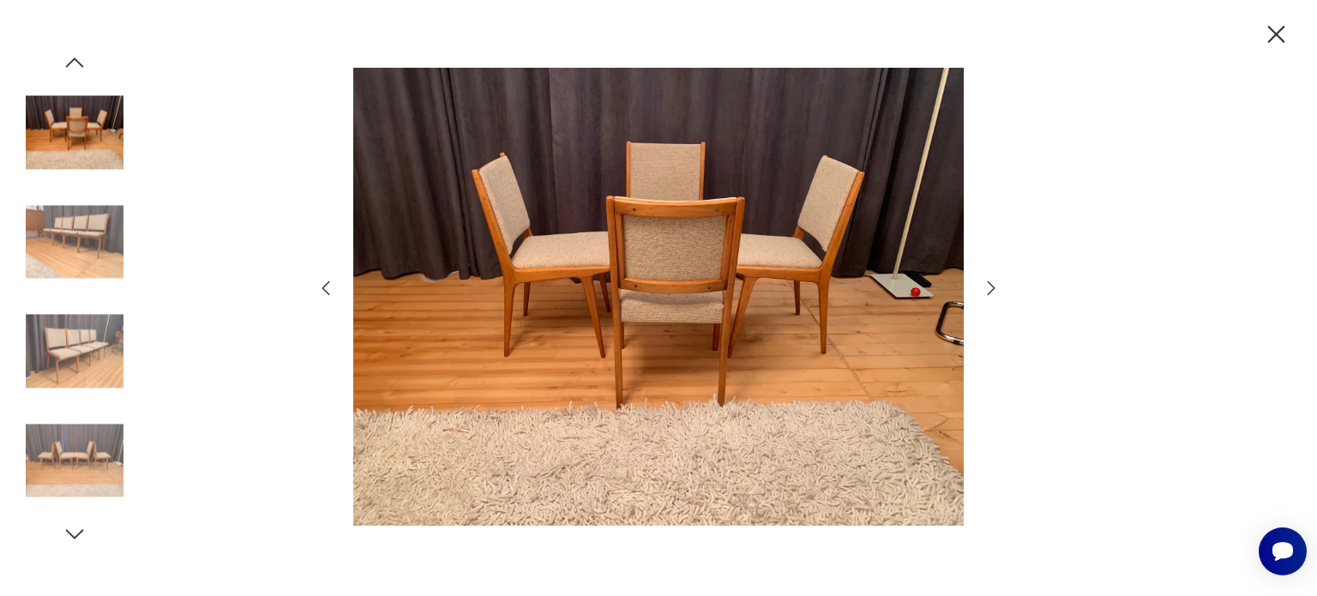
click at [989, 280] on icon "button" at bounding box center [991, 288] width 21 height 21
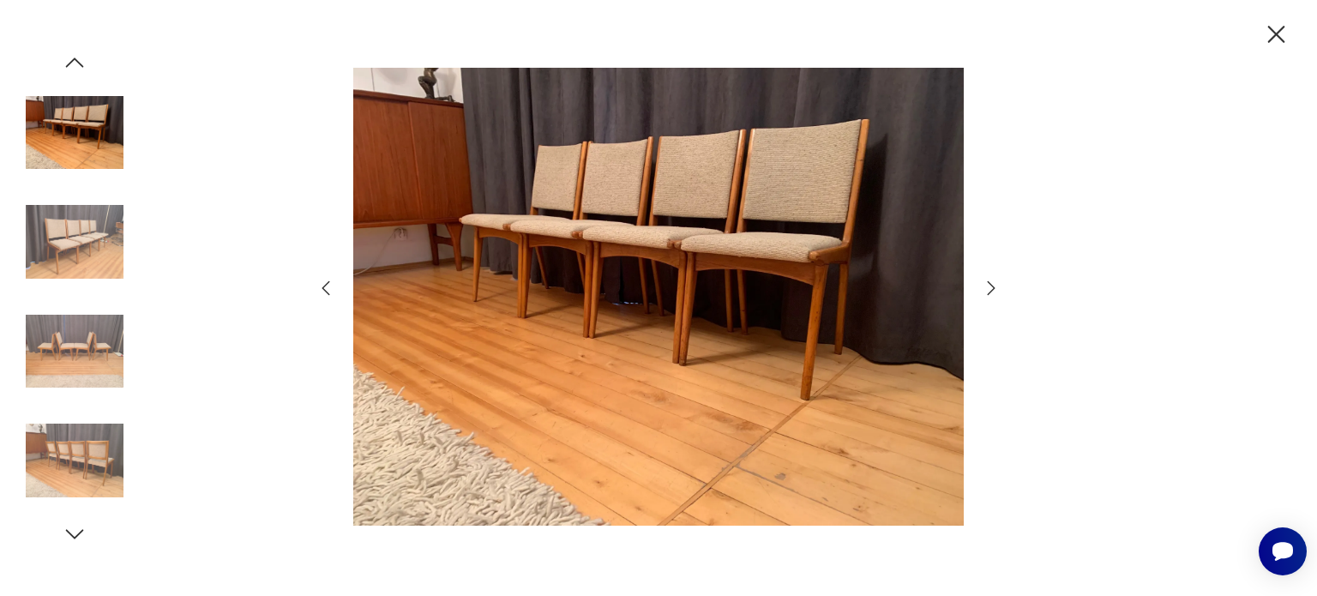
click at [989, 280] on icon "button" at bounding box center [991, 288] width 21 height 21
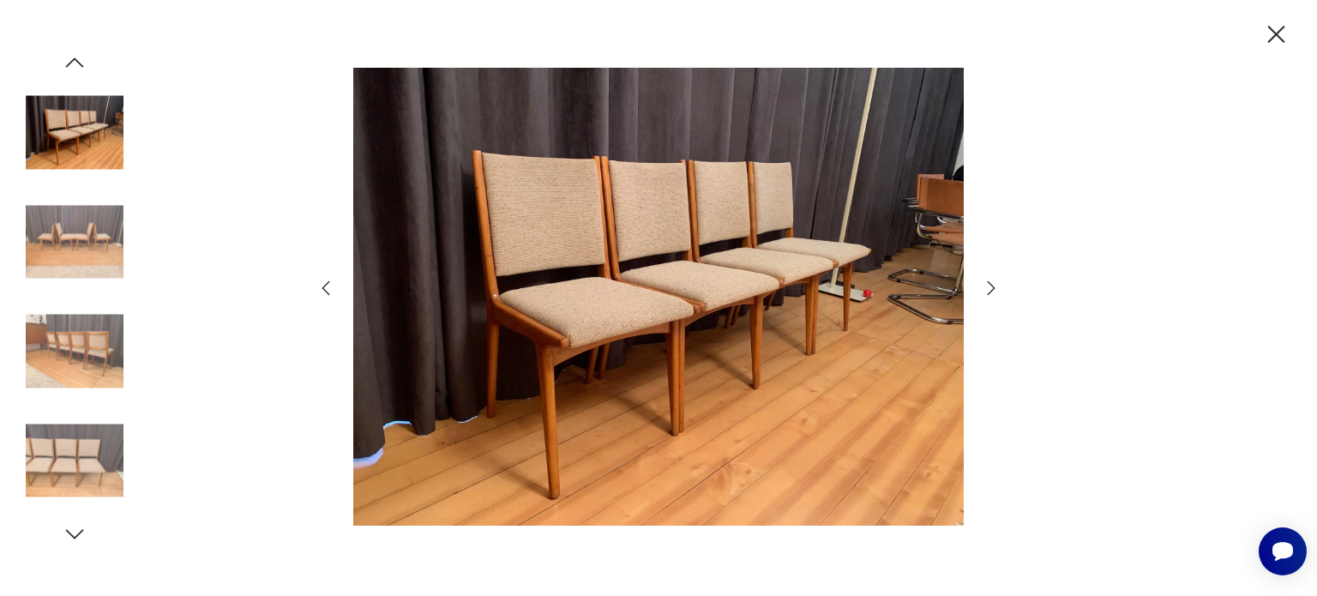
click at [989, 280] on icon "button" at bounding box center [991, 288] width 21 height 21
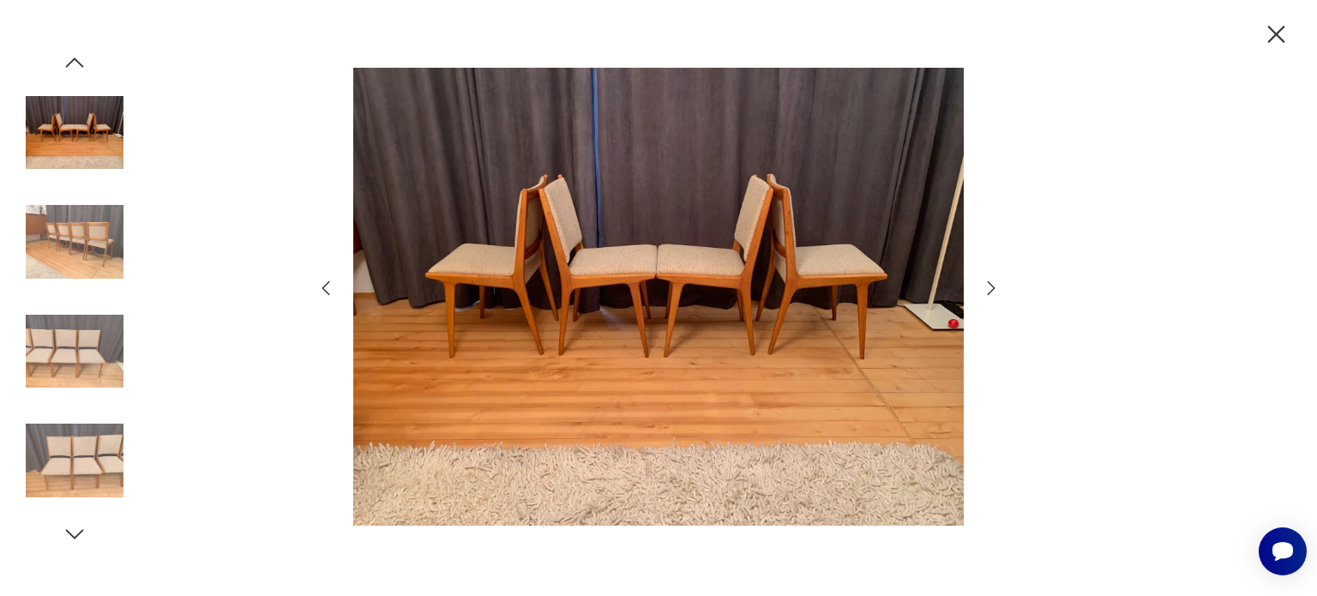
click at [989, 280] on icon "button" at bounding box center [991, 288] width 21 height 21
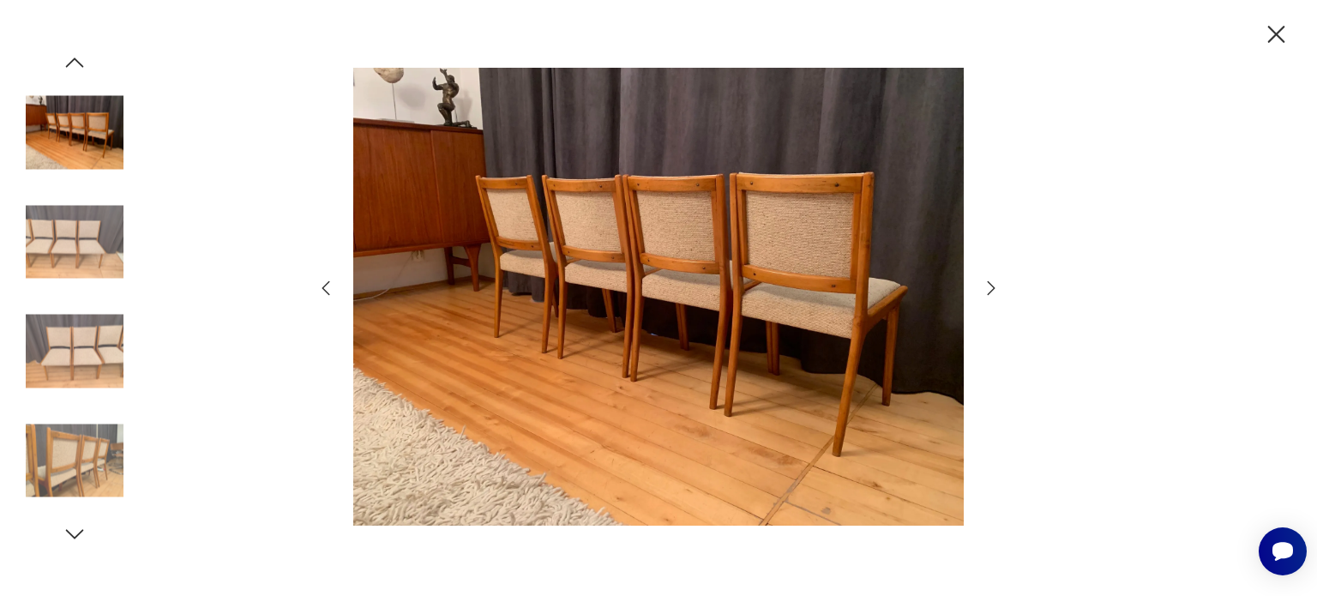
click at [989, 280] on icon "button" at bounding box center [991, 288] width 21 height 21
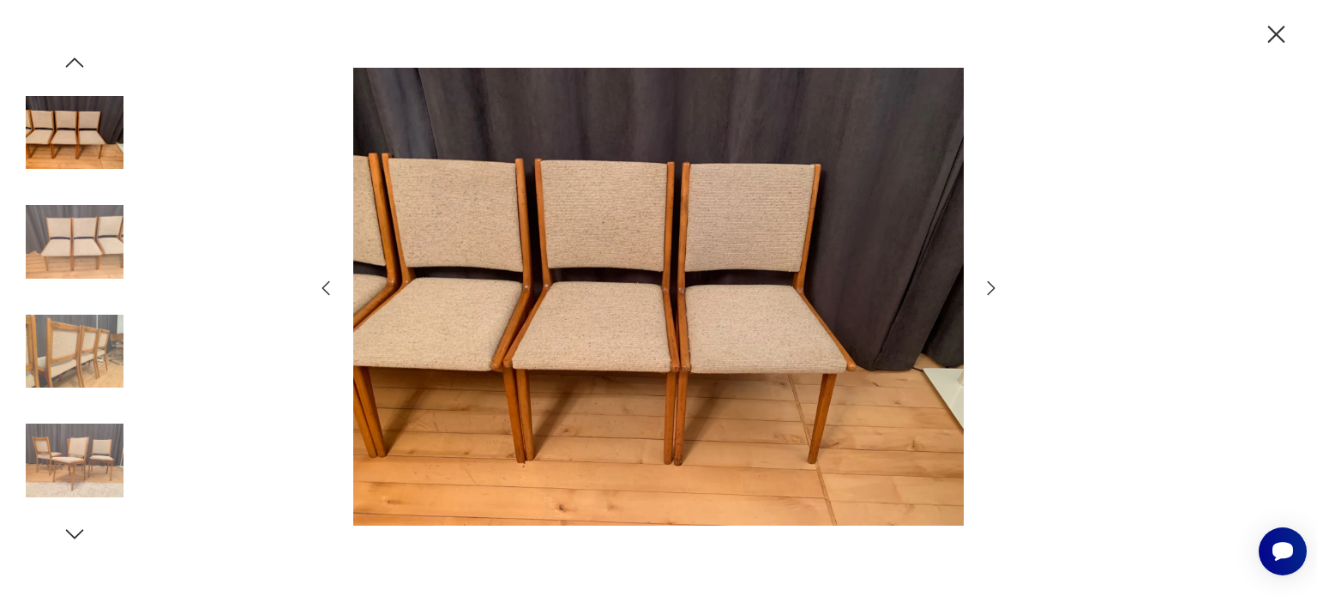
click at [989, 280] on icon "button" at bounding box center [991, 288] width 21 height 21
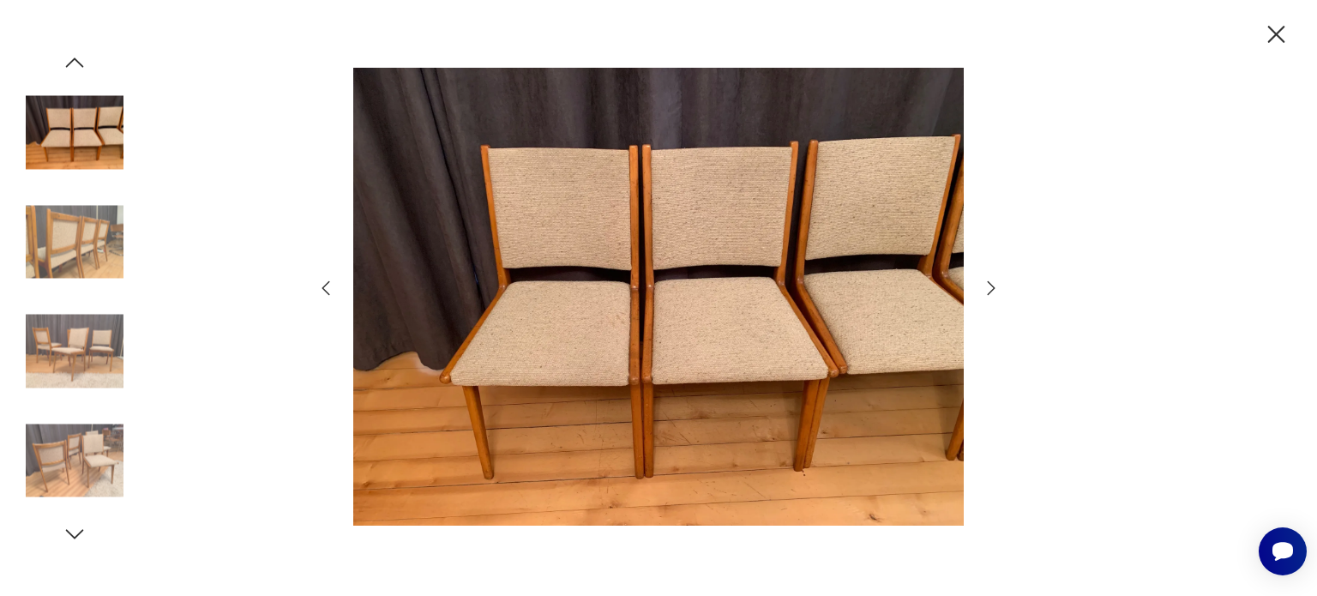
click at [1279, 34] on icon "button" at bounding box center [1276, 35] width 30 height 30
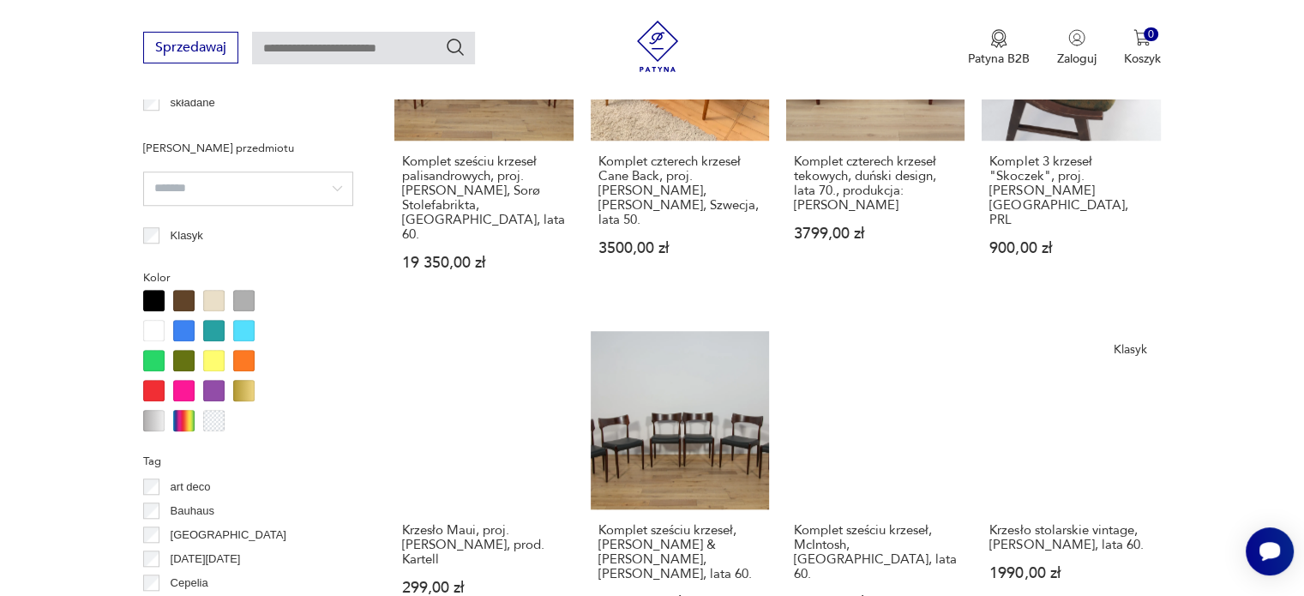
scroll to position [1642, 0]
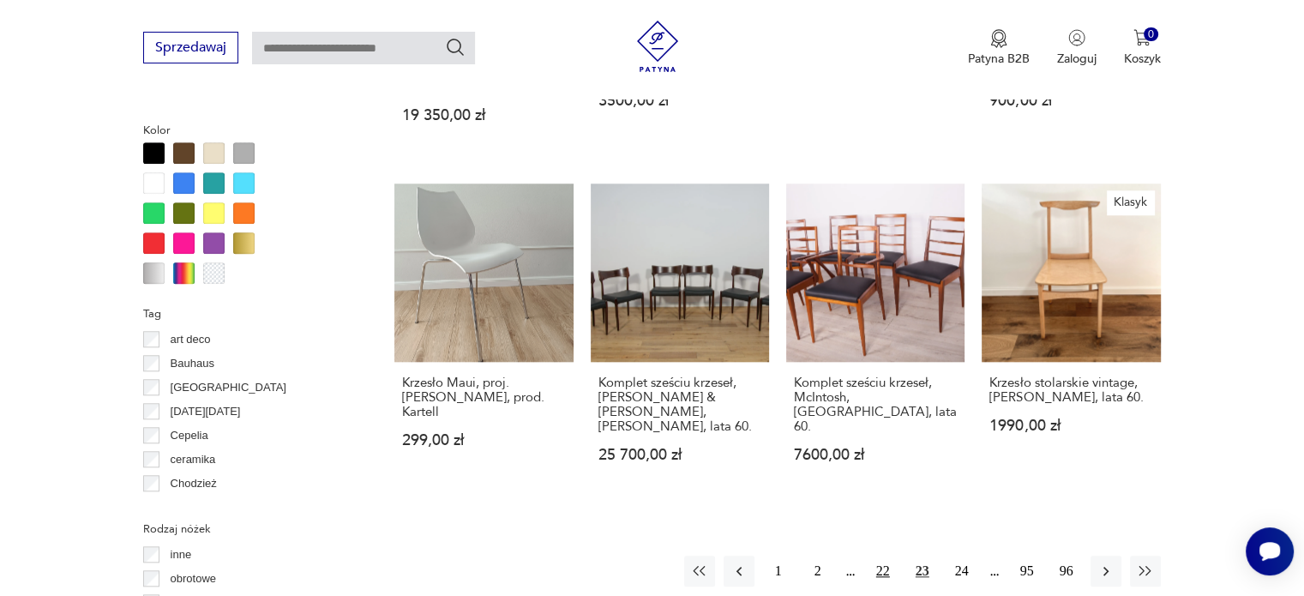
click at [890, 556] on button "22" at bounding box center [883, 571] width 31 height 31
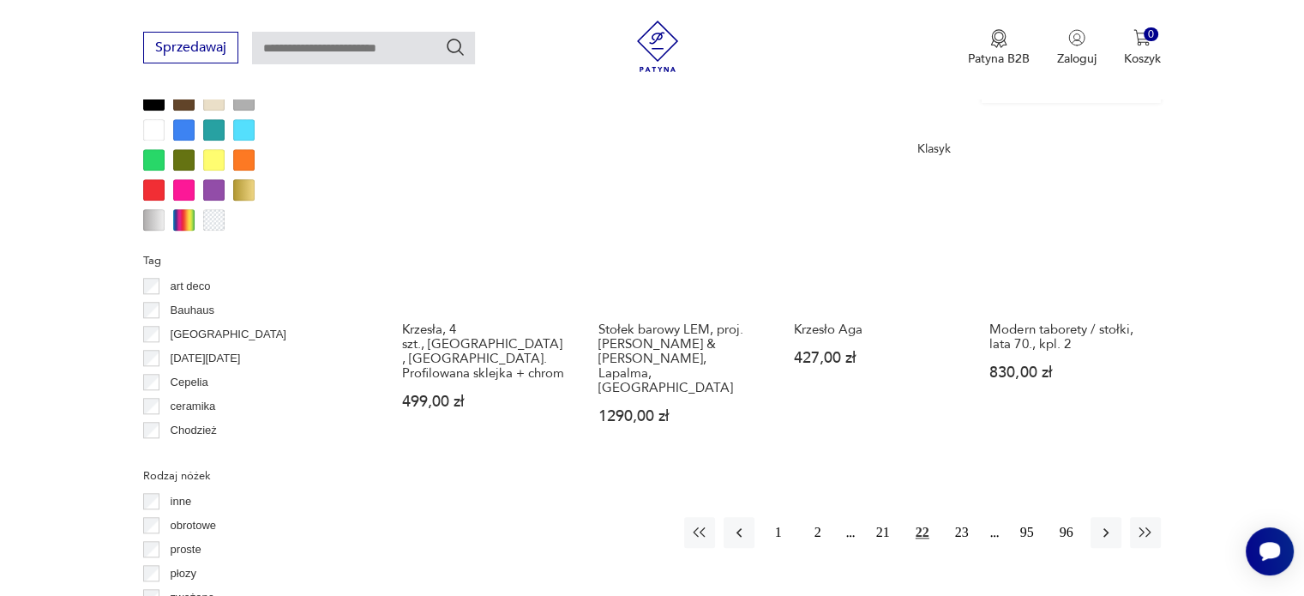
scroll to position [1912, 0]
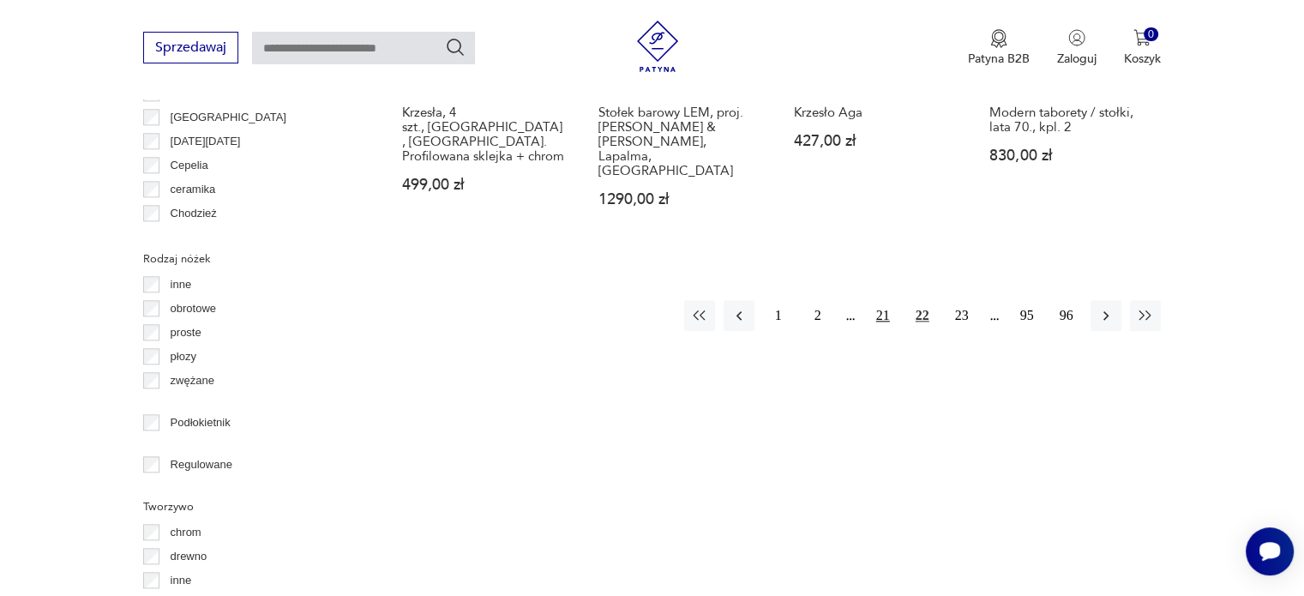
click at [885, 300] on button "21" at bounding box center [883, 315] width 31 height 31
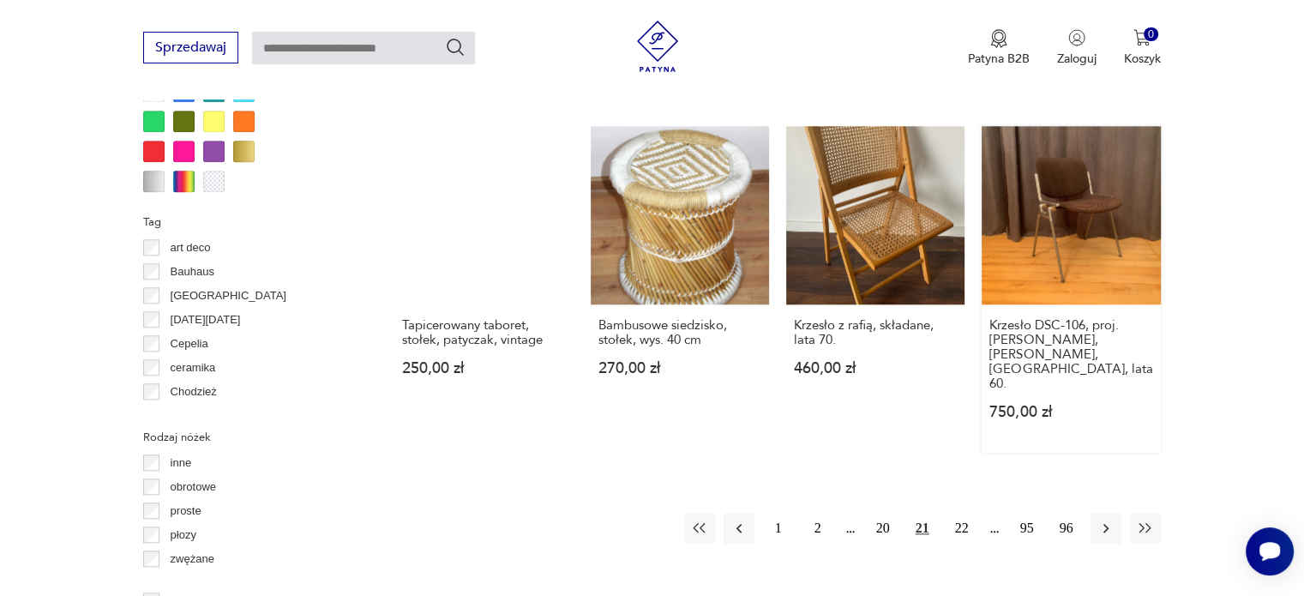
scroll to position [1998, 0]
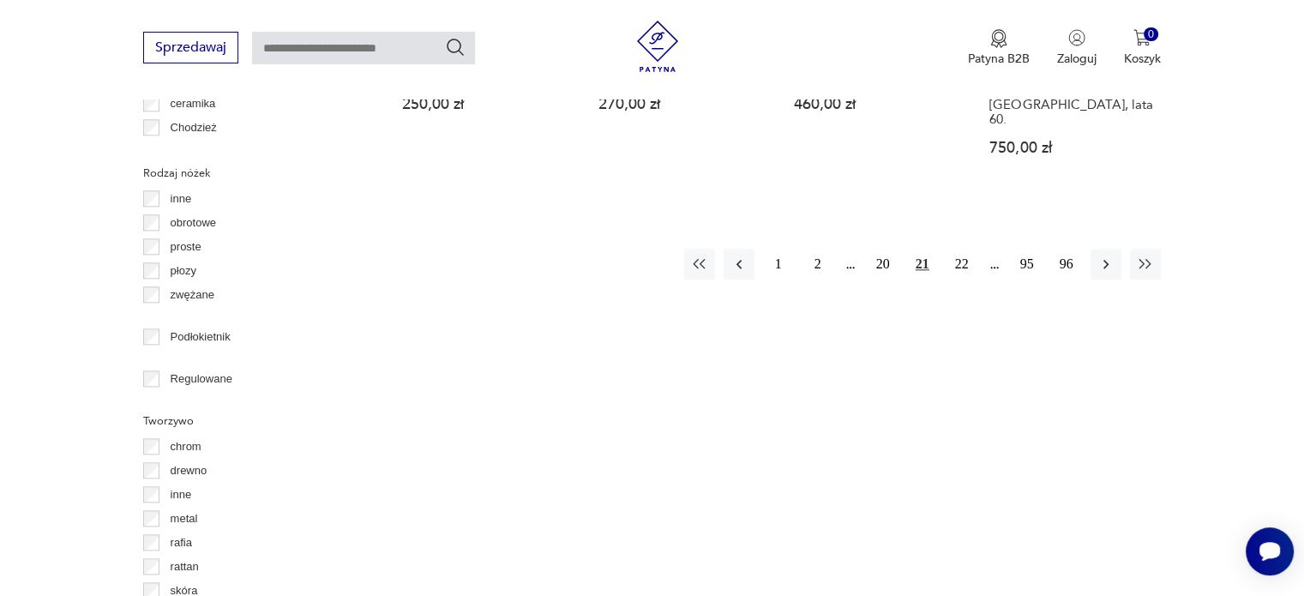
drag, startPoint x: 887, startPoint y: 191, endPoint x: 934, endPoint y: 191, distance: 47.2
click at [887, 249] on button "20" at bounding box center [883, 264] width 31 height 31
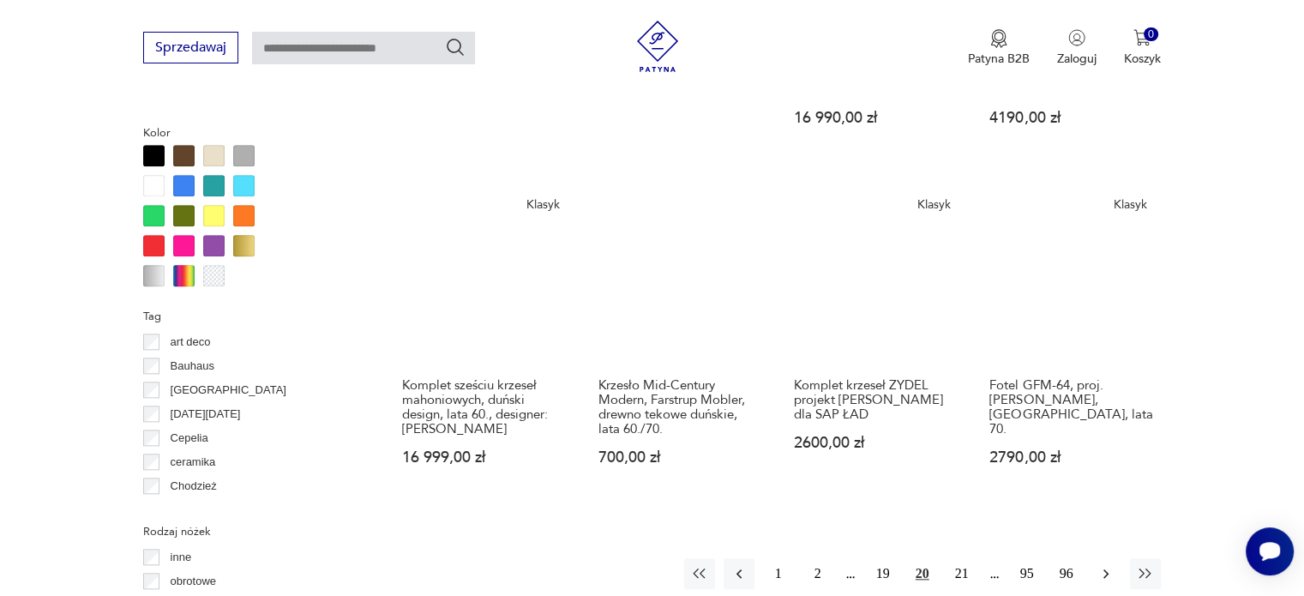
scroll to position [1826, 0]
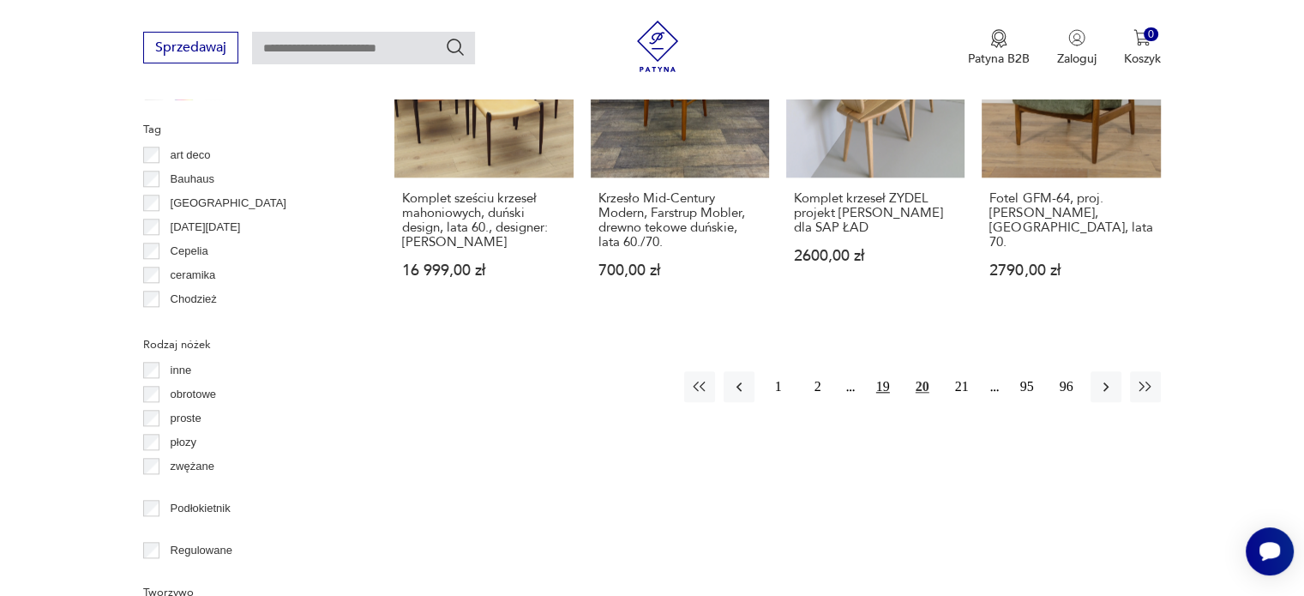
click at [880, 371] on button "19" at bounding box center [883, 386] width 31 height 31
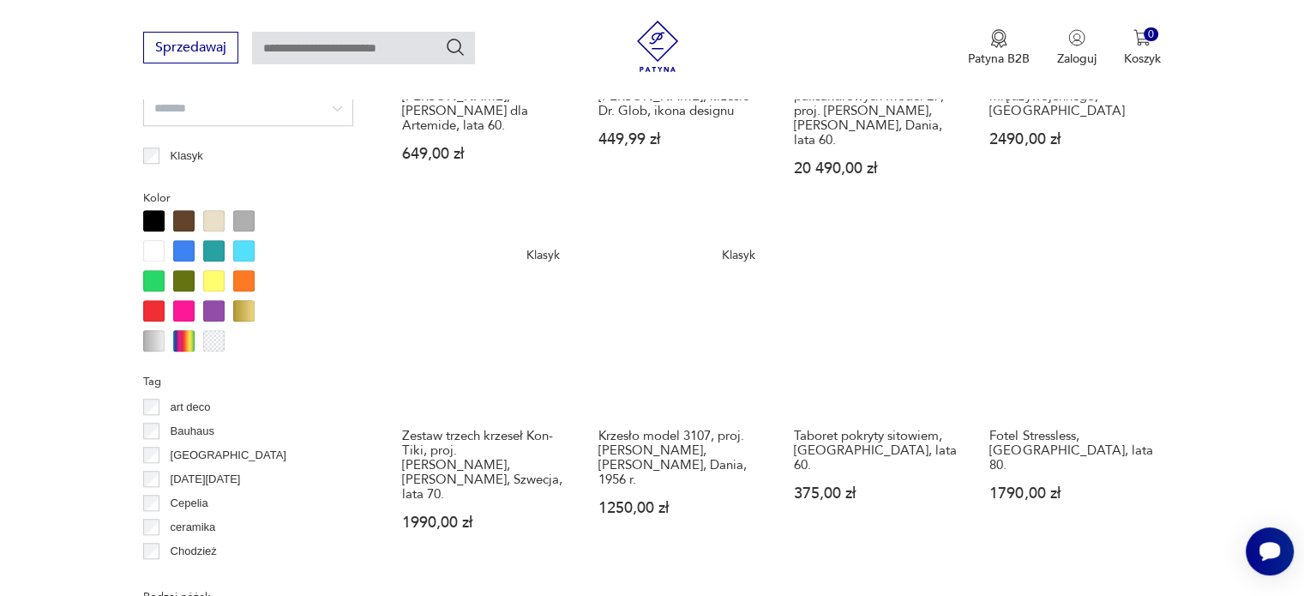
scroll to position [1826, 0]
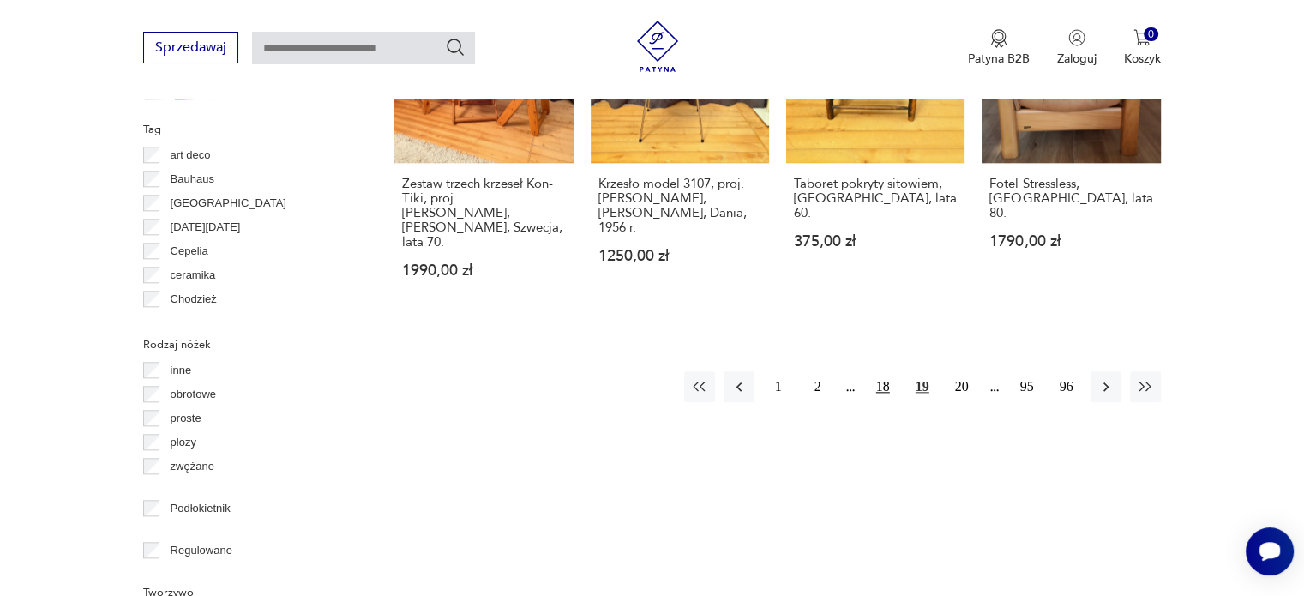
click at [888, 371] on button "18" at bounding box center [883, 386] width 31 height 31
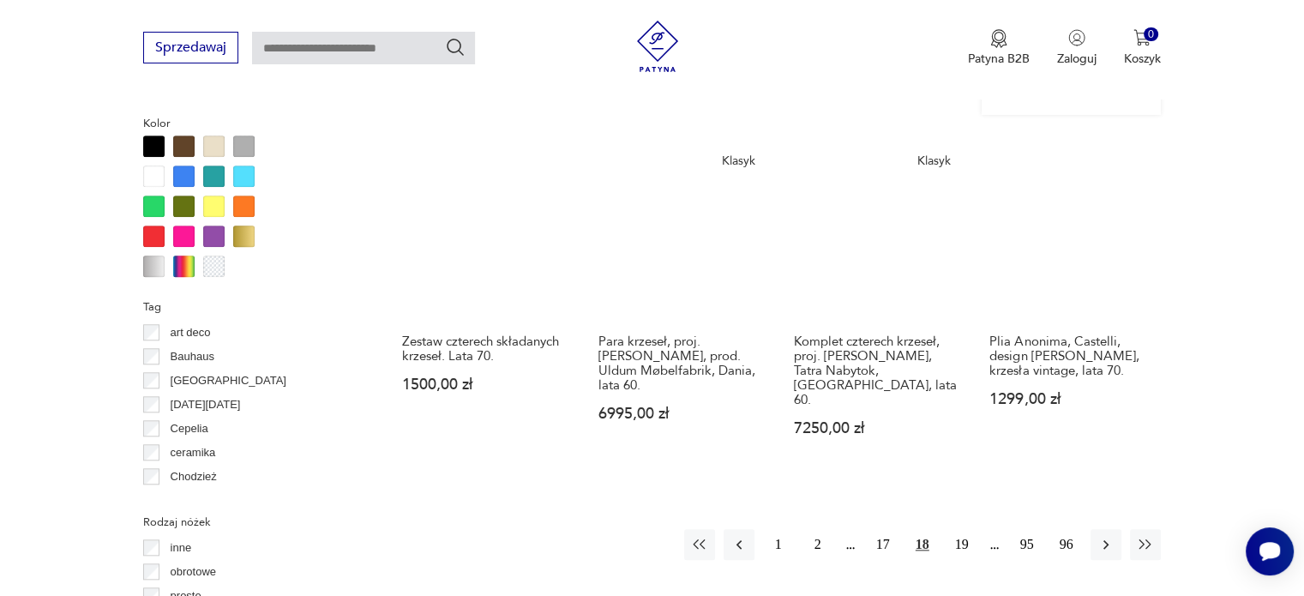
scroll to position [1655, 0]
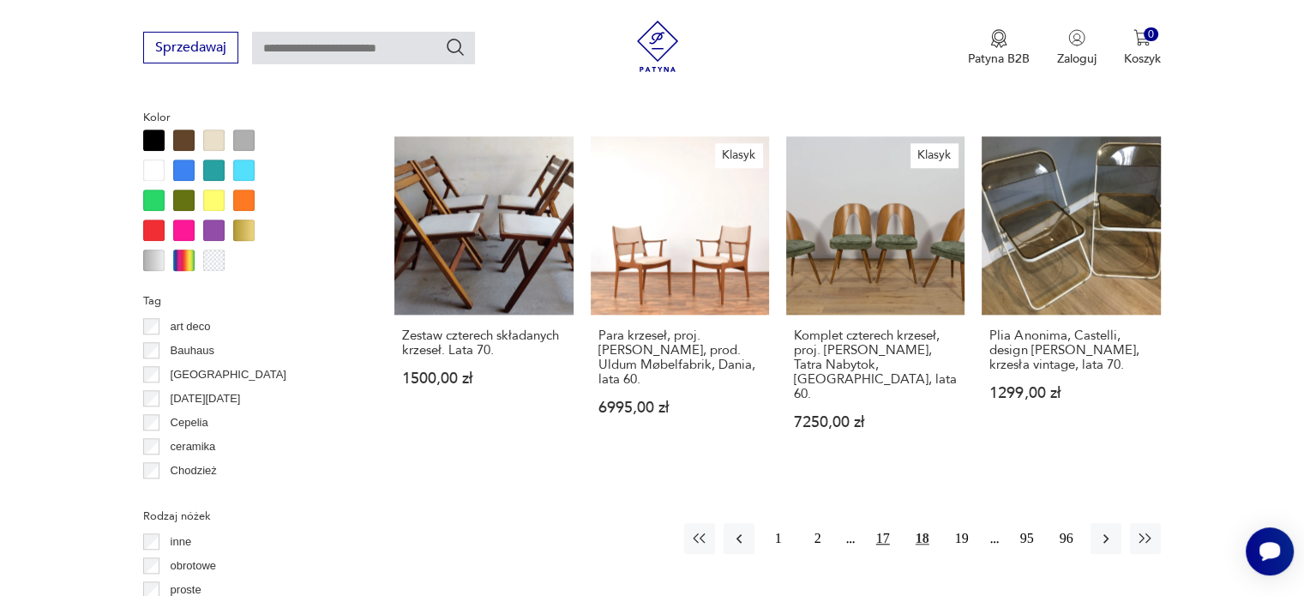
click at [879, 523] on button "17" at bounding box center [883, 538] width 31 height 31
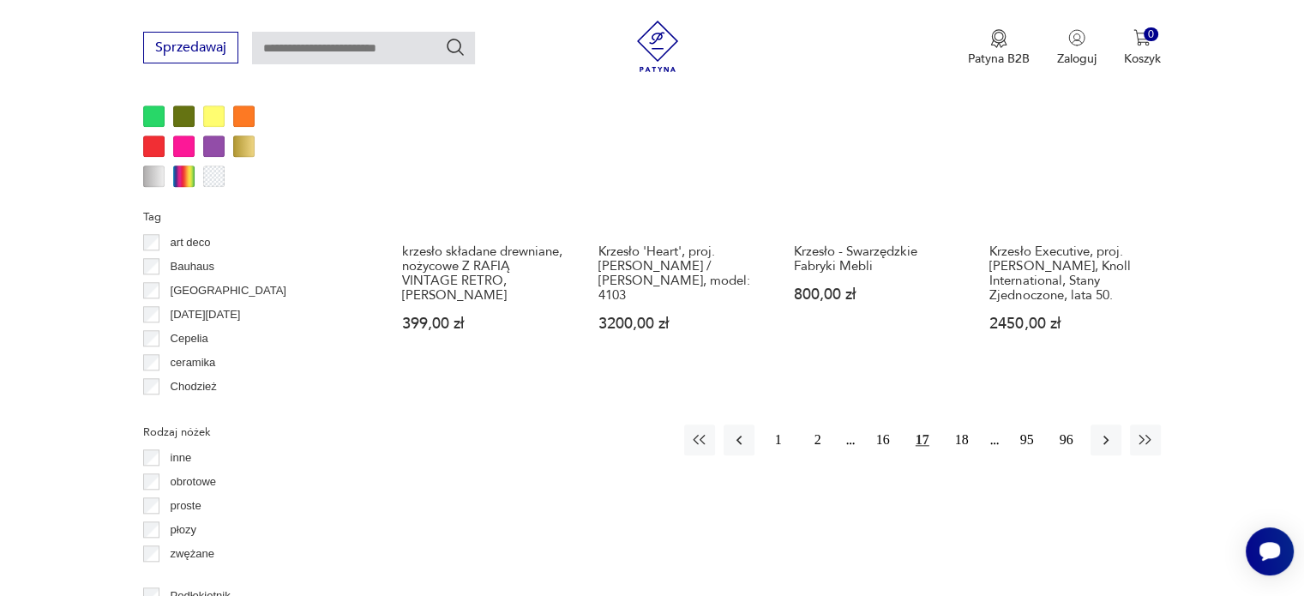
scroll to position [1741, 0]
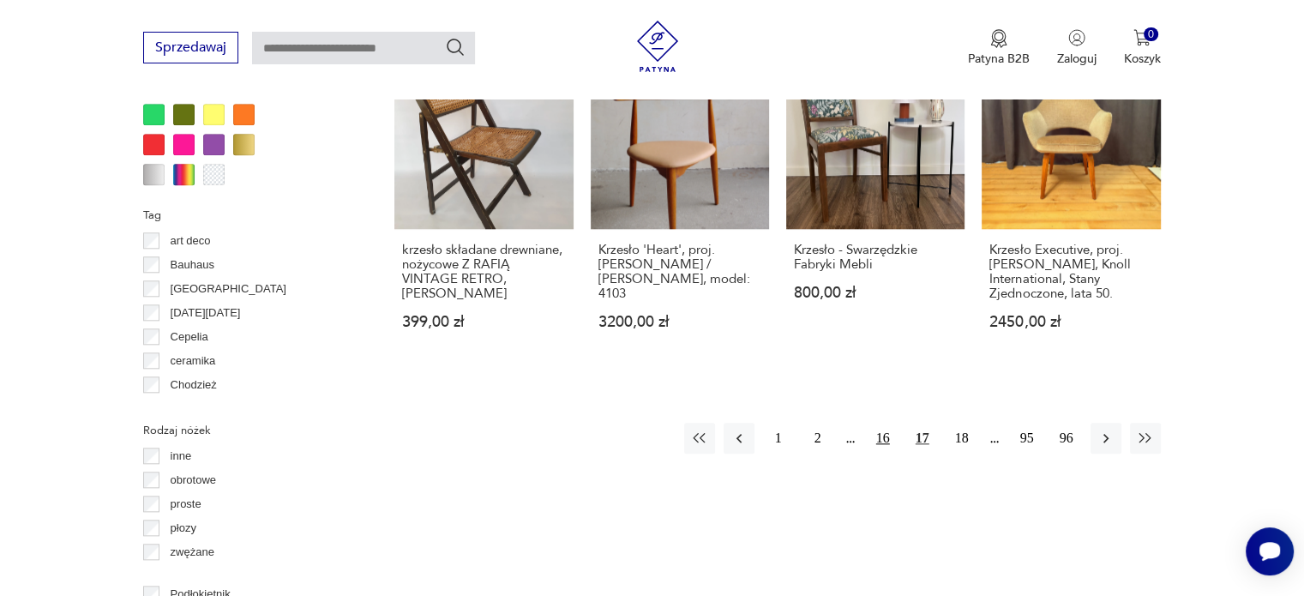
click at [886, 428] on button "16" at bounding box center [883, 438] width 31 height 31
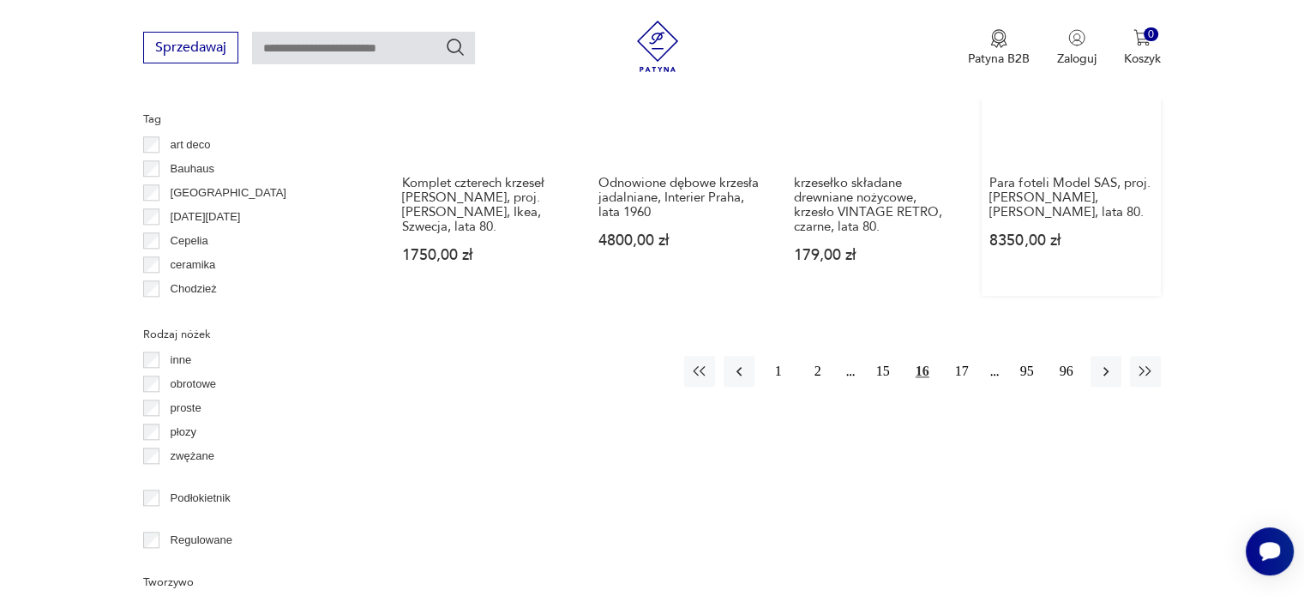
scroll to position [1998, 0]
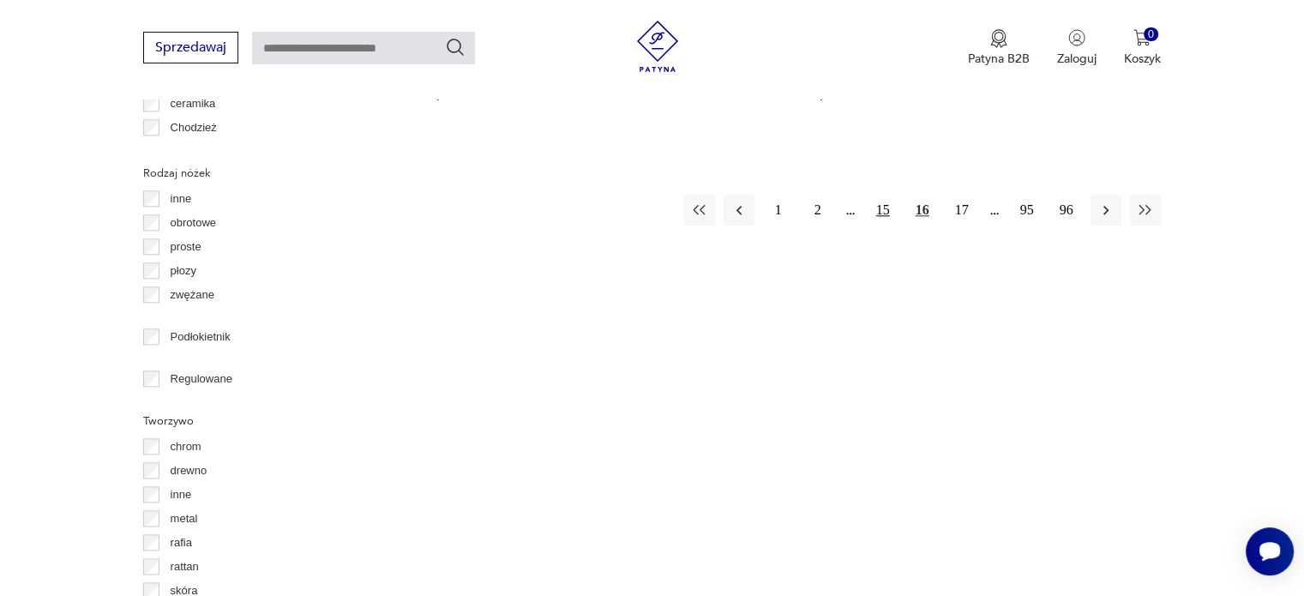
click at [890, 197] on button "15" at bounding box center [883, 210] width 31 height 31
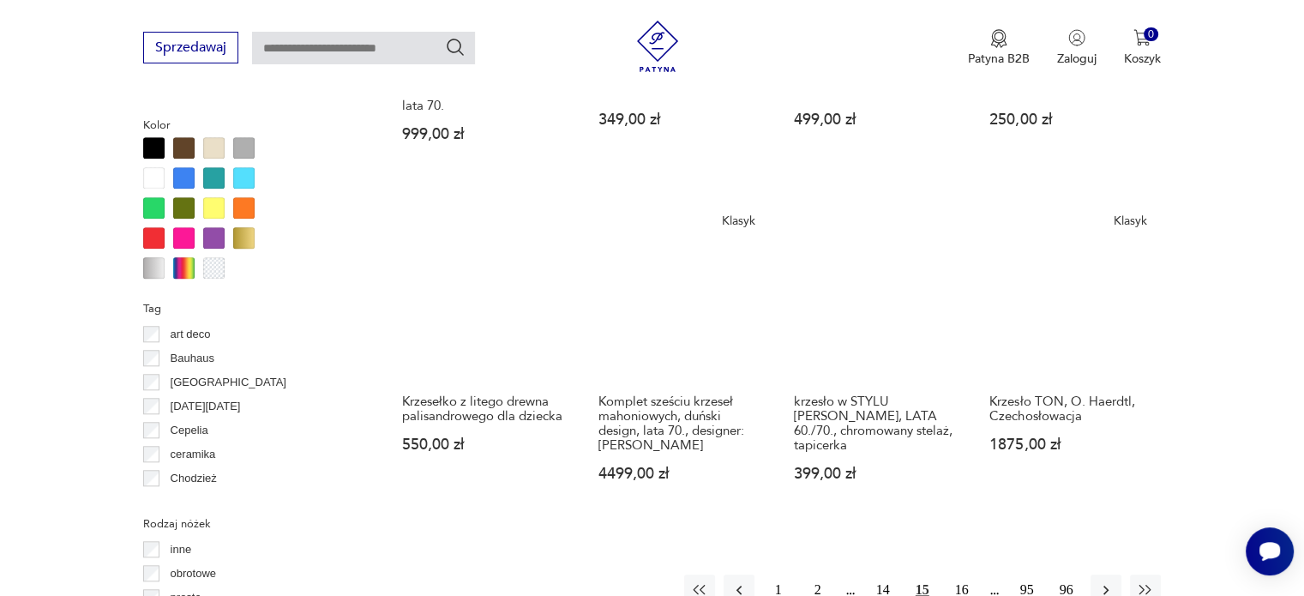
scroll to position [1655, 0]
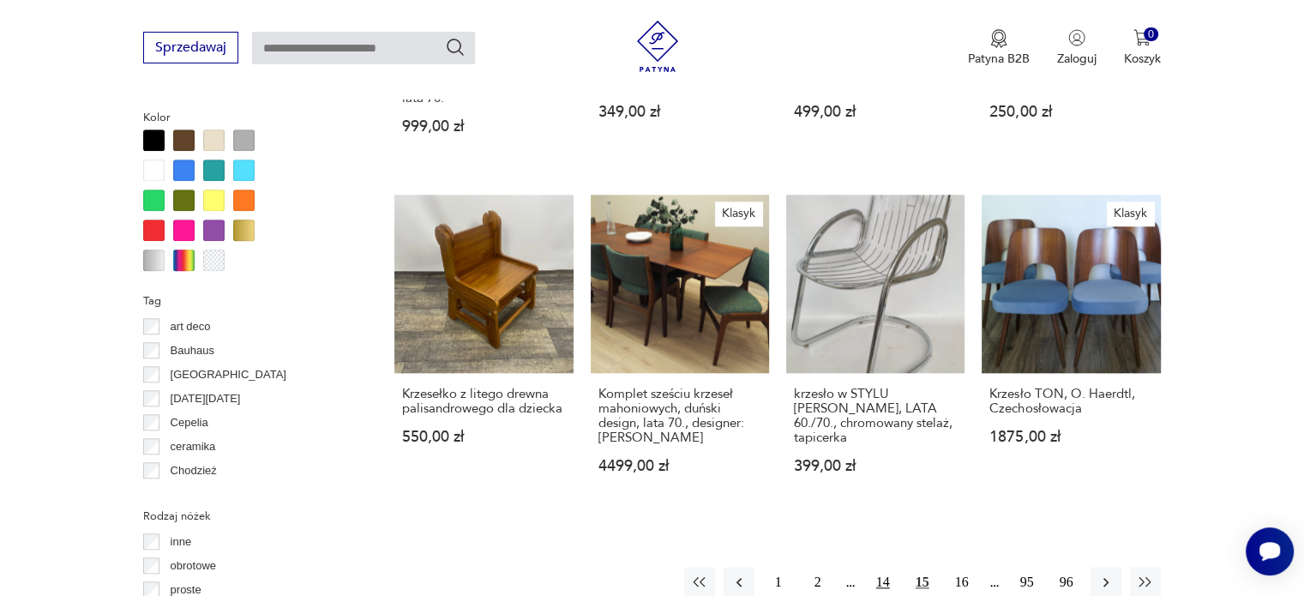
drag, startPoint x: 878, startPoint y: 518, endPoint x: 891, endPoint y: 517, distance: 12.9
click at [880, 567] on button "14" at bounding box center [883, 582] width 31 height 31
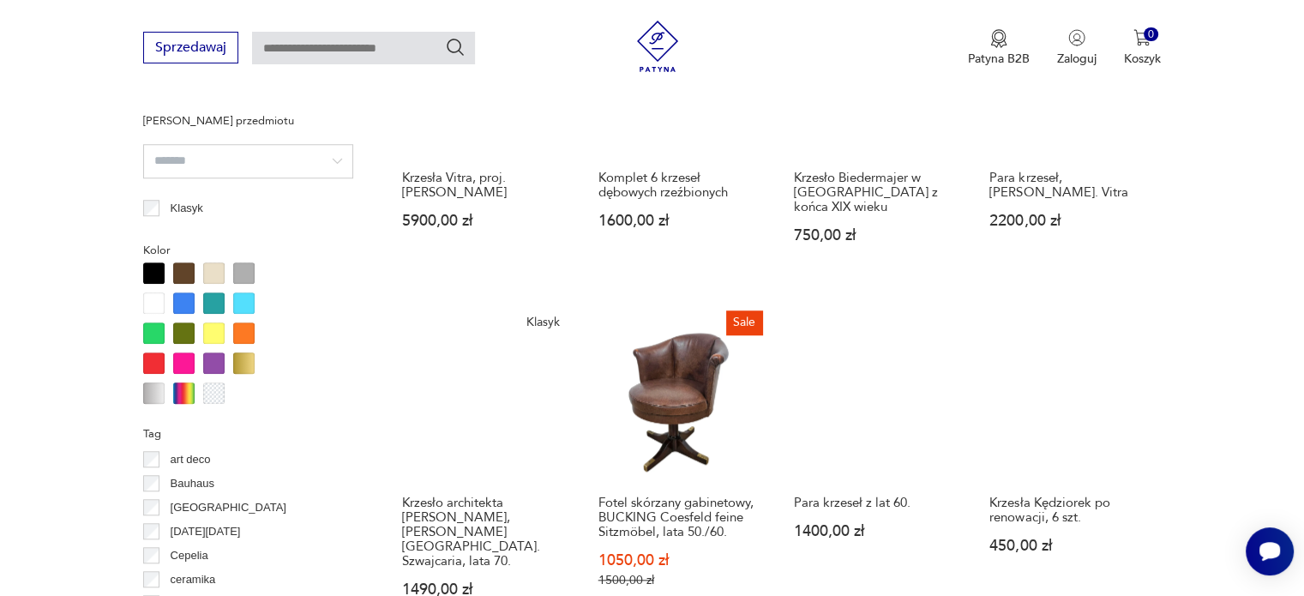
scroll to position [1741, 0]
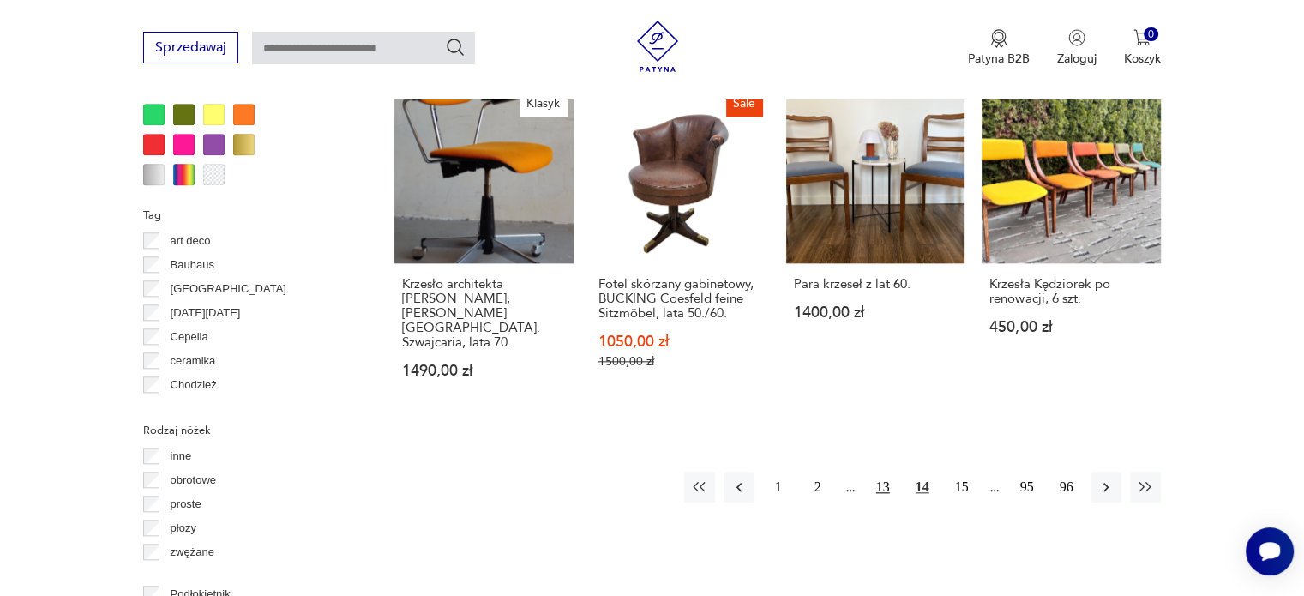
click at [876, 472] on button "13" at bounding box center [883, 487] width 31 height 31
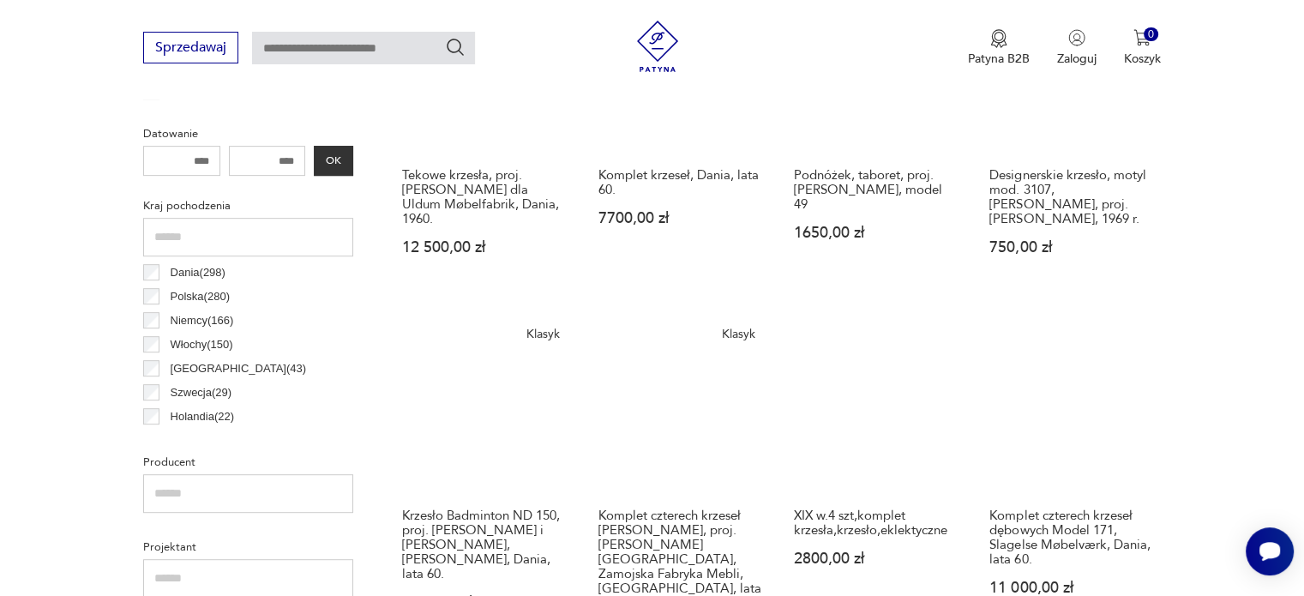
scroll to position [797, 0]
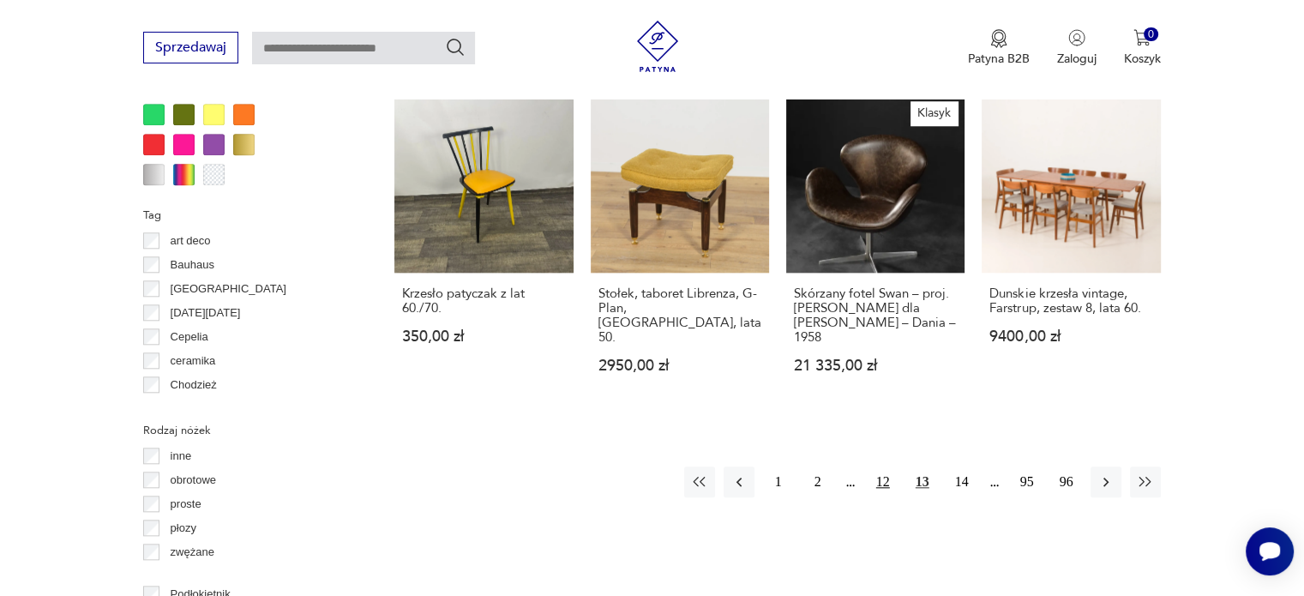
click at [886, 466] on button "12" at bounding box center [883, 481] width 31 height 31
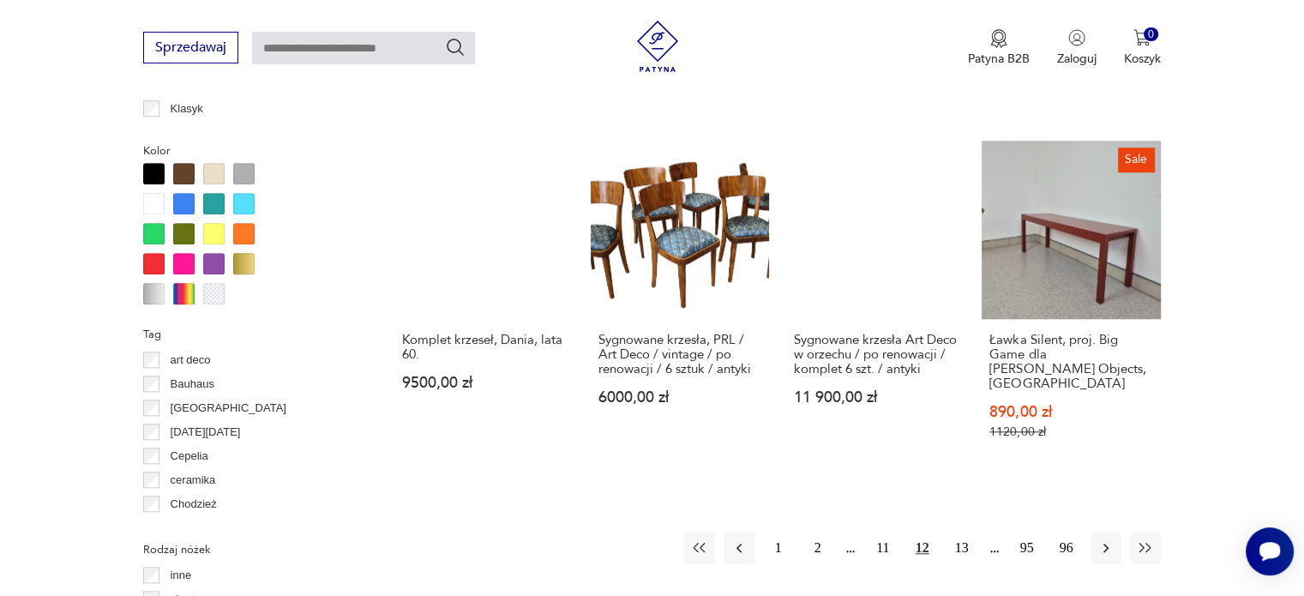
scroll to position [1826, 0]
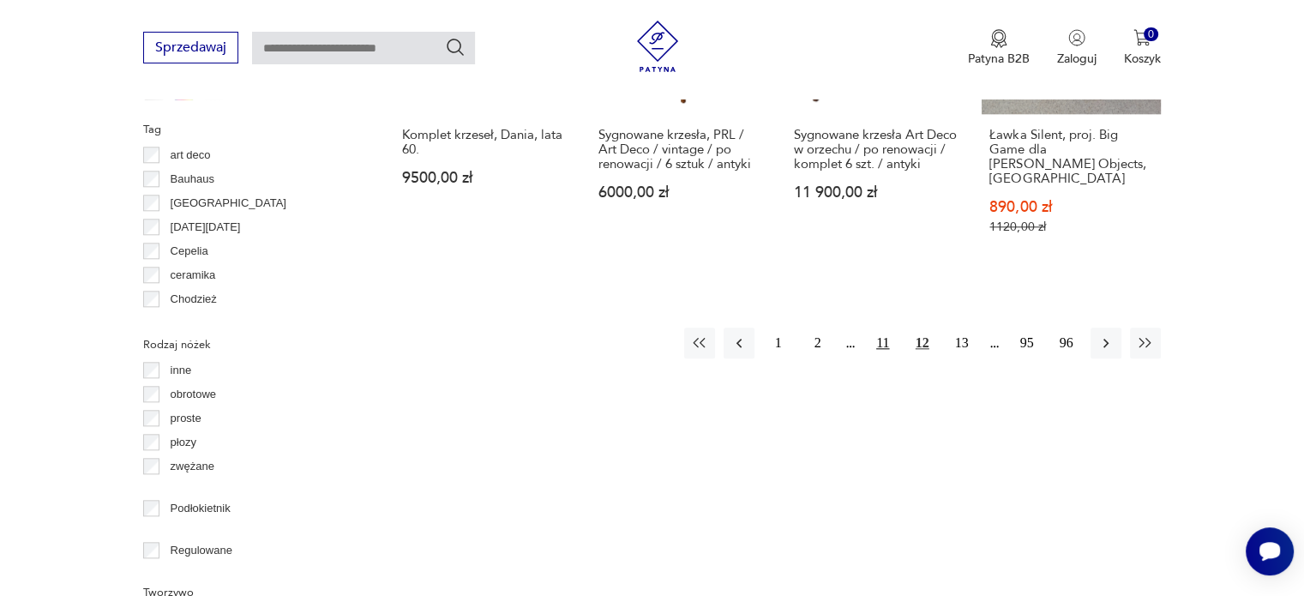
click at [881, 328] on button "11" at bounding box center [883, 343] width 31 height 31
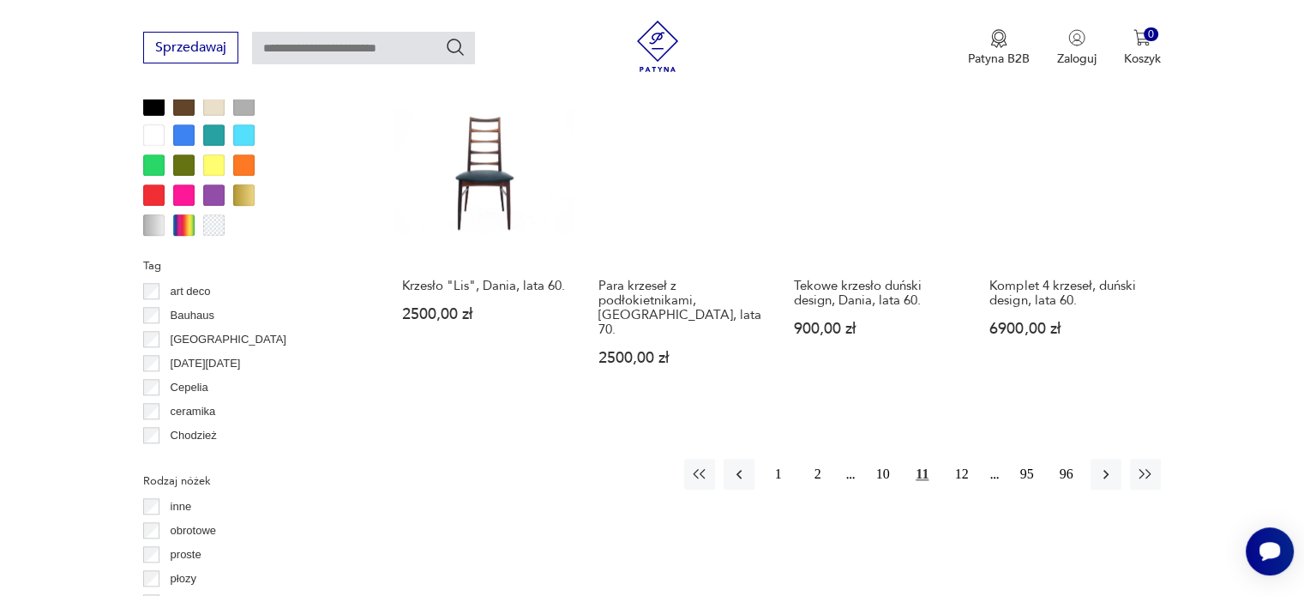
scroll to position [1912, 0]
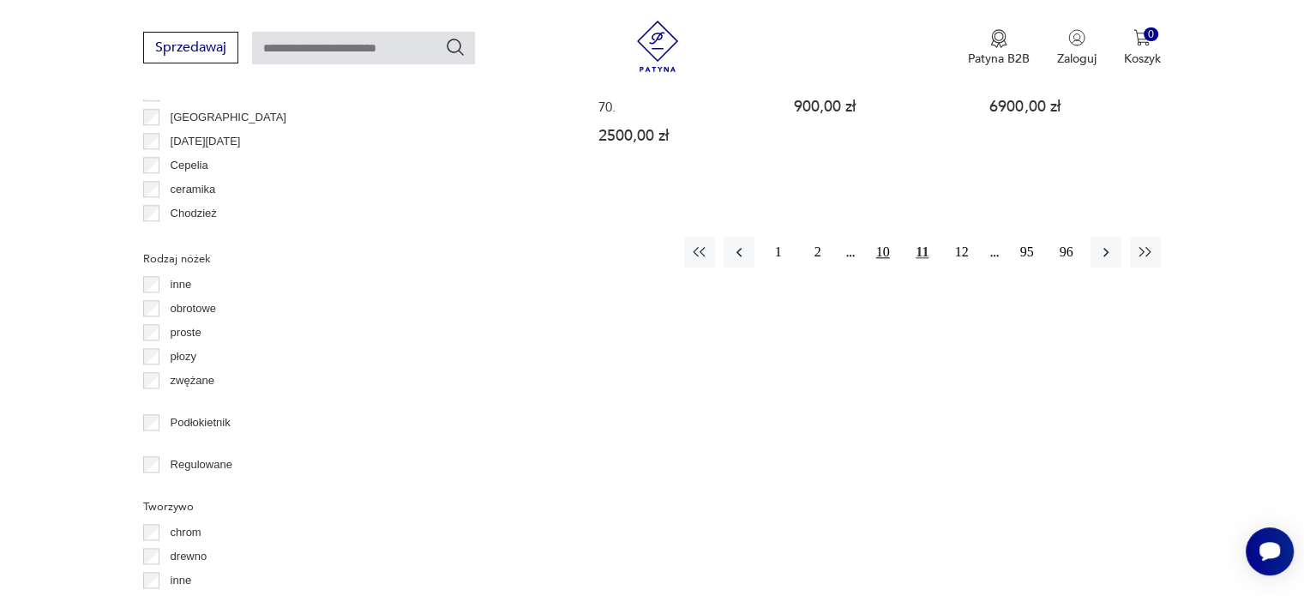
click at [877, 237] on button "10" at bounding box center [883, 252] width 31 height 31
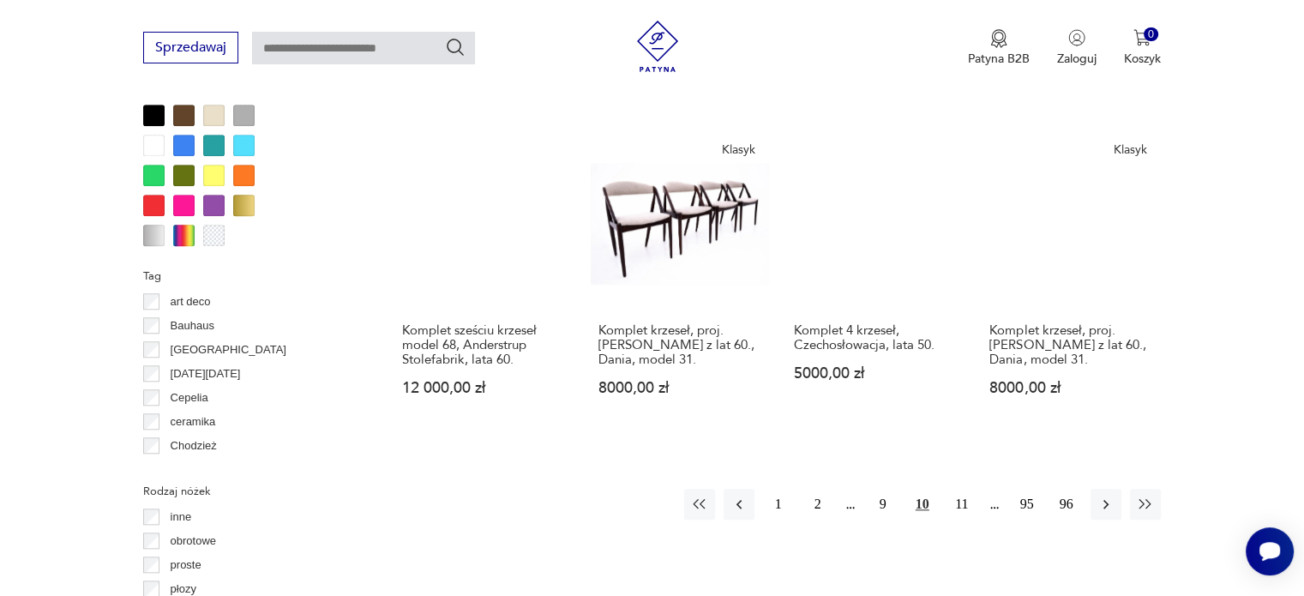
scroll to position [1826, 0]
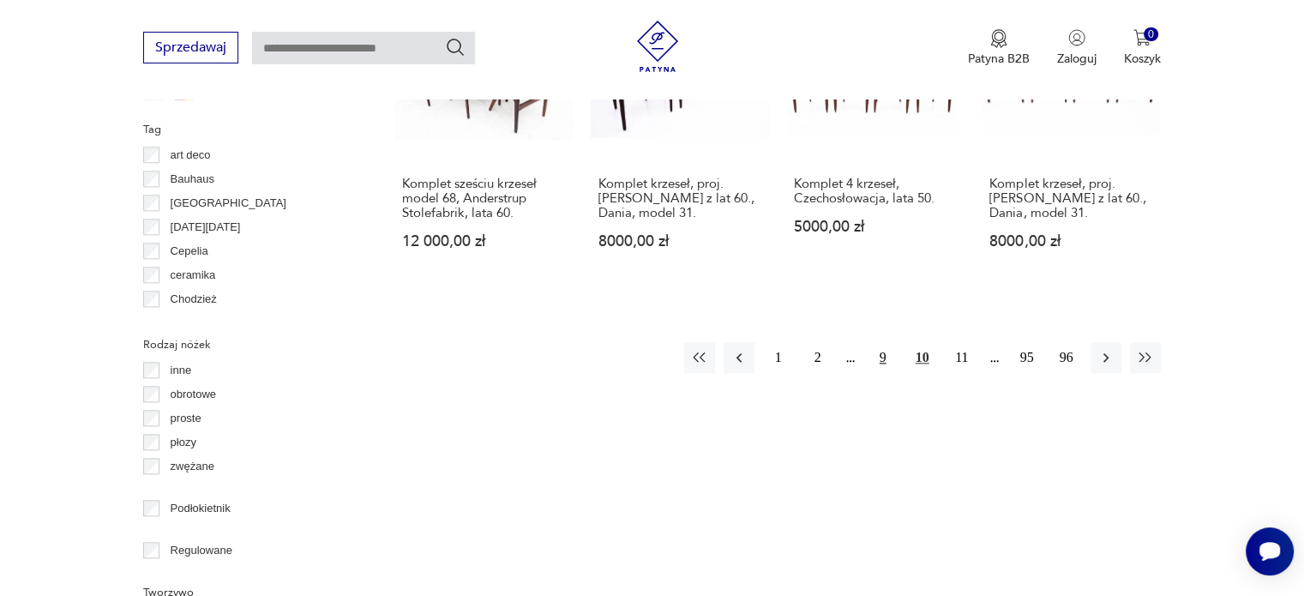
click at [878, 342] on button "9" at bounding box center [883, 357] width 31 height 31
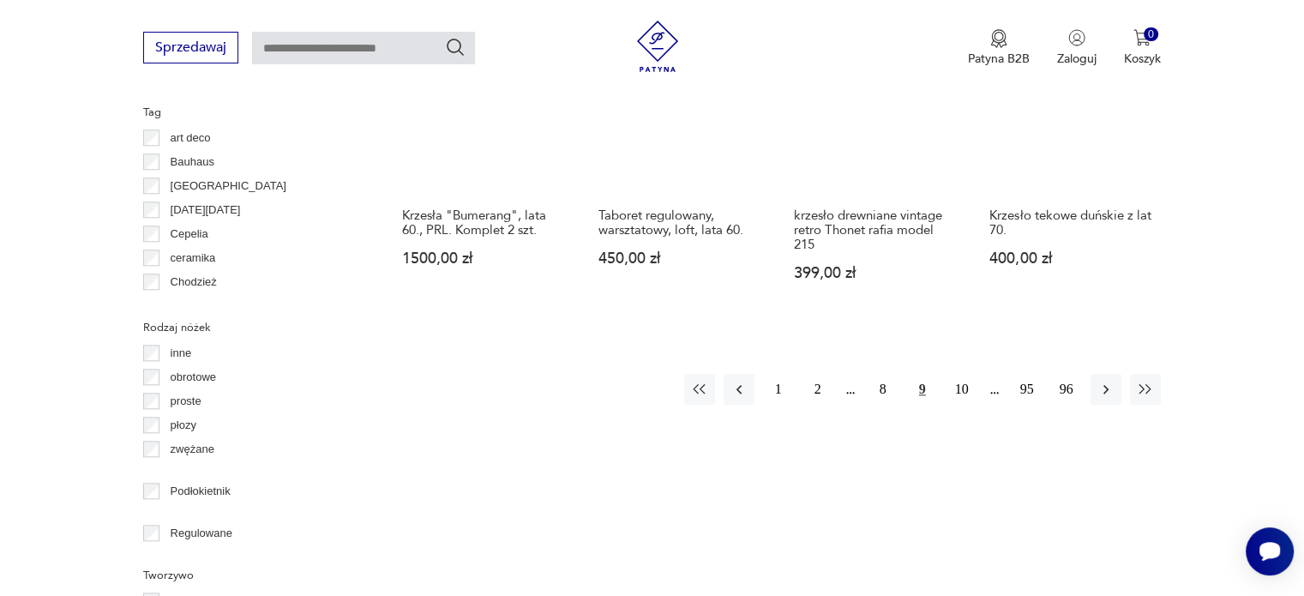
scroll to position [1998, 0]
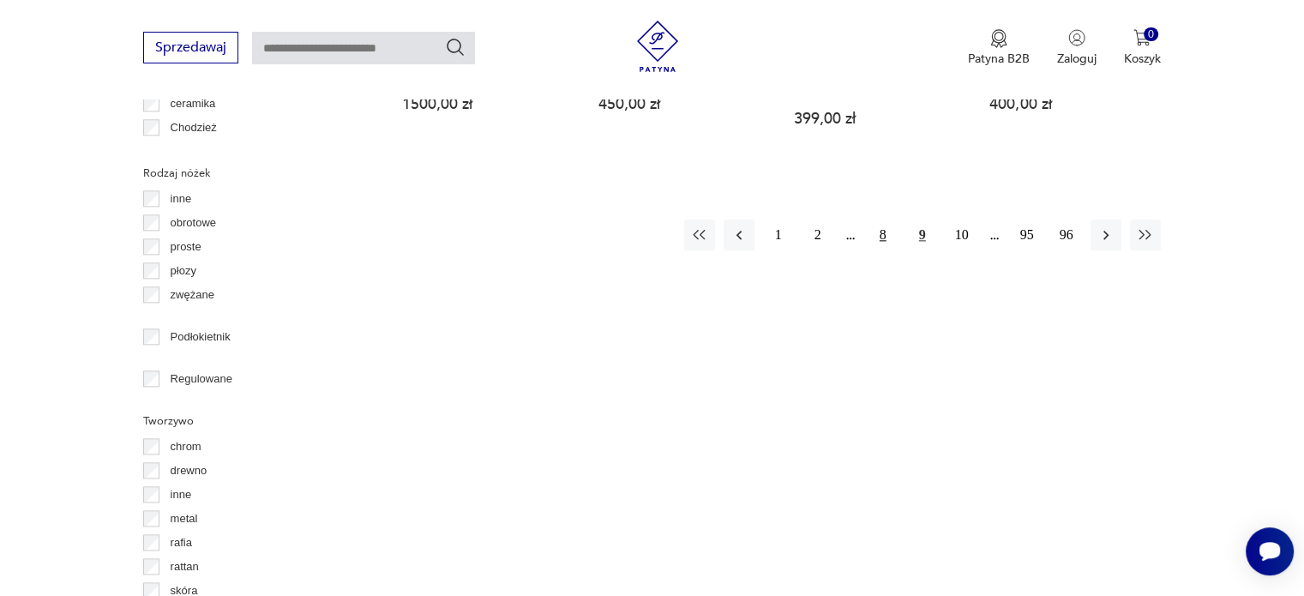
click at [881, 219] on button "8" at bounding box center [883, 234] width 31 height 31
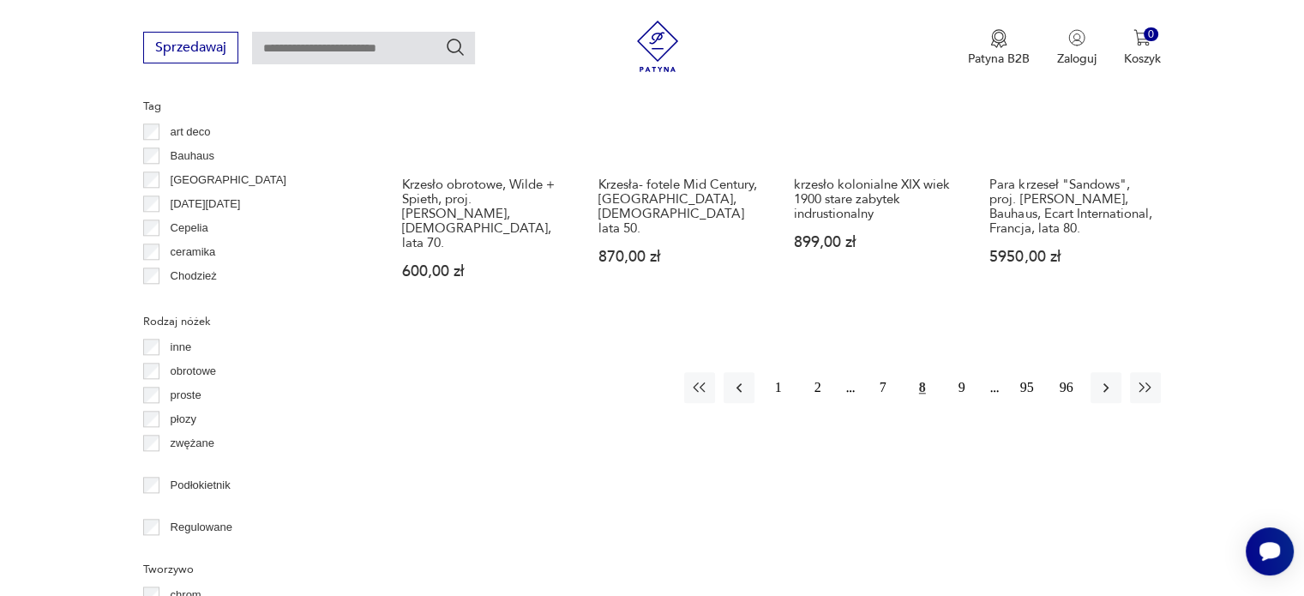
scroll to position [2083, 0]
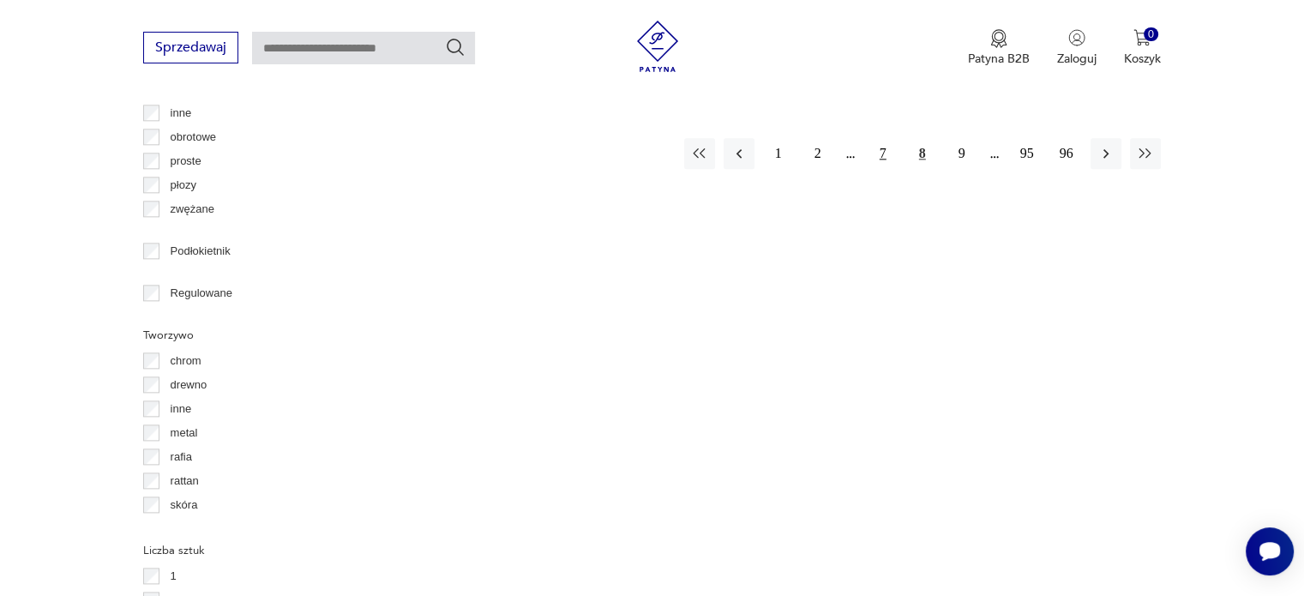
click at [879, 138] on button "7" at bounding box center [883, 153] width 31 height 31
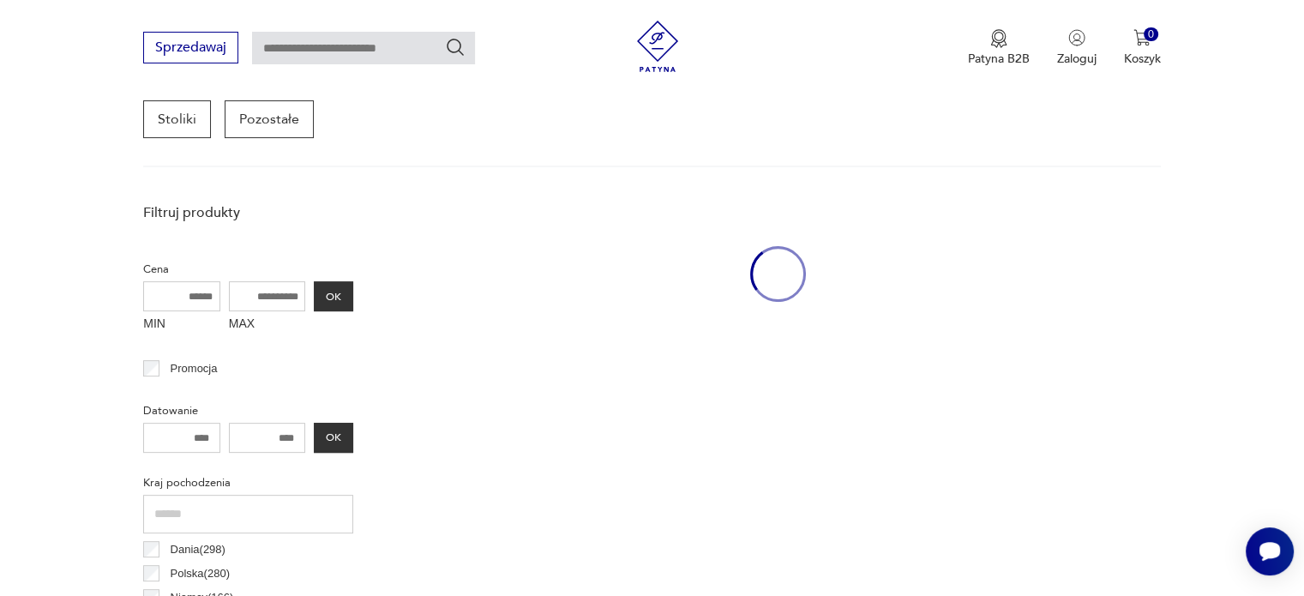
scroll to position [454, 0]
